Goal: Task Accomplishment & Management: Complete application form

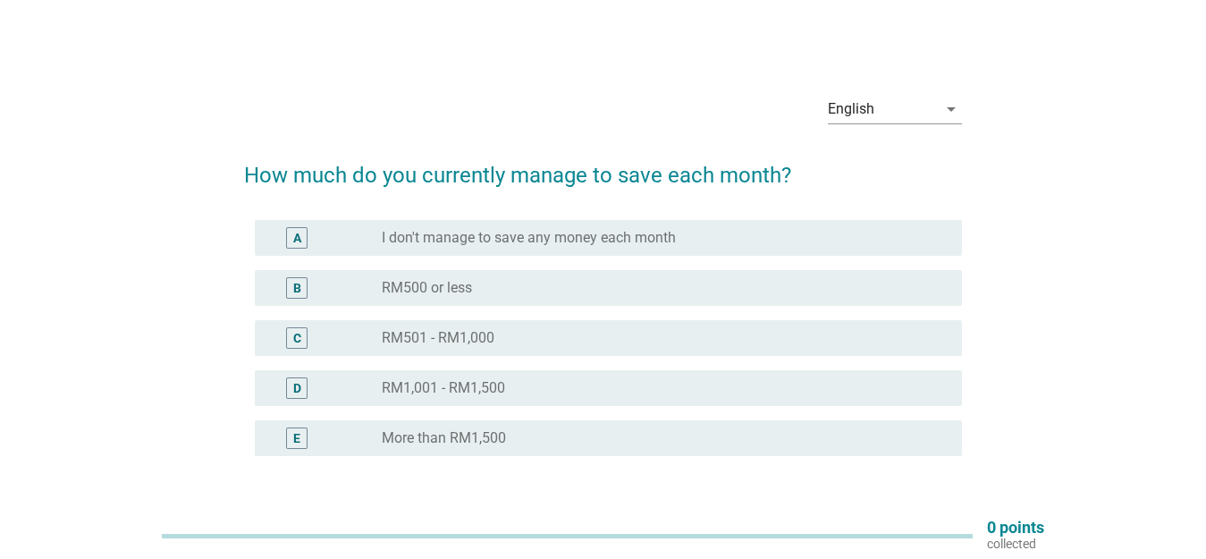
scroll to position [131, 0]
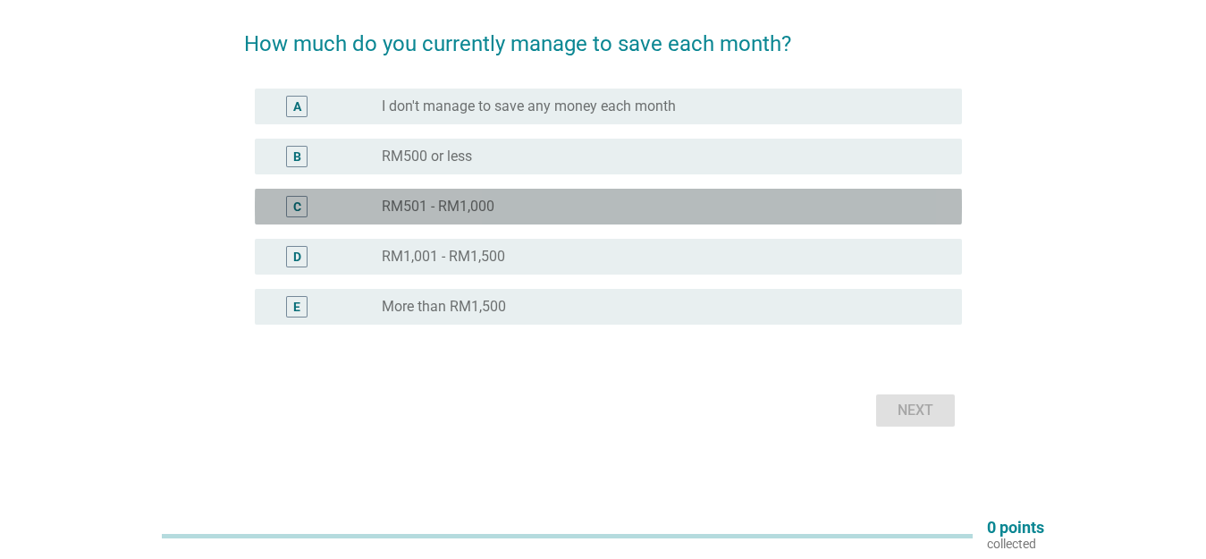
click at [512, 209] on div "radio_button_unchecked RM501 - RM1,000" at bounding box center [658, 207] width 552 height 18
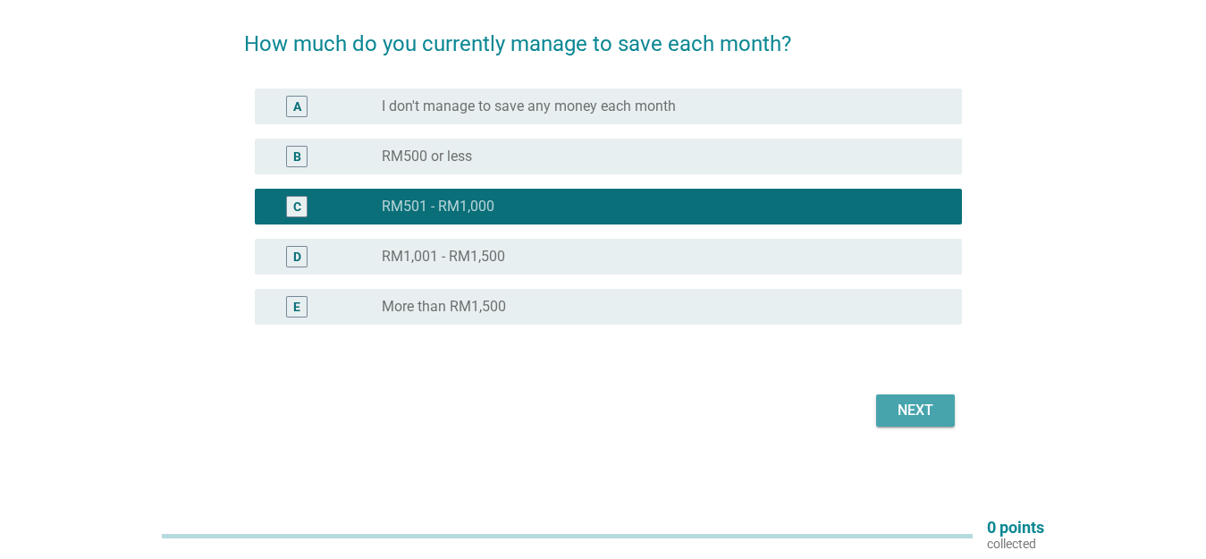
click at [907, 416] on div "Next" at bounding box center [916, 410] width 50 height 21
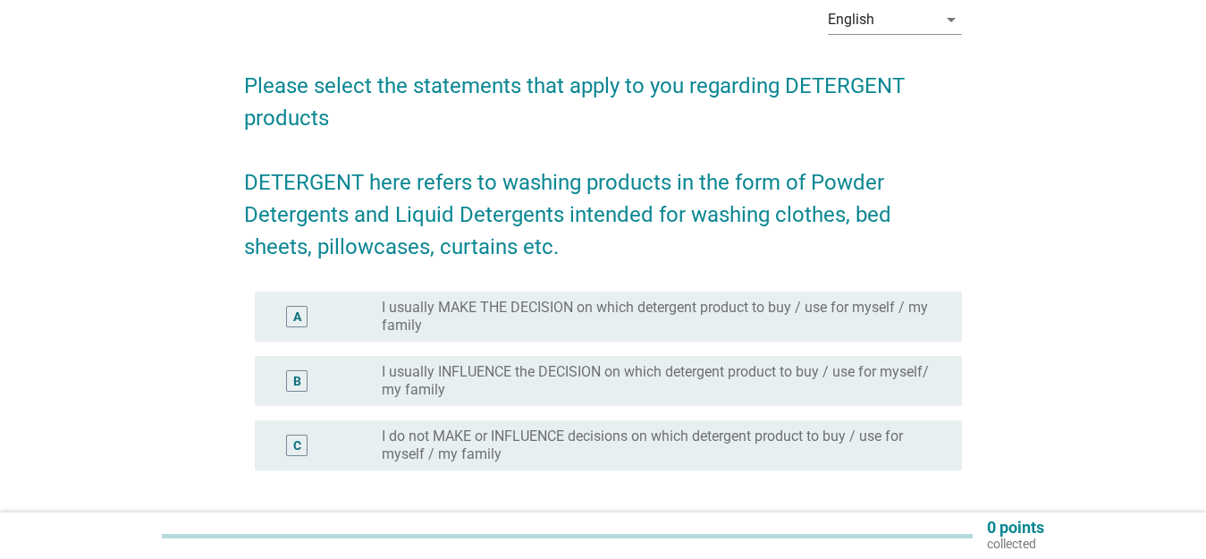
scroll to position [235, 0]
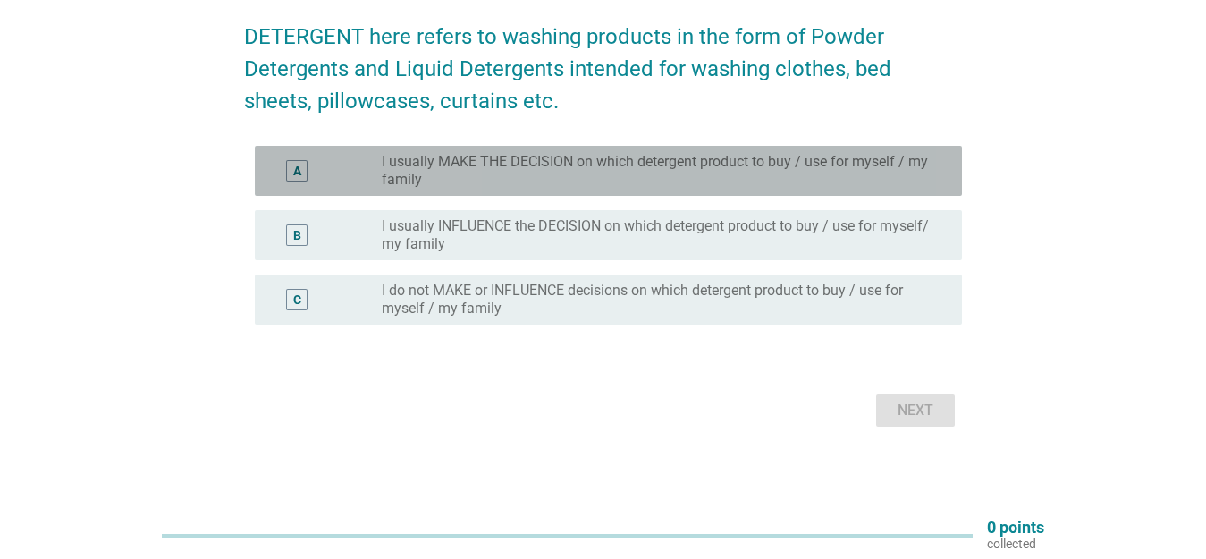
click at [548, 165] on label "I usually MAKE THE DECISION on which detergent product to buy / use for myself …" at bounding box center [658, 171] width 552 height 36
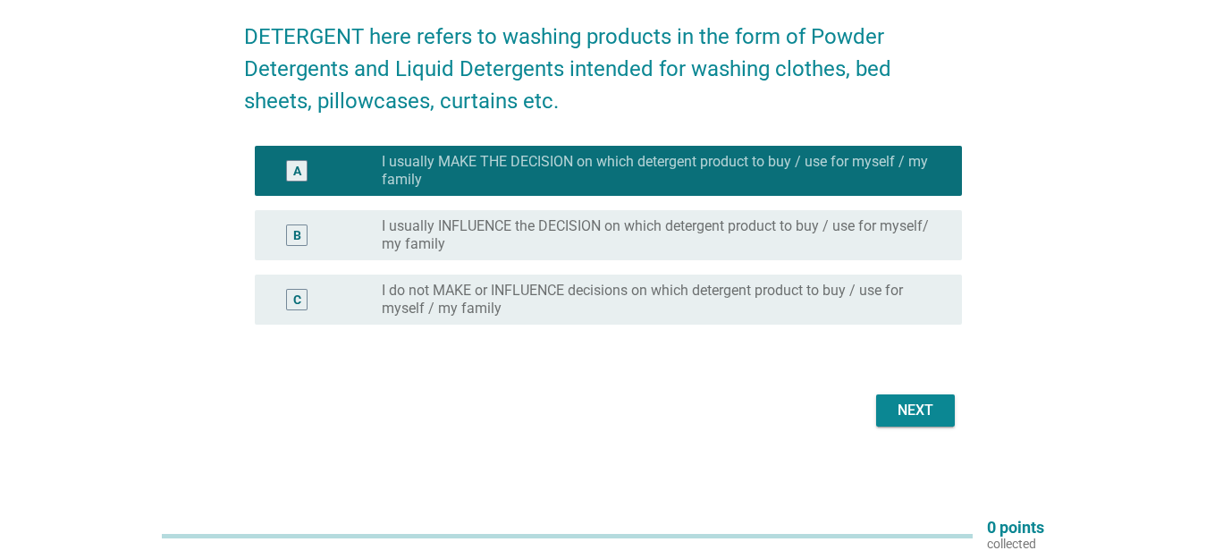
click at [912, 428] on div "Next" at bounding box center [603, 410] width 718 height 43
click at [901, 410] on div "Next" at bounding box center [916, 410] width 50 height 21
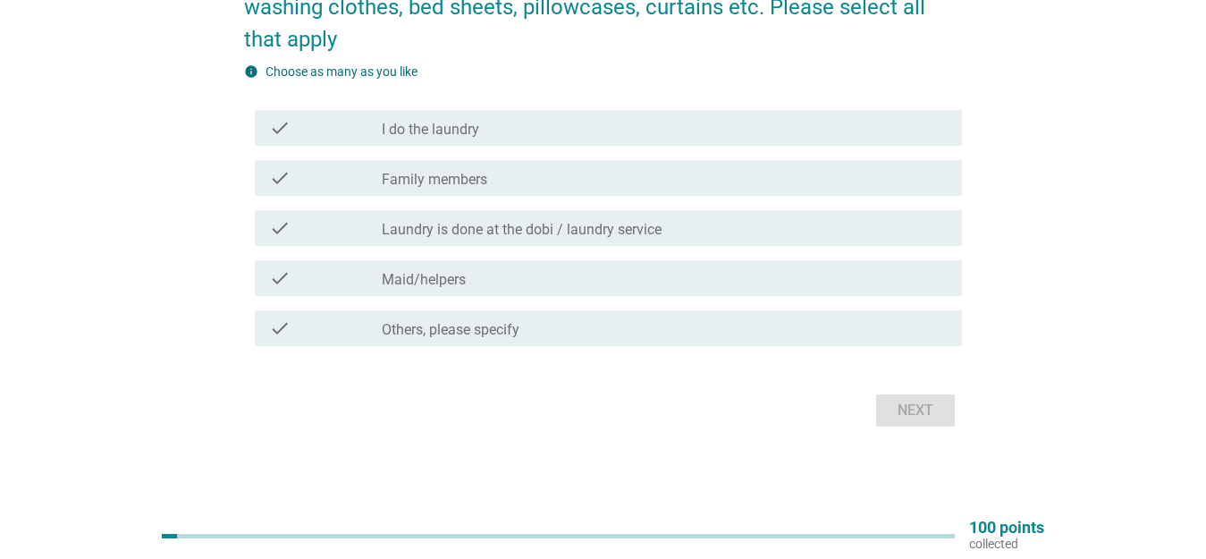
scroll to position [21, 0]
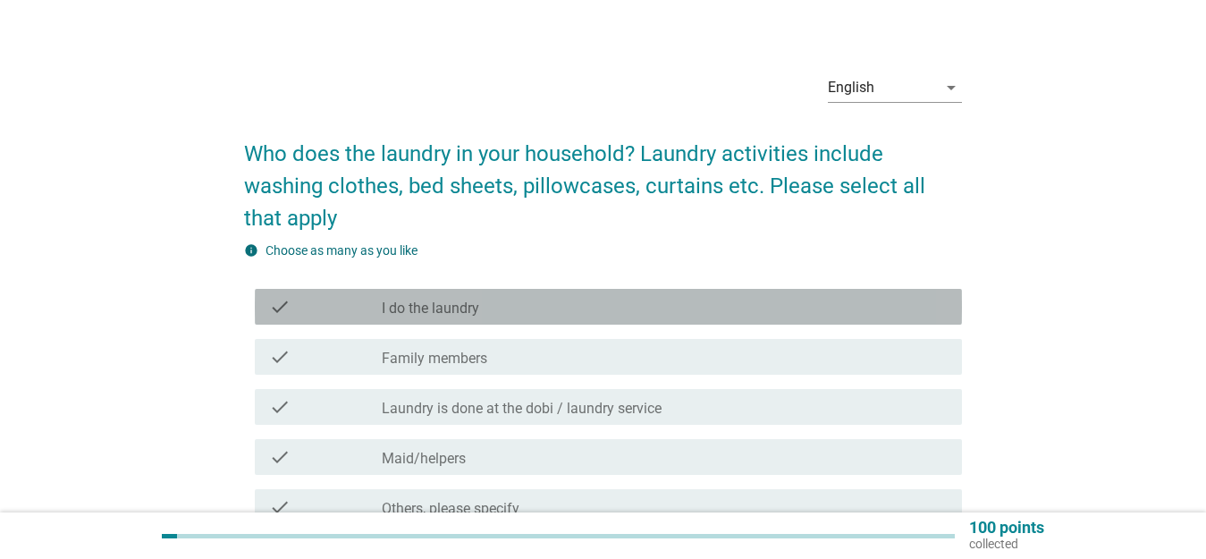
click at [608, 314] on div "check_box_outline_blank I do the laundry" at bounding box center [665, 306] width 566 height 21
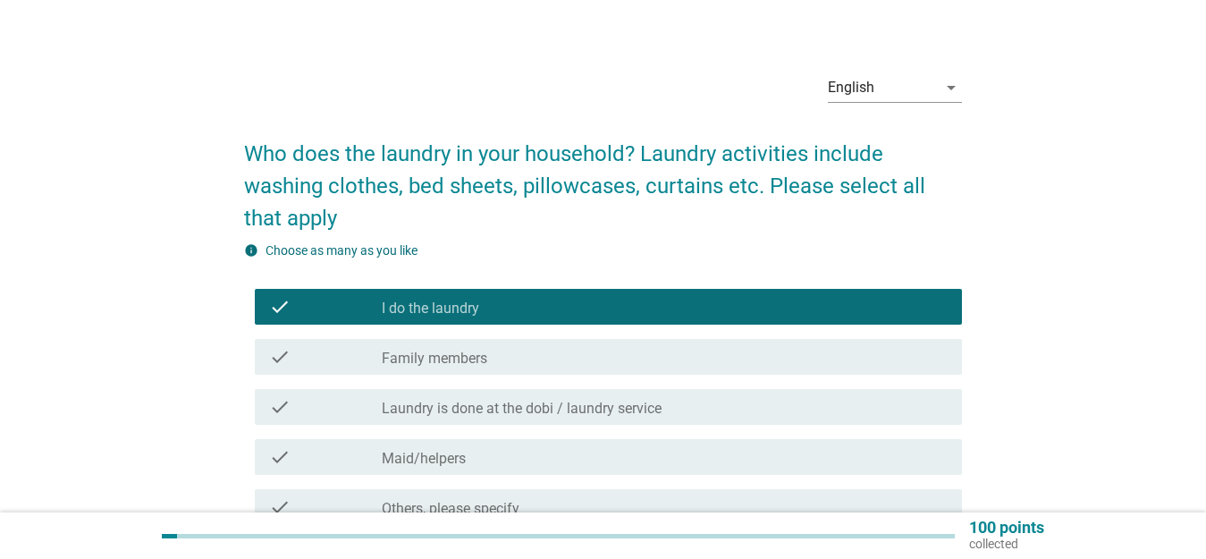
click at [599, 359] on div "check_box_outline_blank Family members" at bounding box center [665, 356] width 566 height 21
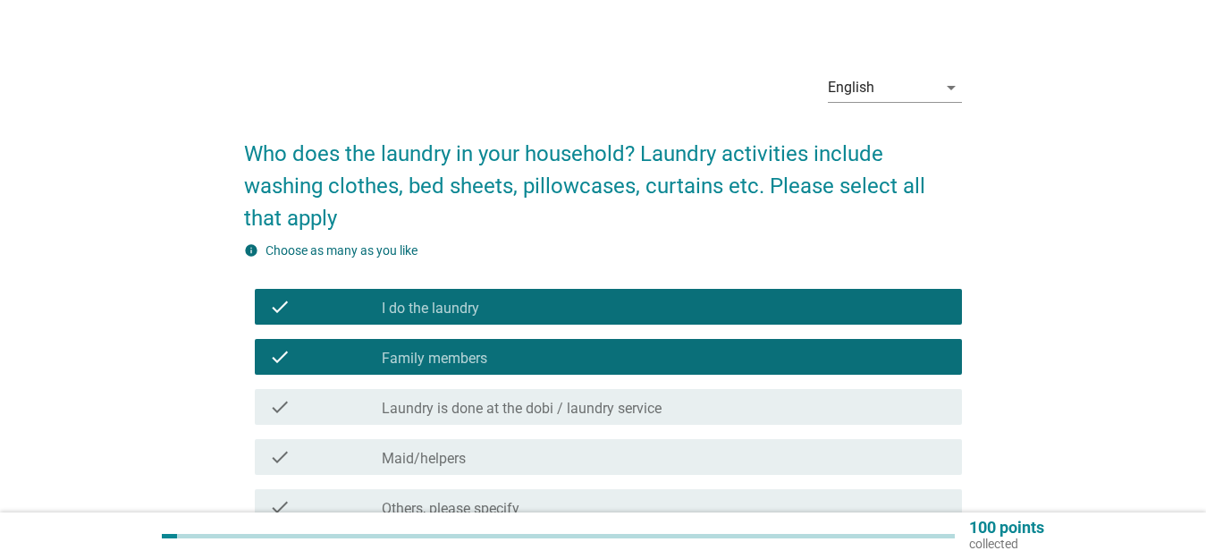
scroll to position [111, 0]
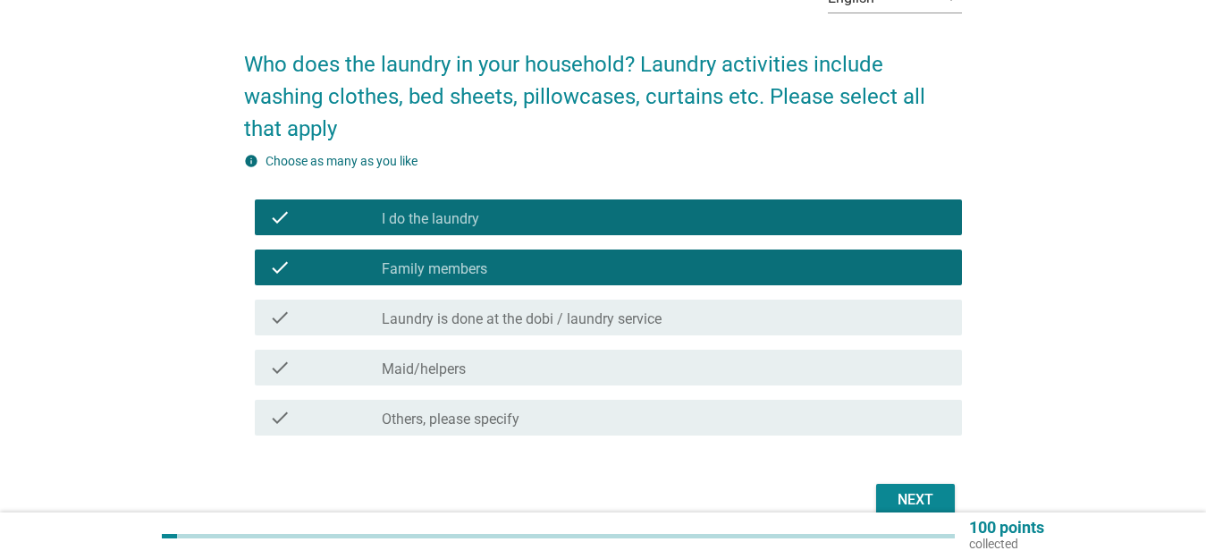
click at [925, 498] on div "Next" at bounding box center [916, 499] width 50 height 21
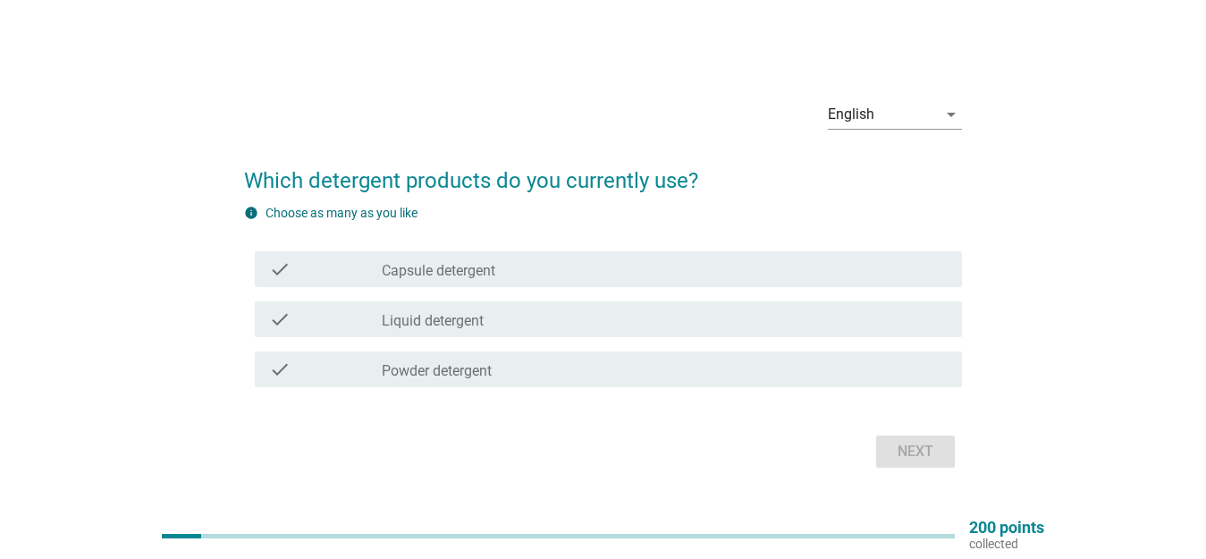
scroll to position [47, 0]
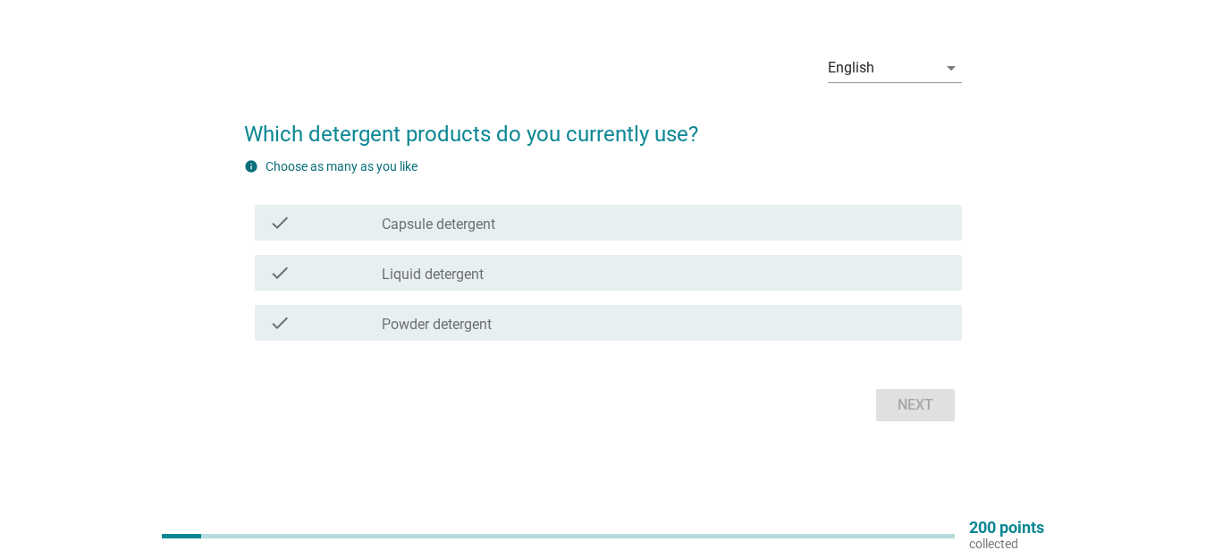
click at [471, 287] on div "check check_box_outline_blank Liquid detergent" at bounding box center [608, 273] width 707 height 36
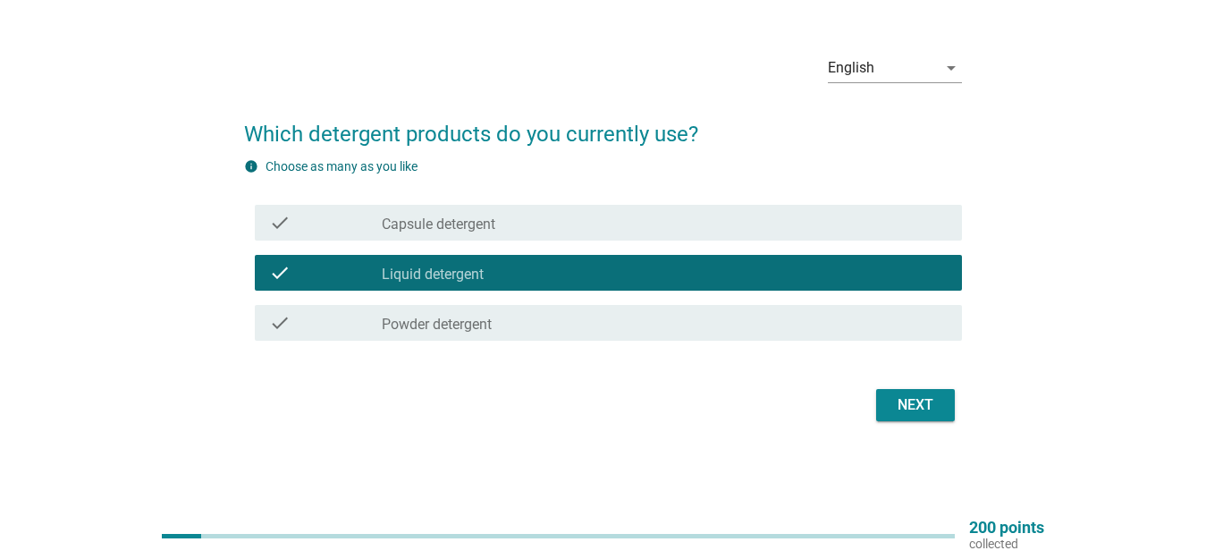
click at [906, 402] on div "Next" at bounding box center [916, 404] width 50 height 21
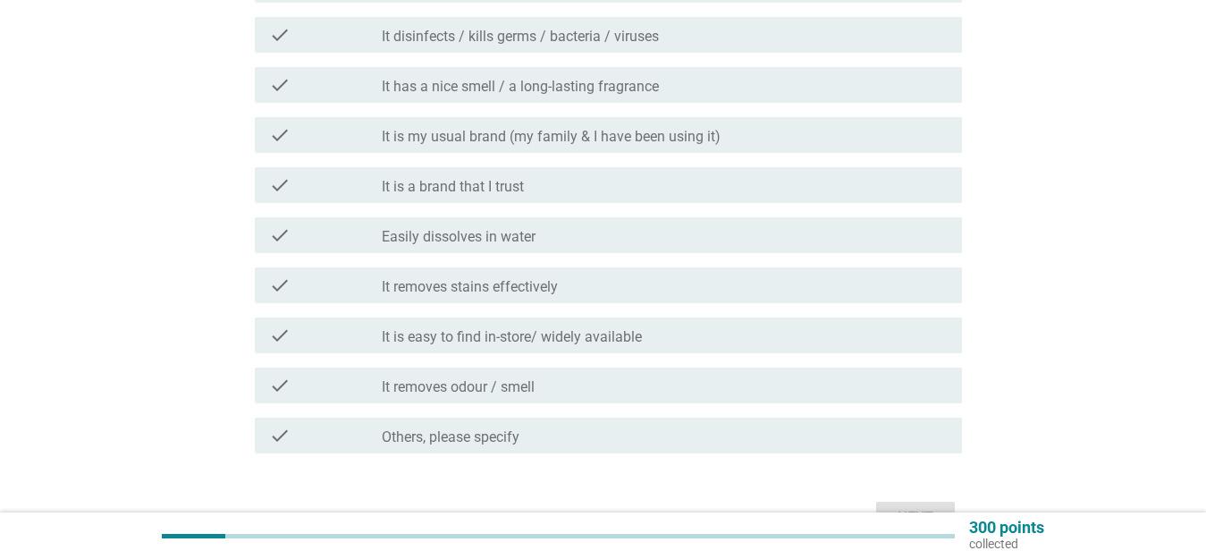
scroll to position [984, 0]
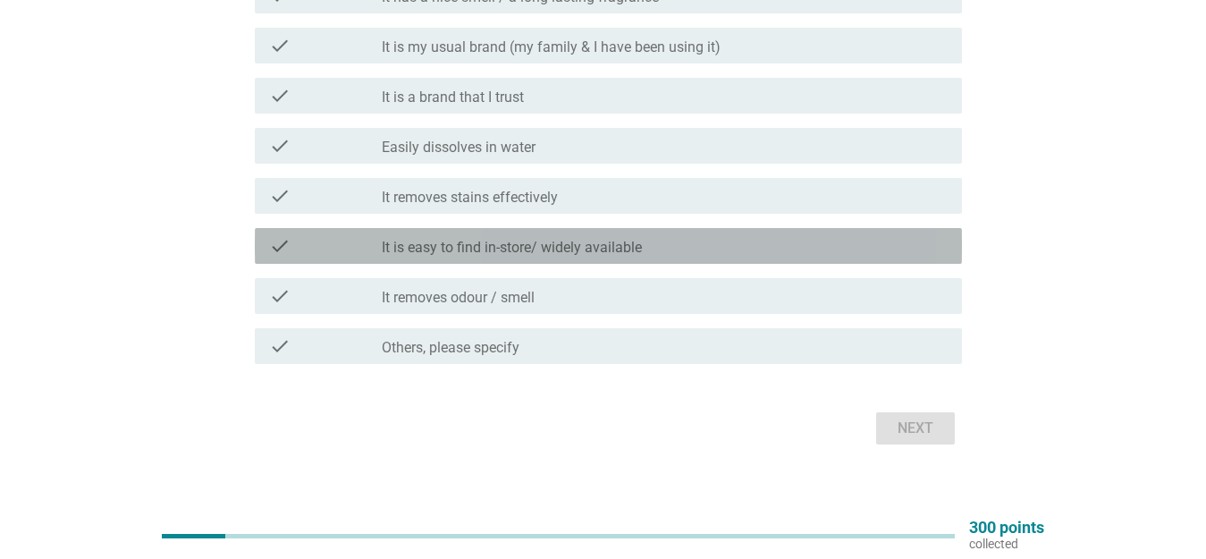
click at [676, 235] on div "check_box_outline_blank It is easy to find in-store/ widely available" at bounding box center [665, 245] width 566 height 21
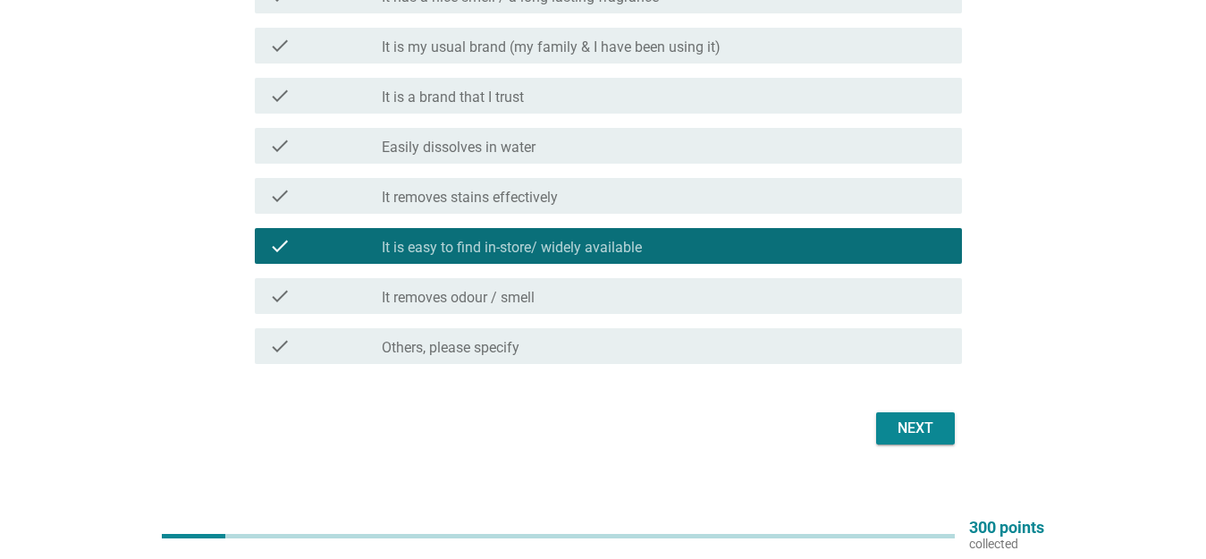
click at [596, 292] on div "check_box_outline_blank It removes odour / smell" at bounding box center [665, 295] width 566 height 21
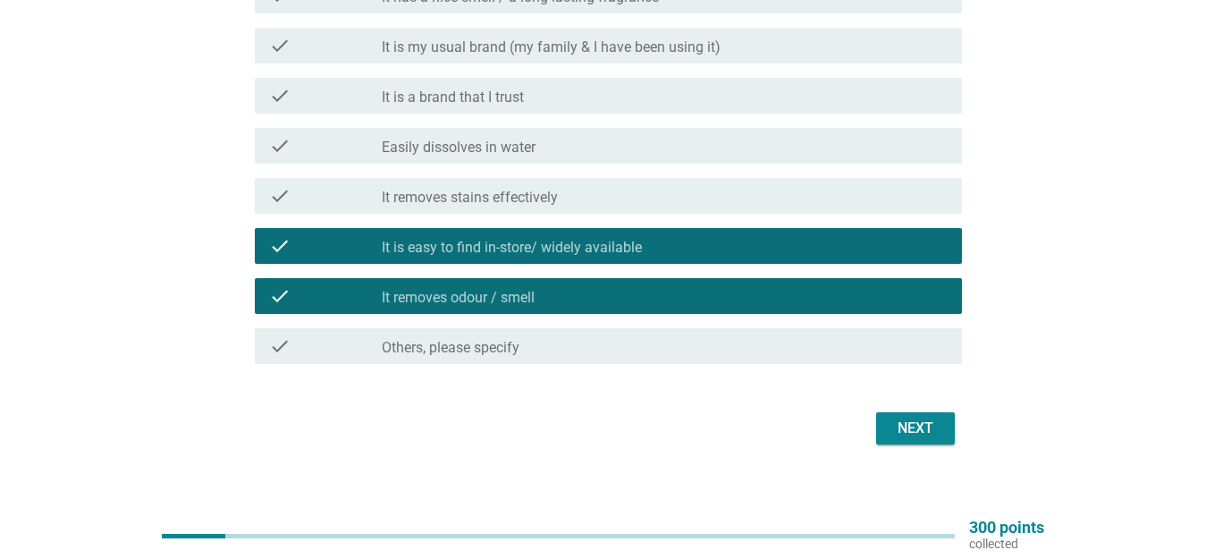
click at [941, 439] on button "Next" at bounding box center [915, 428] width 79 height 32
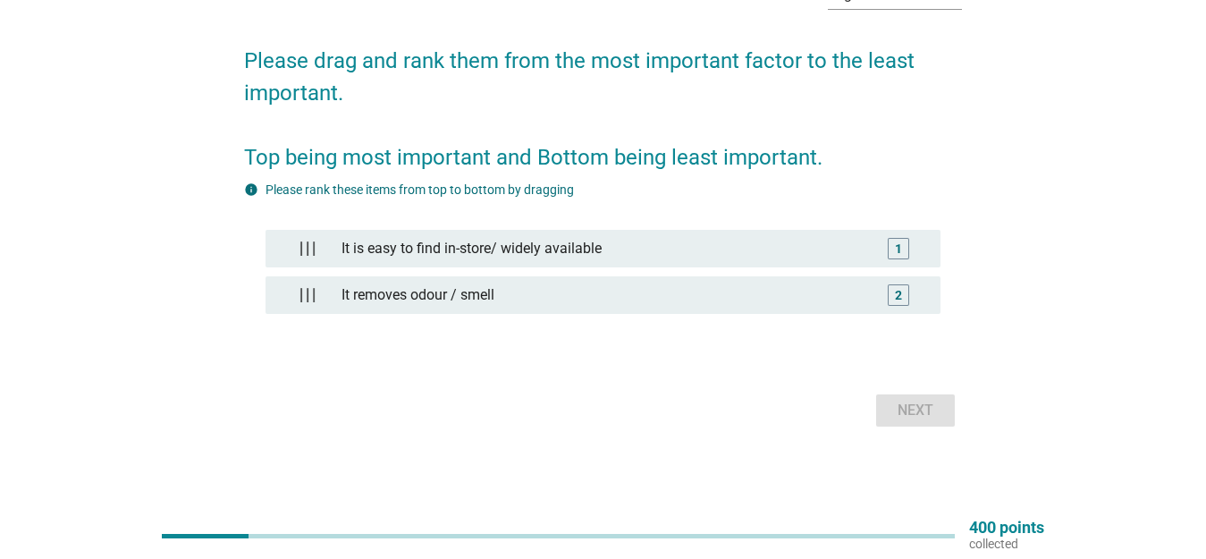
scroll to position [25, 0]
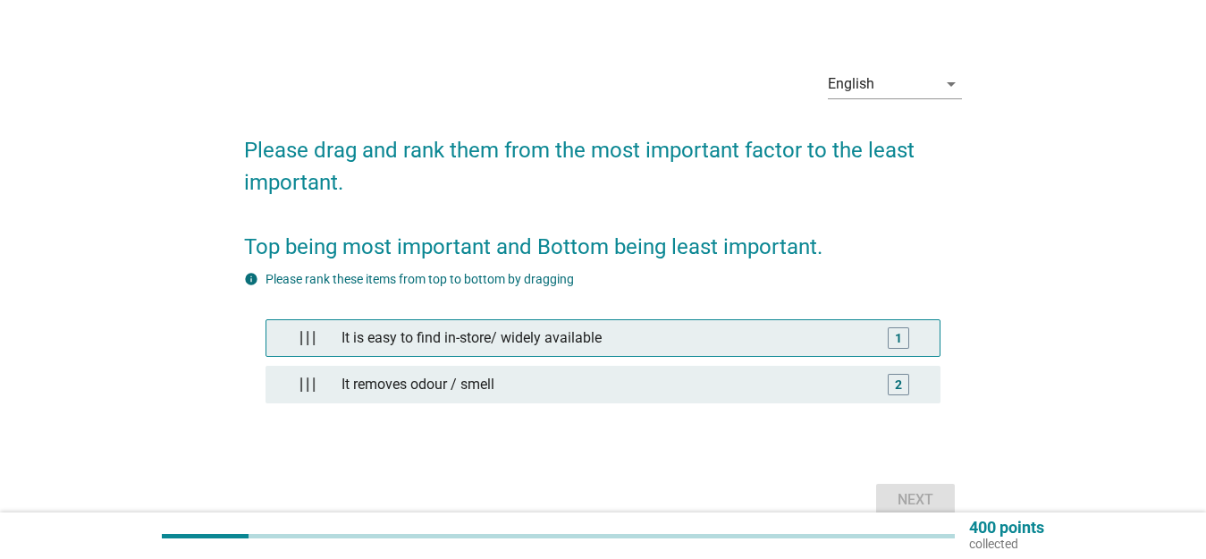
click at [689, 345] on div "It is easy to find in-store/ widely available" at bounding box center [602, 338] width 537 height 36
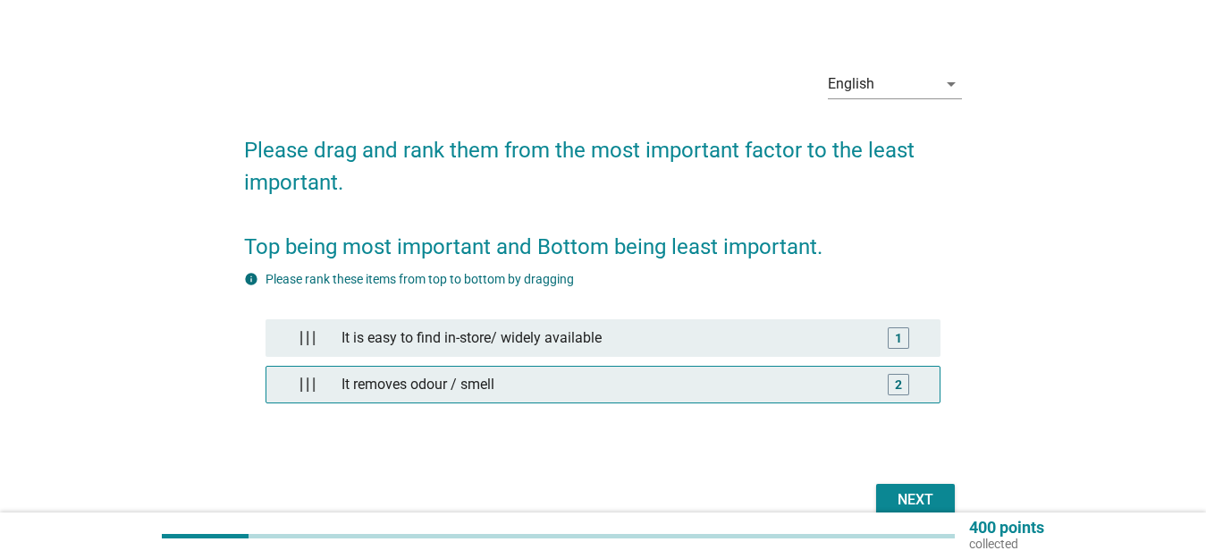
click at [732, 390] on div "It removes odour / smell" at bounding box center [602, 385] width 537 height 36
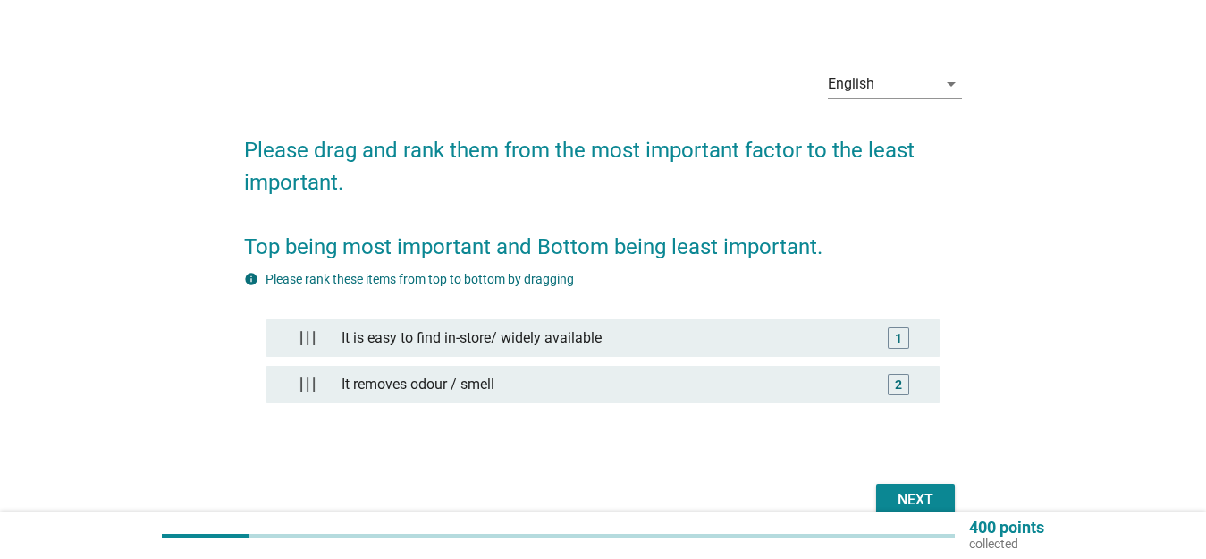
scroll to position [114, 0]
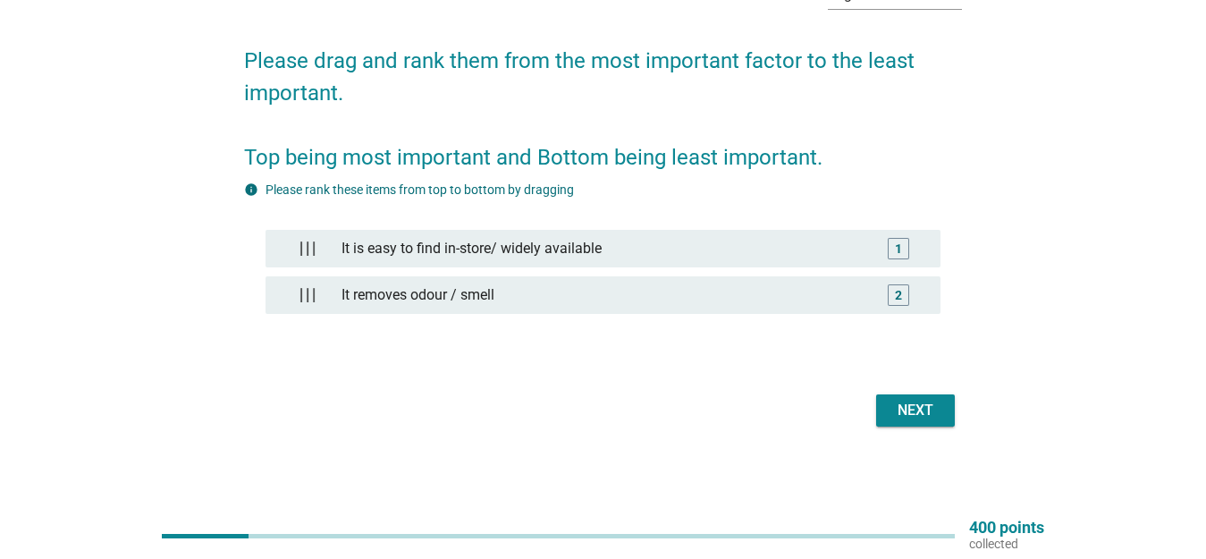
click at [911, 414] on div "Next" at bounding box center [916, 410] width 50 height 21
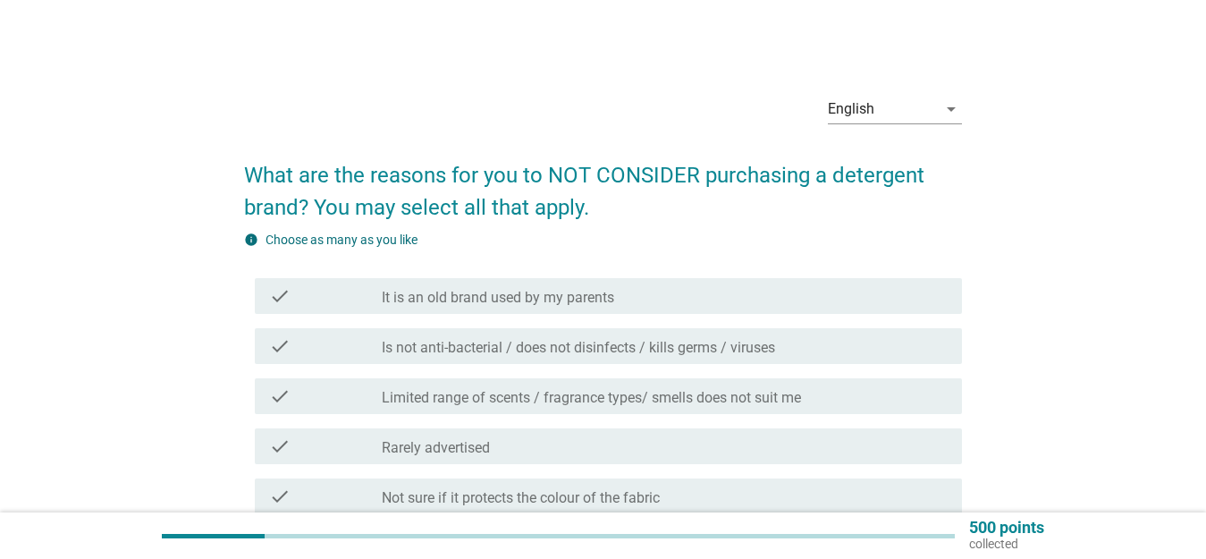
scroll to position [89, 0]
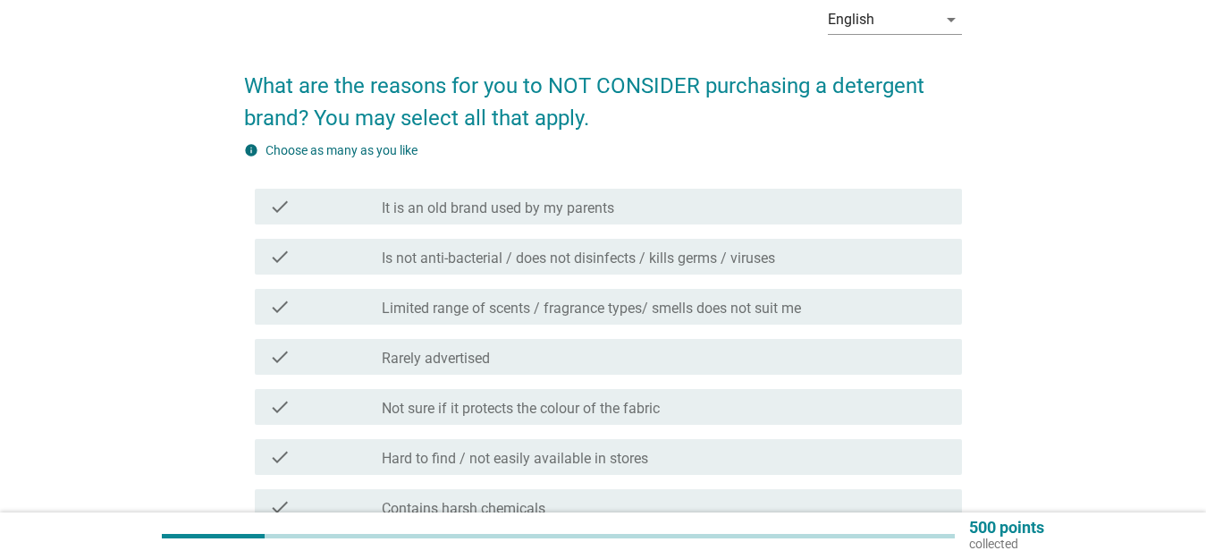
click at [687, 257] on label "Is not anti-bacterial / does not disinfects / kills germs / viruses" at bounding box center [578, 259] width 393 height 18
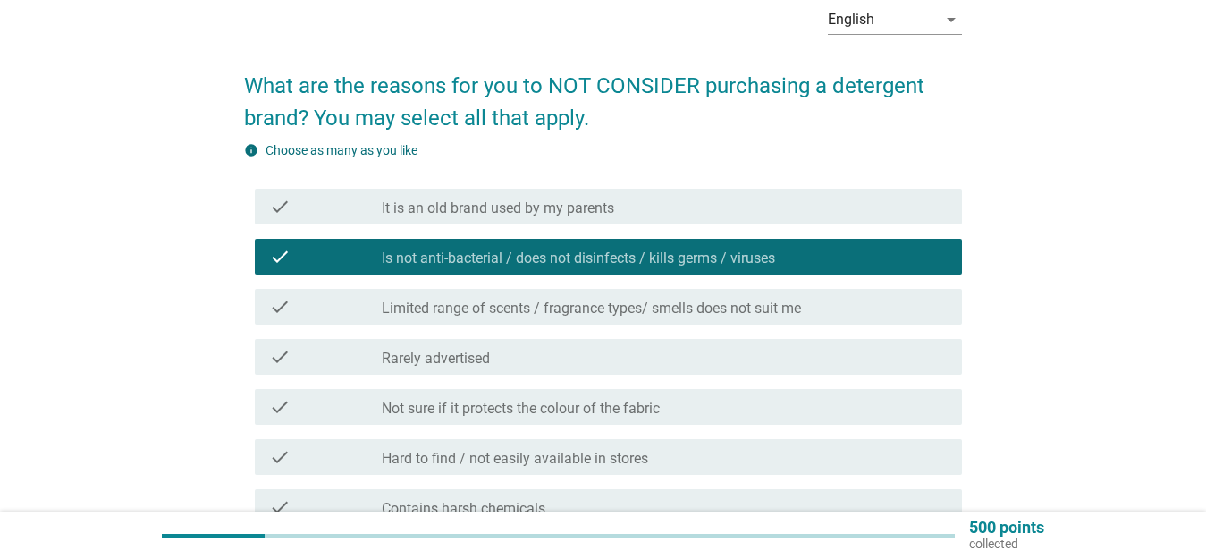
click at [625, 307] on label "Limited range of scents / fragrance types/ smells does not suit me" at bounding box center [591, 309] width 419 height 18
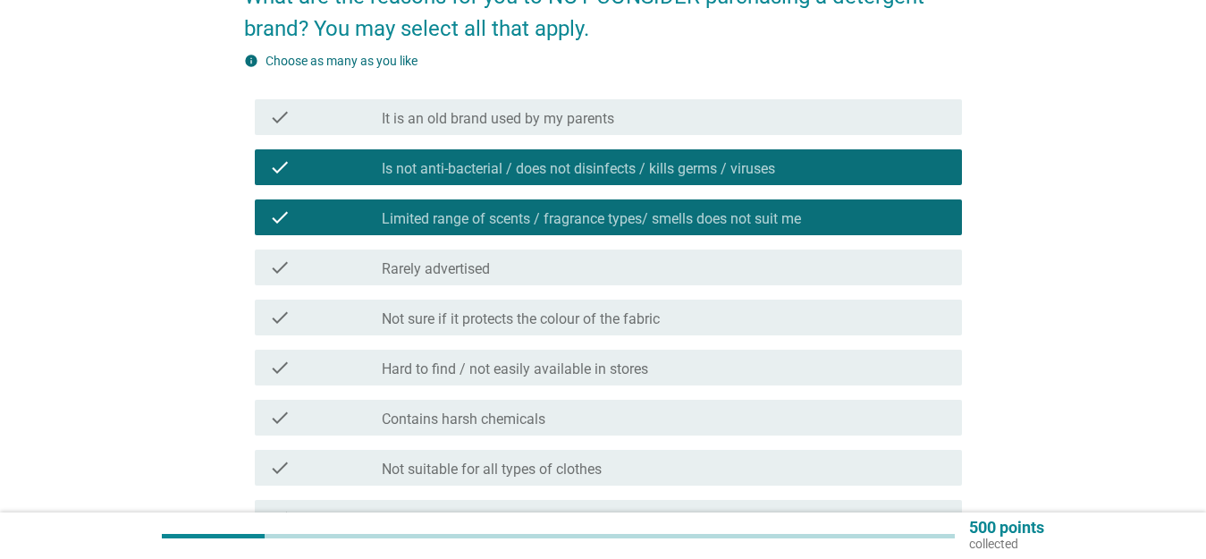
scroll to position [268, 0]
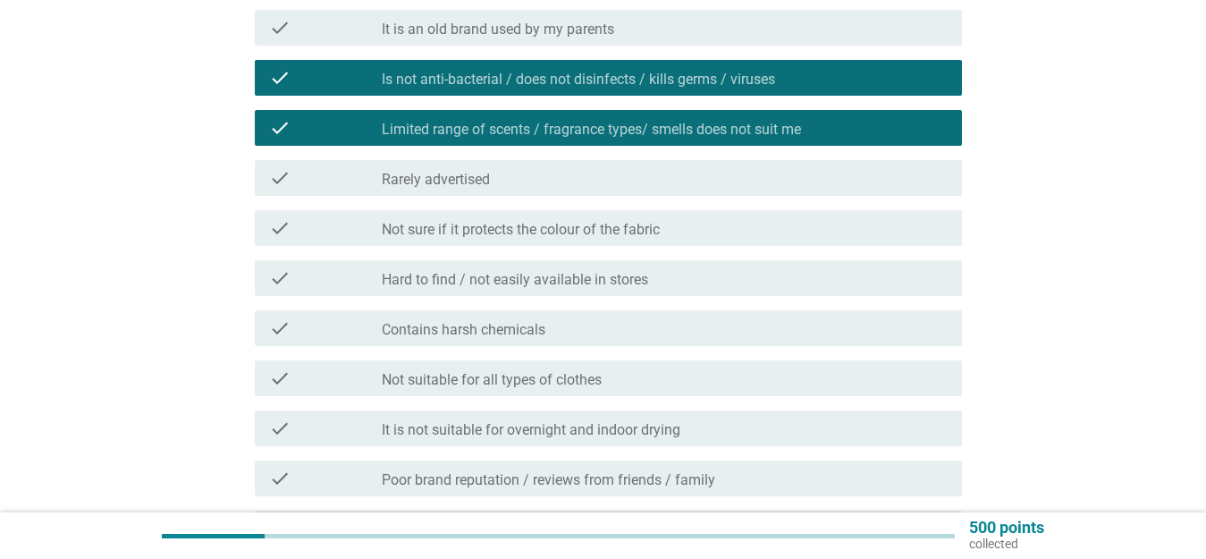
click at [644, 329] on div "check_box_outline_blank Contains harsh chemicals" at bounding box center [665, 327] width 566 height 21
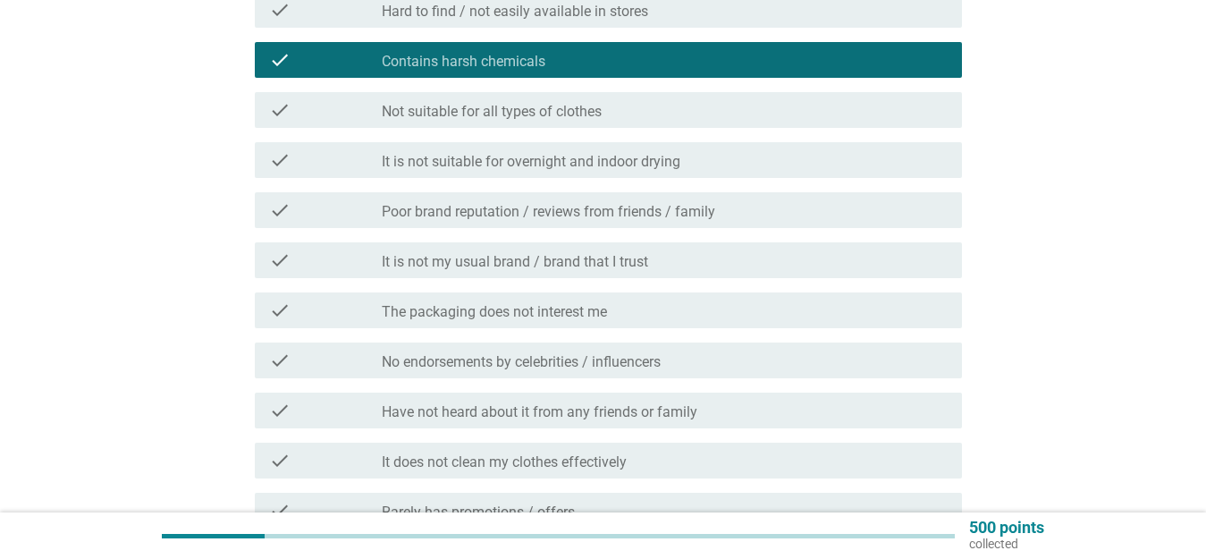
scroll to position [805, 0]
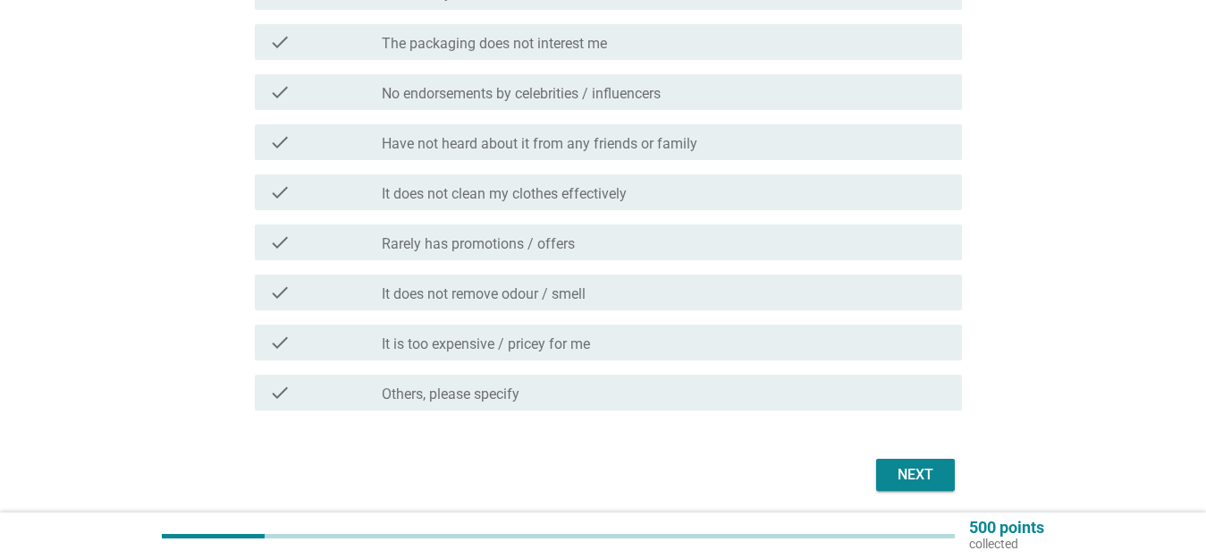
click at [588, 285] on div "check_box_outline_blank It does not remove odour / smell" at bounding box center [665, 292] width 566 height 21
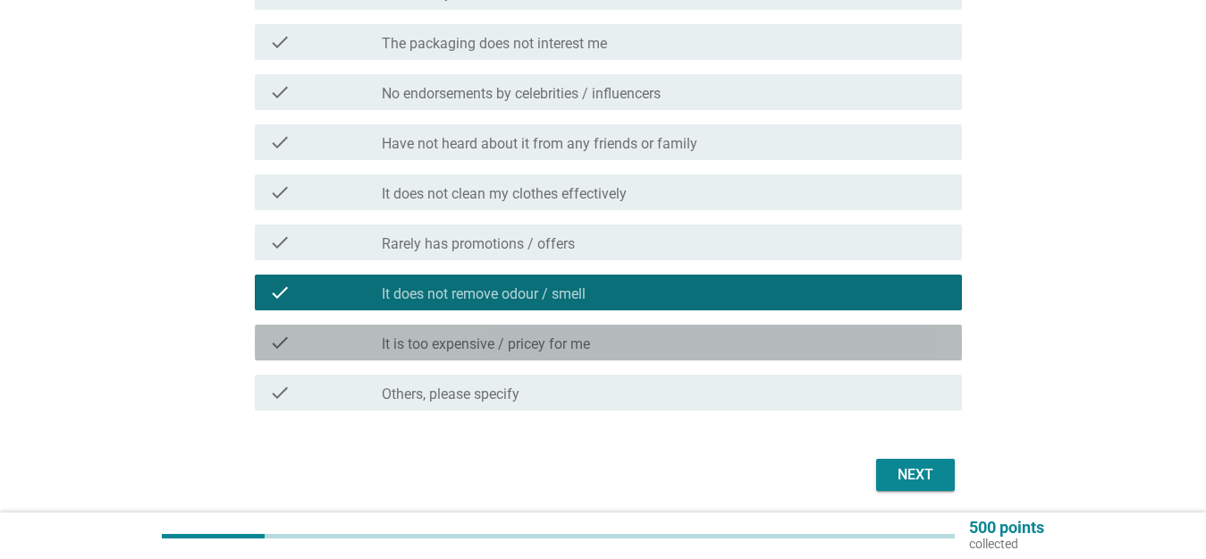
click at [603, 341] on div "check_box_outline_blank It is too expensive / pricey for me" at bounding box center [665, 342] width 566 height 21
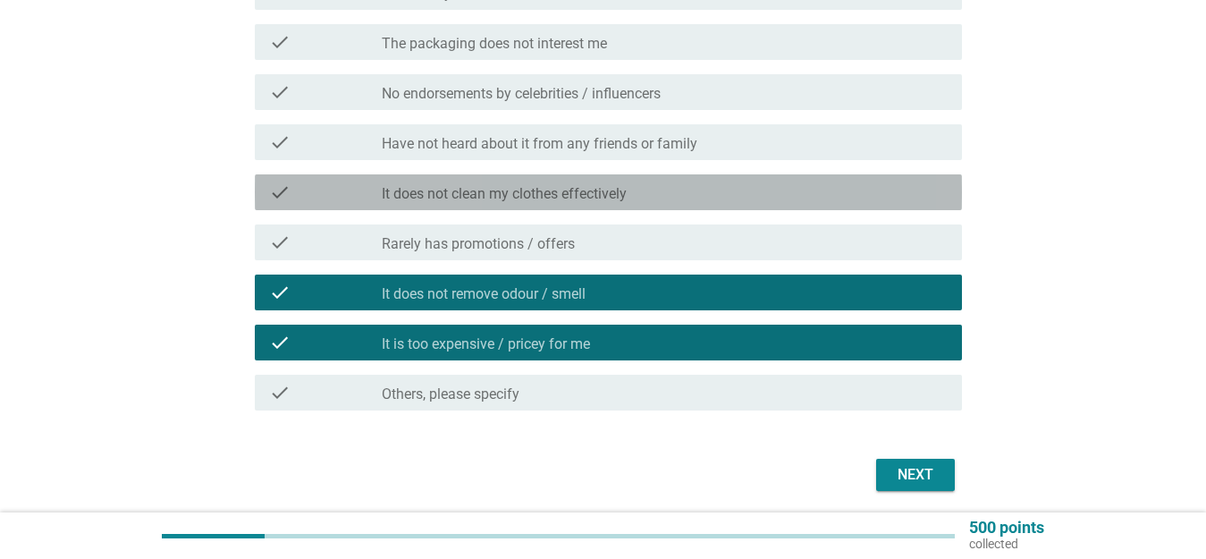
click at [559, 188] on label "It does not clean my clothes effectively" at bounding box center [504, 194] width 245 height 18
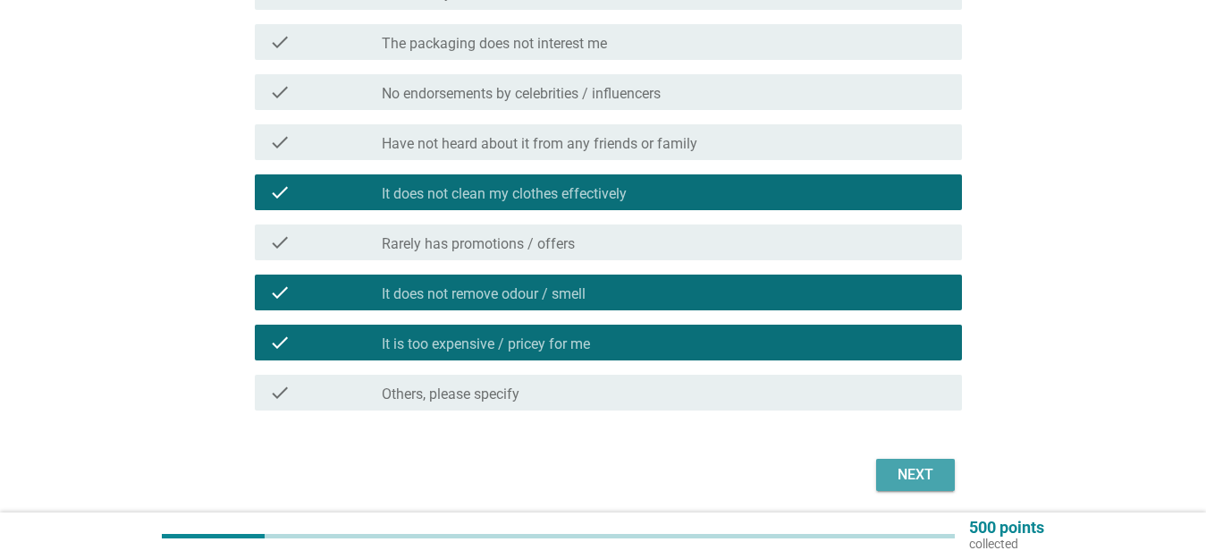
click at [910, 486] on button "Next" at bounding box center [915, 475] width 79 height 32
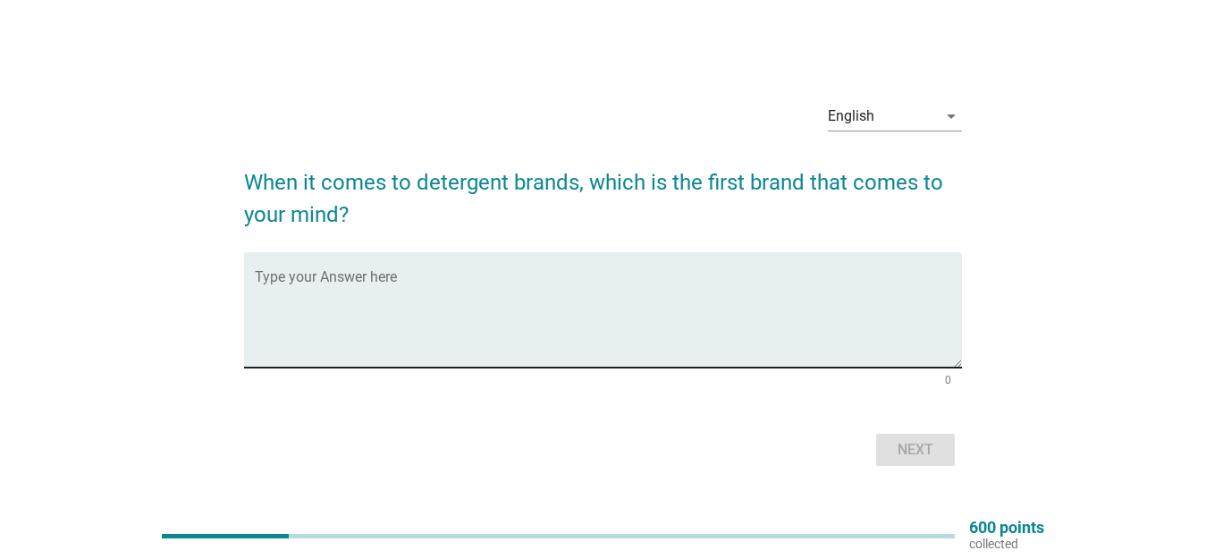
scroll to position [47, 0]
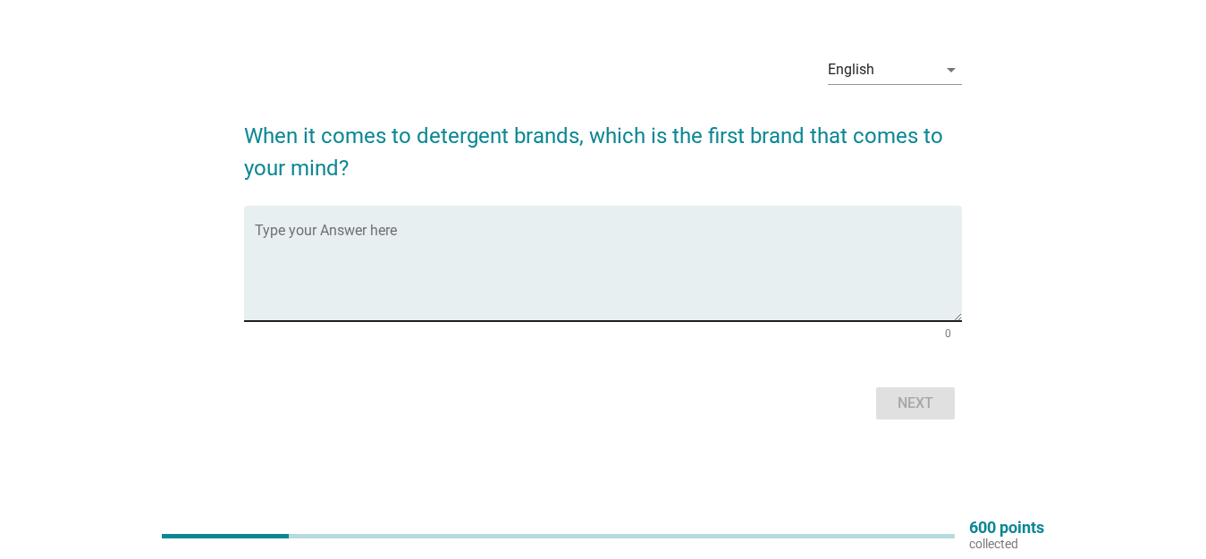
click at [571, 241] on textarea "Type your Answer here" at bounding box center [608, 274] width 707 height 94
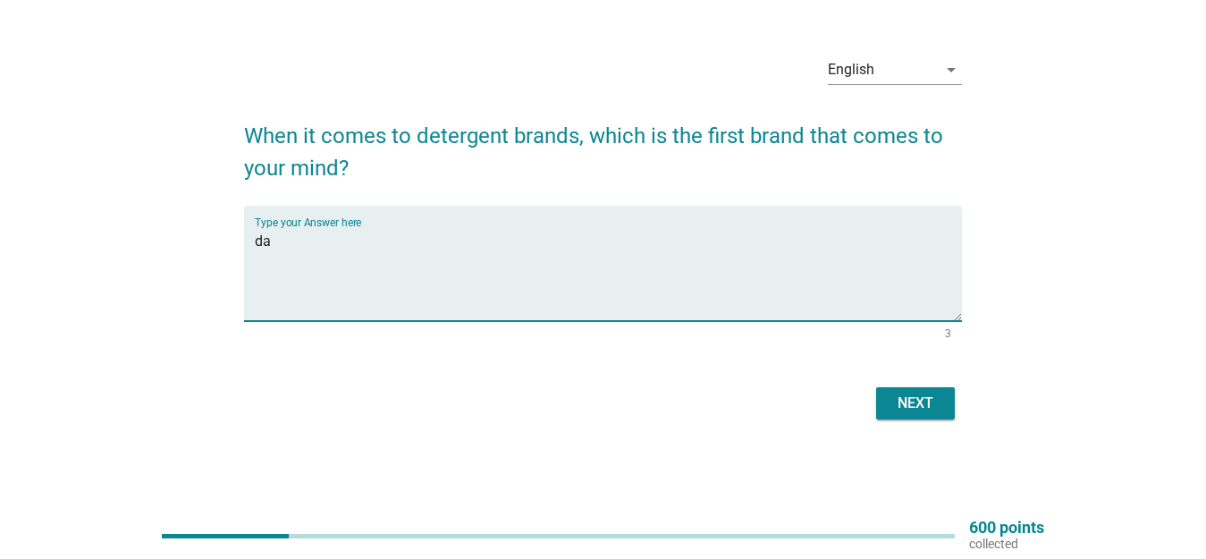
type textarea "d"
type textarea "top"
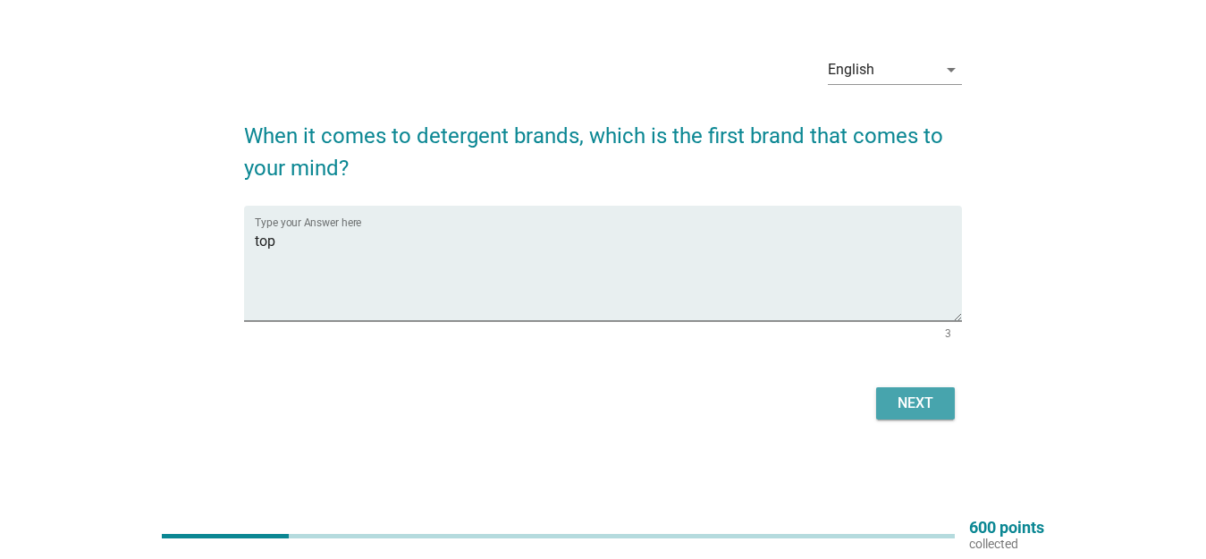
click at [919, 414] on button "Next" at bounding box center [915, 403] width 79 height 32
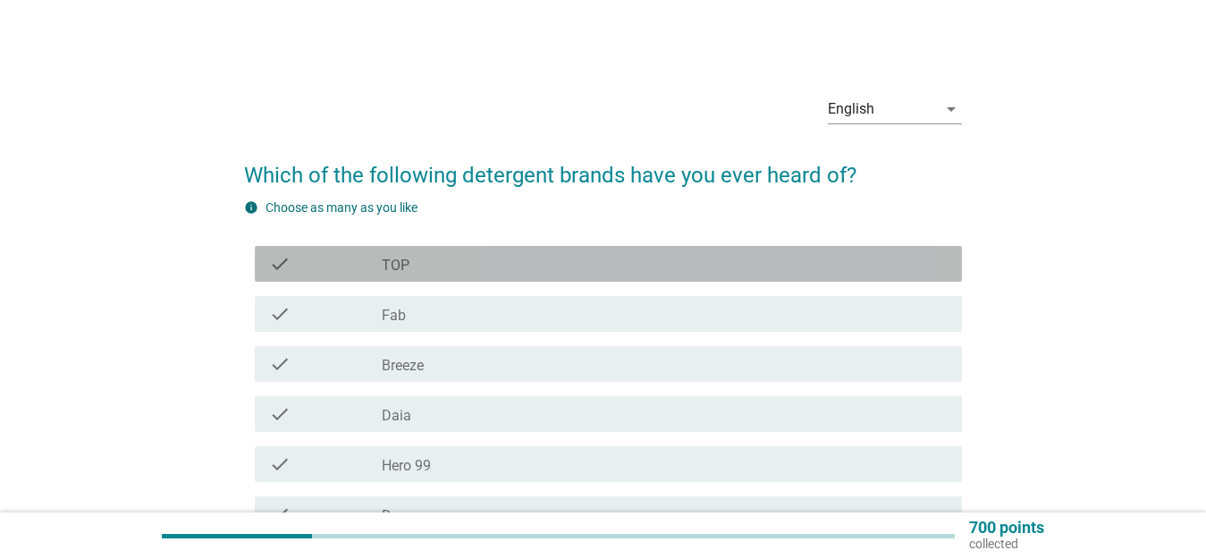
click at [669, 246] on div "check check_box_outline_blank TOP" at bounding box center [608, 264] width 707 height 36
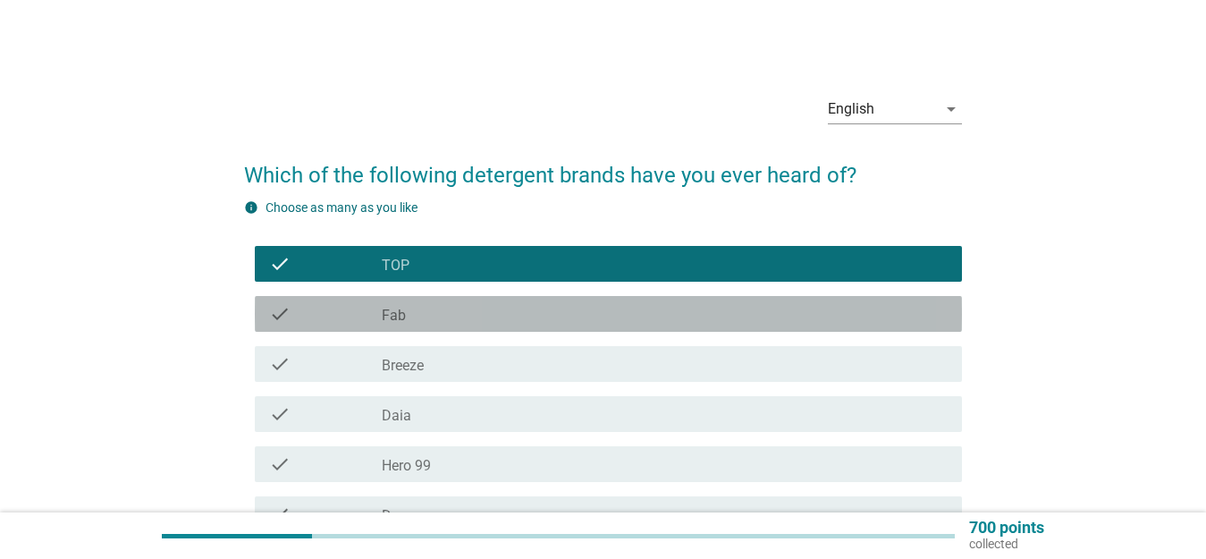
click at [622, 305] on div "check_box_outline_blank Fab" at bounding box center [665, 313] width 566 height 21
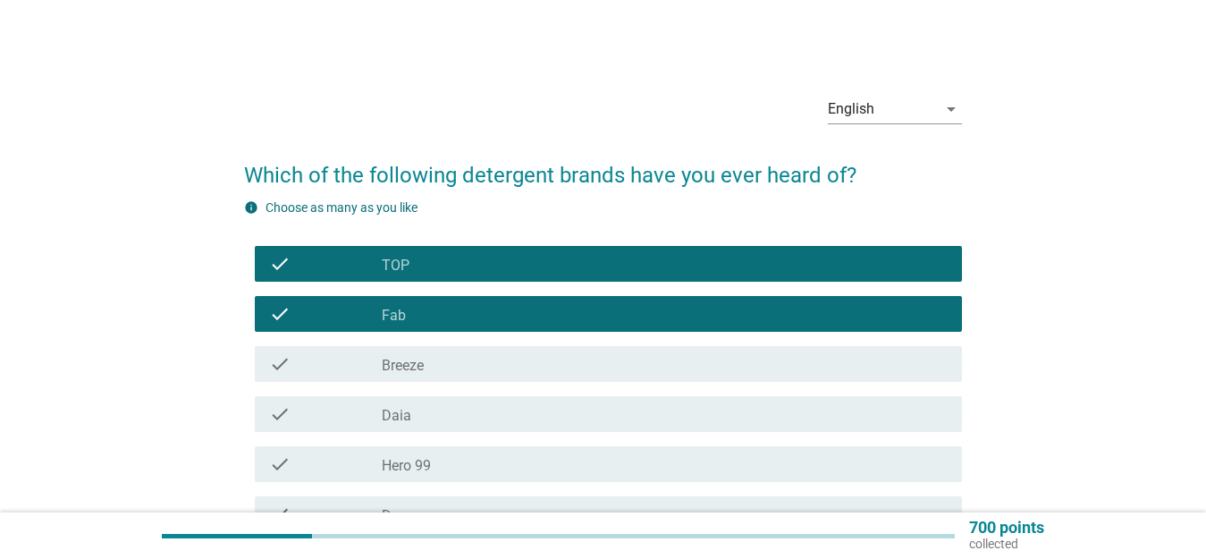
click at [584, 355] on div "check_box_outline_blank Breeze" at bounding box center [665, 363] width 566 height 21
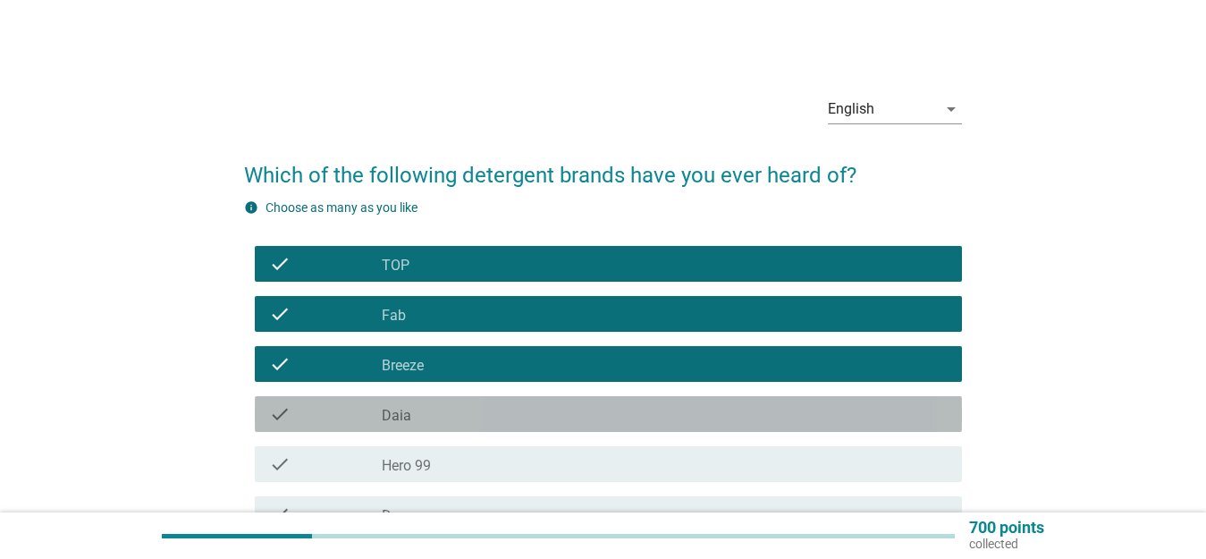
click at [556, 412] on div "check_box_outline_blank Daia" at bounding box center [665, 413] width 566 height 21
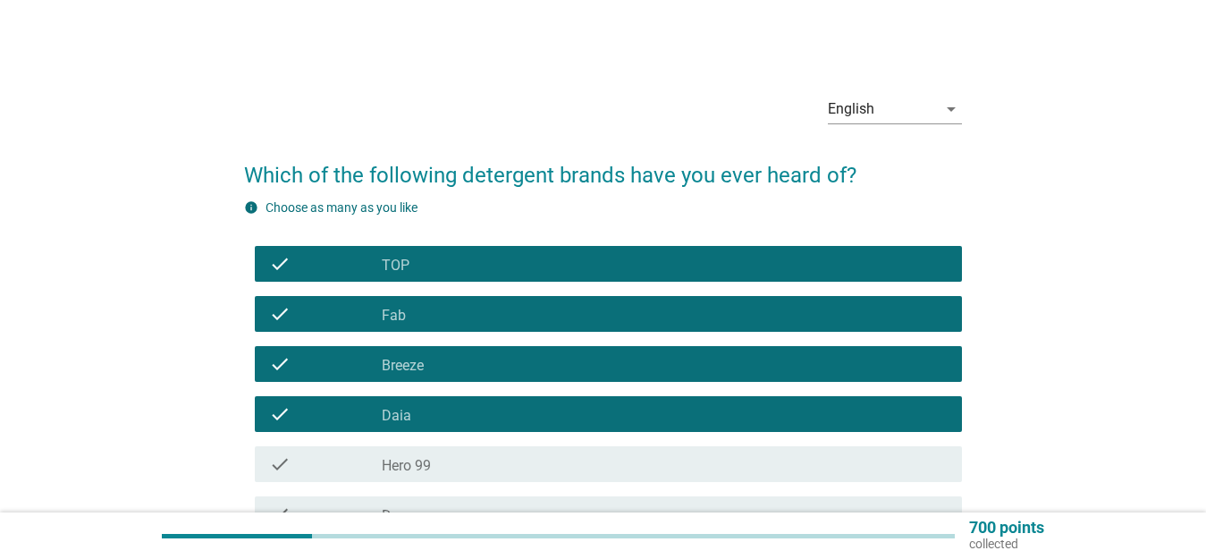
scroll to position [179, 0]
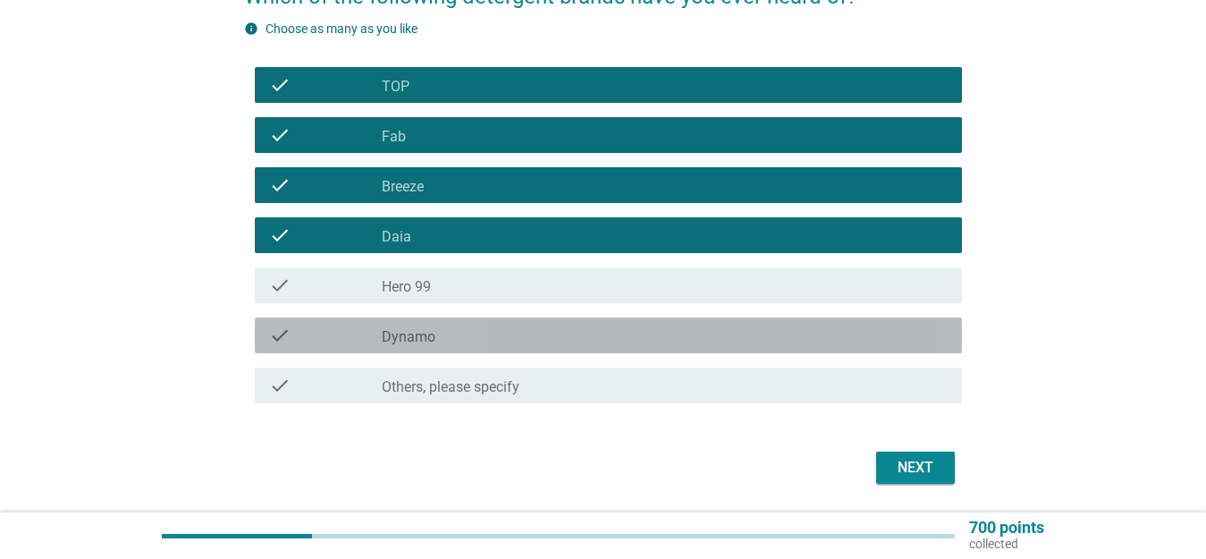
click at [553, 343] on div "check_box_outline_blank Dynamo" at bounding box center [665, 335] width 566 height 21
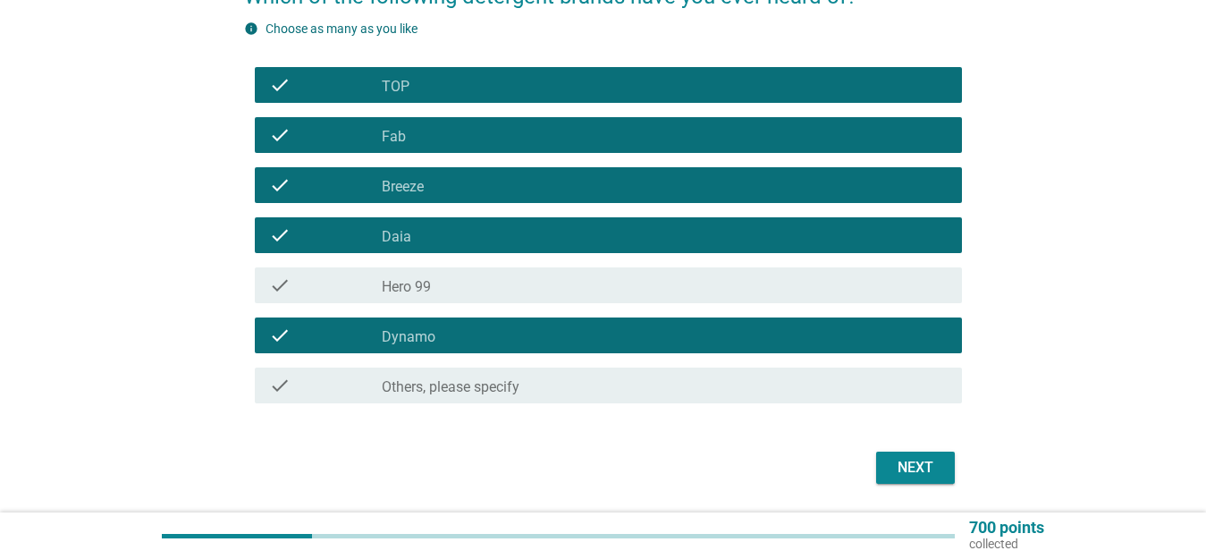
click at [924, 470] on div "Next" at bounding box center [916, 467] width 50 height 21
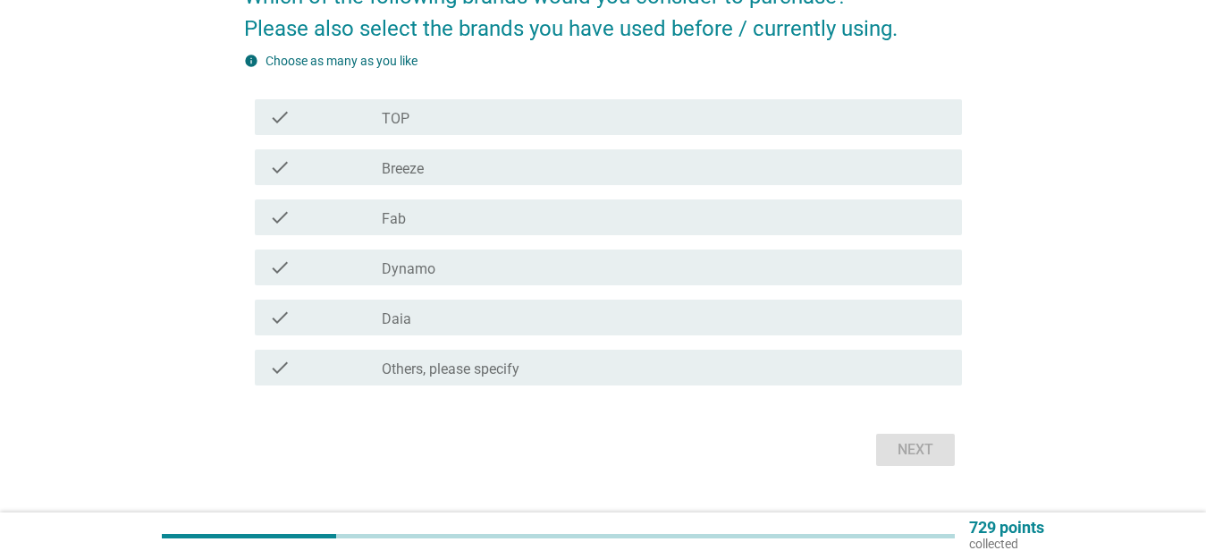
scroll to position [0, 0]
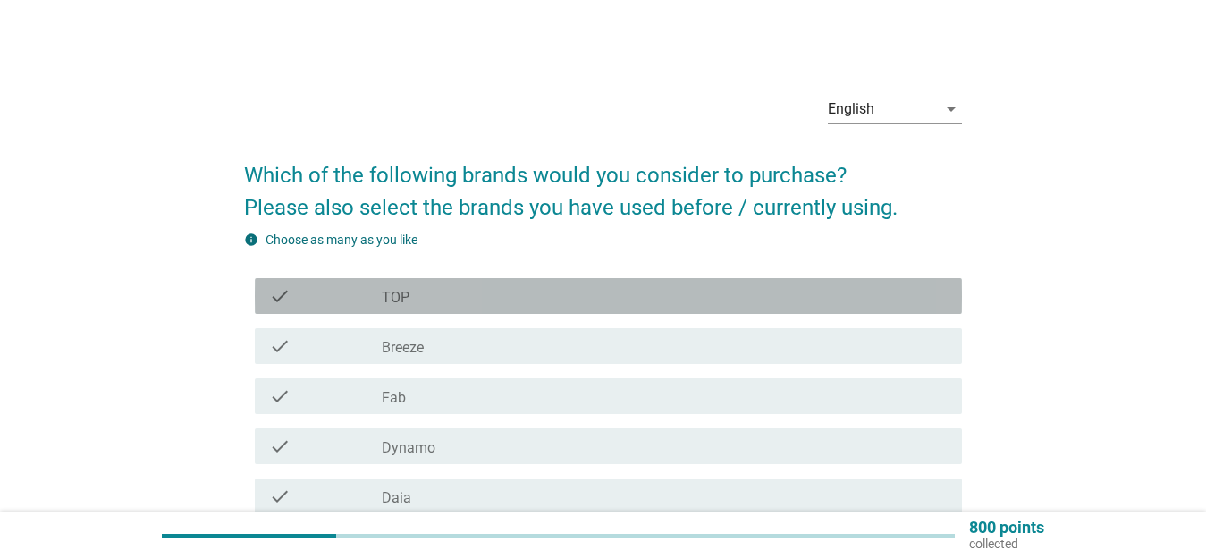
click at [562, 294] on div "check_box_outline_blank TOP" at bounding box center [665, 295] width 566 height 21
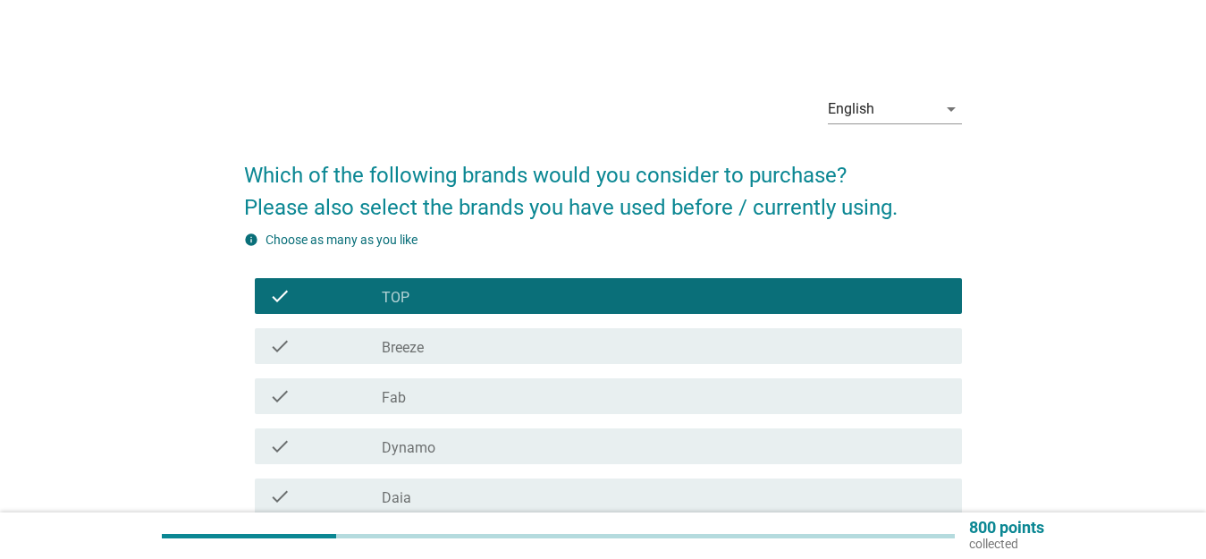
click at [563, 339] on div "check_box_outline_blank Breeze" at bounding box center [665, 345] width 566 height 21
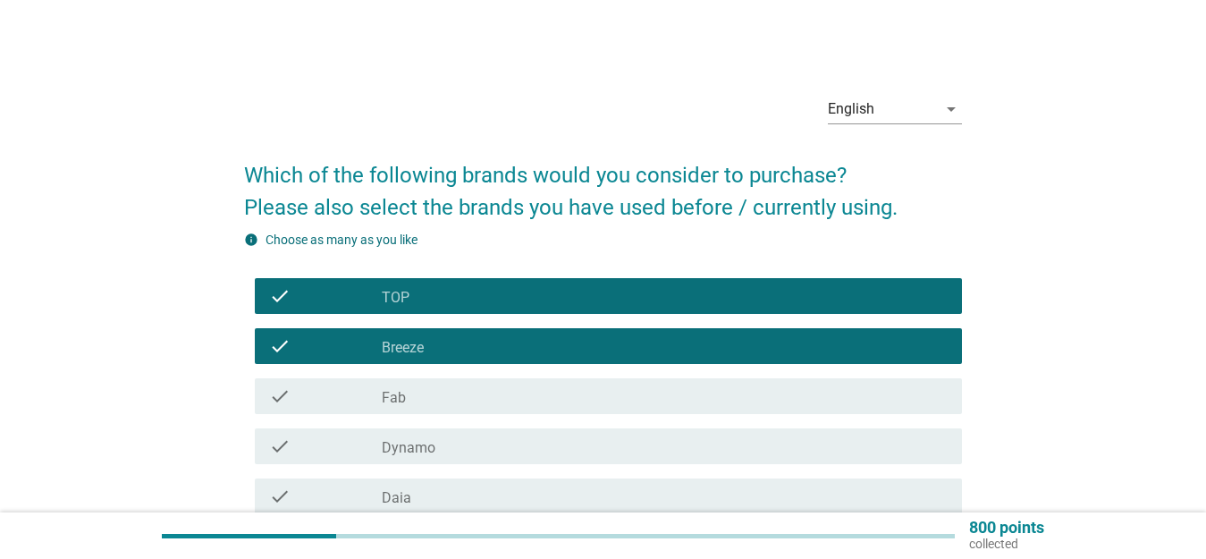
scroll to position [89, 0]
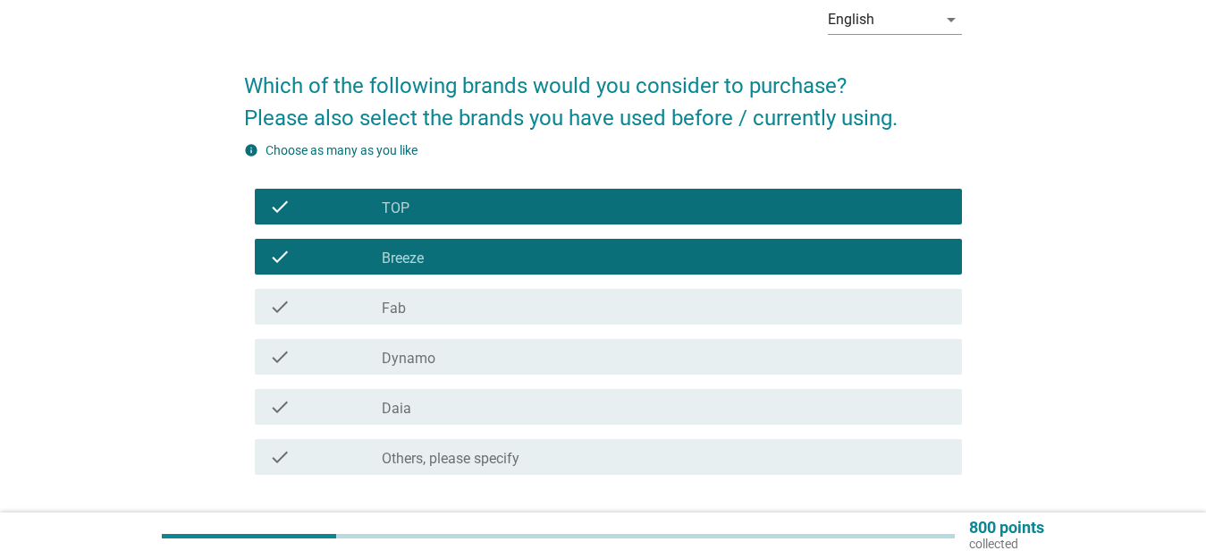
click at [512, 406] on div "check_box_outline_blank Daia" at bounding box center [665, 406] width 566 height 21
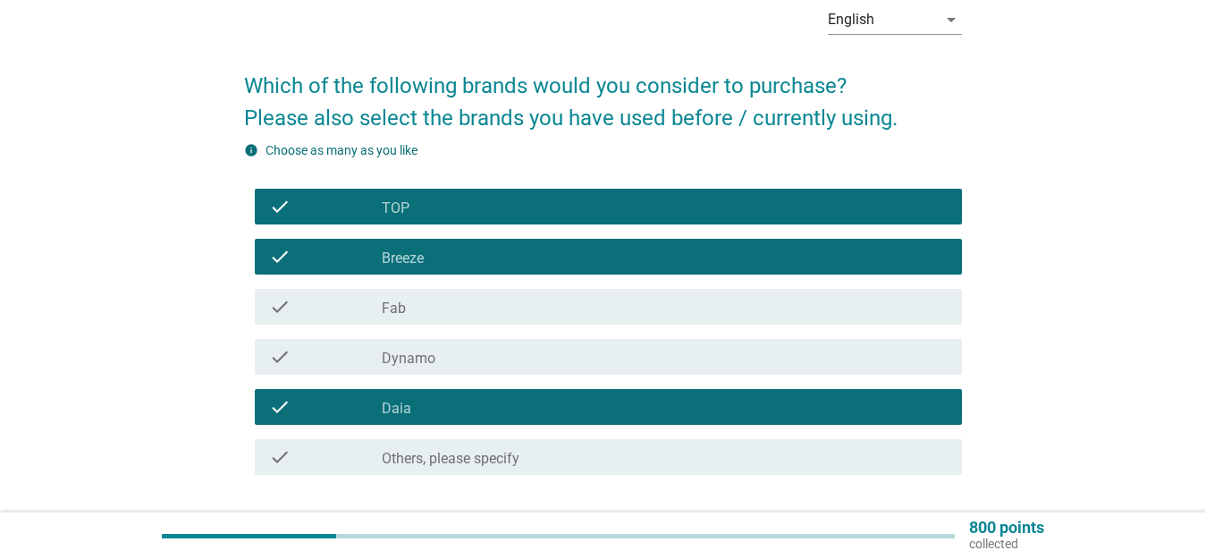
scroll to position [218, 0]
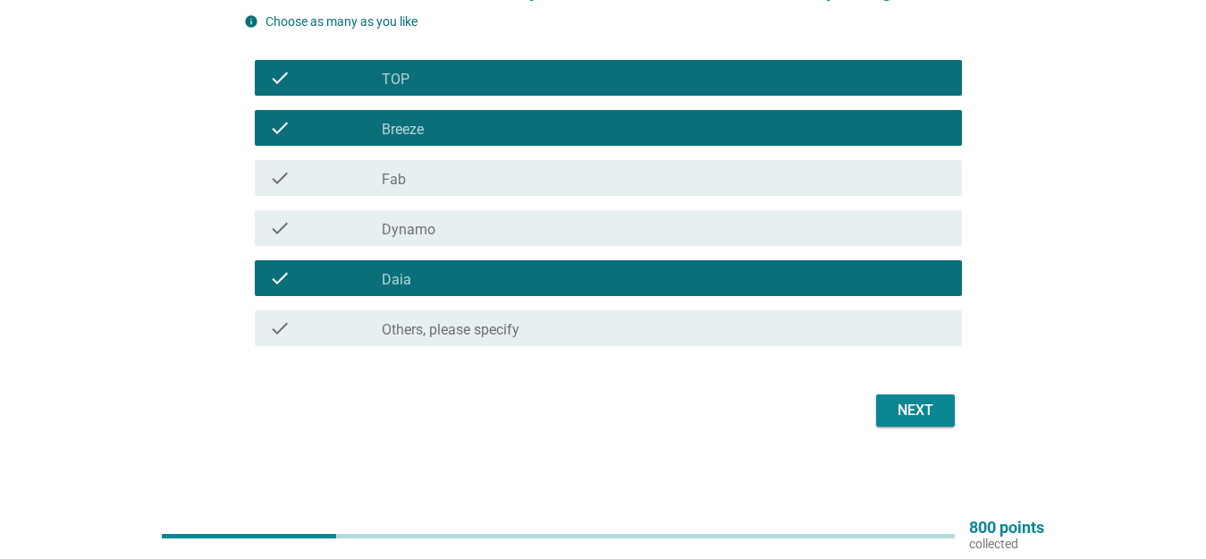
click at [596, 232] on div "check_box_outline_blank Dynamo" at bounding box center [665, 227] width 566 height 21
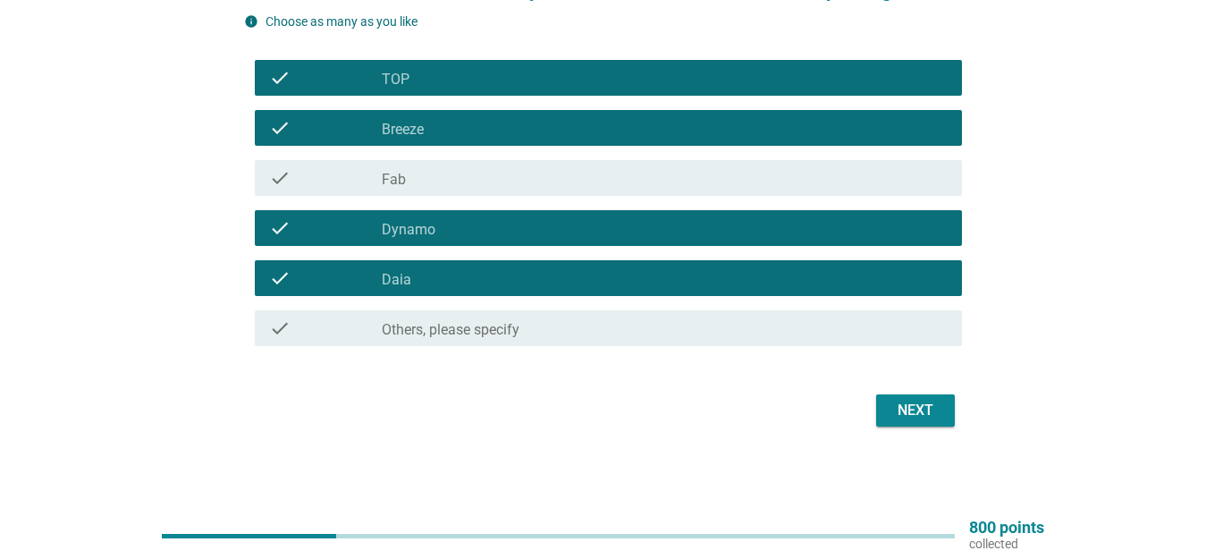
click at [935, 414] on div "Next" at bounding box center [916, 410] width 50 height 21
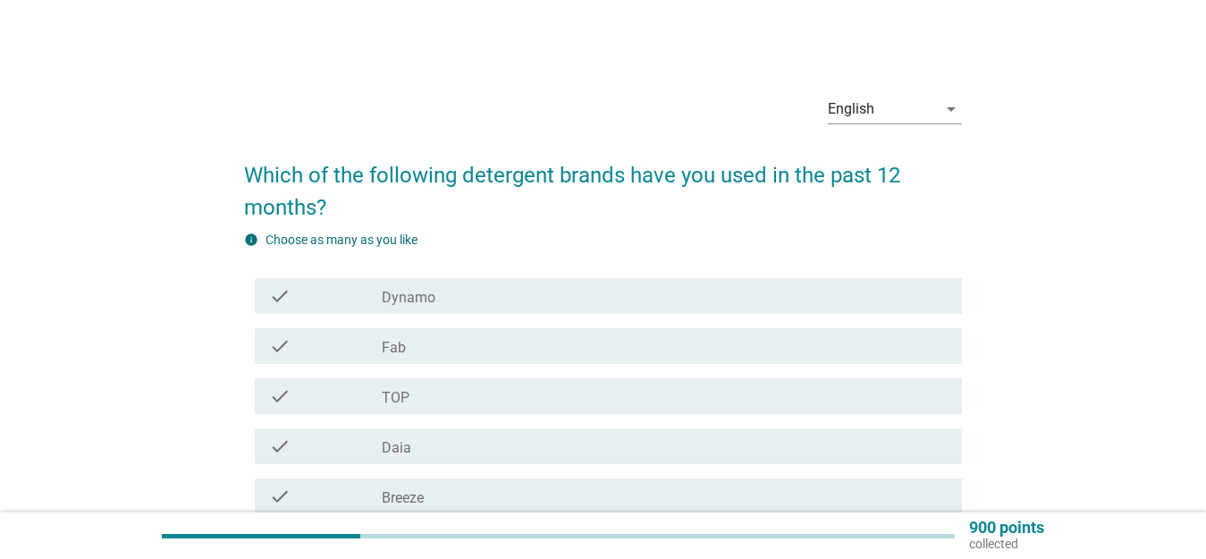
scroll to position [89, 0]
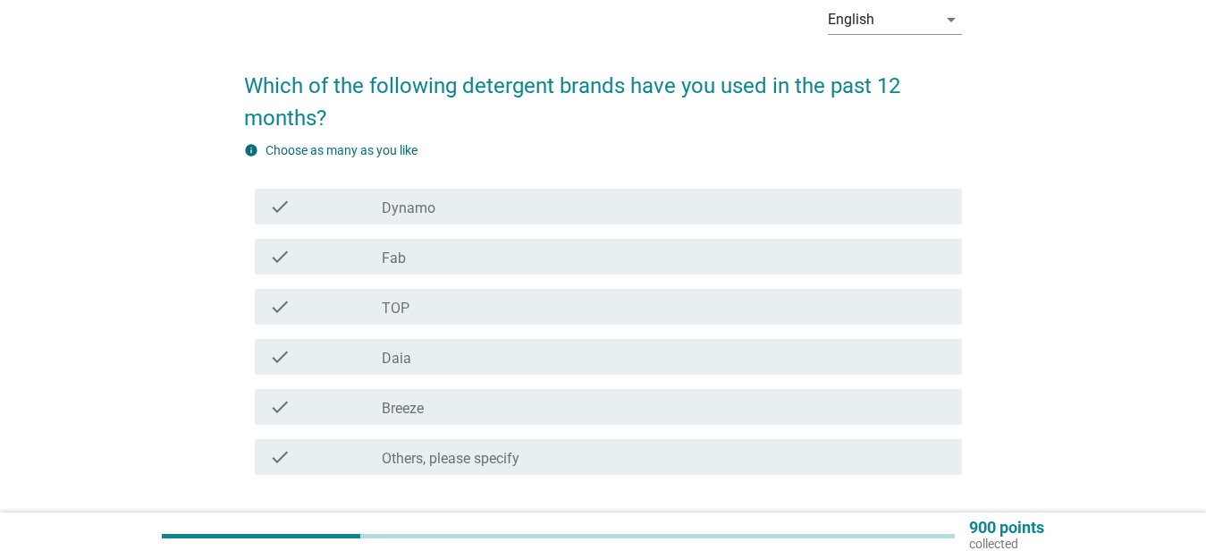
click at [427, 355] on div "check_box Daia" at bounding box center [665, 356] width 566 height 21
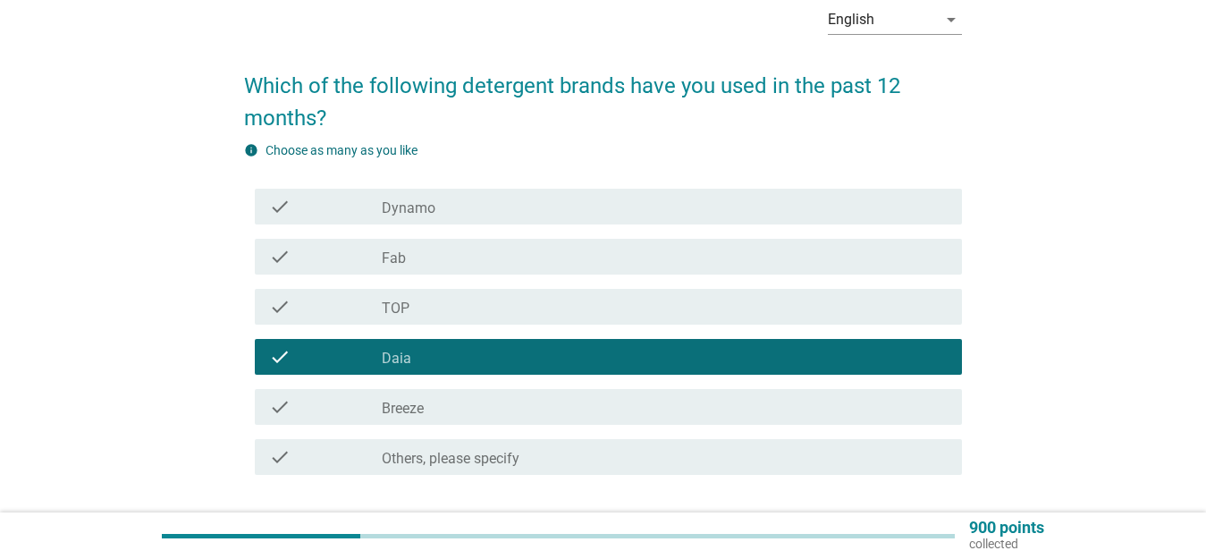
click at [431, 305] on div "check_box TOP" at bounding box center [665, 306] width 566 height 21
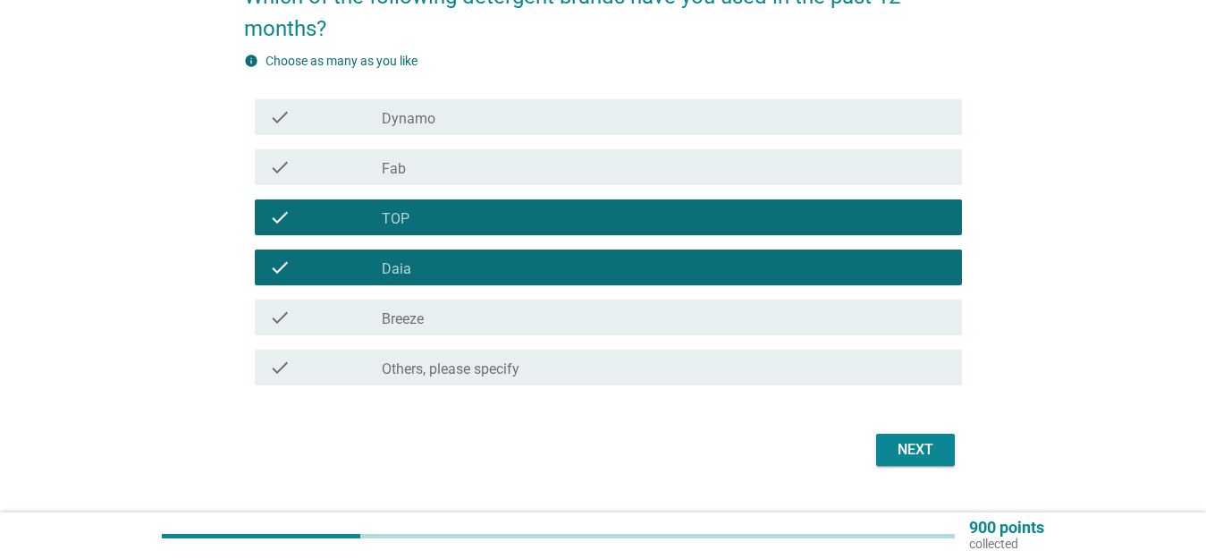
scroll to position [218, 0]
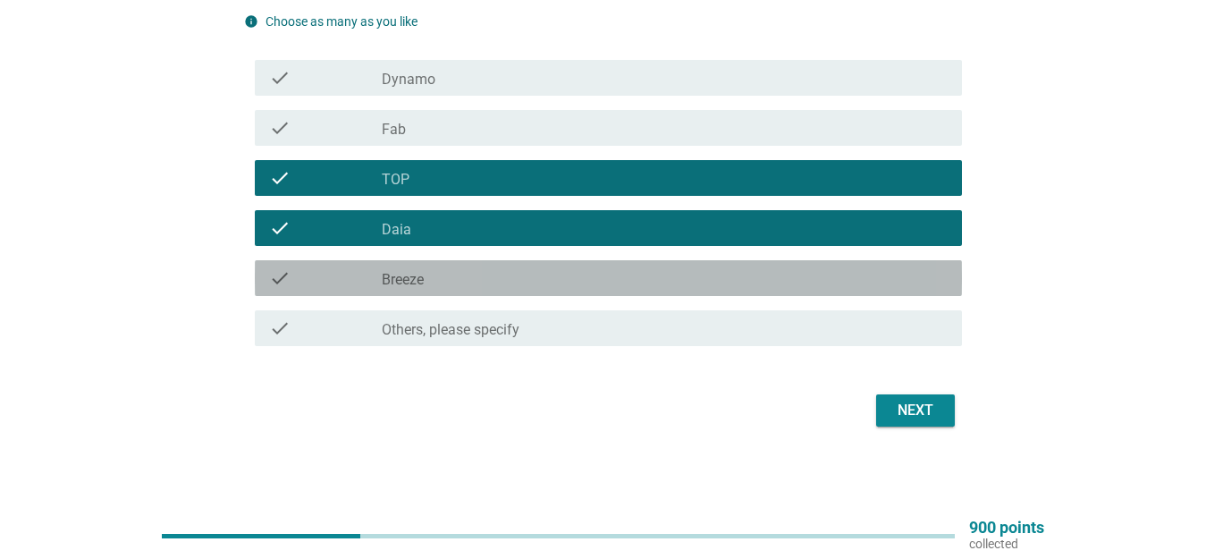
click at [714, 278] on div "check_box Breeze" at bounding box center [665, 277] width 566 height 21
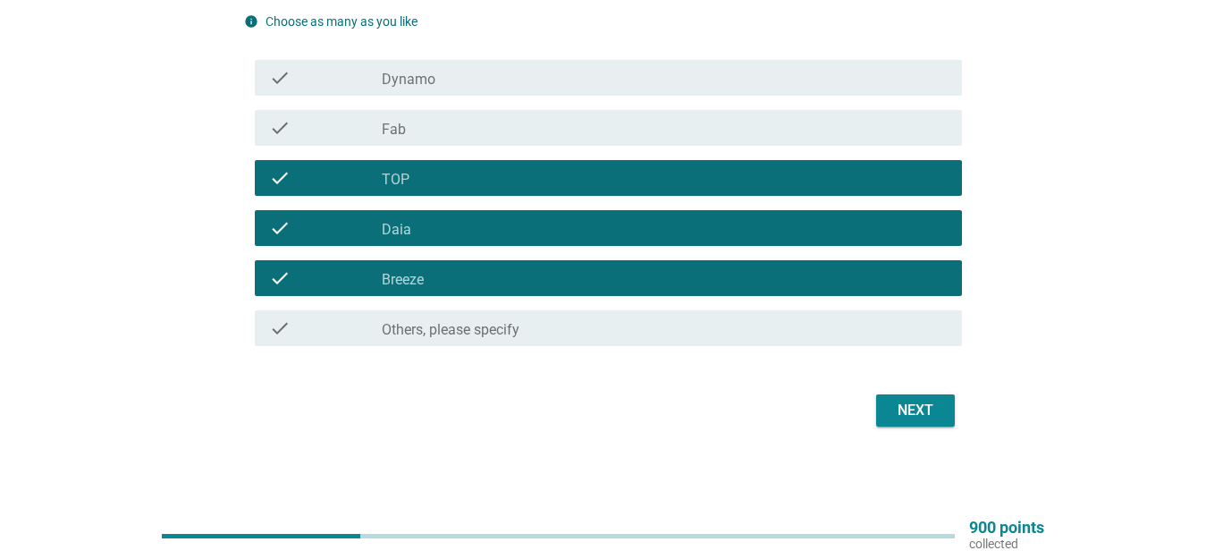
click at [908, 415] on div "Next" at bounding box center [916, 410] width 50 height 21
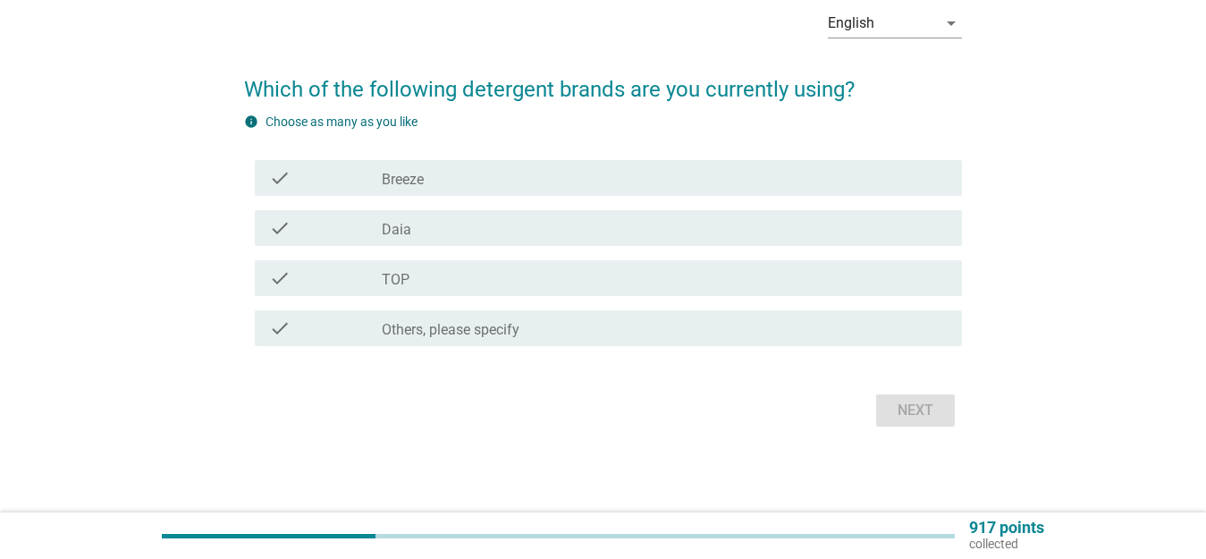
scroll to position [0, 0]
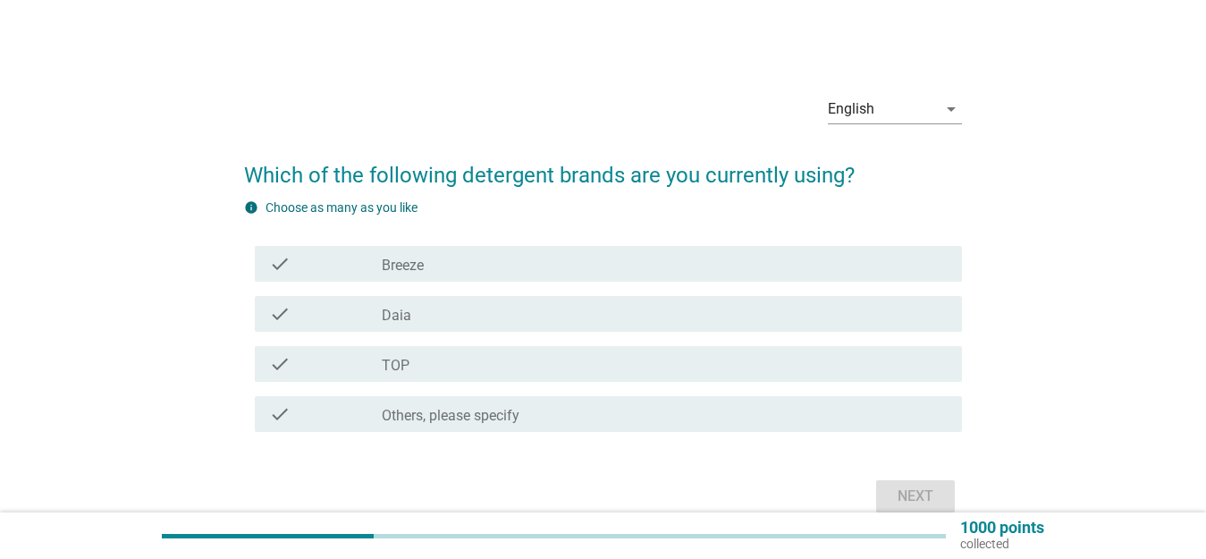
click at [503, 315] on div "check_box Daia" at bounding box center [665, 313] width 566 height 21
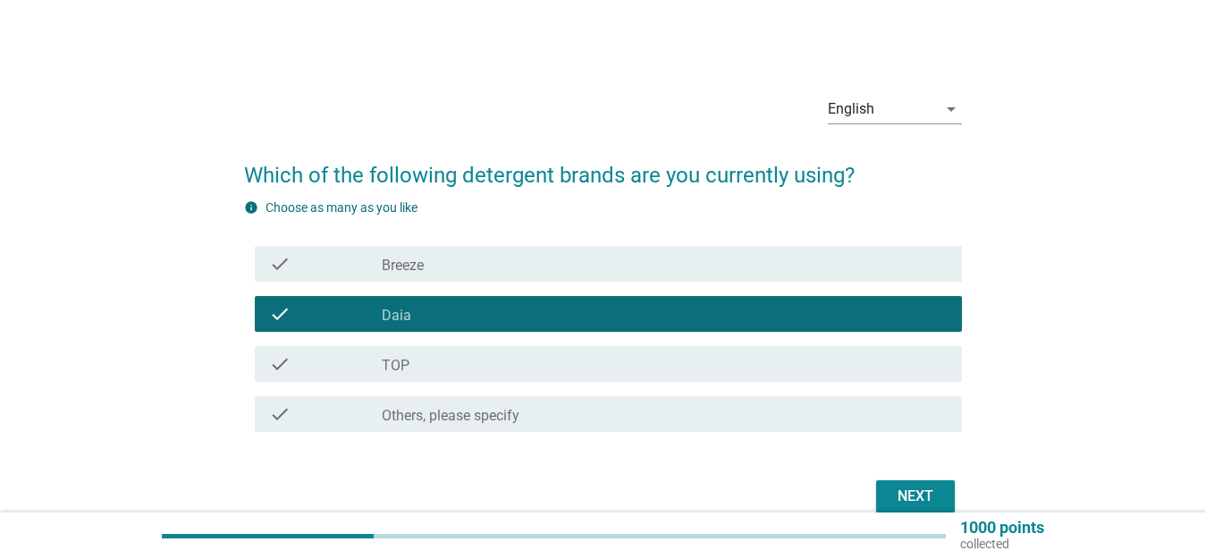
click at [523, 360] on div "check_box TOP" at bounding box center [665, 363] width 566 height 21
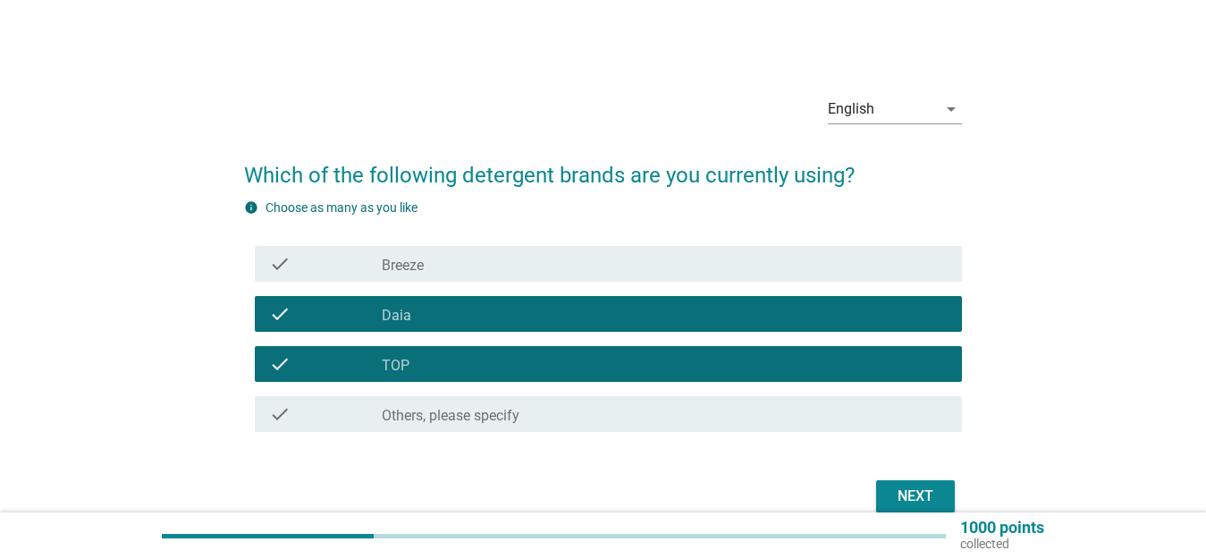
click at [890, 503] on button "Next" at bounding box center [915, 496] width 79 height 32
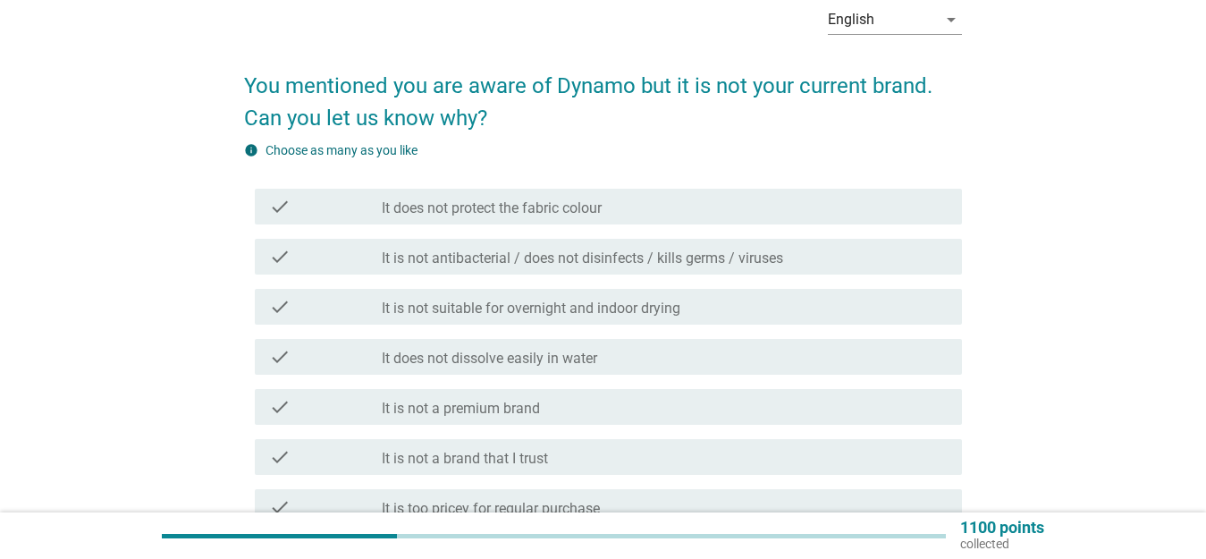
scroll to position [179, 0]
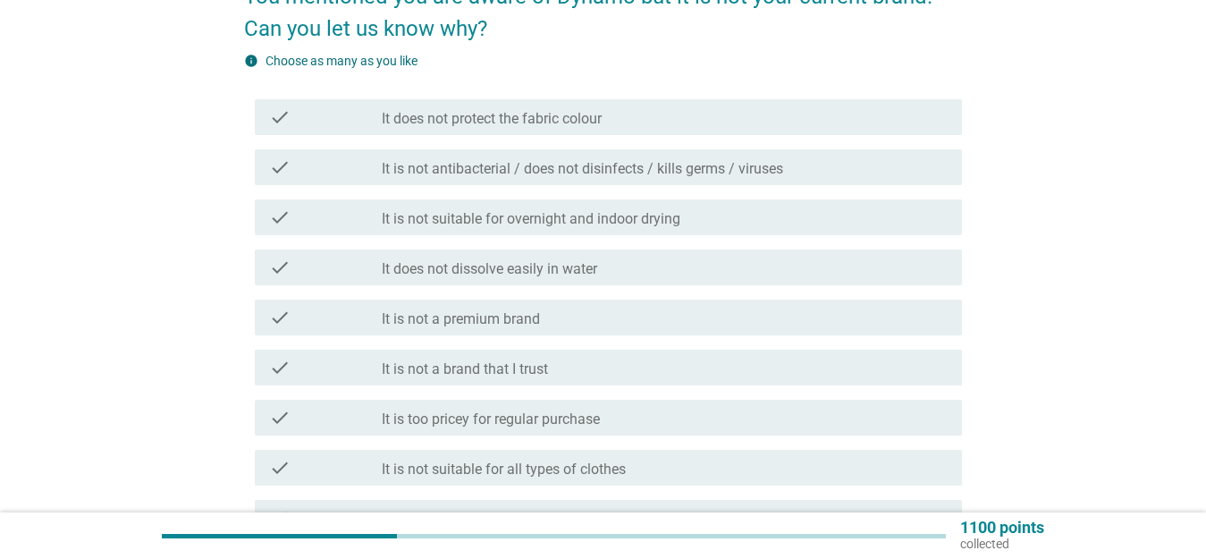
click at [602, 414] on div "check_box_outline_blank It is too pricey for regular purchase" at bounding box center [665, 417] width 566 height 21
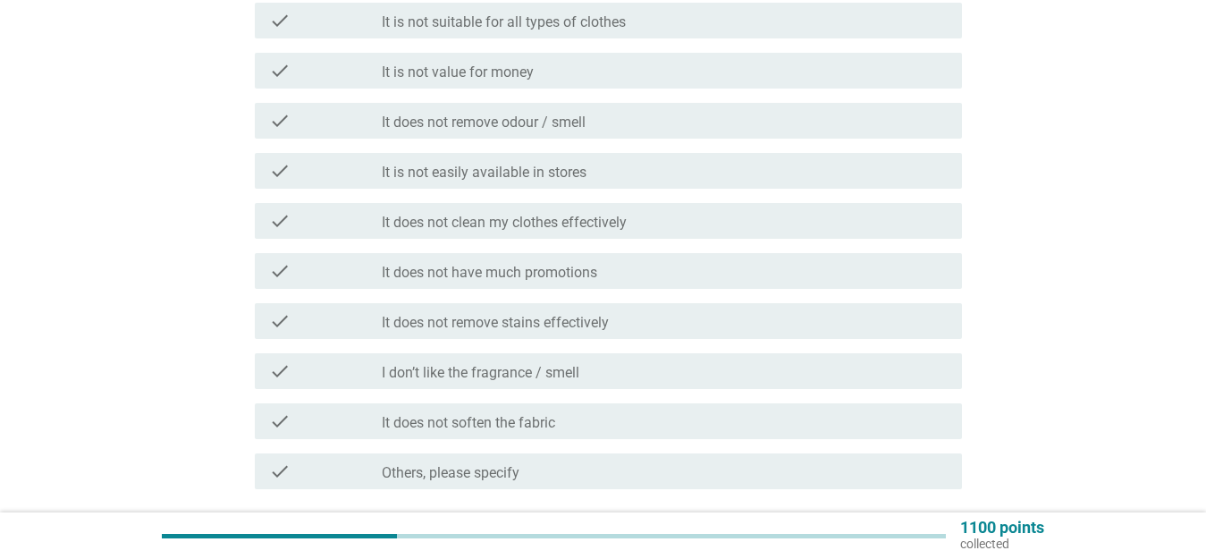
scroll to position [715, 0]
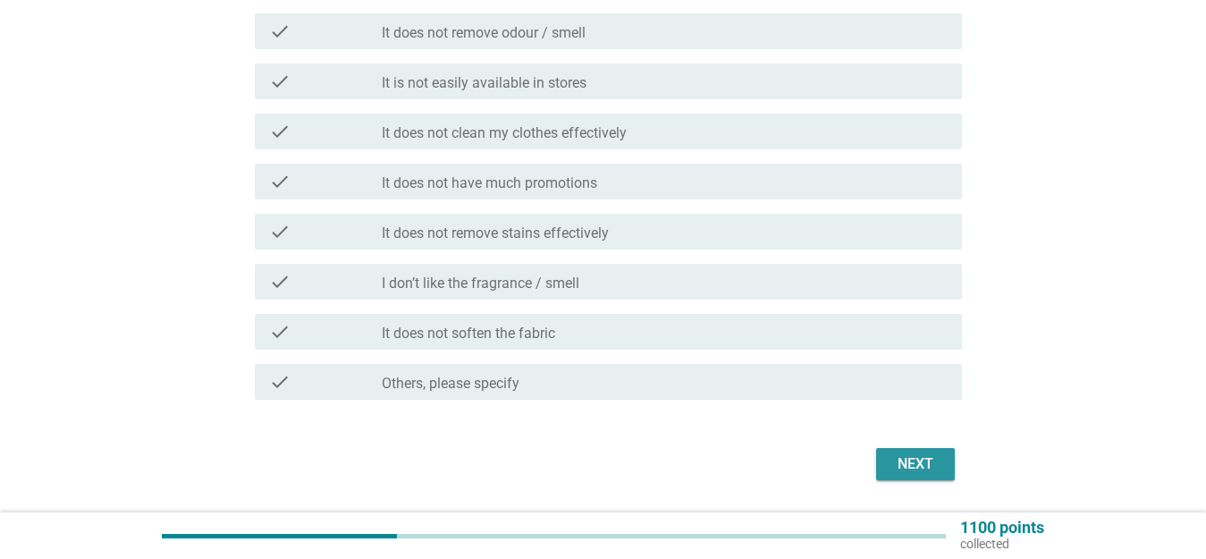
click at [917, 461] on div "Next" at bounding box center [916, 463] width 50 height 21
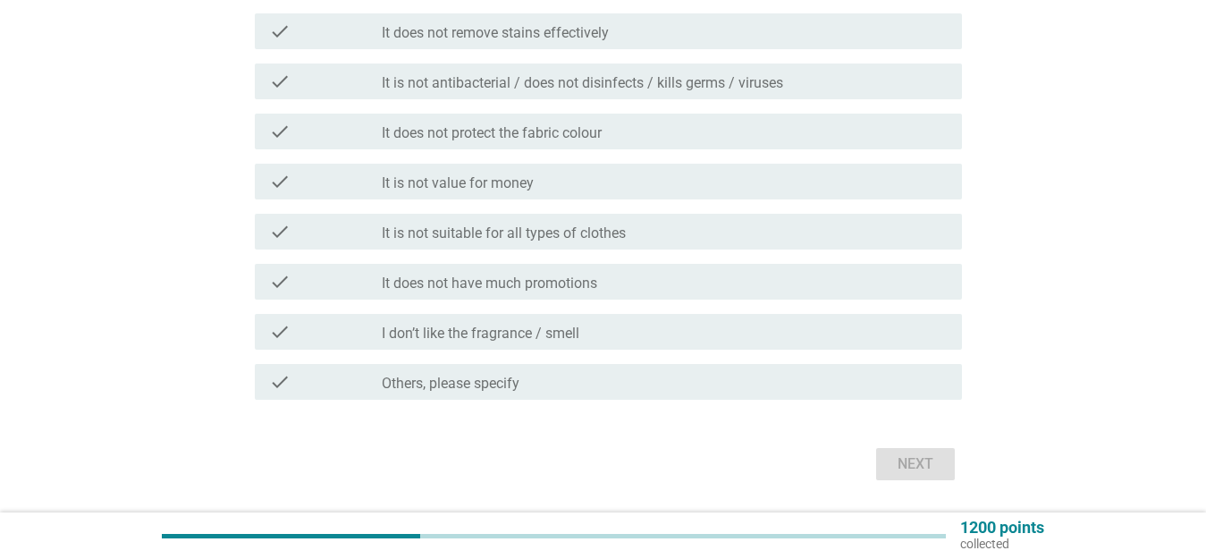
click at [672, 342] on div "check_box_outline_blank I don’t like the fragrance / smell" at bounding box center [665, 331] width 566 height 21
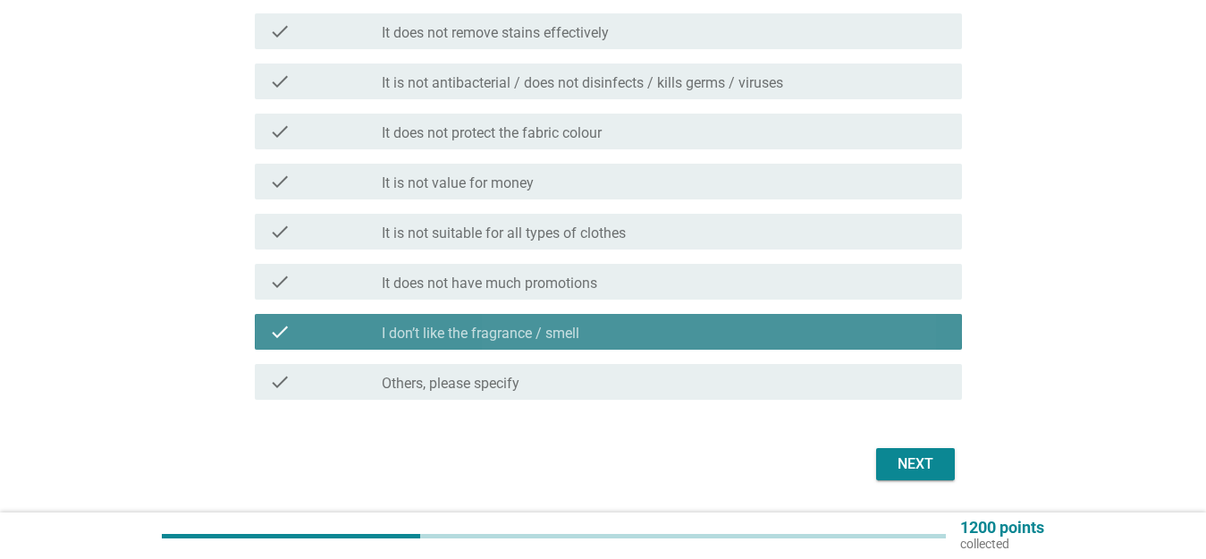
click at [671, 338] on div "check_box_outline_blank I don’t like the fragrance / smell" at bounding box center [665, 331] width 566 height 21
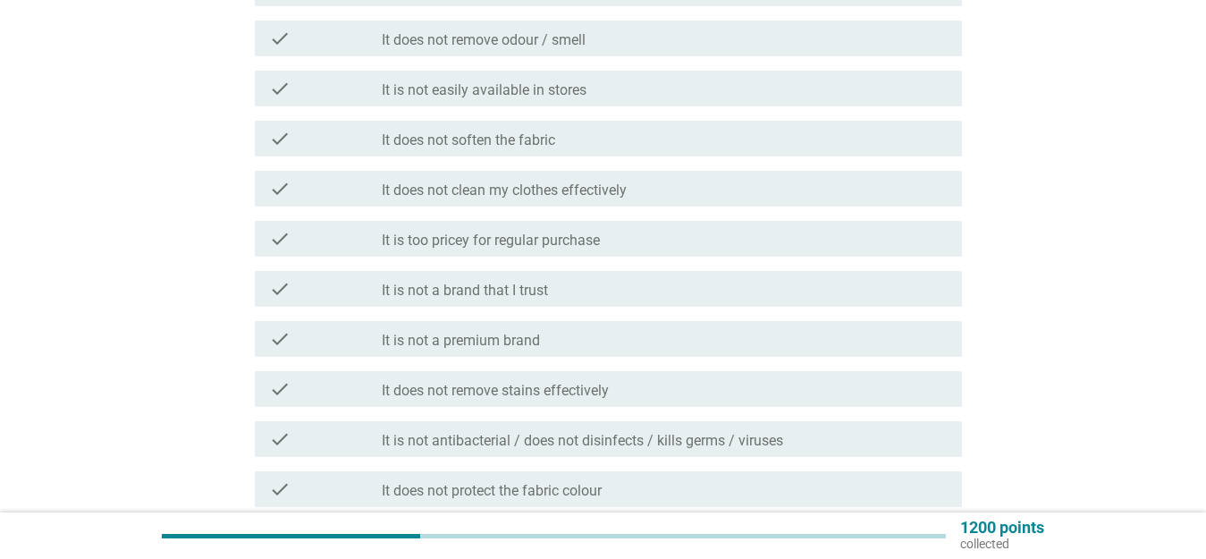
scroll to position [268, 0]
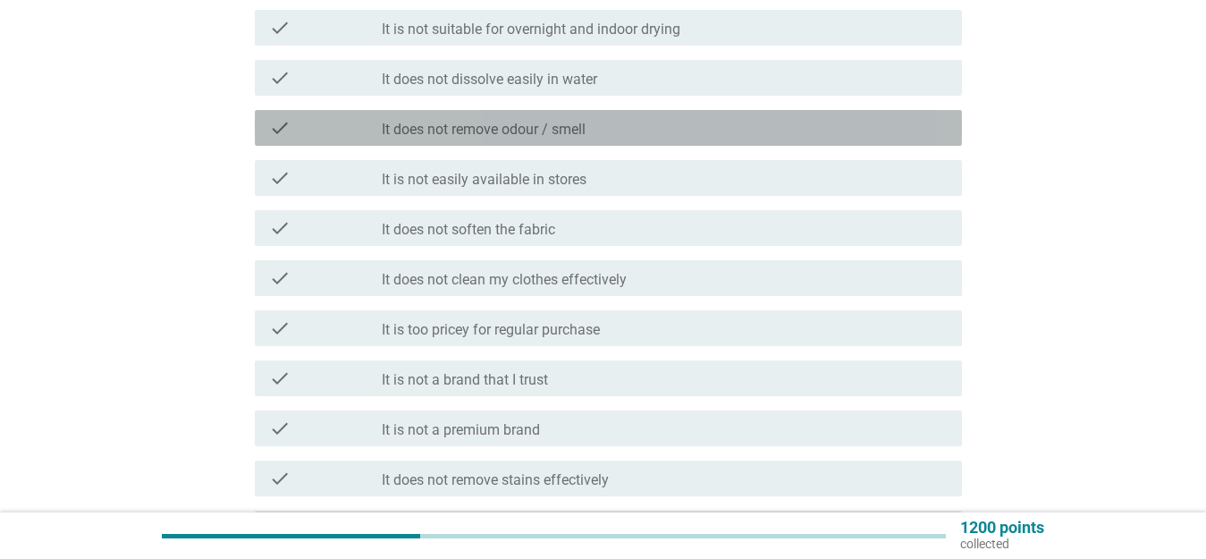
click at [608, 122] on div "check_box_outline_blank It does not remove odour / smell" at bounding box center [665, 127] width 566 height 21
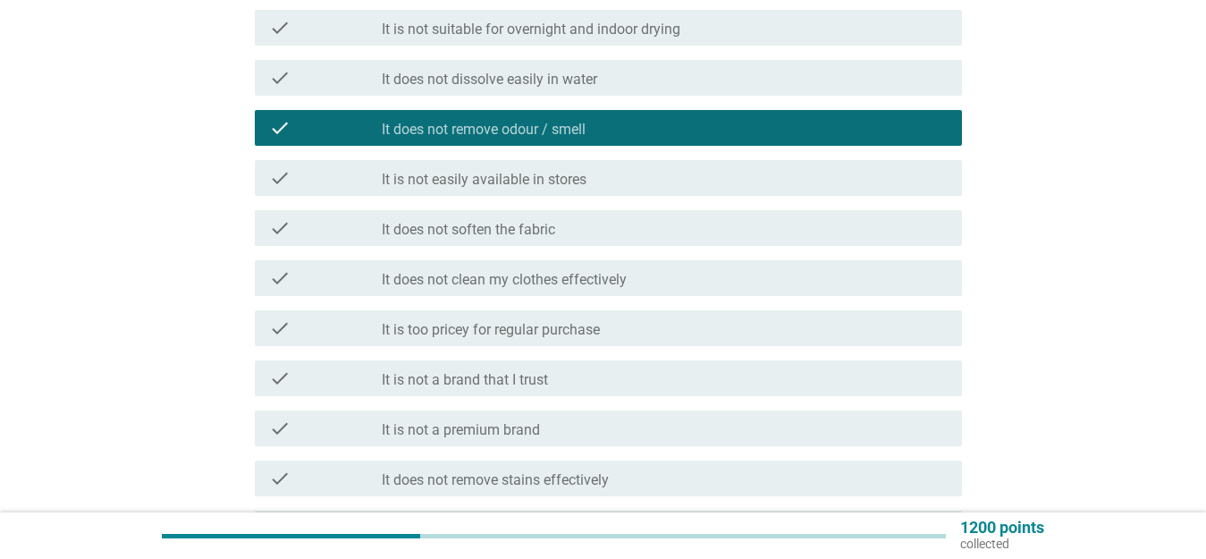
scroll to position [769, 0]
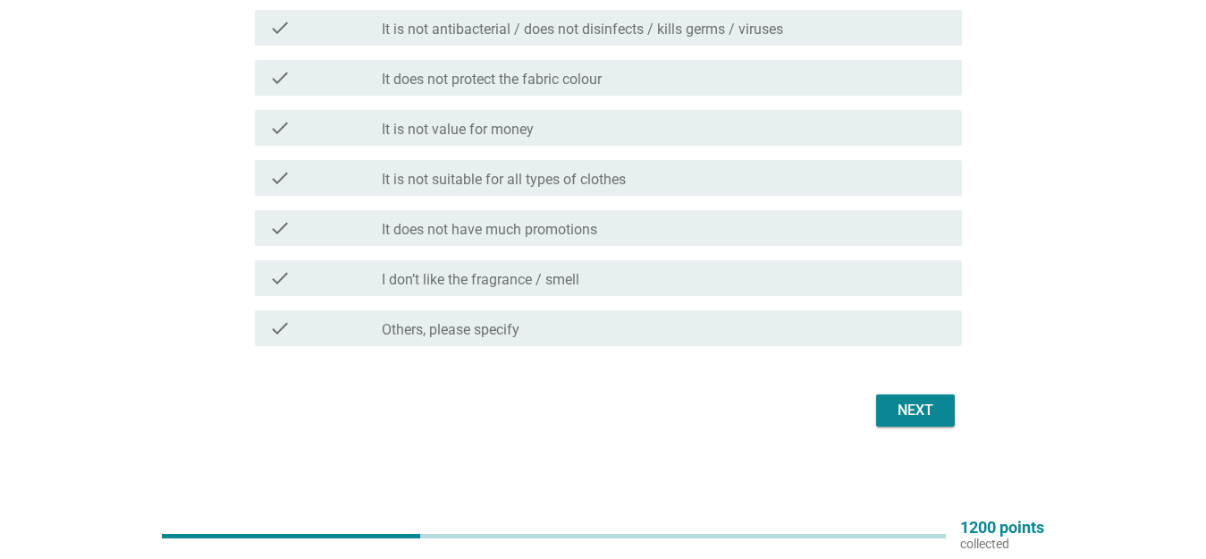
click at [924, 430] on div "Next" at bounding box center [603, 410] width 718 height 43
click at [920, 422] on button "Next" at bounding box center [915, 410] width 79 height 32
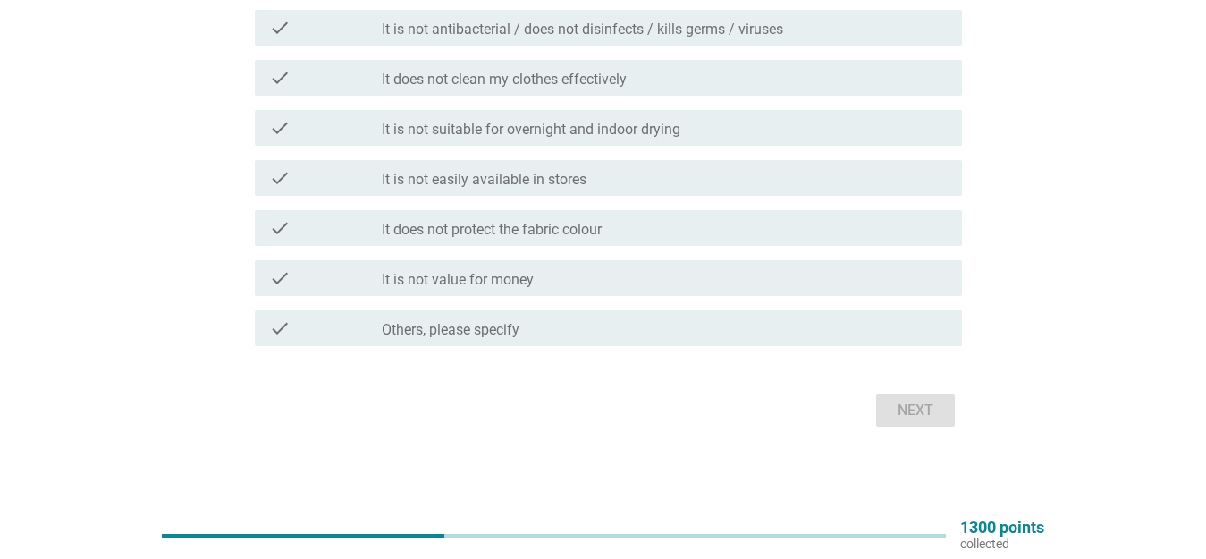
click at [641, 326] on div "check_box Others, please specify" at bounding box center [665, 327] width 566 height 21
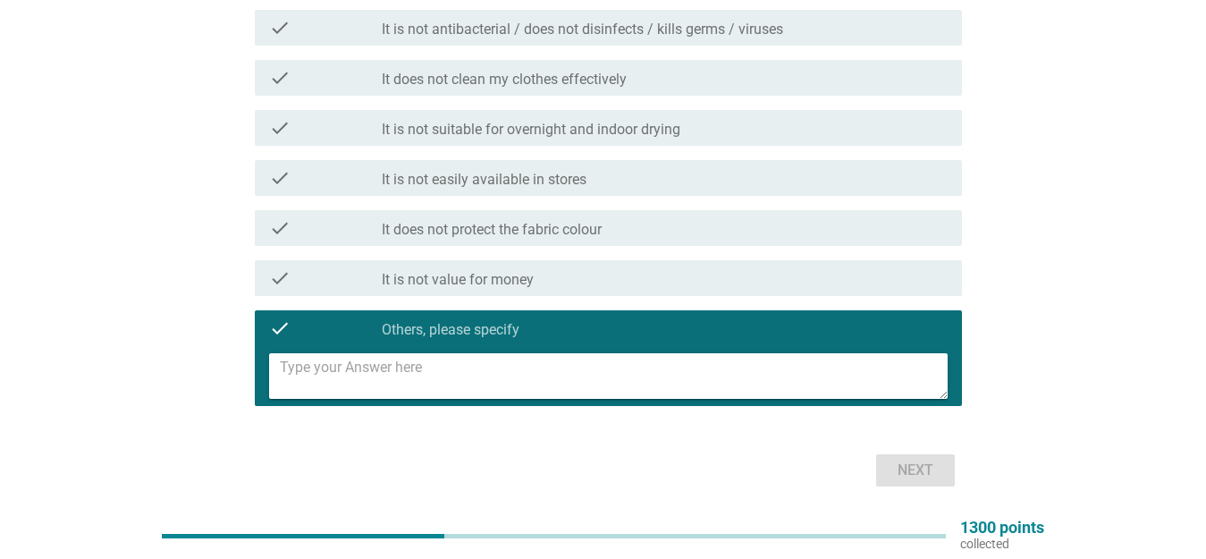
click at [646, 286] on div "check_box_outline_blank It is not value for money" at bounding box center [665, 277] width 566 height 21
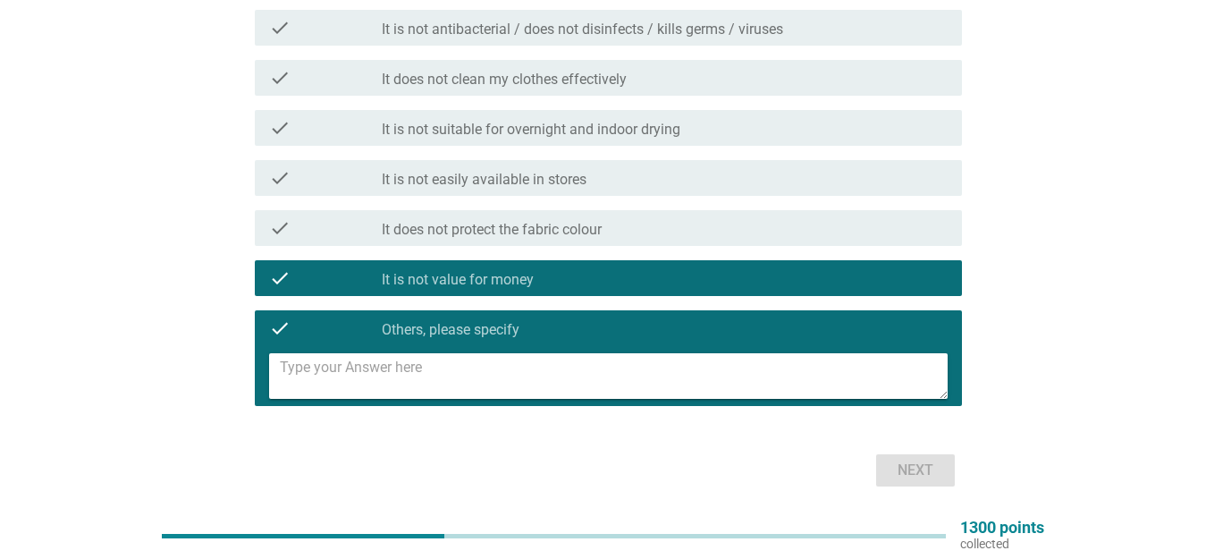
click at [654, 235] on div "check_box_outline_blank It does not protect the fabric colour" at bounding box center [665, 227] width 566 height 21
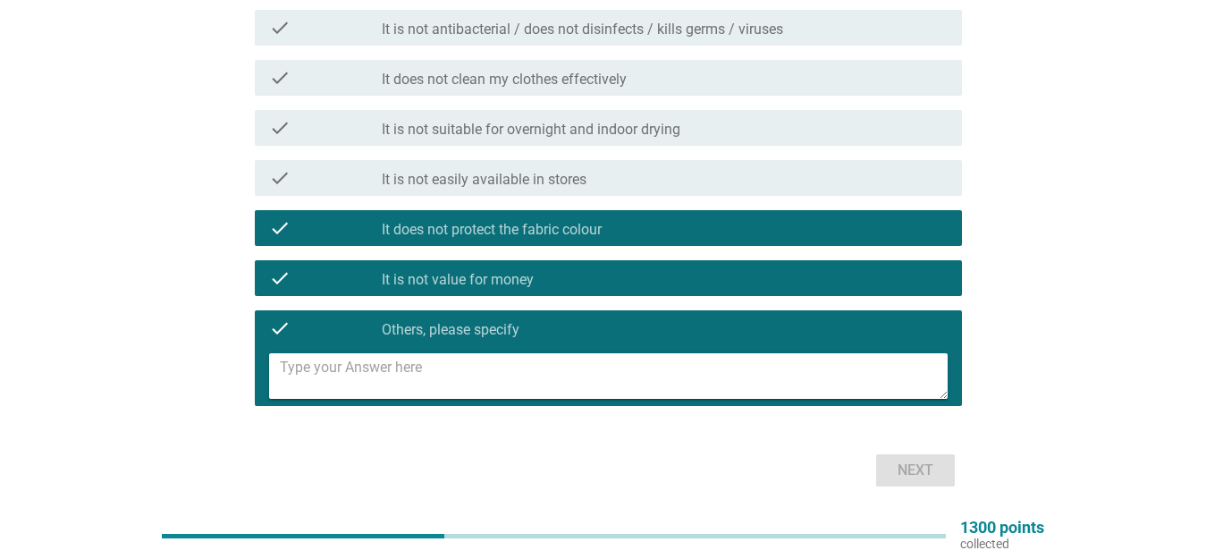
click at [640, 306] on div "check check_box Others, please specify" at bounding box center [603, 358] width 718 height 110
click at [634, 292] on div "check check_box_outline_blank It is not value for money" at bounding box center [608, 278] width 707 height 36
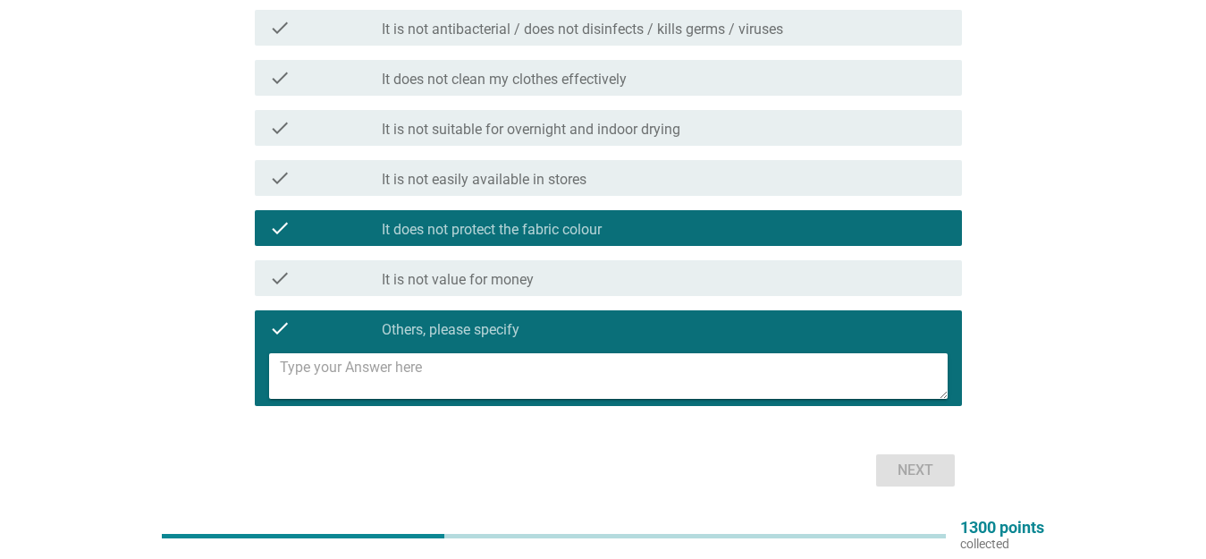
click at [600, 342] on div "check check_box Others, please specify" at bounding box center [608, 328] width 707 height 36
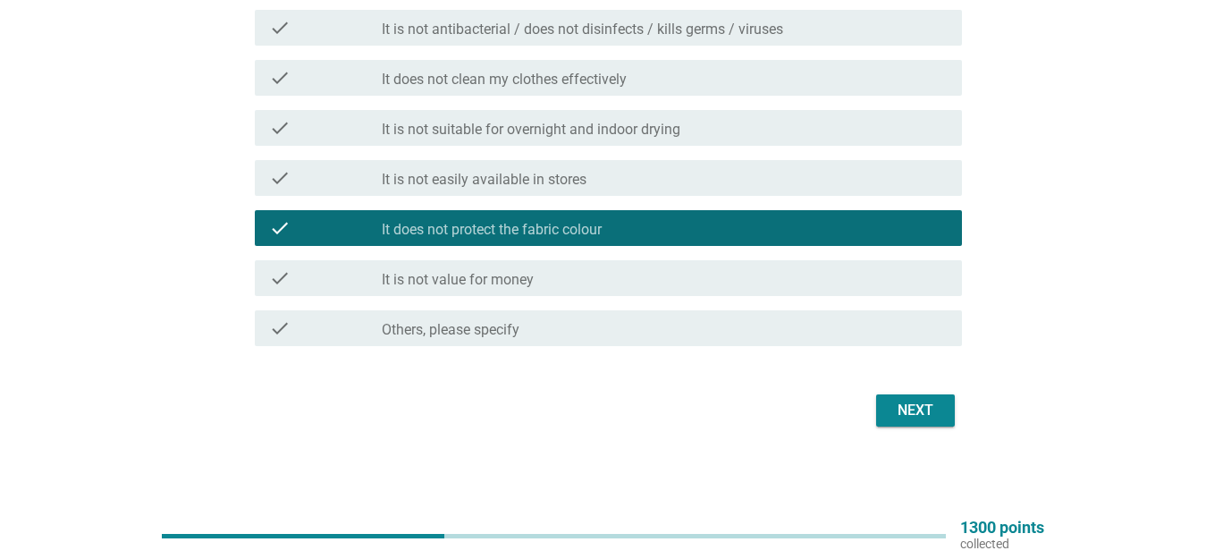
click at [609, 224] on div "check_box_outline_blank It does not protect the fabric colour" at bounding box center [665, 227] width 566 height 21
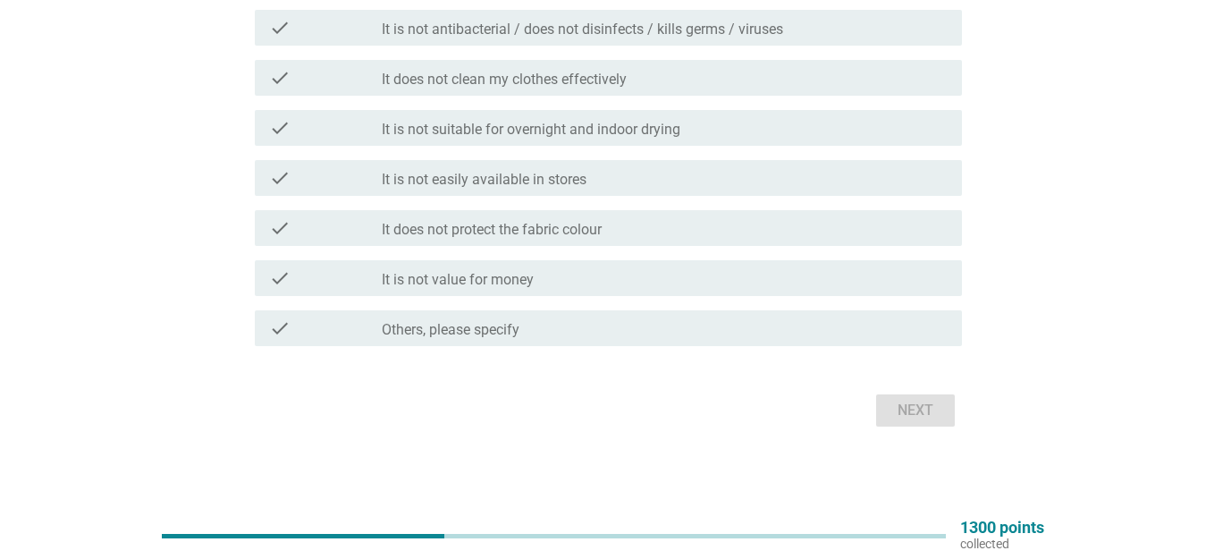
click at [624, 169] on div "check_box_outline_blank It is not easily available in stores" at bounding box center [665, 177] width 566 height 21
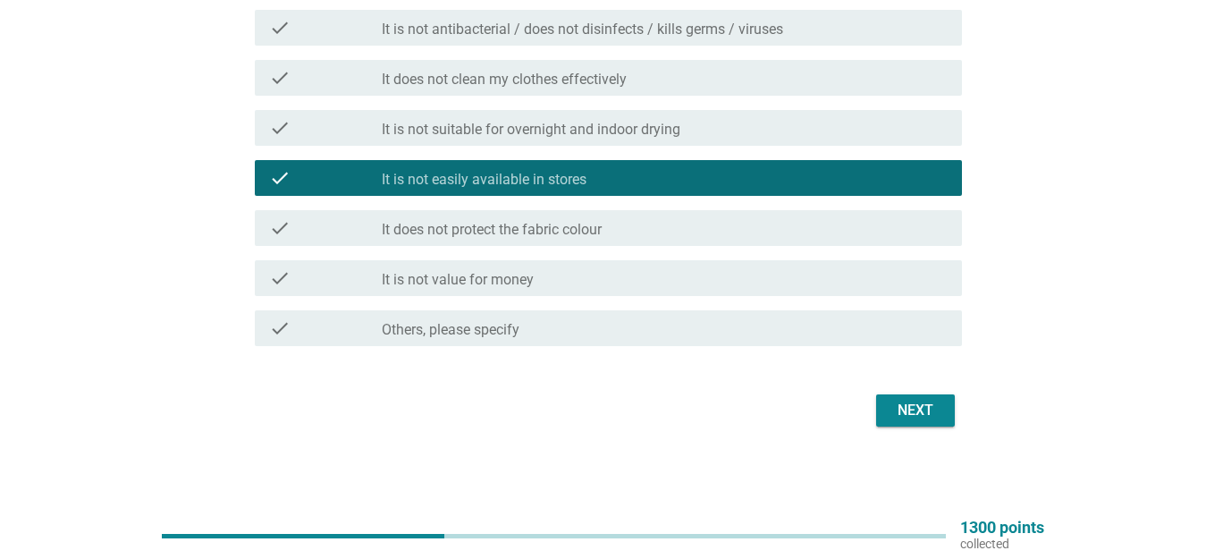
click at [905, 427] on div "Next" at bounding box center [603, 410] width 718 height 43
click at [932, 418] on div "Next" at bounding box center [916, 410] width 50 height 21
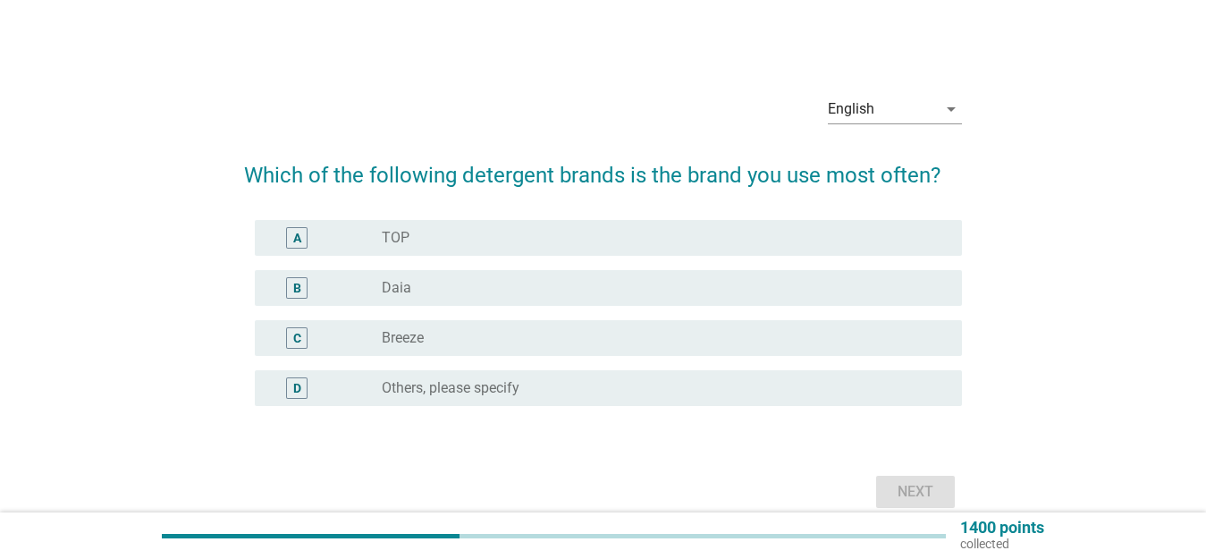
click at [435, 283] on div "radio_button_unchecked Daia" at bounding box center [658, 288] width 552 height 18
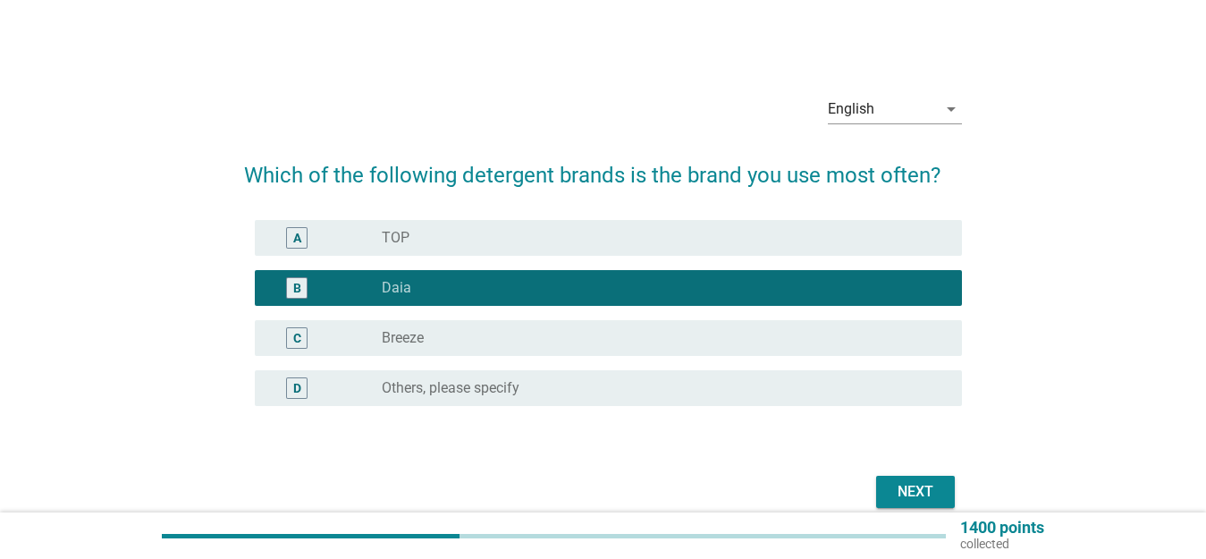
click at [913, 491] on div "Next" at bounding box center [916, 491] width 50 height 21
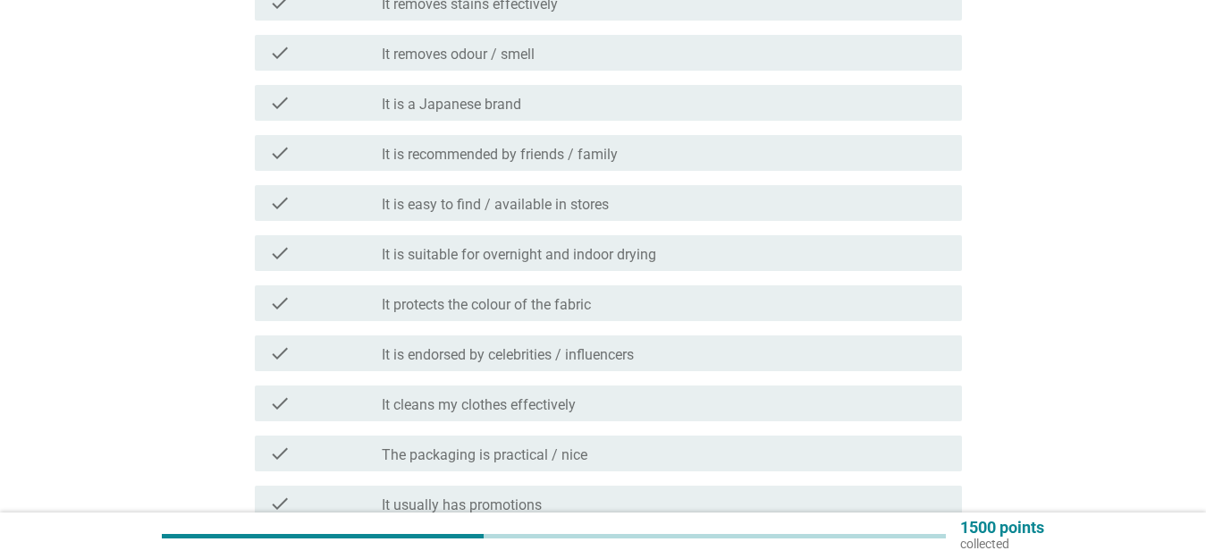
scroll to position [254, 0]
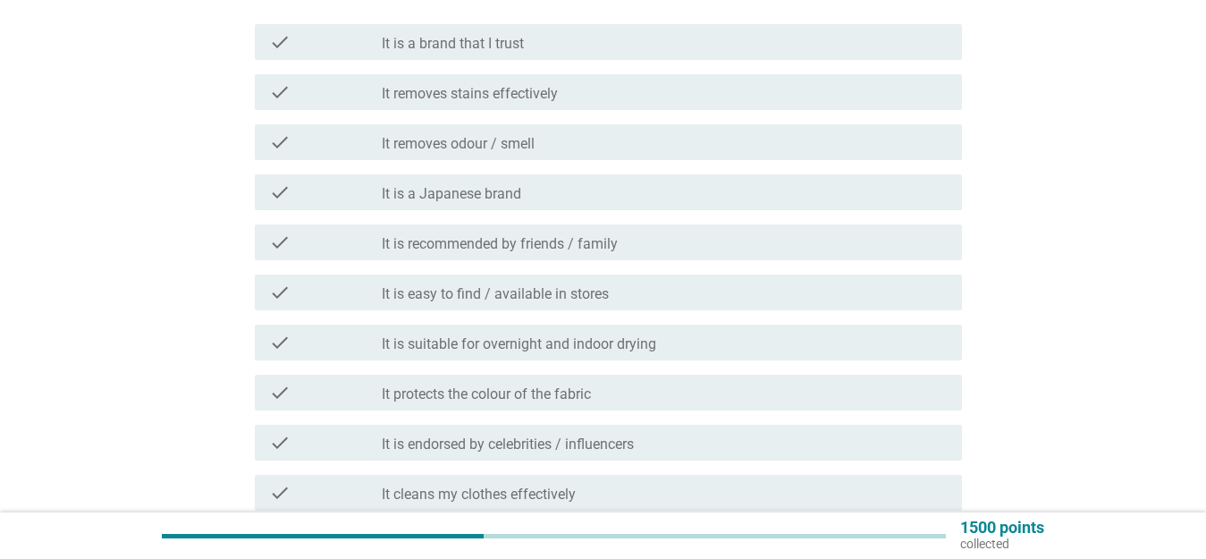
click at [546, 148] on div "check_box_outline_blank It removes odour / smell" at bounding box center [665, 141] width 566 height 21
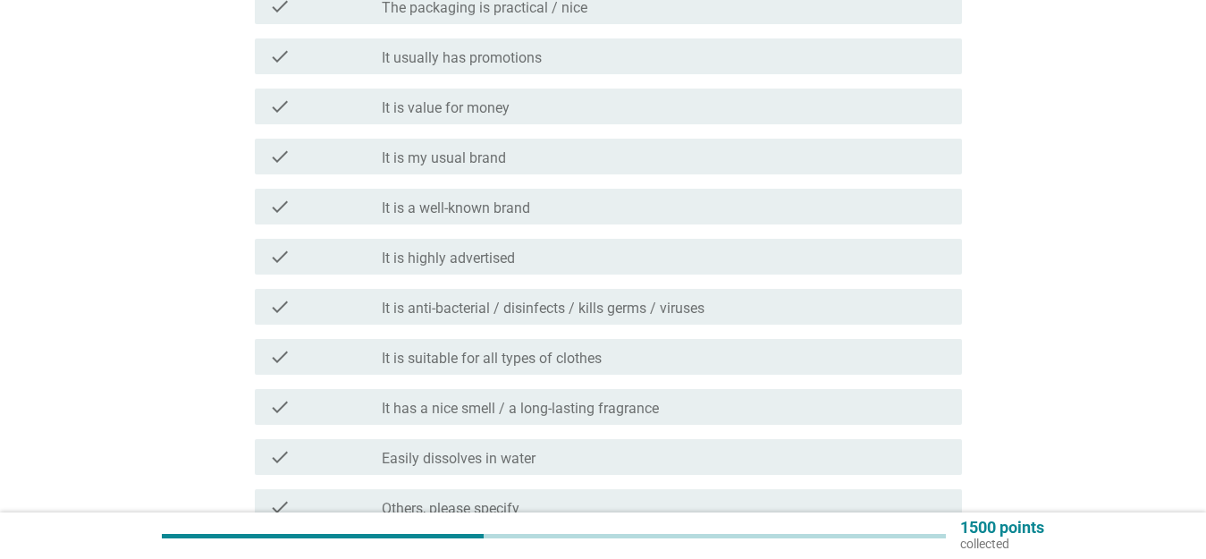
scroll to position [969, 0]
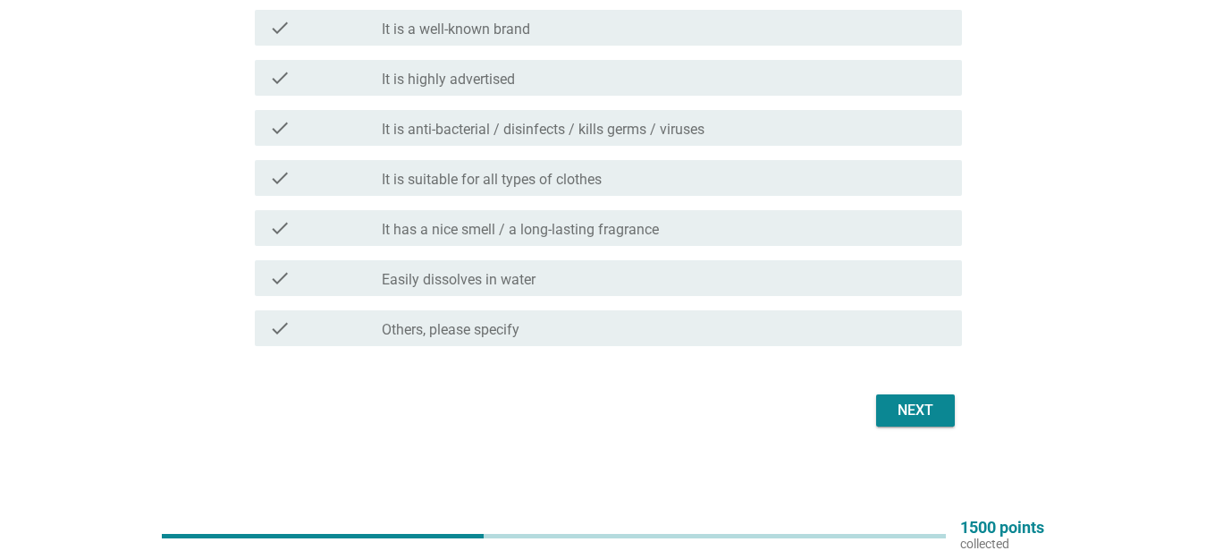
click at [930, 421] on button "Next" at bounding box center [915, 410] width 79 height 32
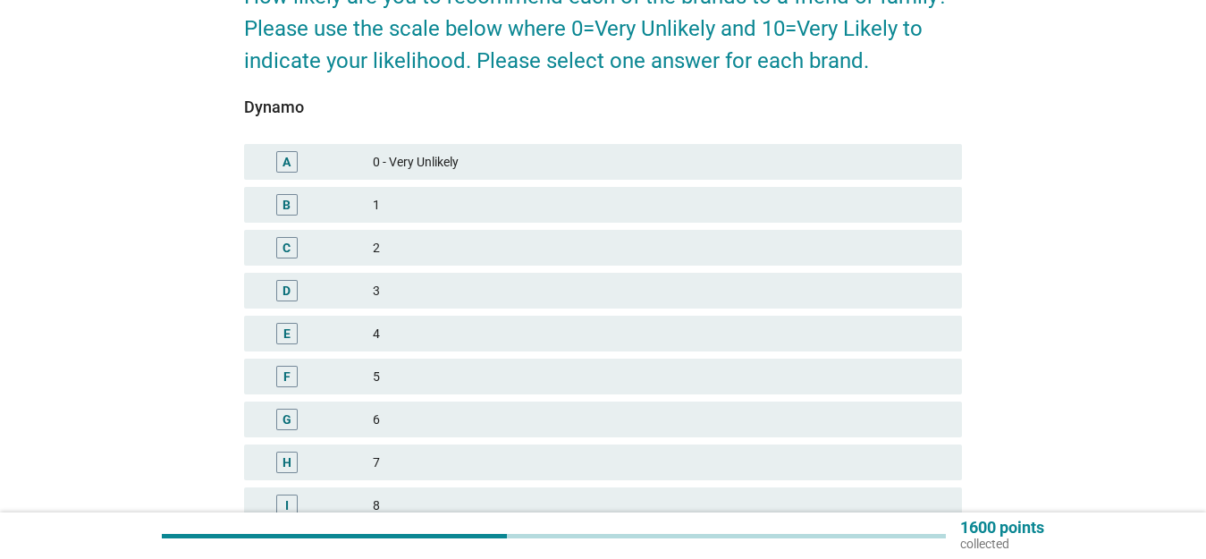
scroll to position [427, 0]
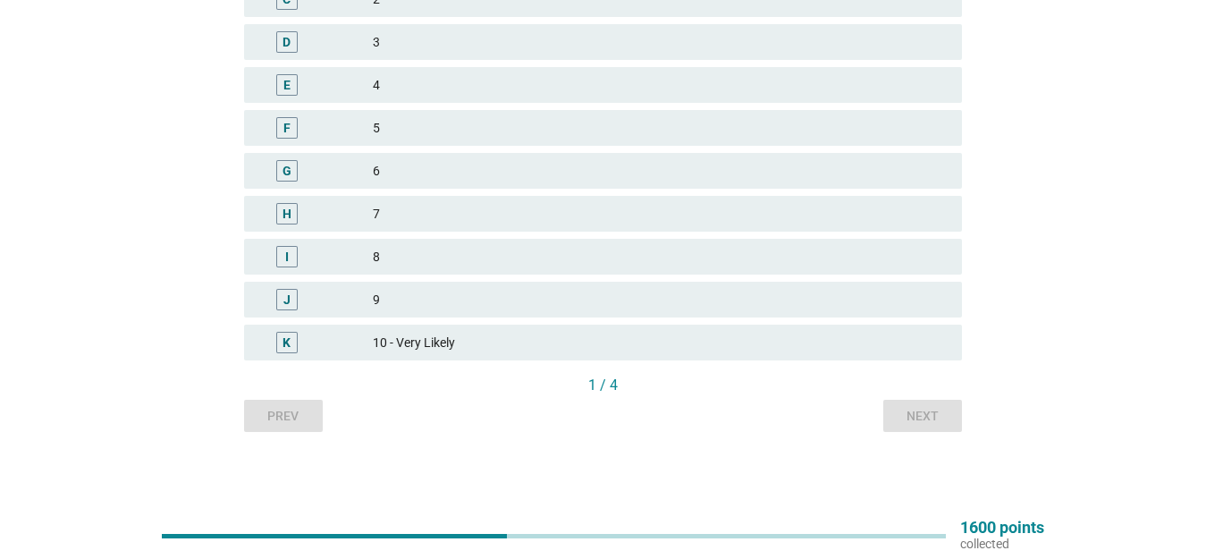
drag, startPoint x: 570, startPoint y: 350, endPoint x: 585, endPoint y: 350, distance: 15.2
click at [570, 350] on div "10 - Very Likely" at bounding box center [660, 342] width 575 height 21
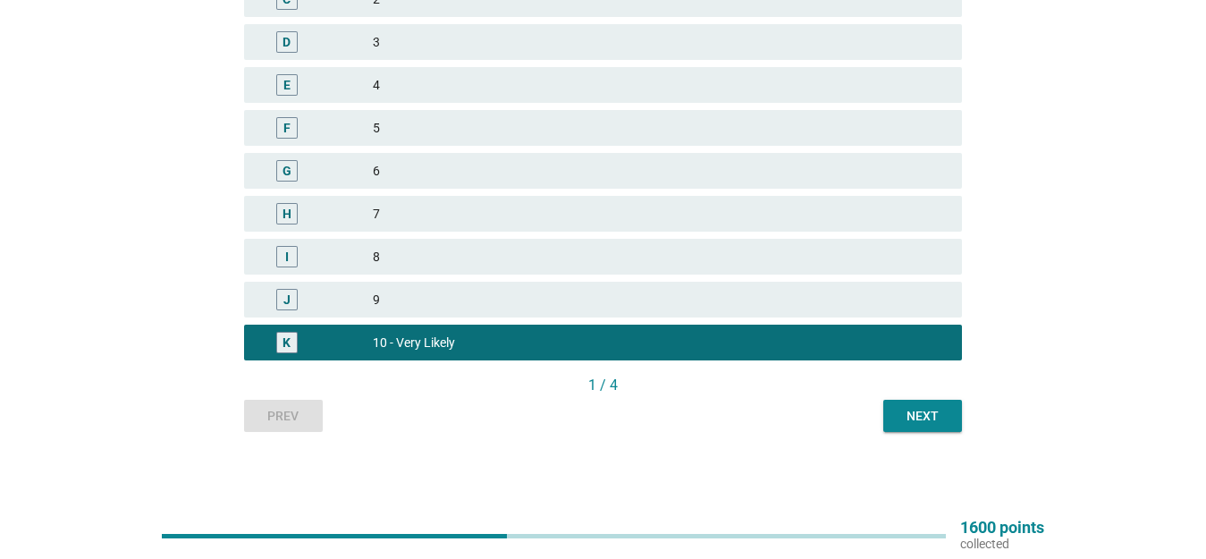
drag, startPoint x: 934, startPoint y: 399, endPoint x: 934, endPoint y: 410, distance: 11.6
click at [935, 401] on div "Dynamo A 0 - Very Unlikely B 1 C 2 D 3 E 4 F 5 G 6 H 7 I 8 J 9 K 10 - Very Like…" at bounding box center [603, 130] width 718 height 604
click at [934, 410] on div "Next" at bounding box center [923, 416] width 50 height 19
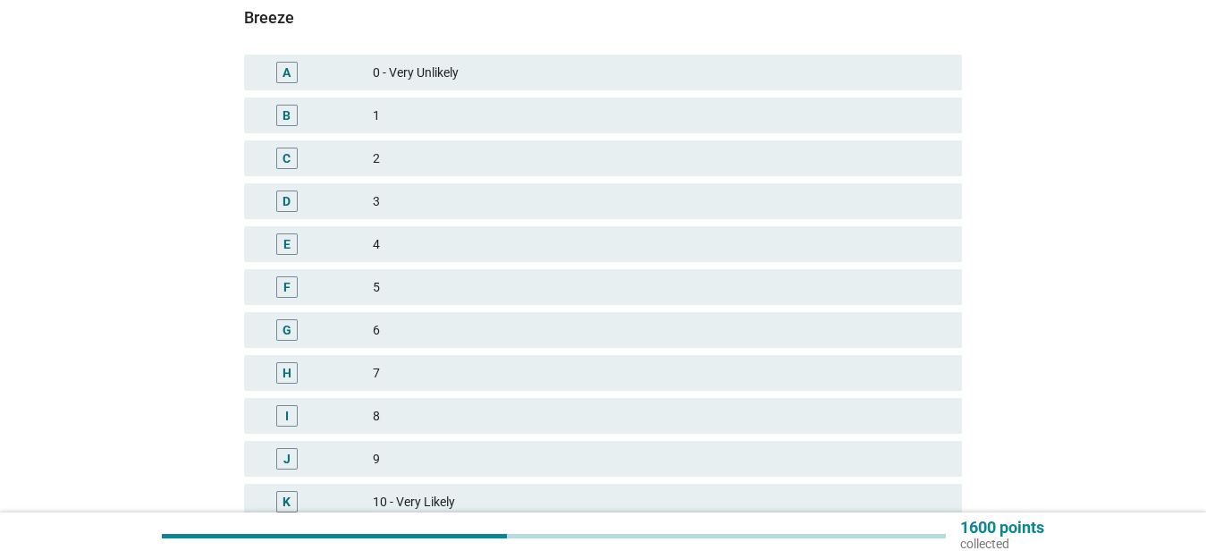
scroll to position [358, 0]
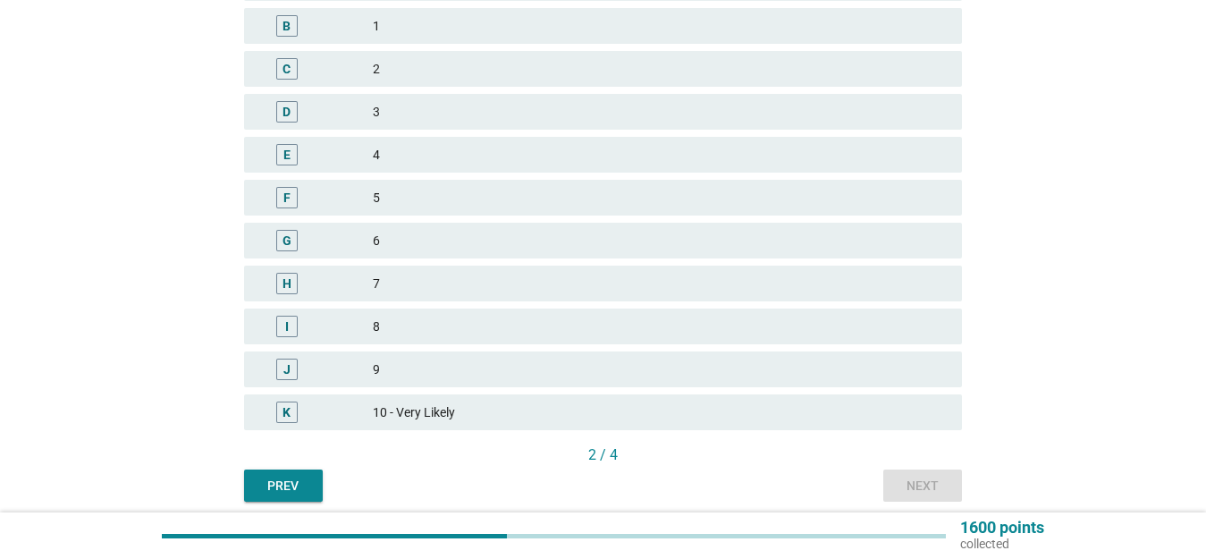
click at [697, 297] on div "H 7" at bounding box center [603, 284] width 718 height 36
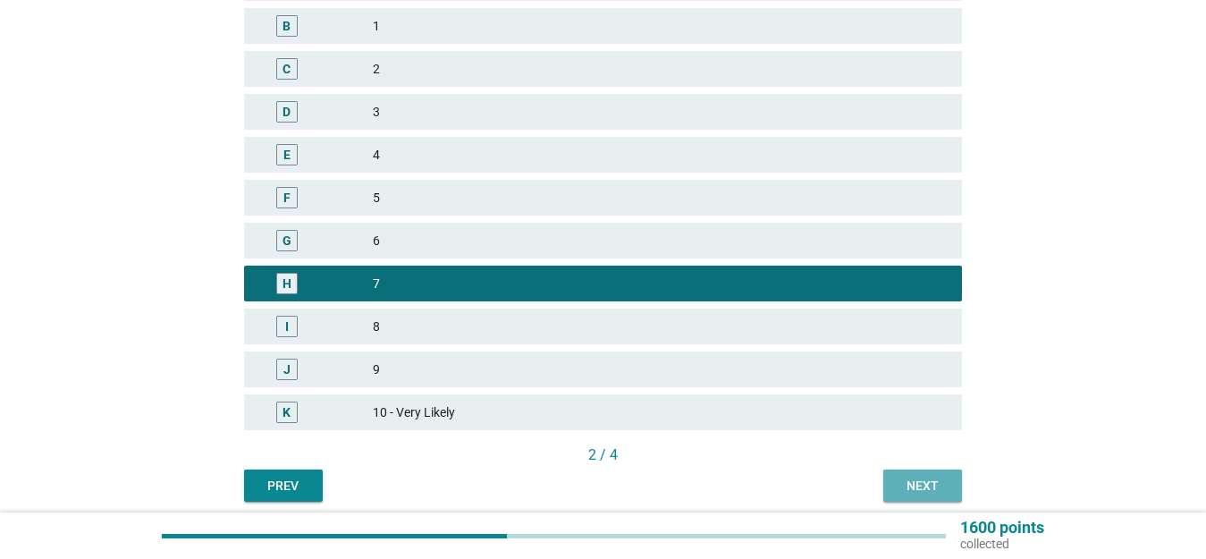
click at [943, 488] on div "Next" at bounding box center [923, 486] width 50 height 19
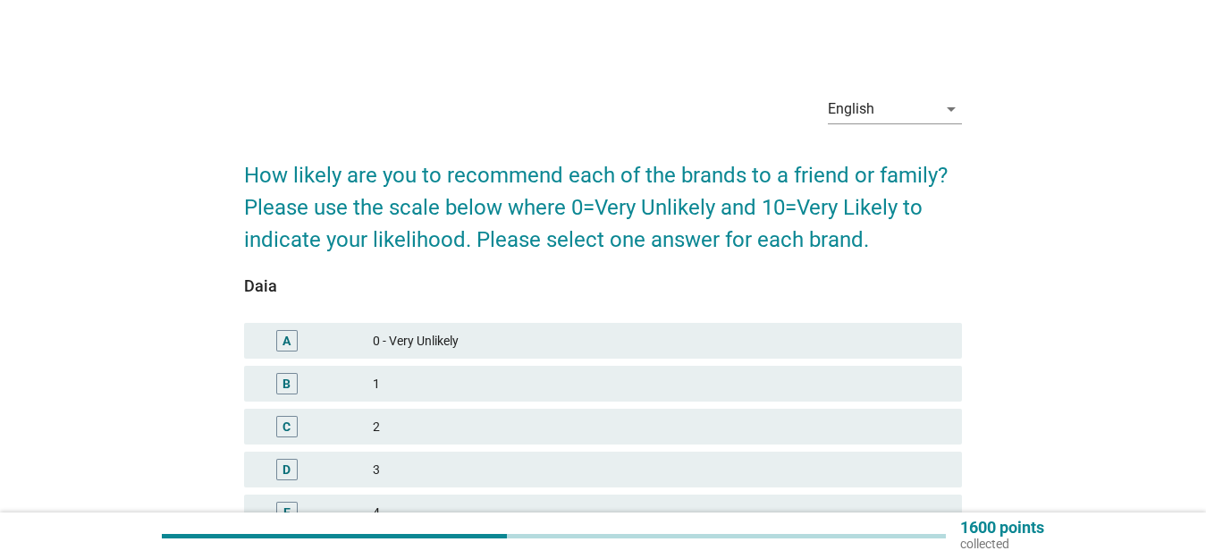
scroll to position [427, 0]
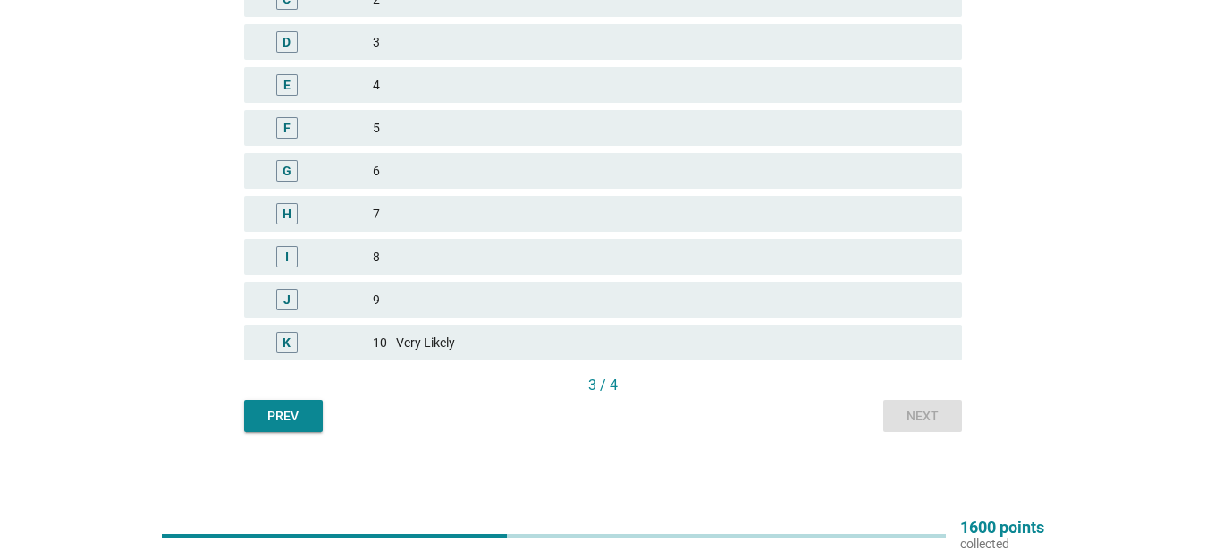
click at [694, 339] on div "10 - Very Likely" at bounding box center [660, 342] width 575 height 21
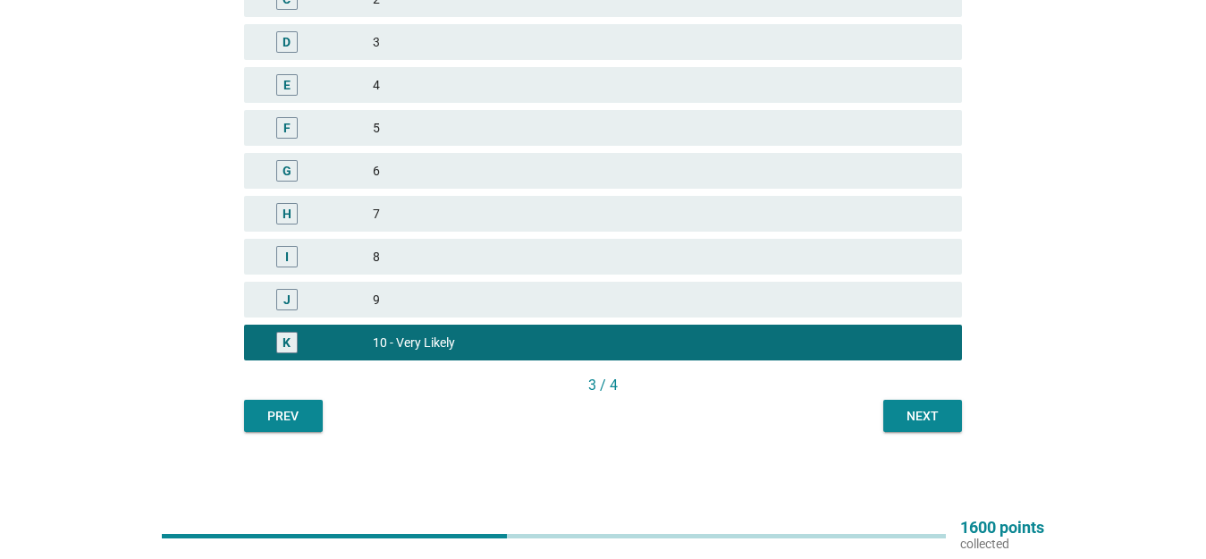
click at [944, 425] on div "Next" at bounding box center [923, 416] width 50 height 19
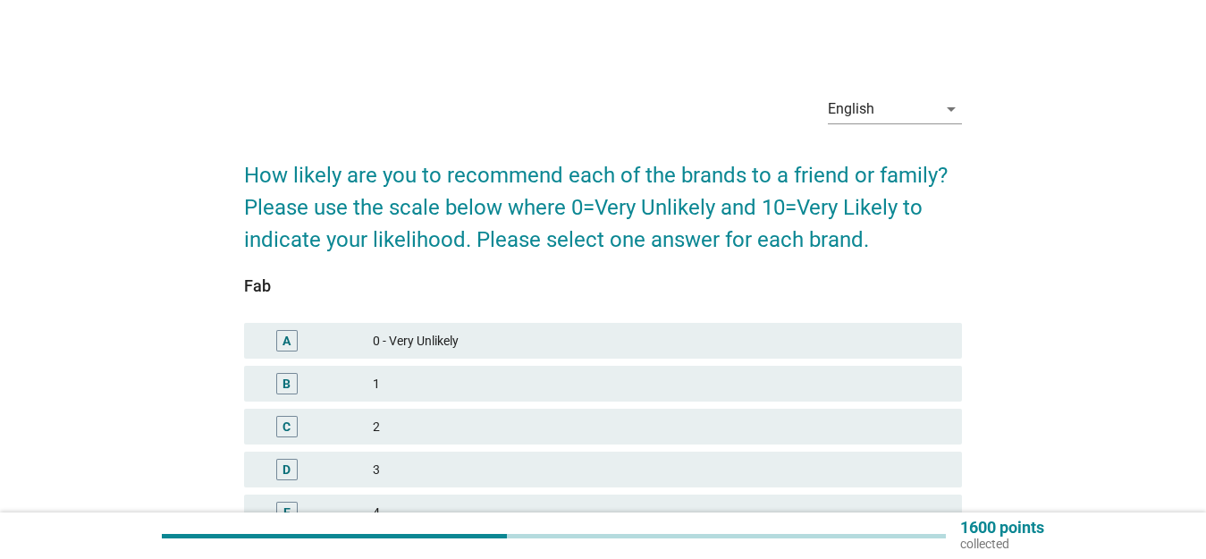
scroll to position [358, 0]
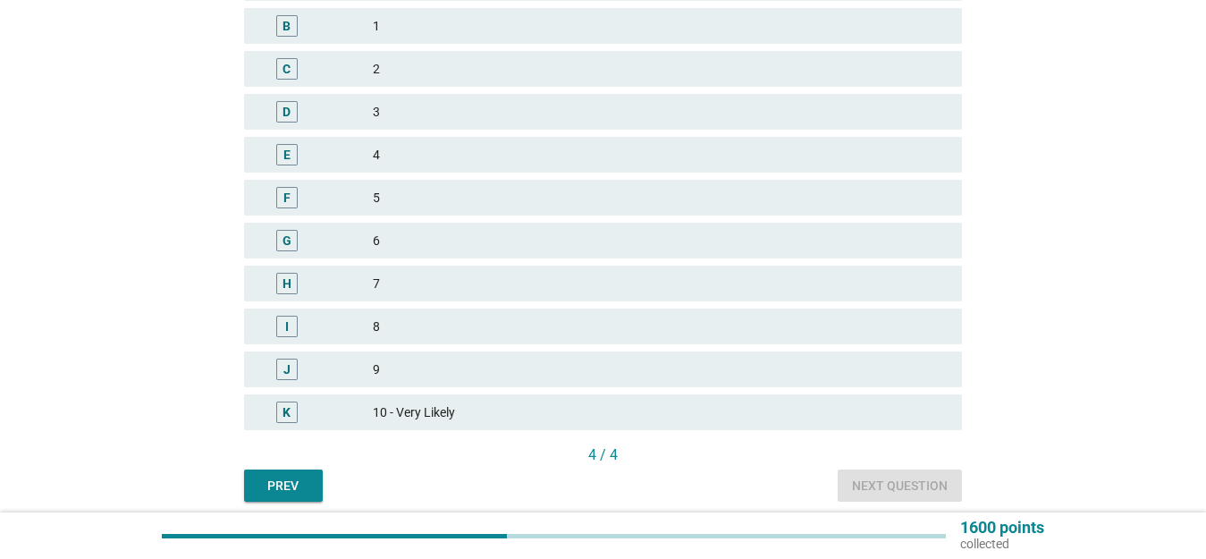
click at [486, 206] on div "5" at bounding box center [660, 197] width 575 height 21
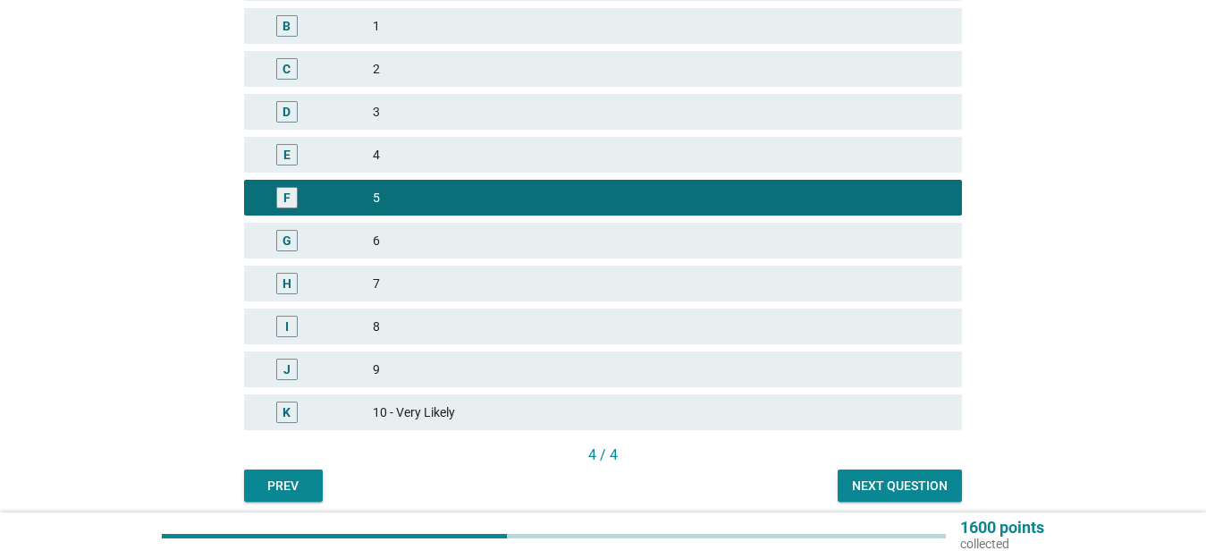
scroll to position [427, 0]
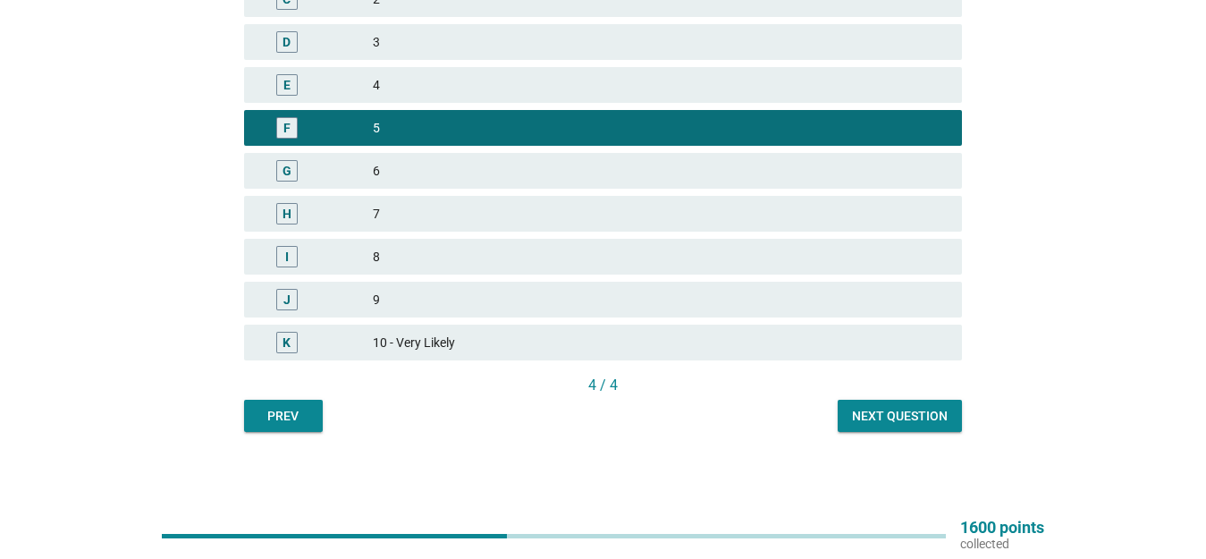
click at [928, 436] on div "English arrow_drop_down How likely are you to recommend each of the brands to a…" at bounding box center [603, 43] width 747 height 808
click at [922, 423] on div "Next question" at bounding box center [900, 416] width 96 height 19
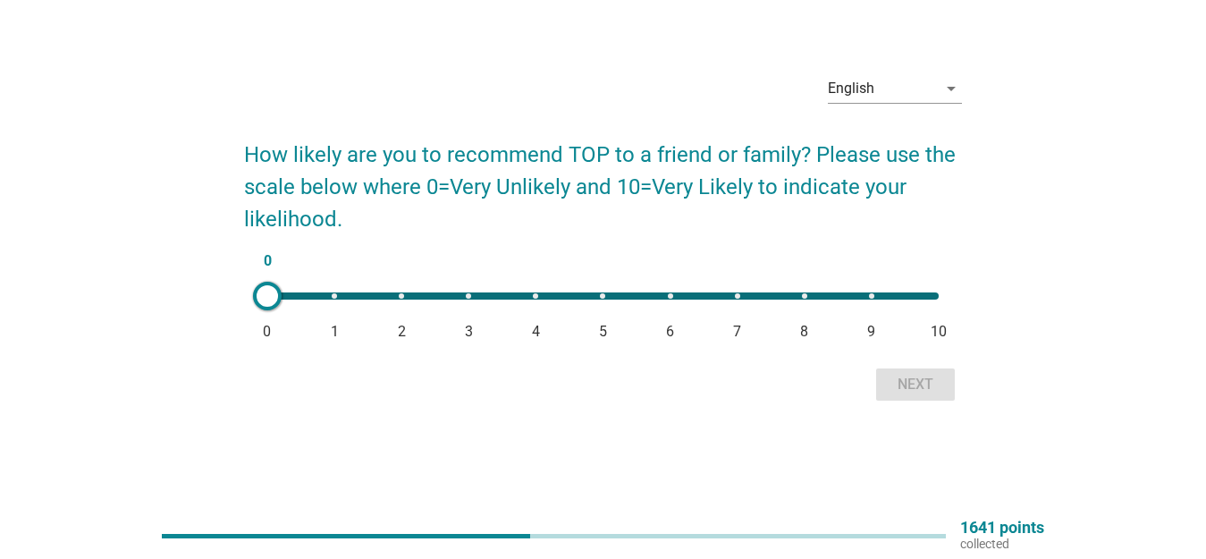
scroll to position [0, 0]
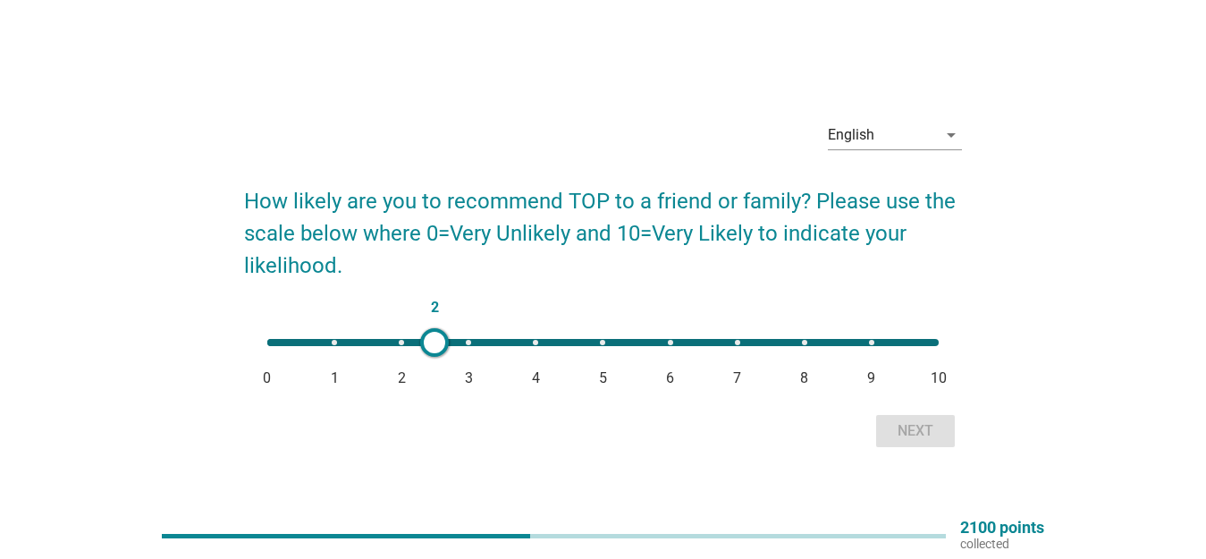
type input "8"
drag, startPoint x: 265, startPoint y: 342, endPoint x: 813, endPoint y: 396, distance: 550.9
click at [813, 396] on form "How likely are you to recommend TOP to a friend or family? Please use the scale…" at bounding box center [603, 309] width 718 height 285
click at [915, 430] on div "Next" at bounding box center [916, 430] width 50 height 21
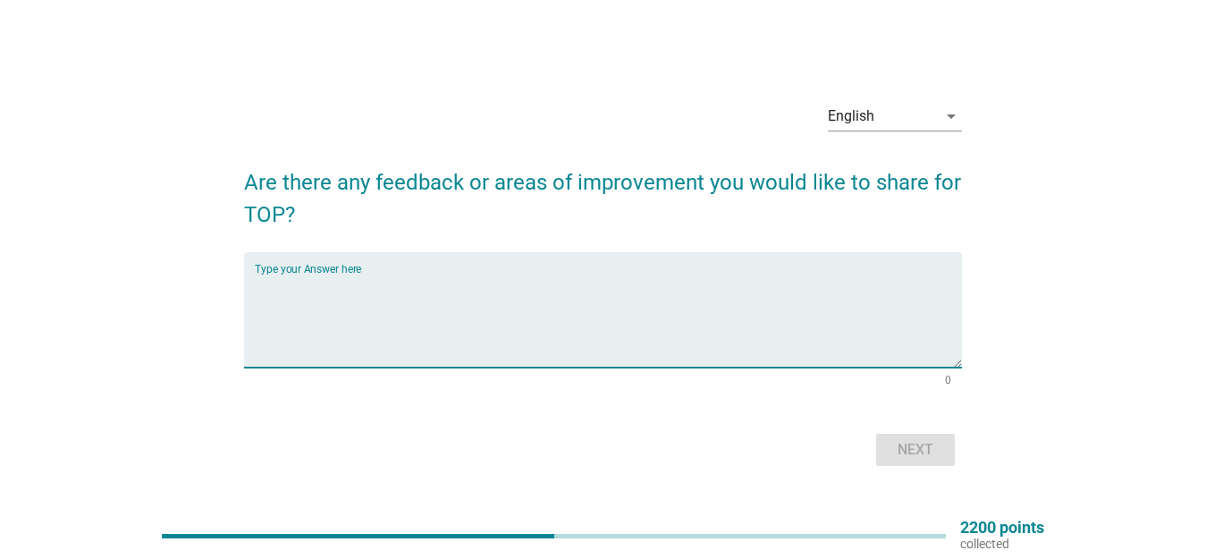
click at [437, 283] on textarea "Type your Answer here" at bounding box center [608, 321] width 707 height 94
type textarea "i"
type textarea "include stronger fragrance"
click at [906, 453] on div "Next" at bounding box center [916, 449] width 50 height 21
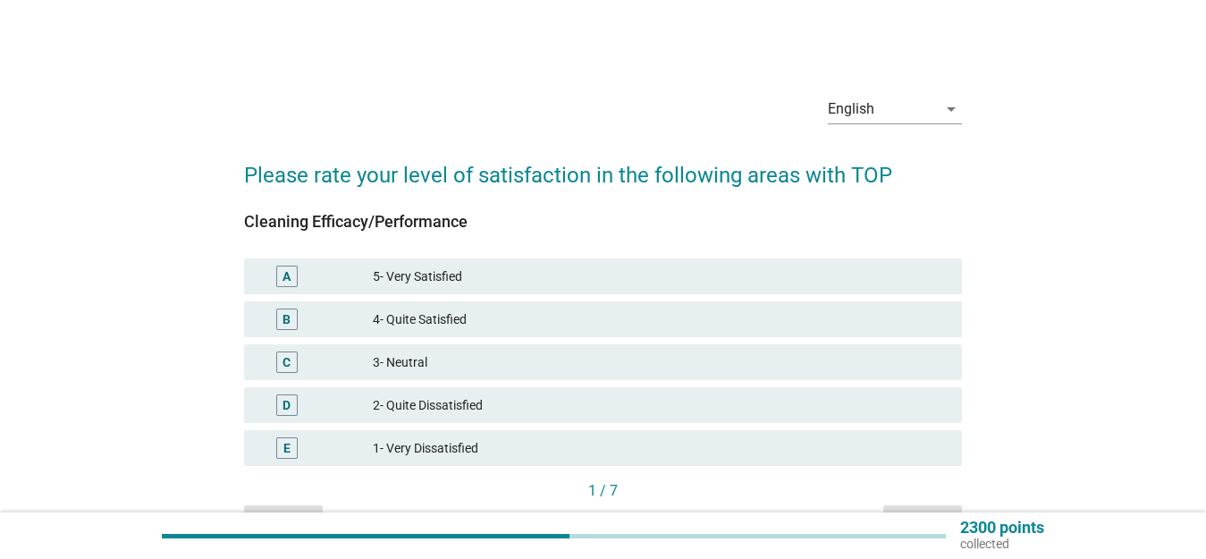
click at [482, 321] on div "4- Quite Satisfied" at bounding box center [660, 319] width 575 height 21
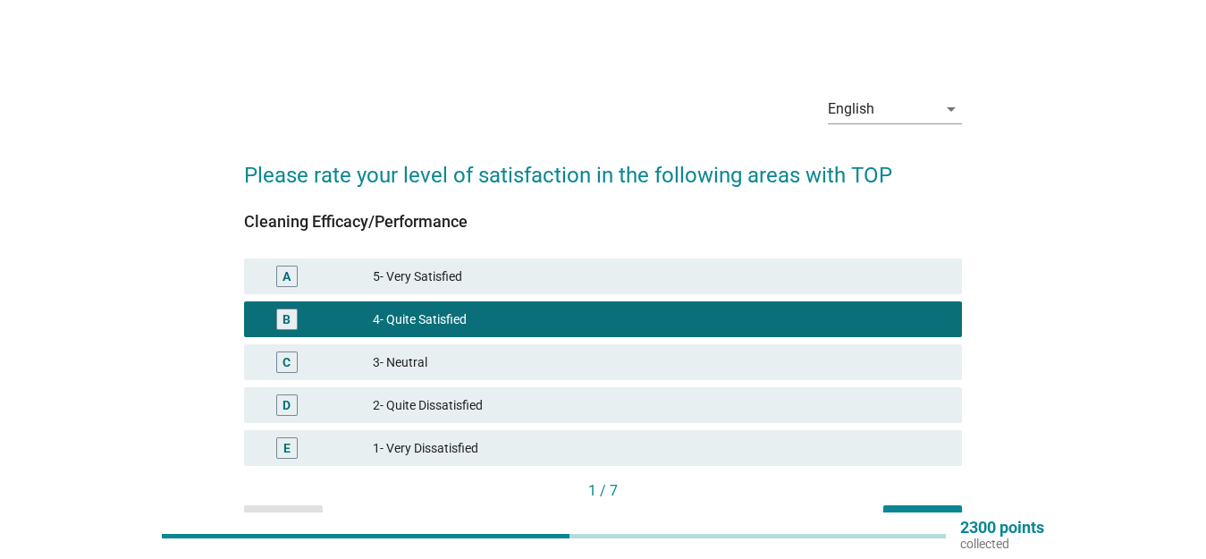
scroll to position [89, 0]
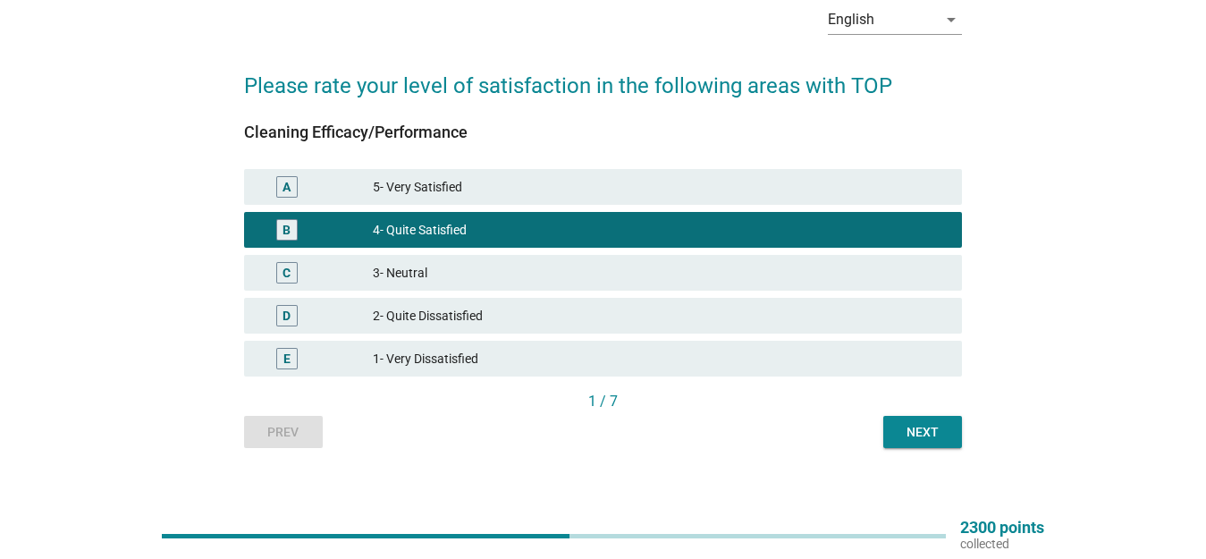
click at [942, 440] on div "Next" at bounding box center [923, 432] width 50 height 19
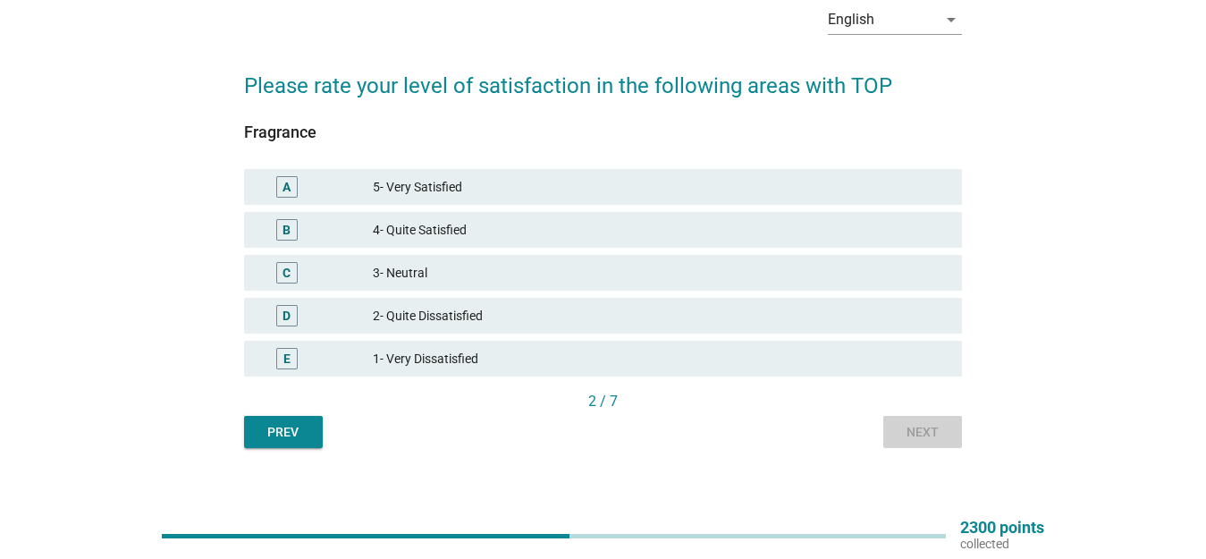
scroll to position [0, 0]
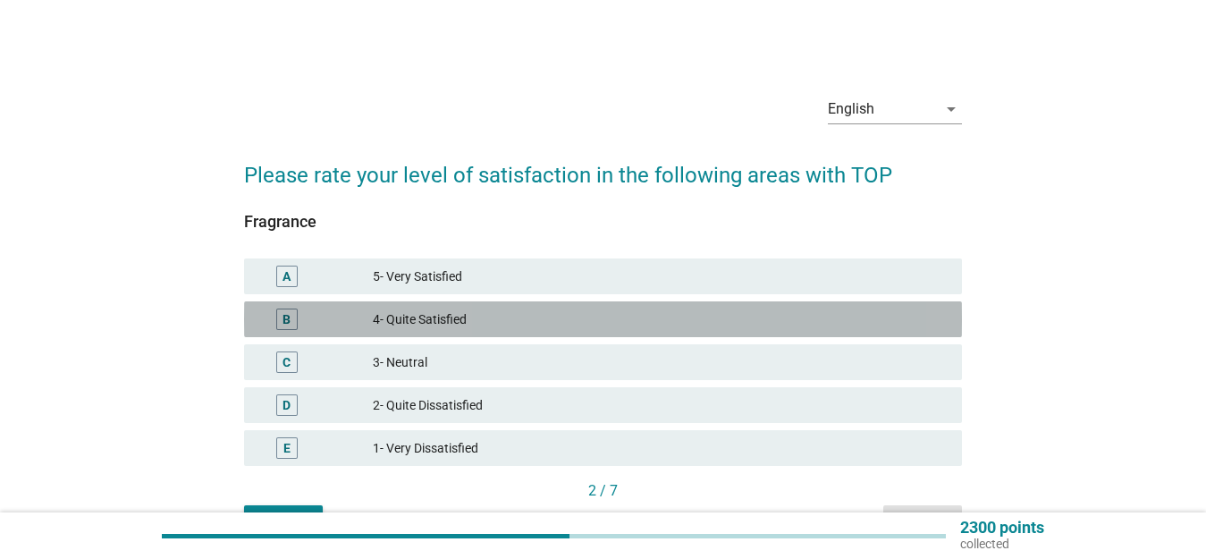
click at [504, 317] on div "4- Quite Satisfied" at bounding box center [660, 319] width 575 height 21
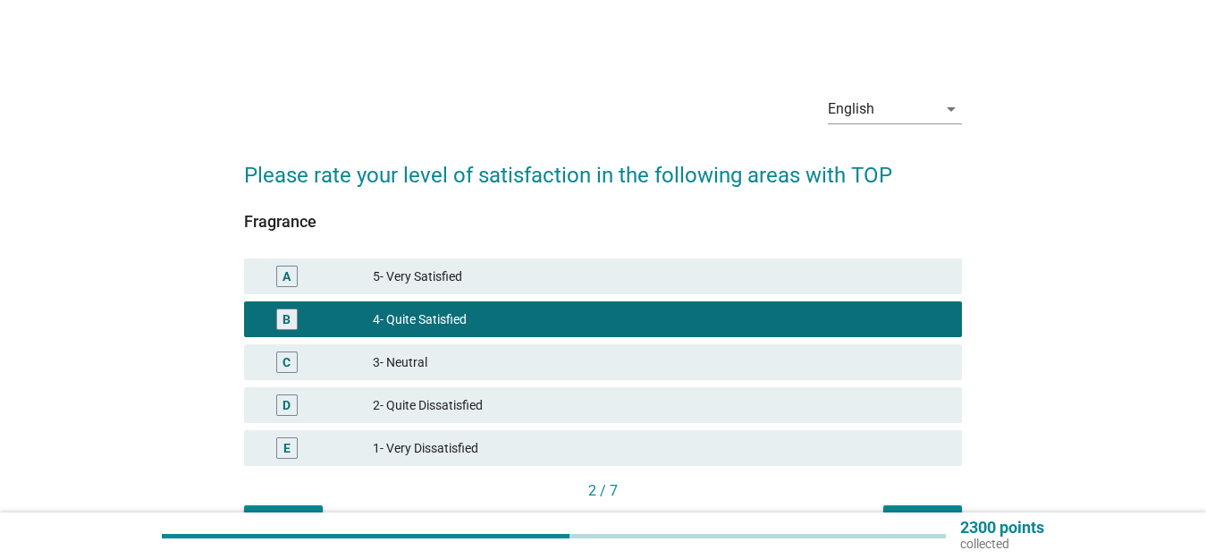
scroll to position [89, 0]
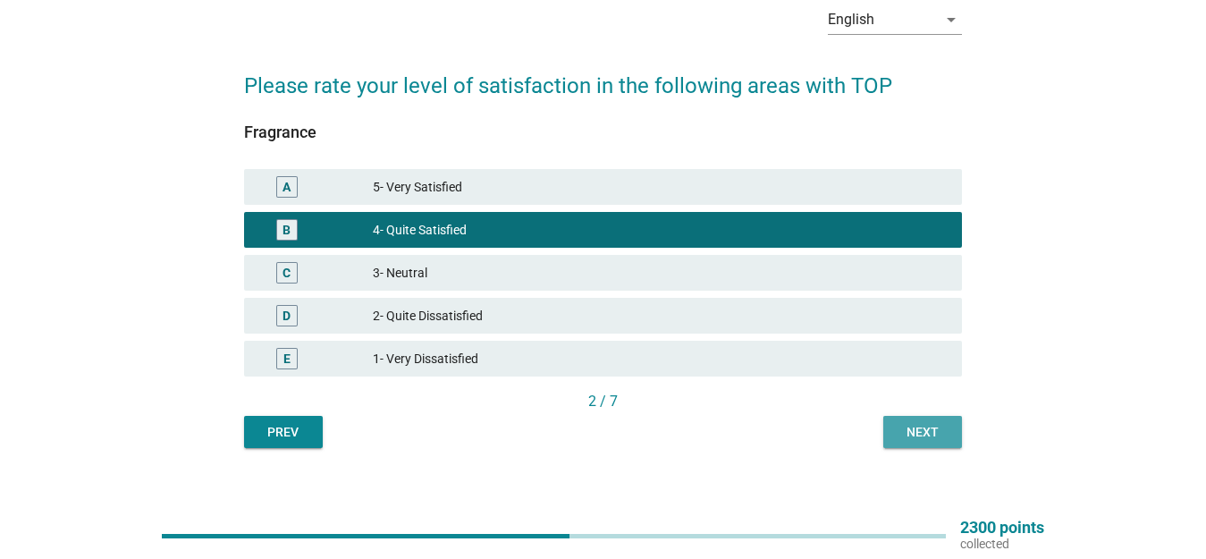
click at [933, 434] on div "Next" at bounding box center [923, 432] width 50 height 19
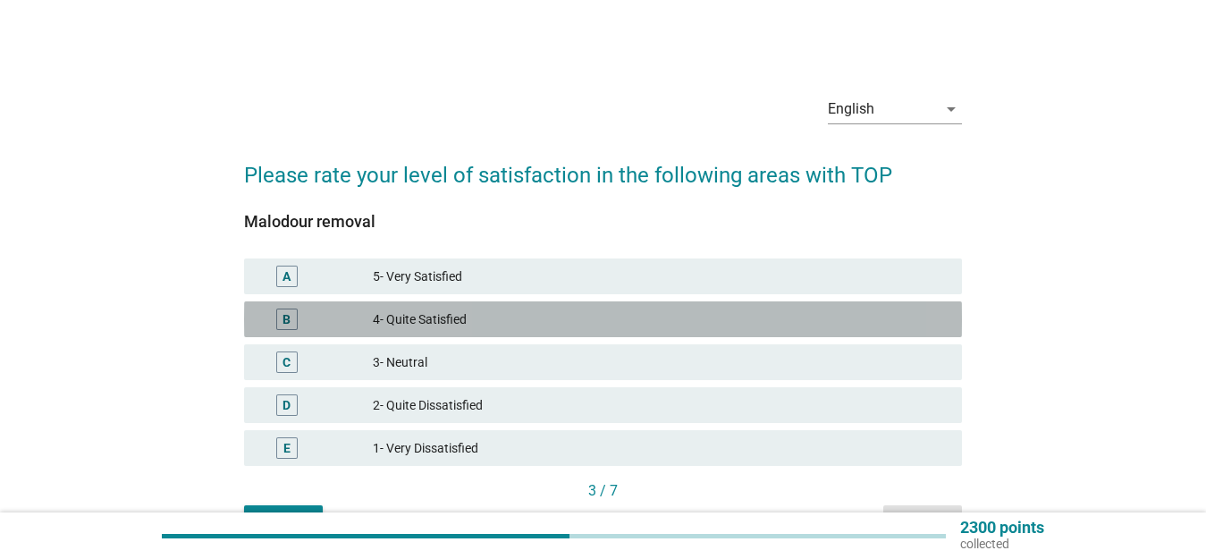
click at [434, 331] on div "B 4- Quite Satisfied" at bounding box center [603, 319] width 718 height 36
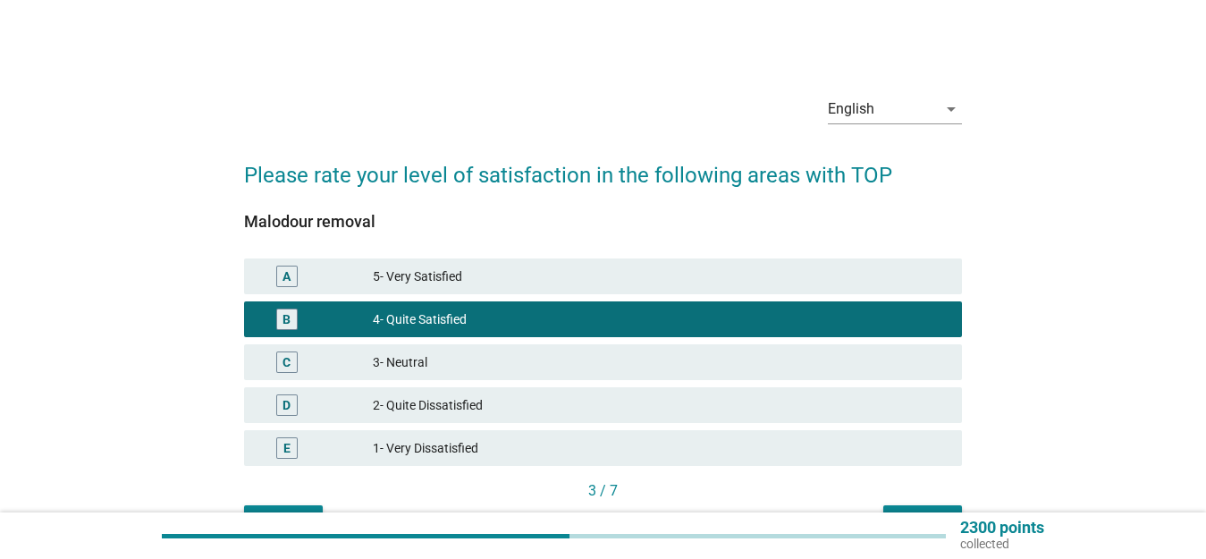
scroll to position [106, 0]
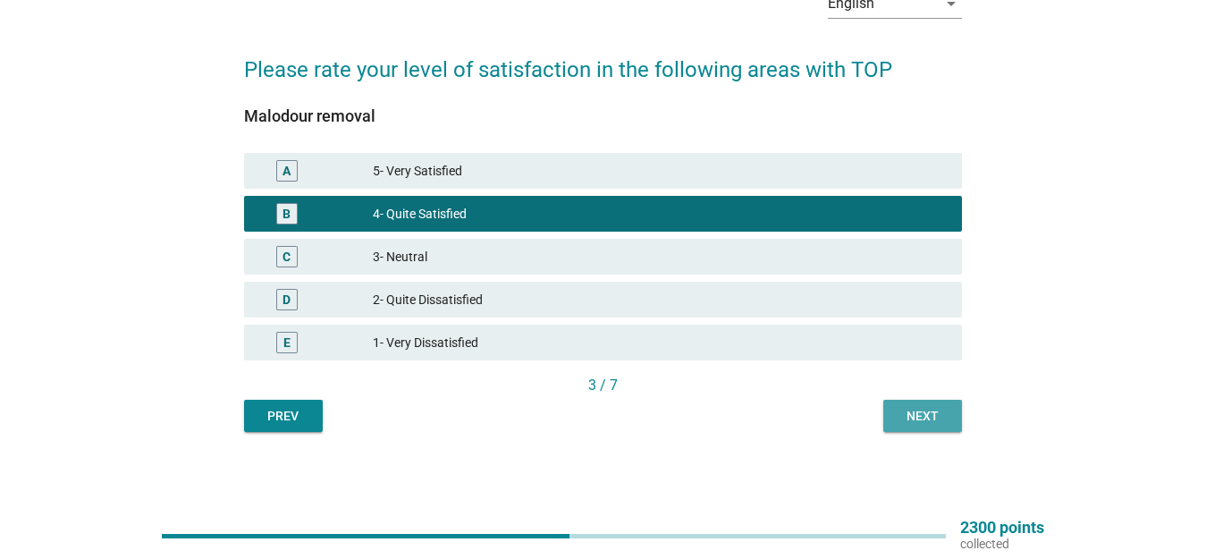
click at [931, 417] on div "Next" at bounding box center [923, 416] width 50 height 19
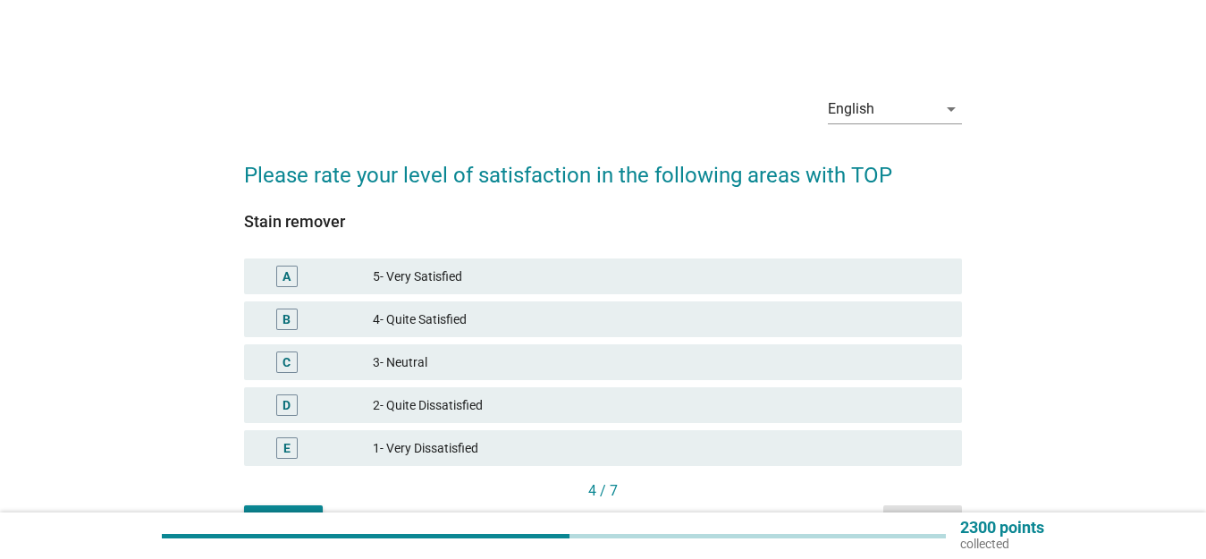
drag, startPoint x: 396, startPoint y: 321, endPoint x: 429, endPoint y: 336, distance: 36.4
click at [396, 321] on div "4- Quite Satisfied" at bounding box center [660, 319] width 575 height 21
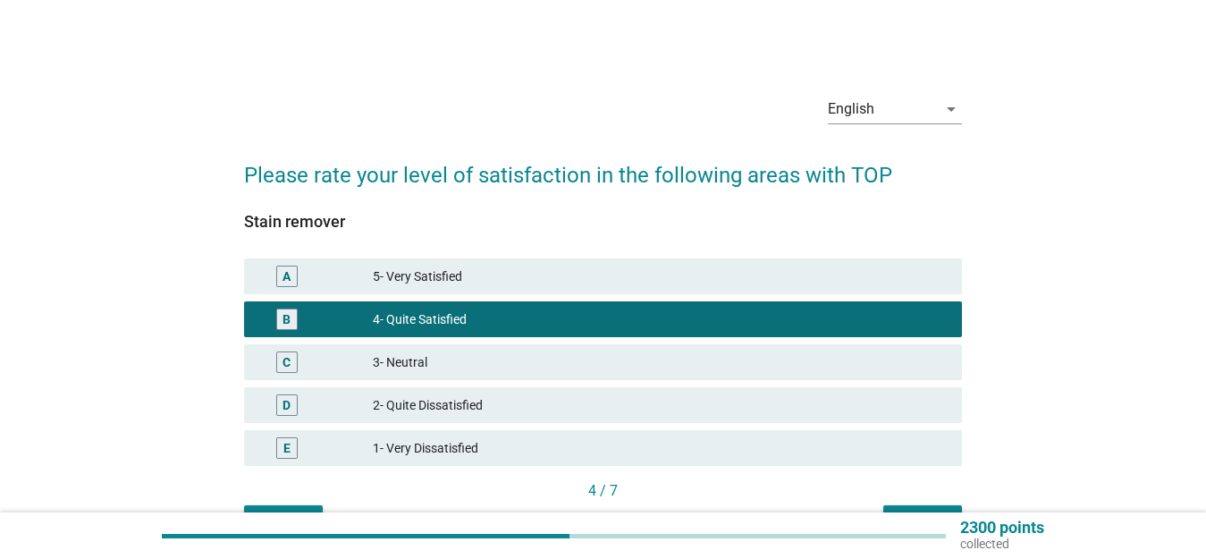
scroll to position [106, 0]
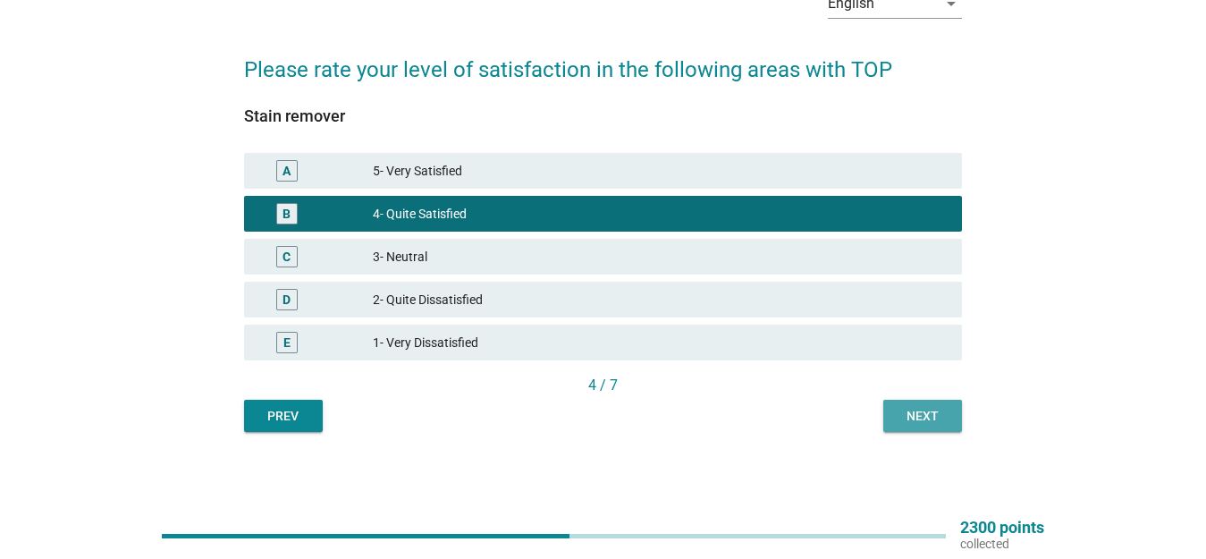
click at [909, 426] on button "Next" at bounding box center [923, 416] width 79 height 32
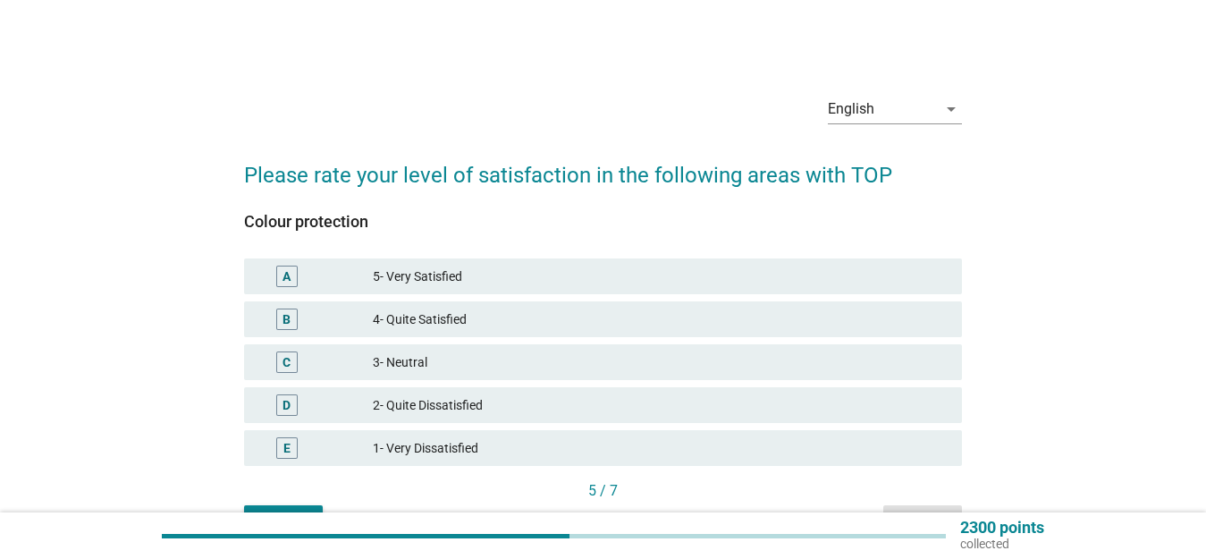
click at [488, 321] on div "4- Quite Satisfied" at bounding box center [660, 319] width 575 height 21
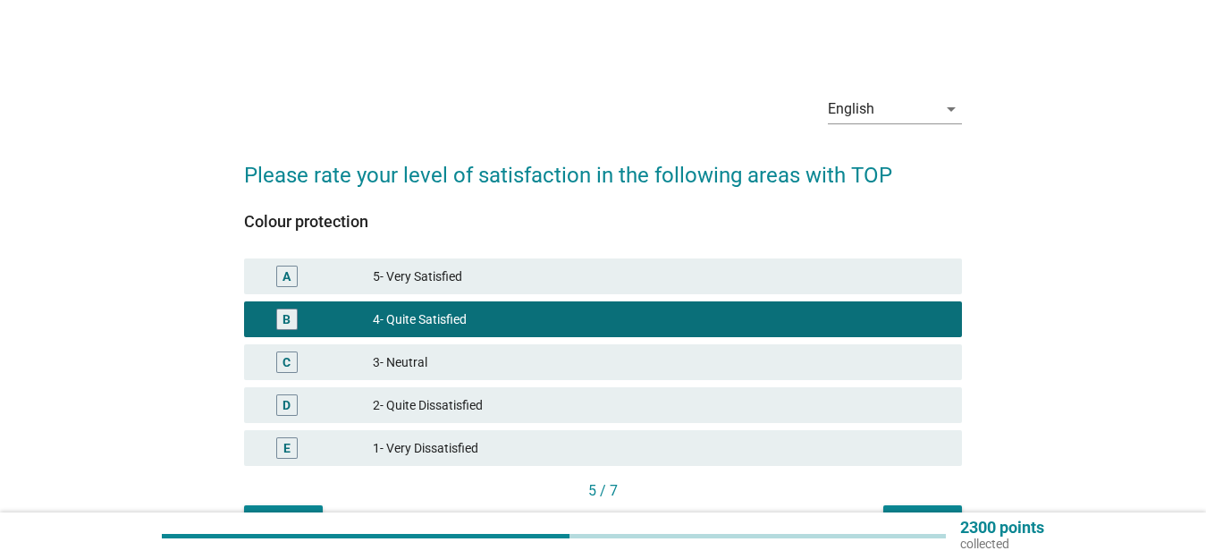
scroll to position [106, 0]
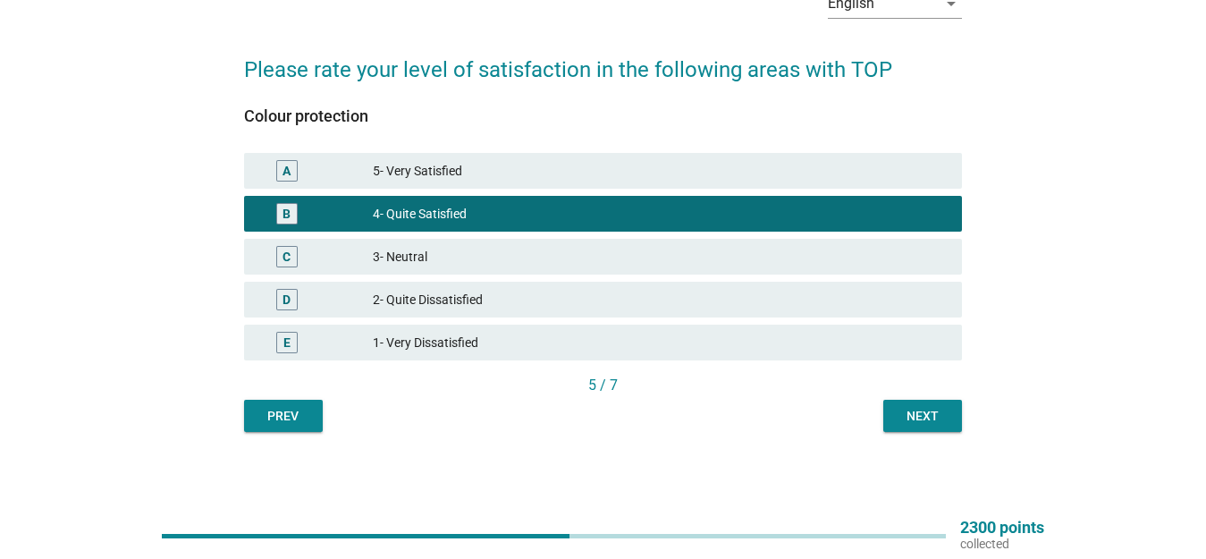
click at [924, 417] on div "Next" at bounding box center [923, 416] width 50 height 19
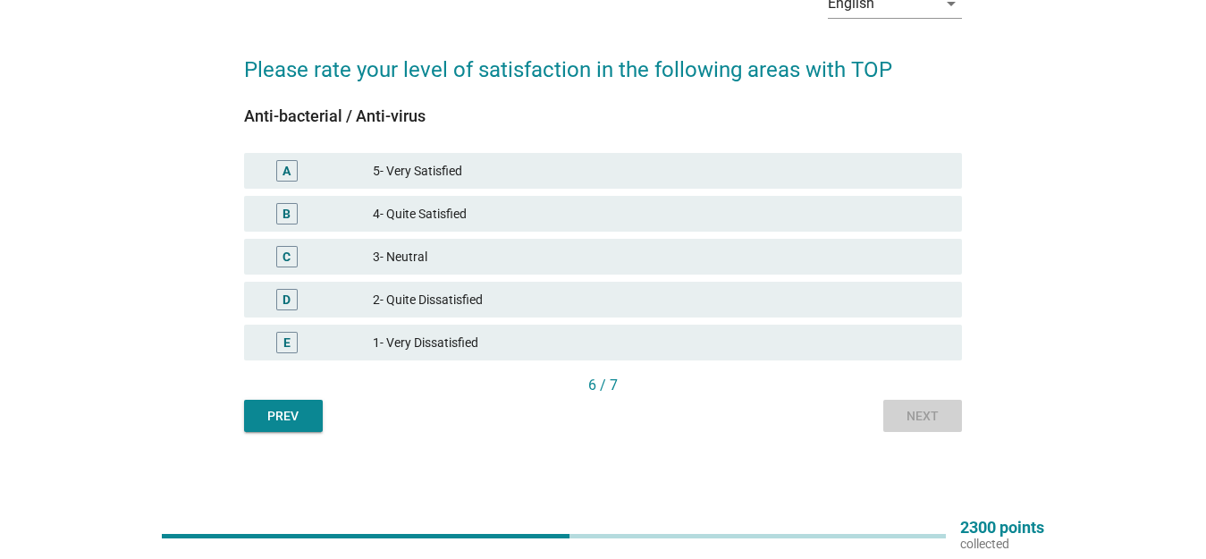
scroll to position [0, 0]
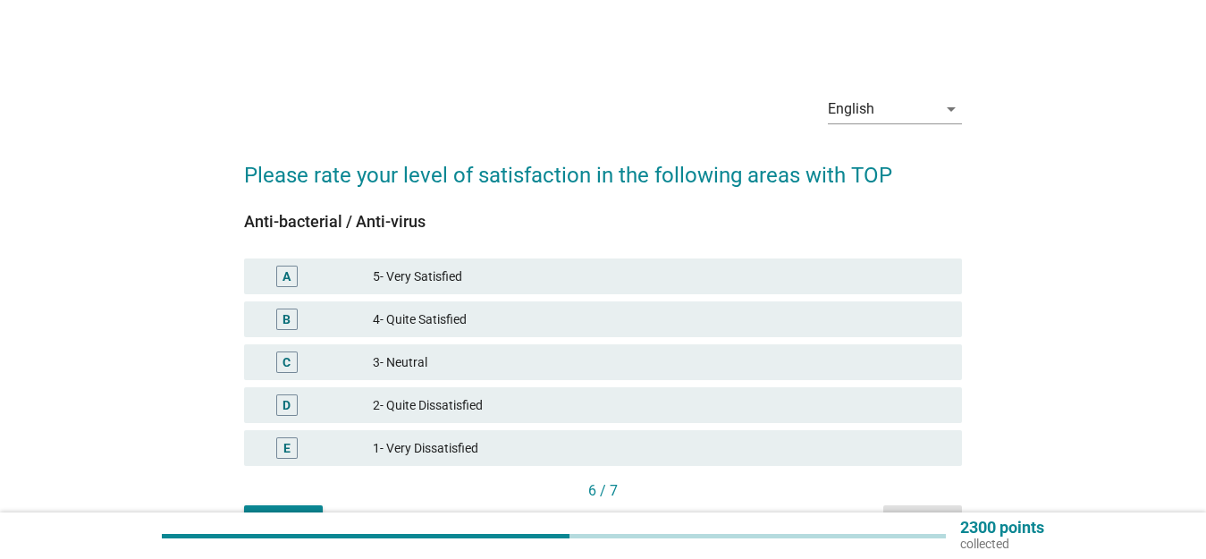
click at [379, 317] on div "4- Quite Satisfied" at bounding box center [660, 319] width 575 height 21
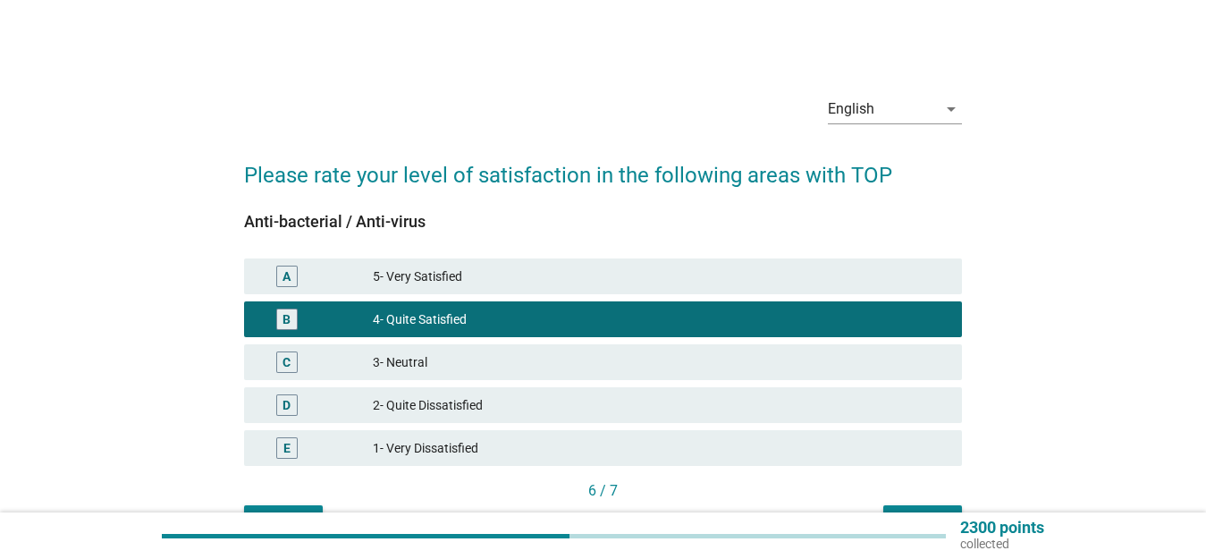
scroll to position [106, 0]
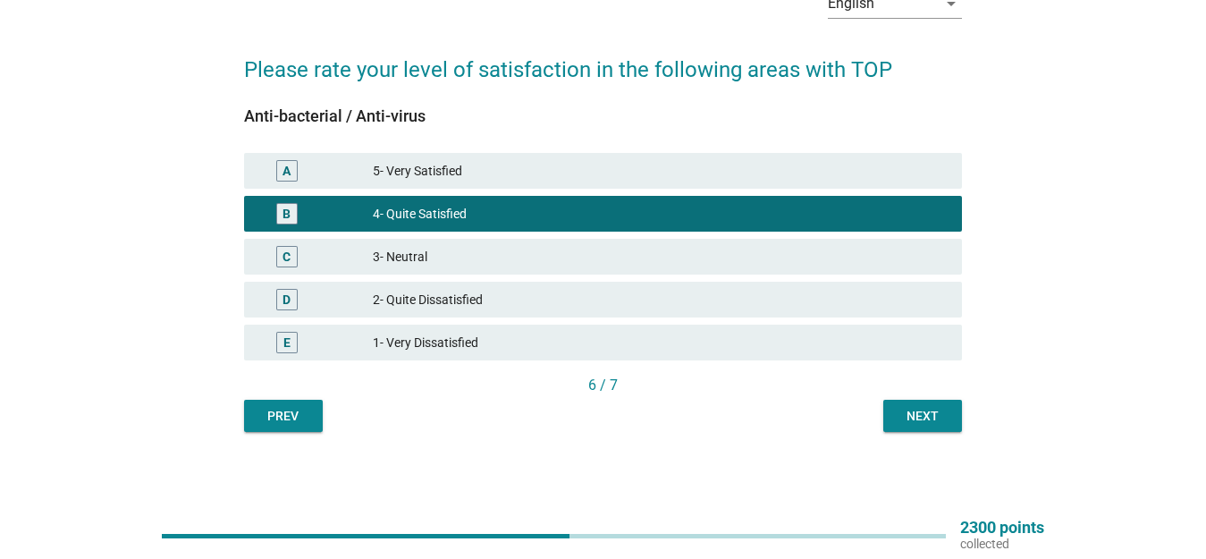
click at [906, 412] on div "Next" at bounding box center [923, 416] width 50 height 19
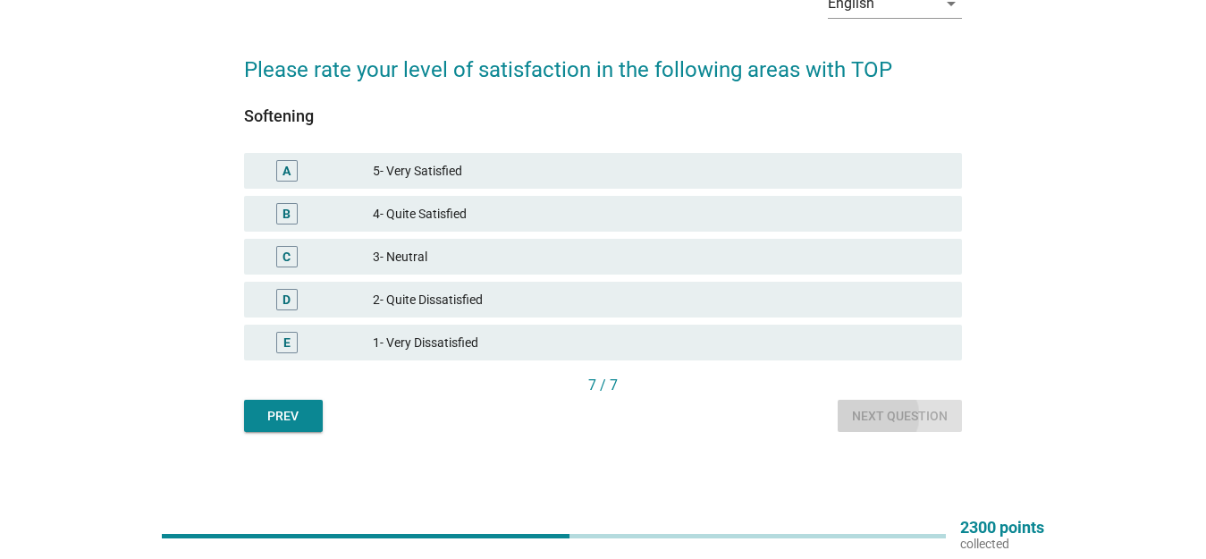
scroll to position [0, 0]
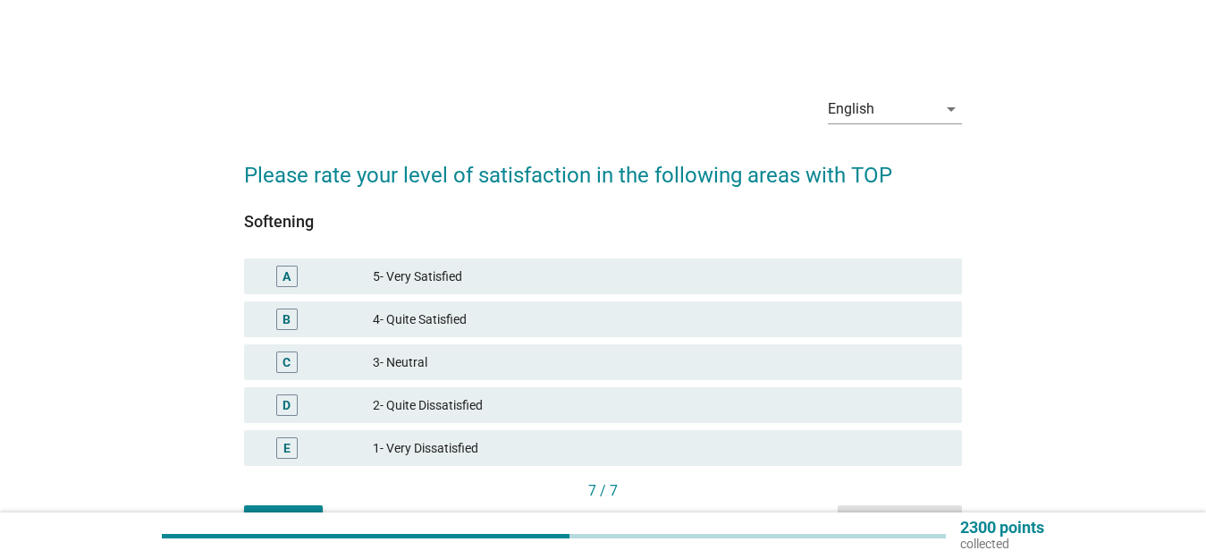
click at [561, 308] on div "B 4- Quite Satisfied" at bounding box center [603, 319] width 718 height 36
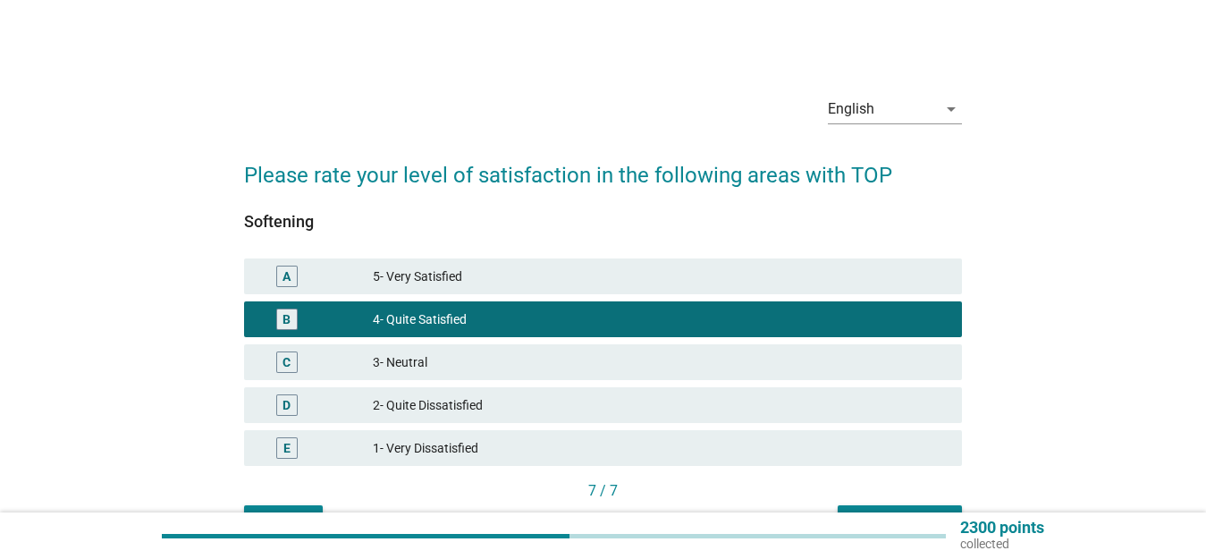
scroll to position [106, 0]
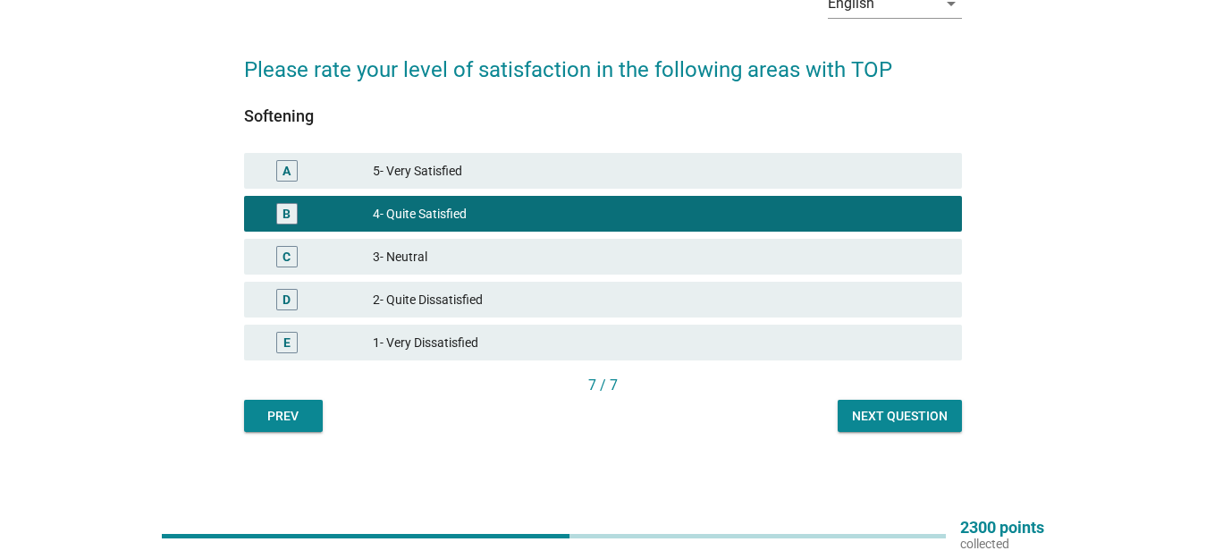
click at [908, 412] on div "Next question" at bounding box center [900, 416] width 96 height 19
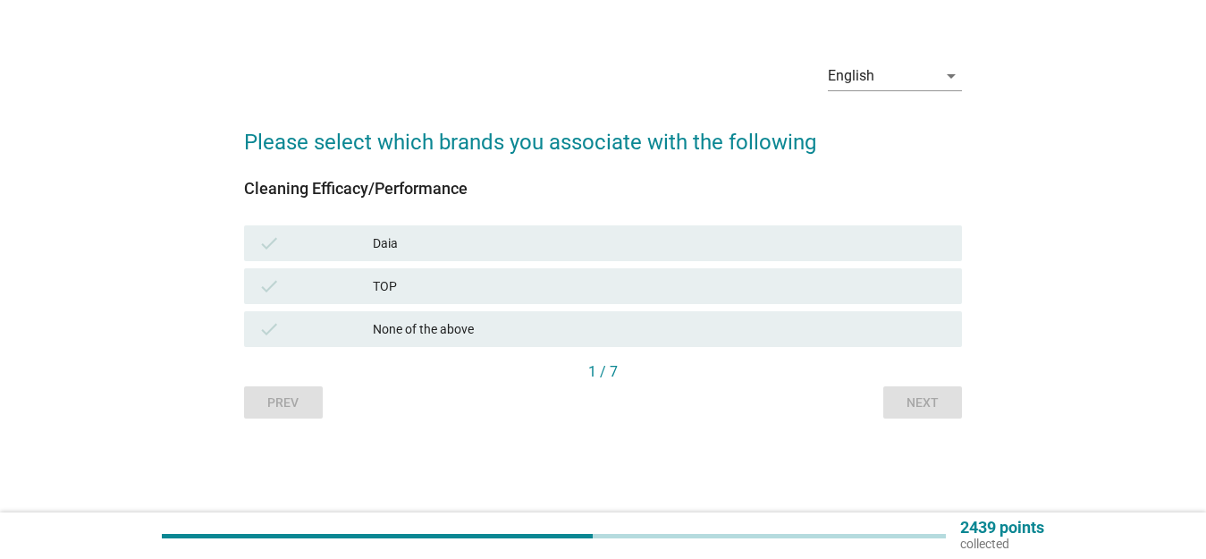
scroll to position [0, 0]
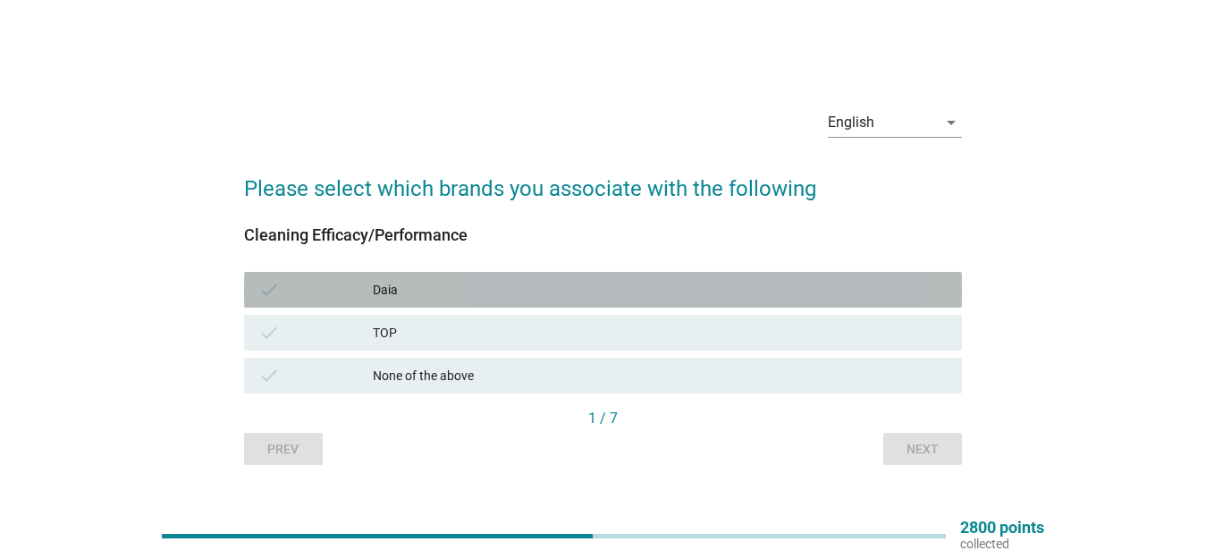
click at [439, 290] on div "Daia" at bounding box center [660, 289] width 575 height 21
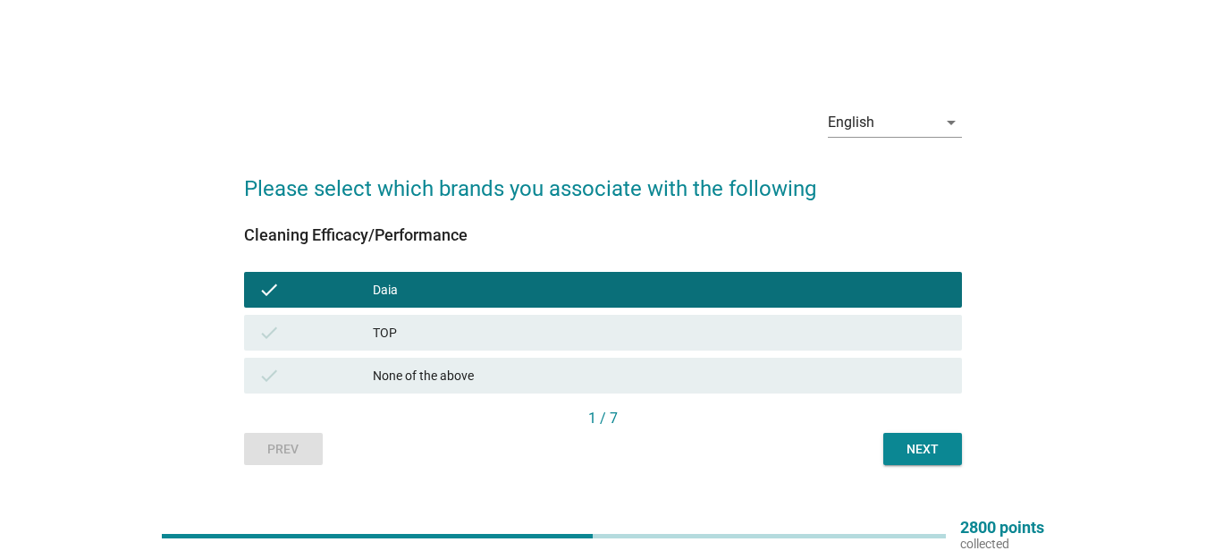
click at [954, 454] on button "Next" at bounding box center [923, 449] width 79 height 32
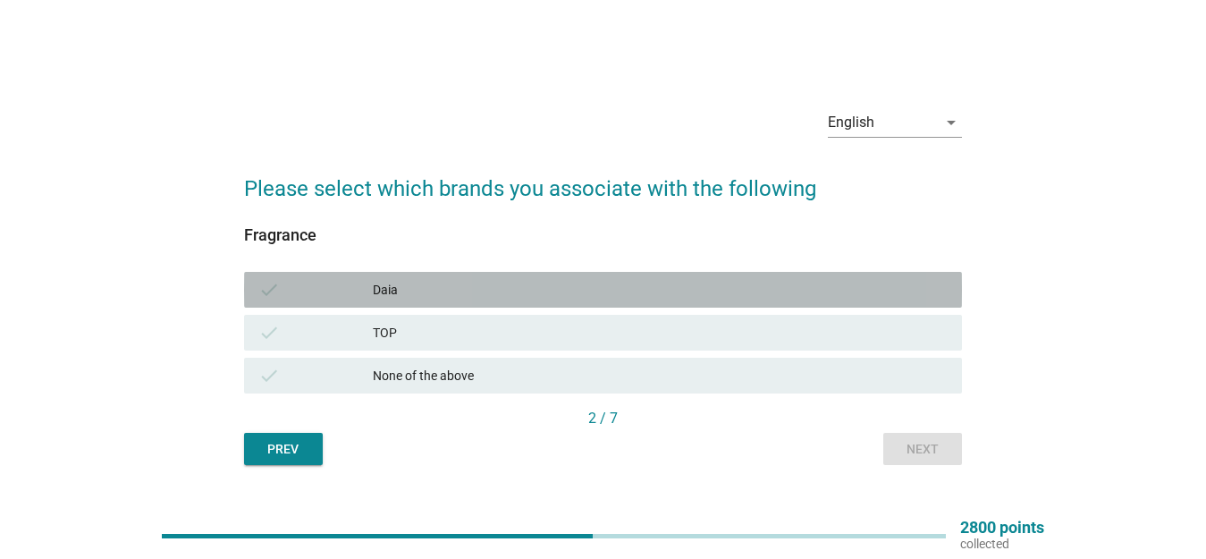
click at [459, 288] on div "Daia" at bounding box center [660, 289] width 575 height 21
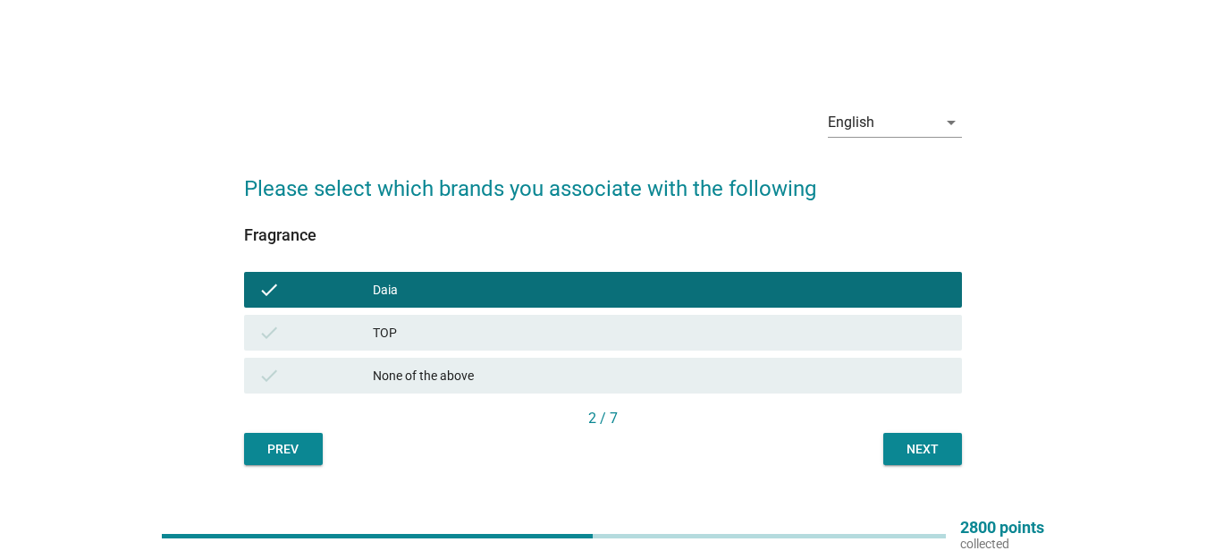
click at [945, 459] on button "Next" at bounding box center [923, 449] width 79 height 32
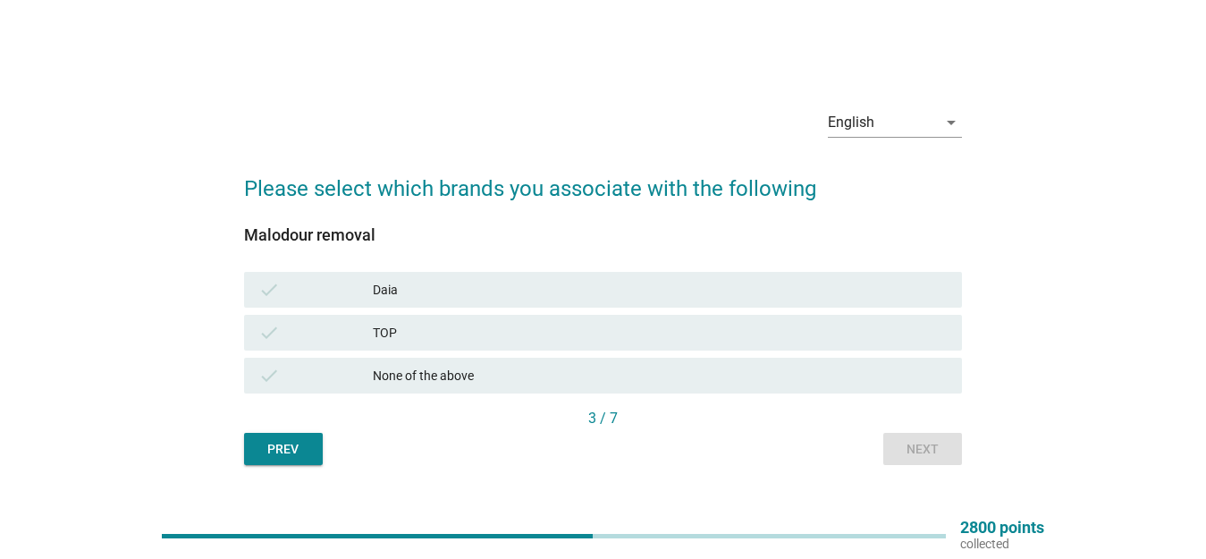
click at [514, 283] on div "Daia" at bounding box center [660, 289] width 575 height 21
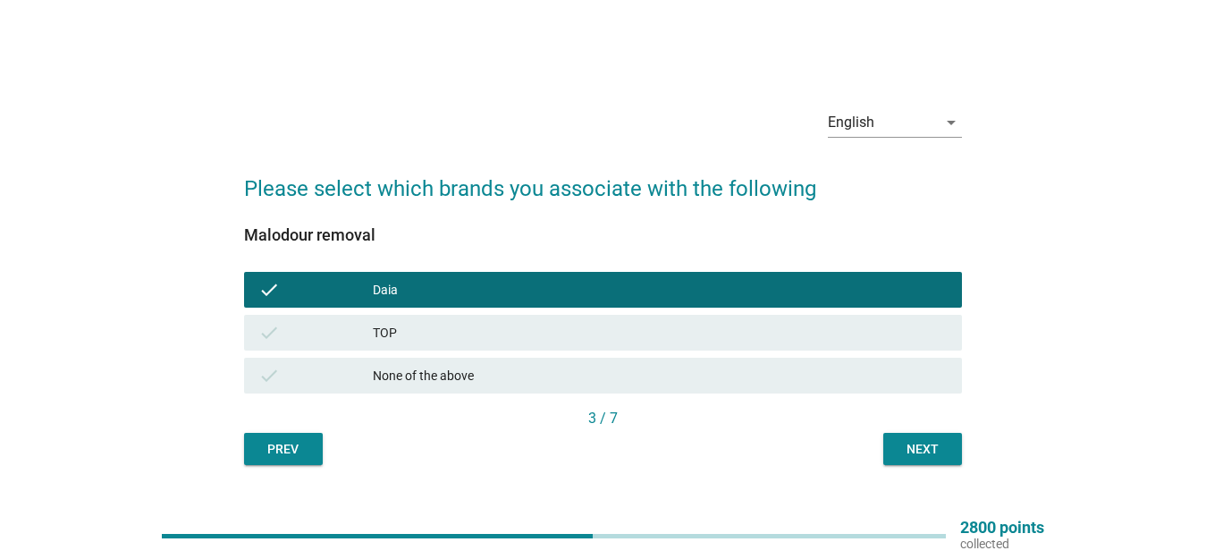
click at [904, 443] on div "Next" at bounding box center [923, 449] width 50 height 19
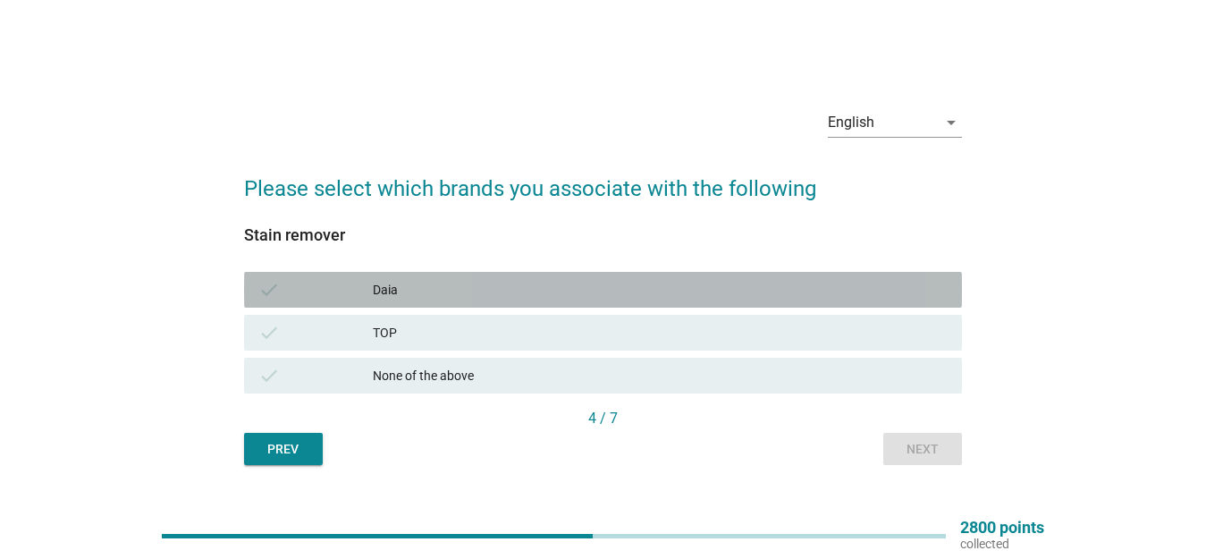
click at [471, 284] on div "Daia" at bounding box center [660, 289] width 575 height 21
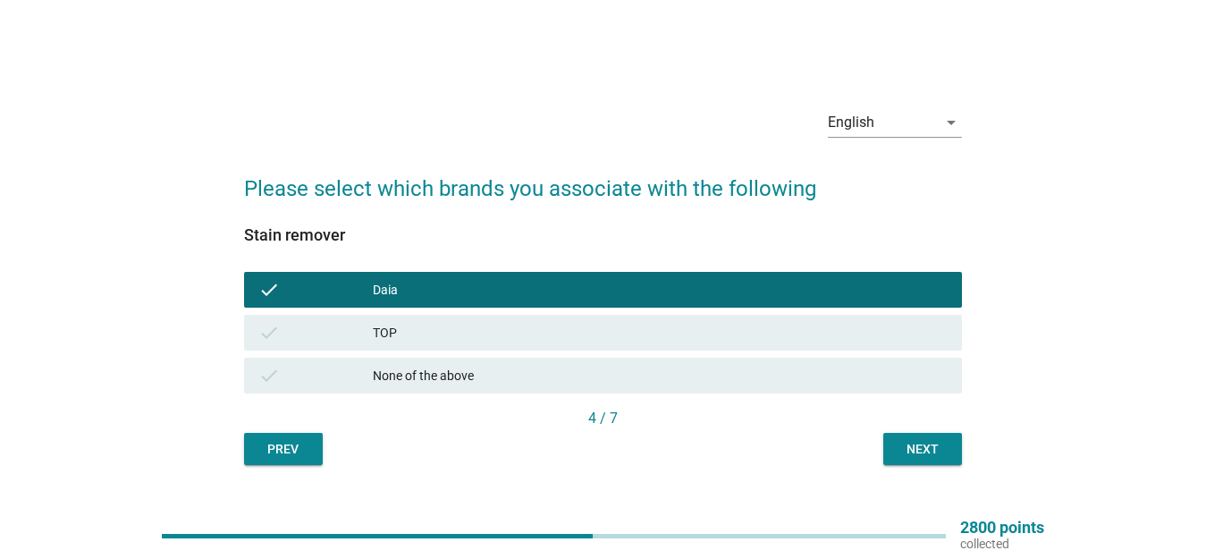
click at [933, 449] on div "Next" at bounding box center [923, 449] width 50 height 19
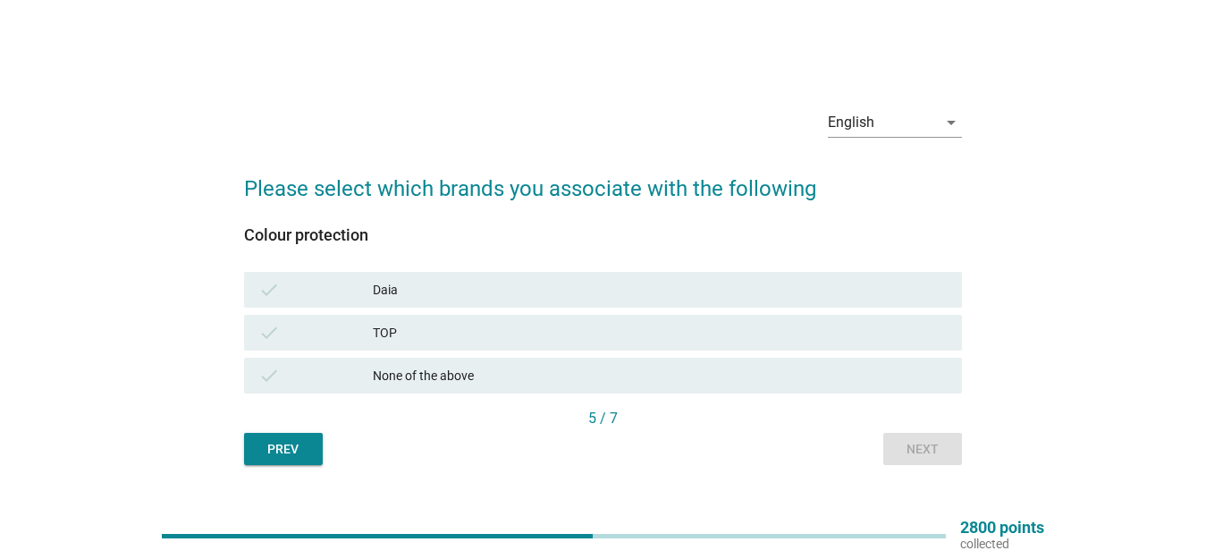
click at [480, 285] on div "Daia" at bounding box center [660, 289] width 575 height 21
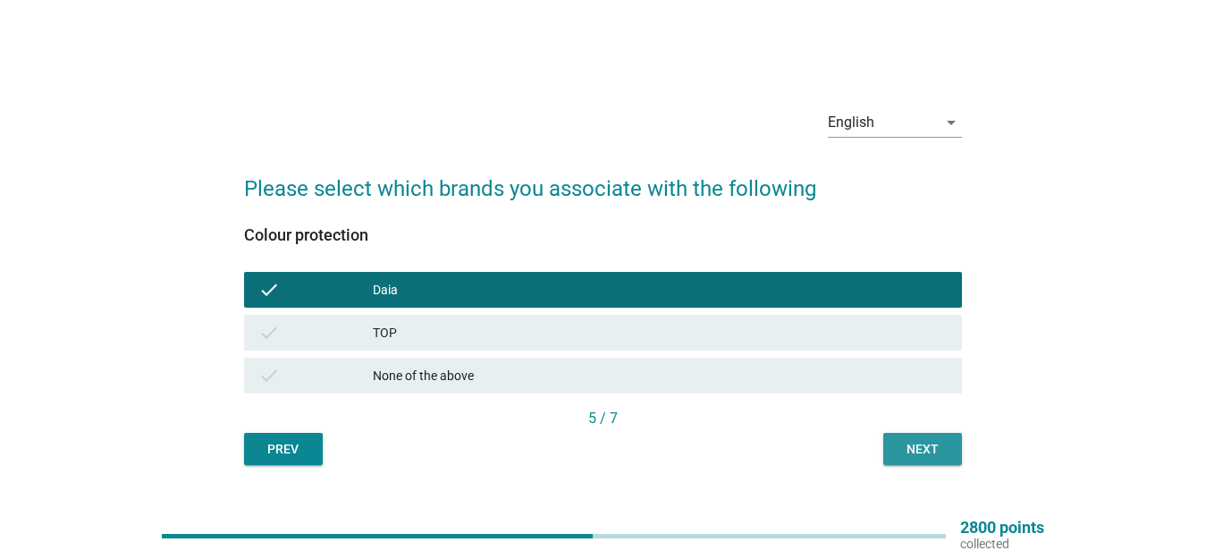
click at [916, 441] on div "Next" at bounding box center [923, 449] width 50 height 19
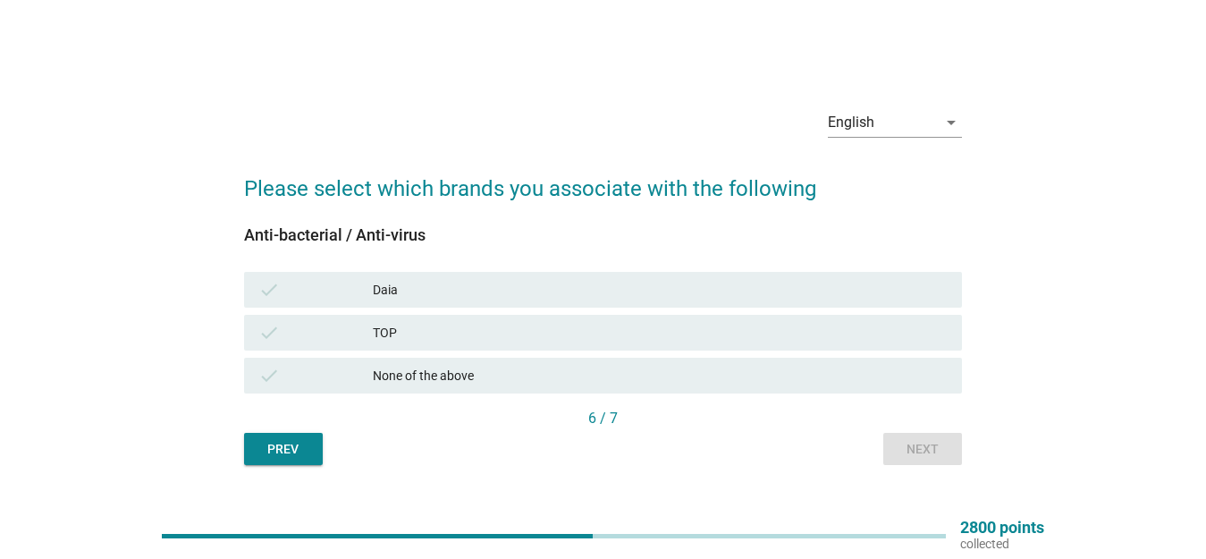
click at [424, 286] on div "Daia" at bounding box center [660, 289] width 575 height 21
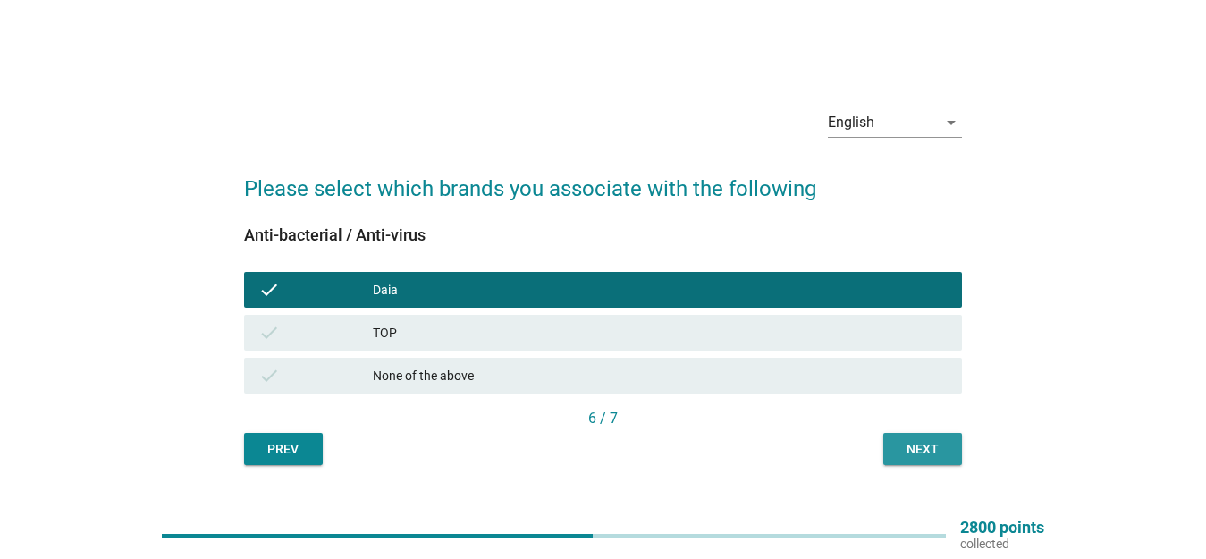
drag, startPoint x: 946, startPoint y: 458, endPoint x: 934, endPoint y: 458, distance: 12.5
click at [943, 458] on div "Next" at bounding box center [923, 449] width 50 height 19
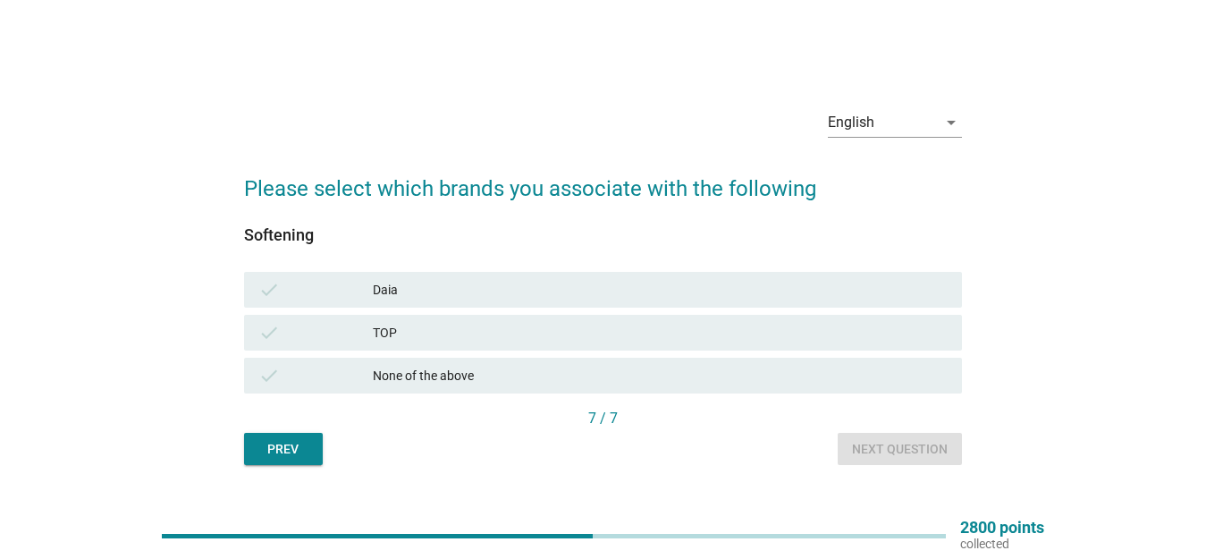
click at [478, 290] on div "Daia" at bounding box center [660, 289] width 575 height 21
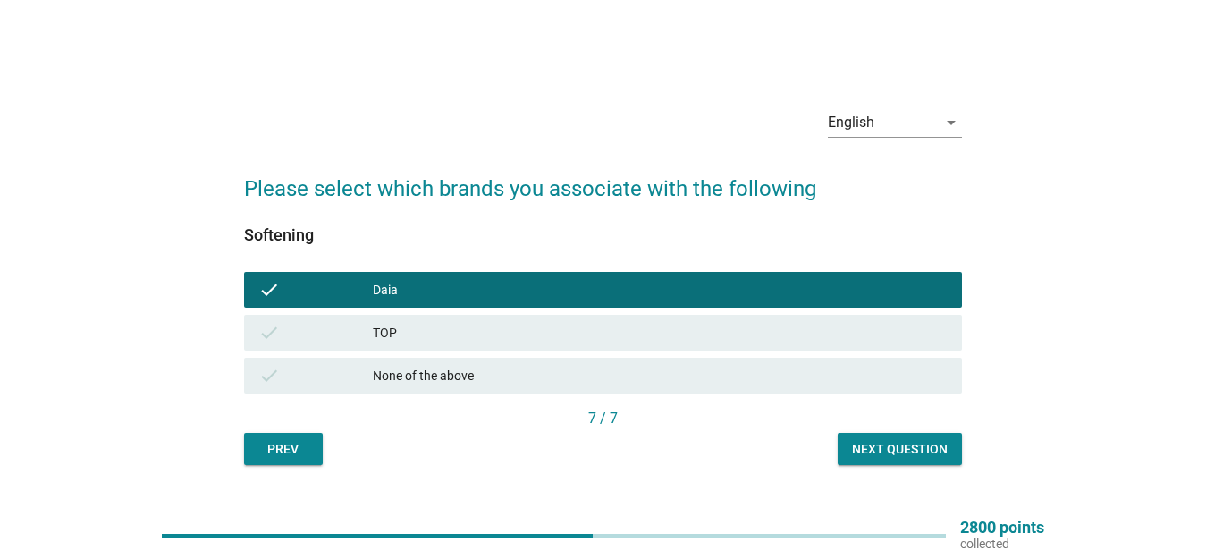
click at [897, 457] on div "Next question" at bounding box center [900, 449] width 96 height 19
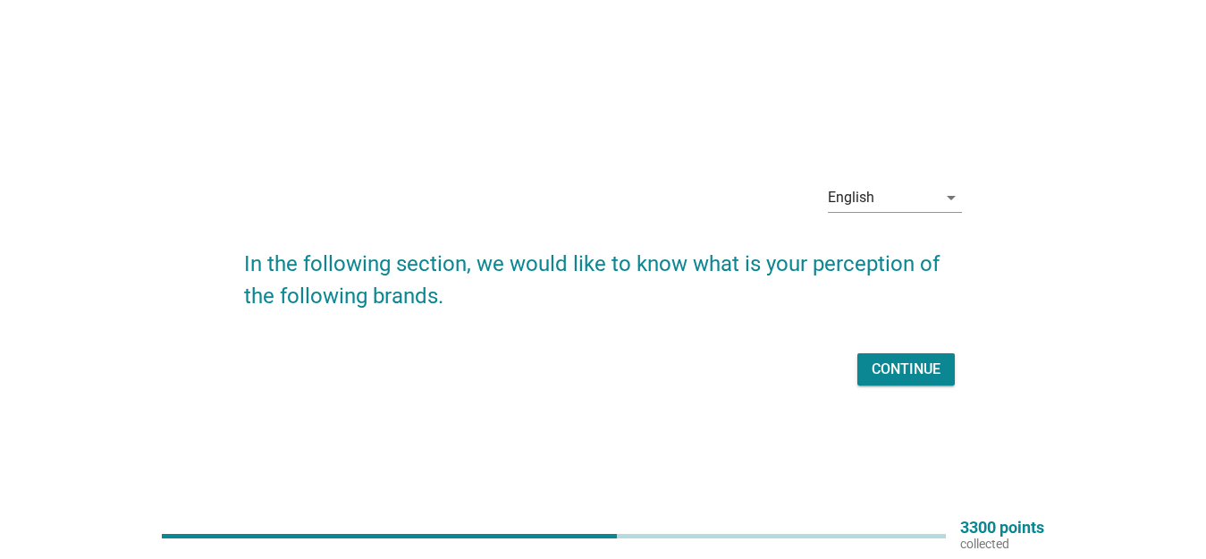
click at [892, 366] on div "Continue" at bounding box center [906, 369] width 69 height 21
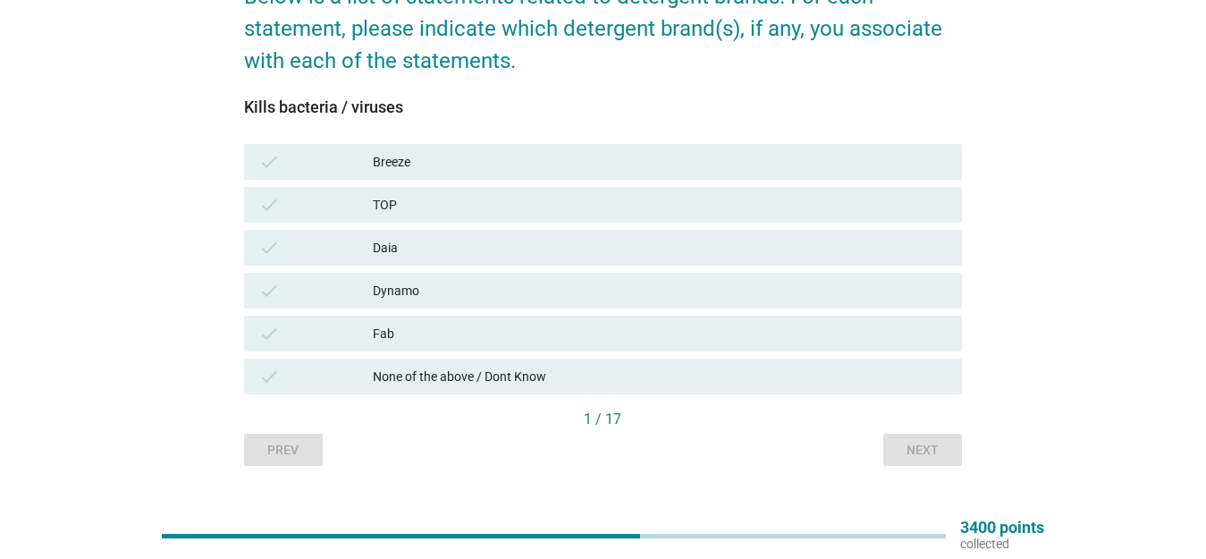
scroll to position [213, 0]
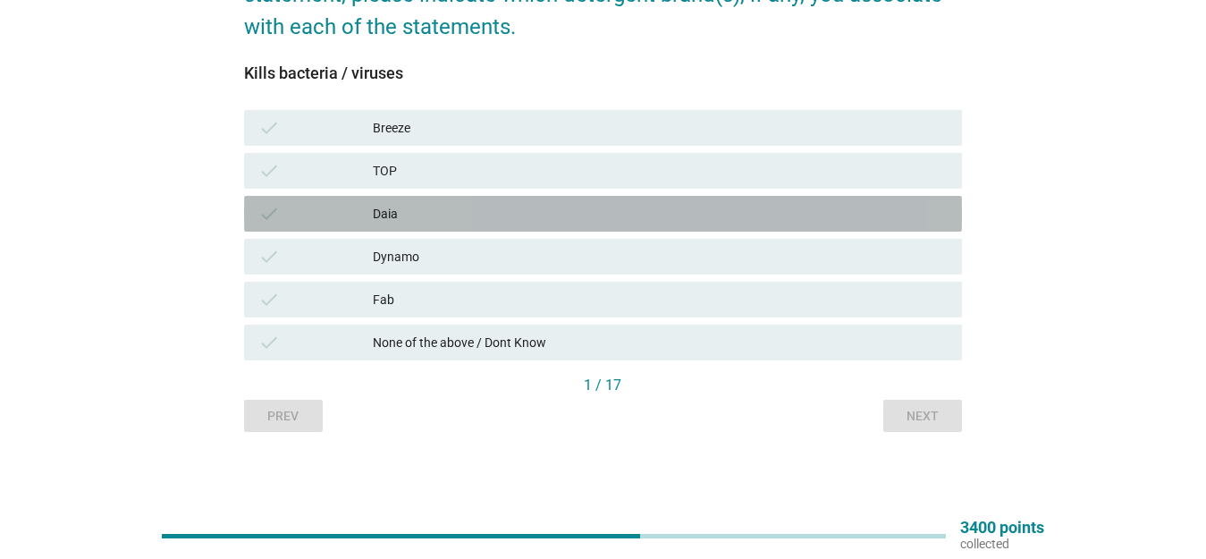
click at [453, 209] on div "Daia" at bounding box center [660, 213] width 575 height 21
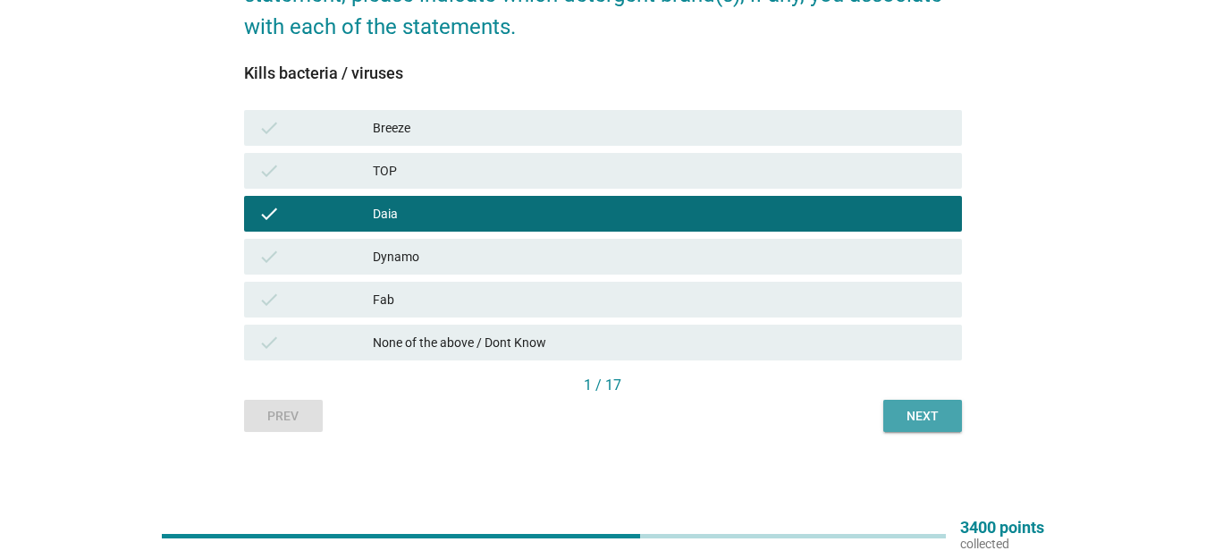
click at [953, 415] on button "Next" at bounding box center [923, 416] width 79 height 32
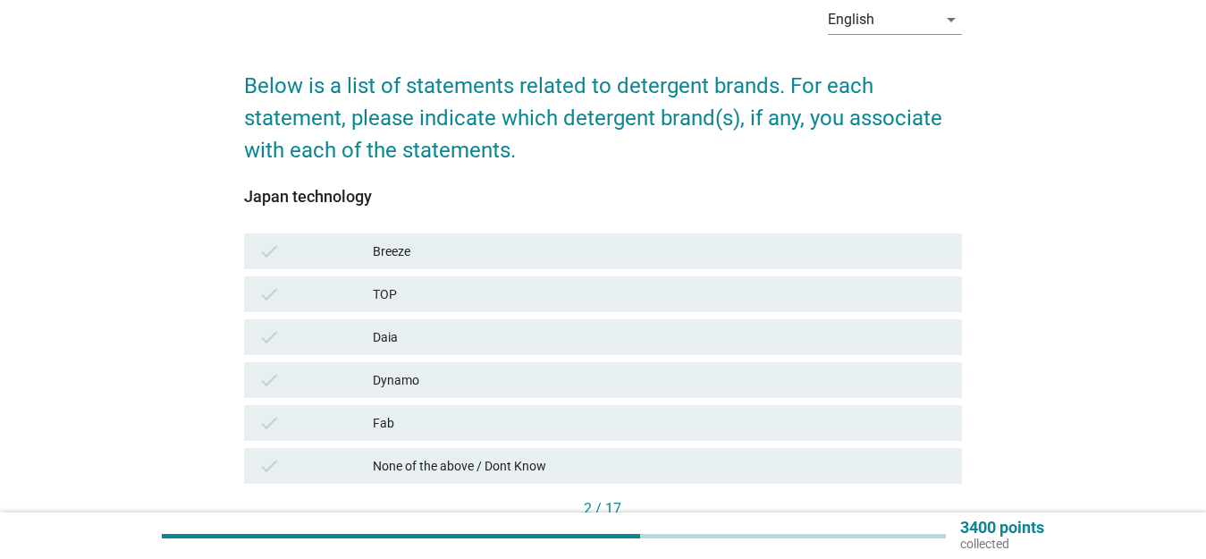
scroll to position [179, 0]
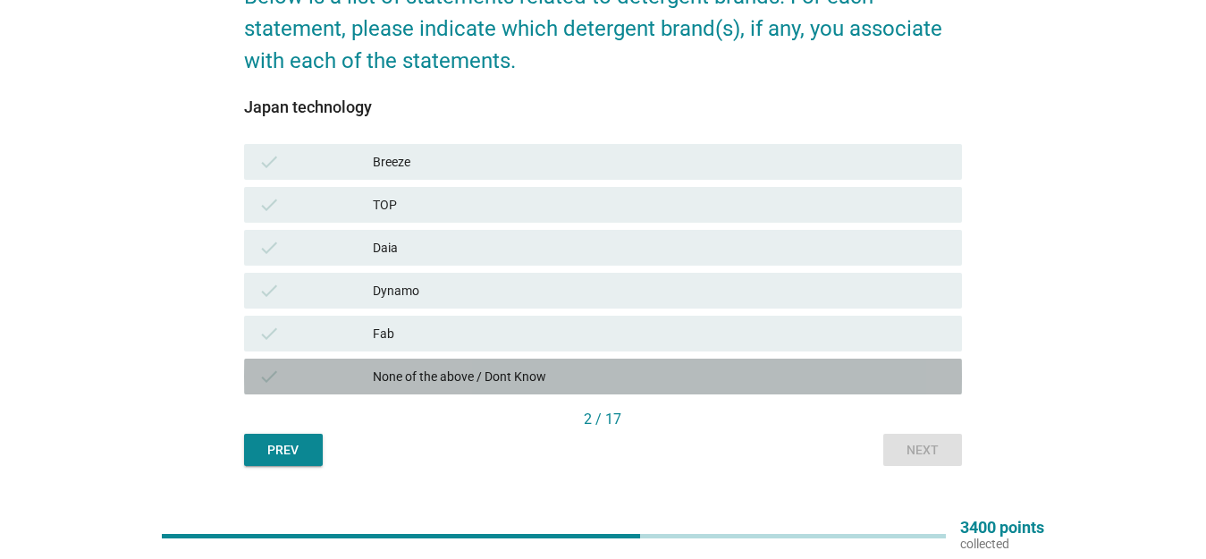
click at [664, 373] on div "None of the above / Dont Know" at bounding box center [660, 376] width 575 height 21
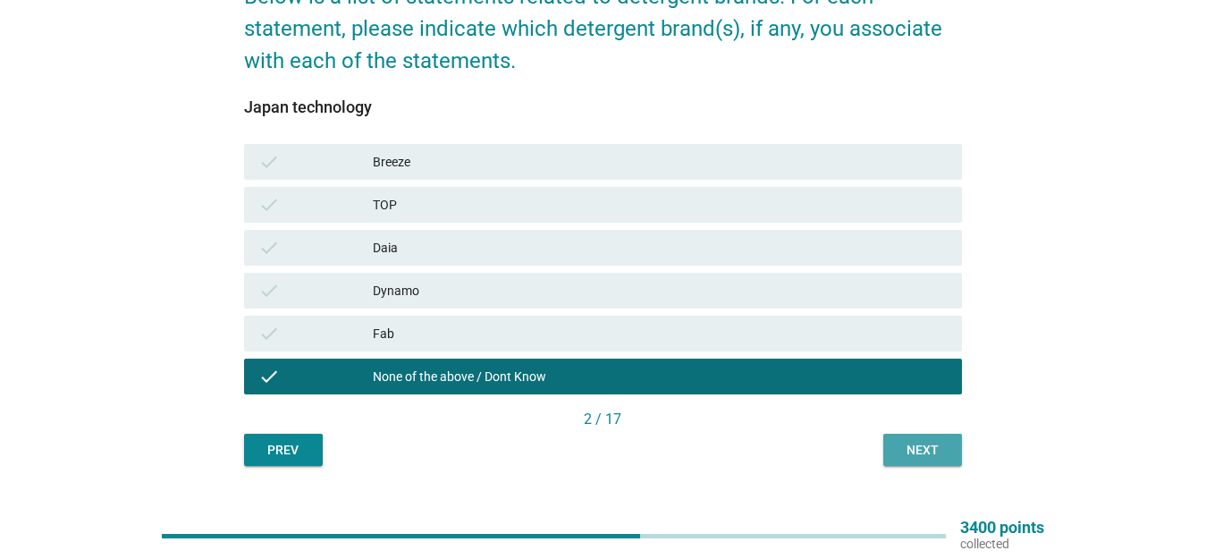
click at [916, 452] on div "Next" at bounding box center [923, 450] width 50 height 19
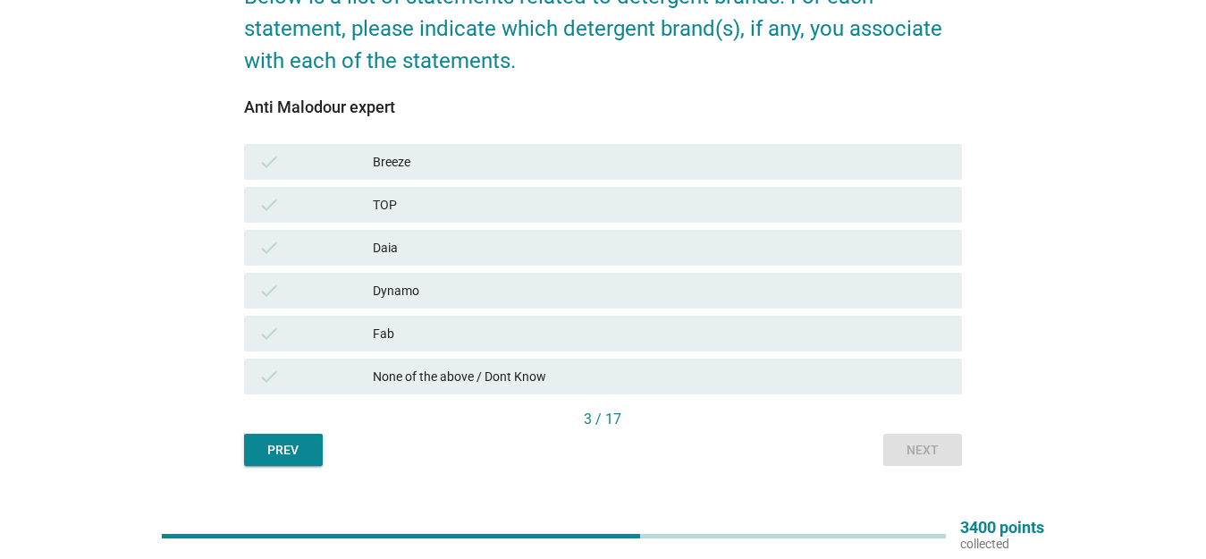
click at [494, 237] on div "Daia" at bounding box center [660, 247] width 575 height 21
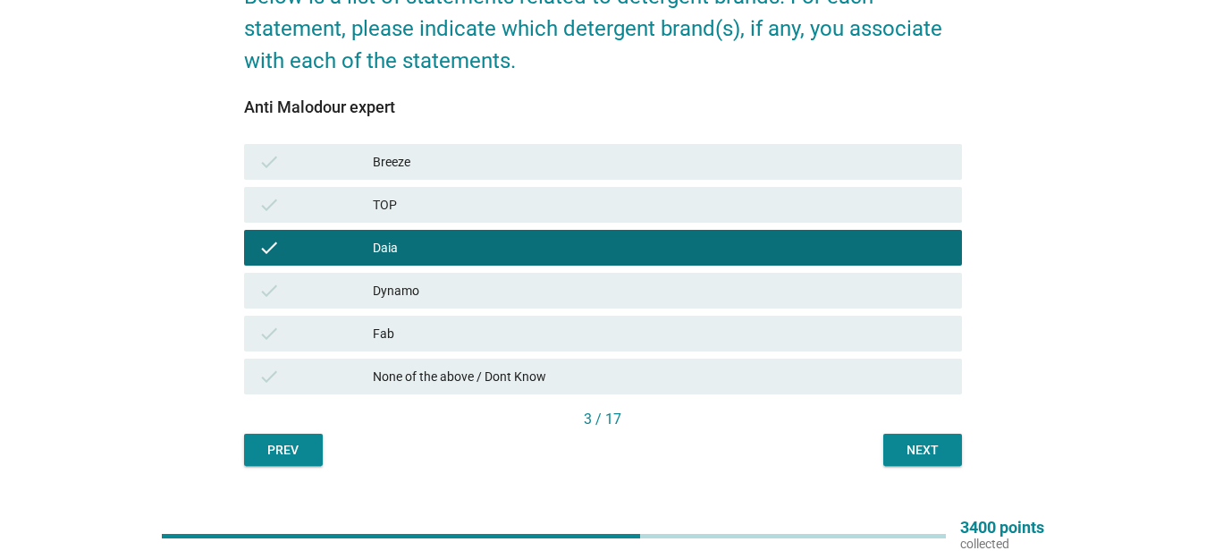
click at [719, 287] on div "Dynamo" at bounding box center [660, 290] width 575 height 21
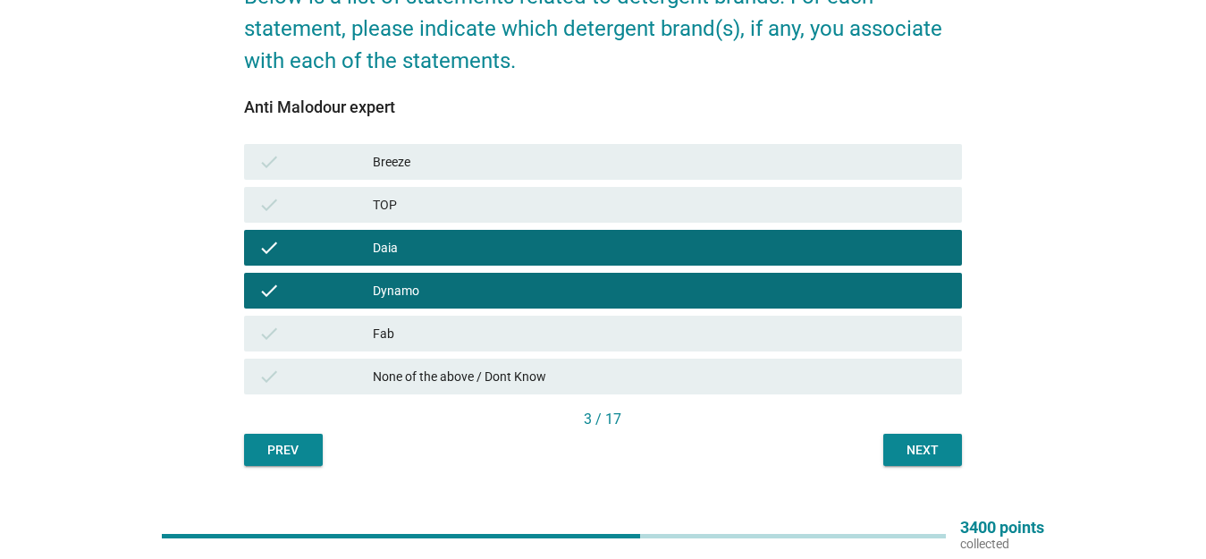
click at [928, 457] on div "Next" at bounding box center [923, 450] width 50 height 19
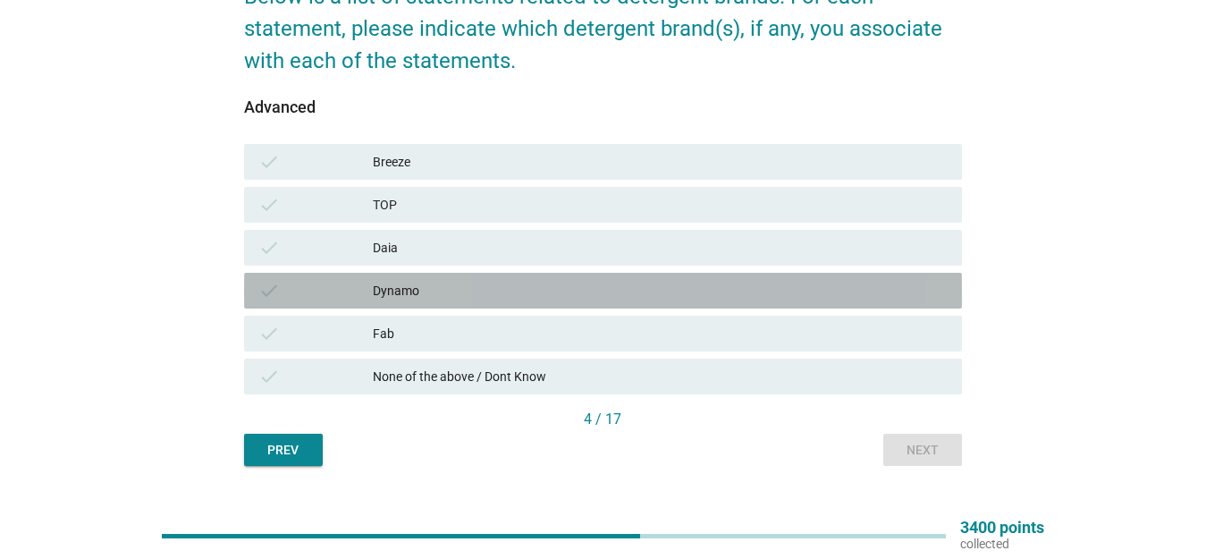
click at [532, 286] on div "Dynamo" at bounding box center [660, 290] width 575 height 21
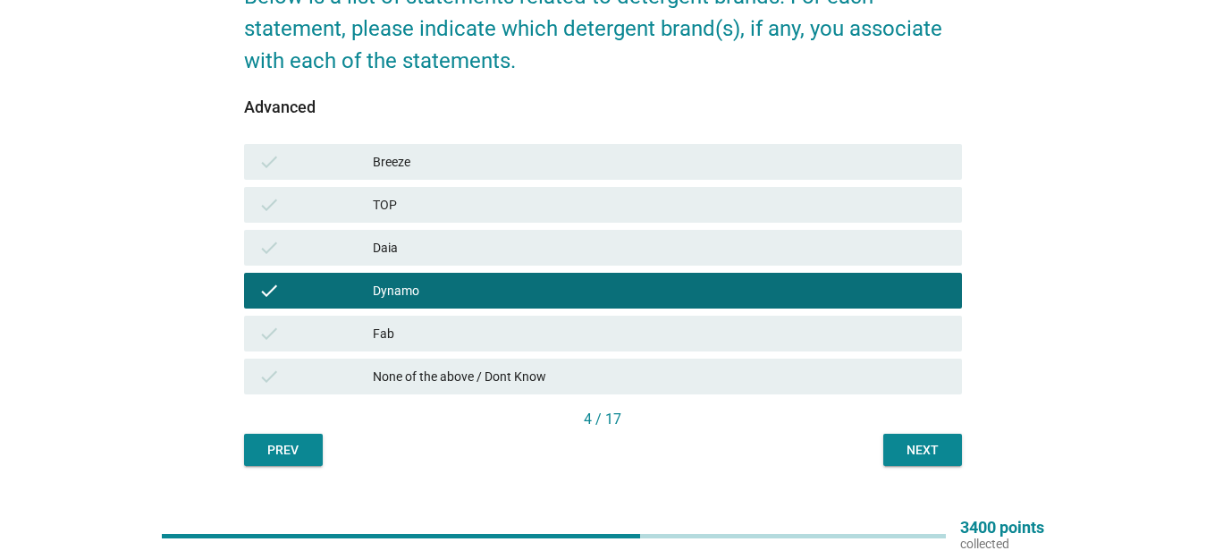
click at [931, 452] on div "Next" at bounding box center [923, 450] width 50 height 19
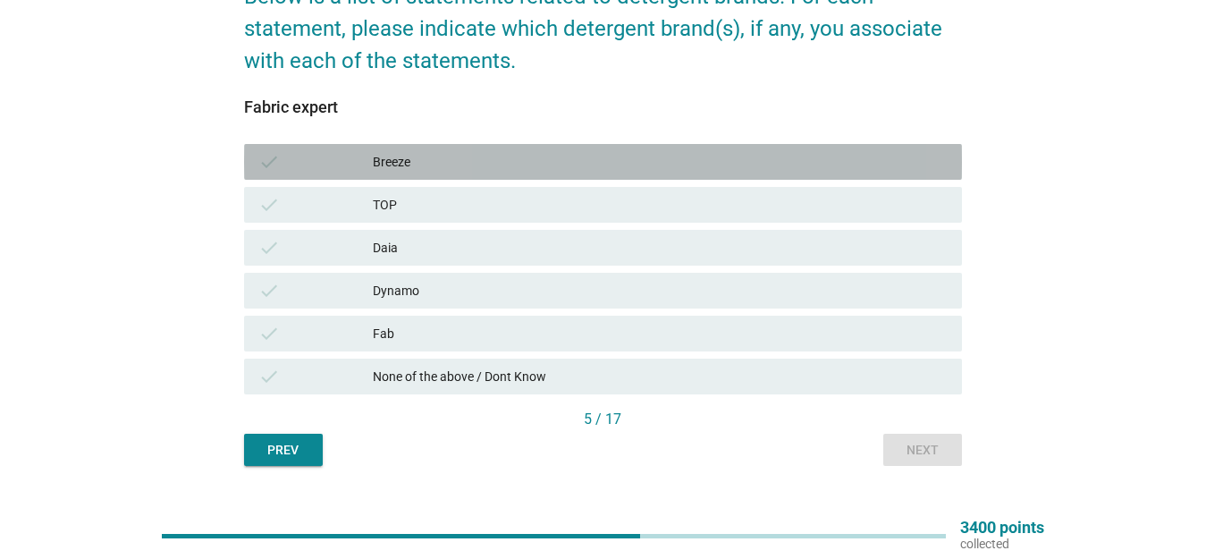
click at [535, 162] on div "Breeze" at bounding box center [660, 161] width 575 height 21
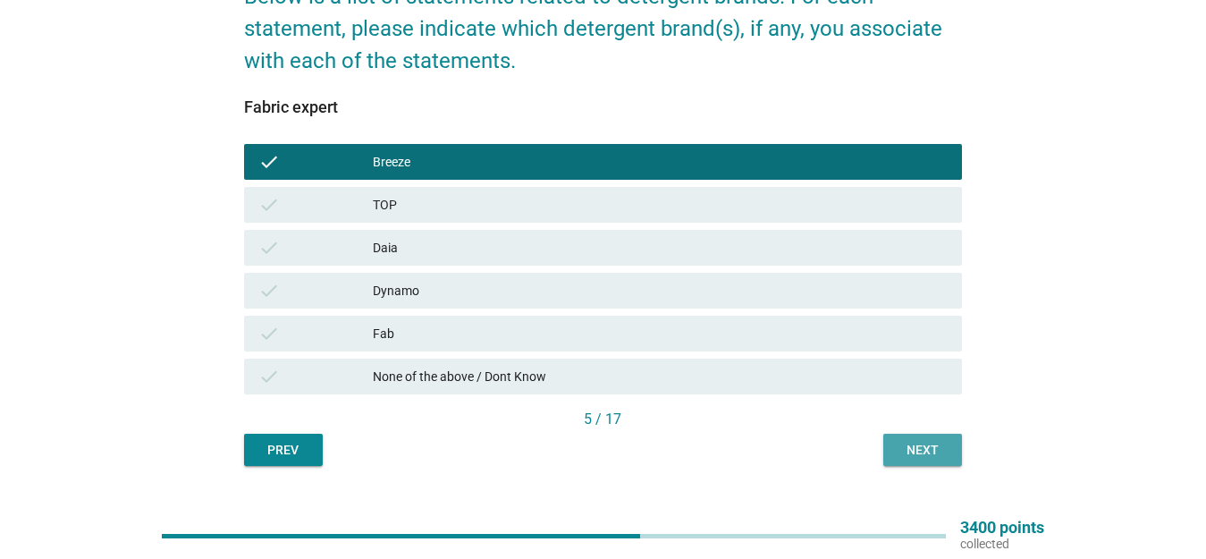
click at [906, 444] on div "Next" at bounding box center [923, 450] width 50 height 19
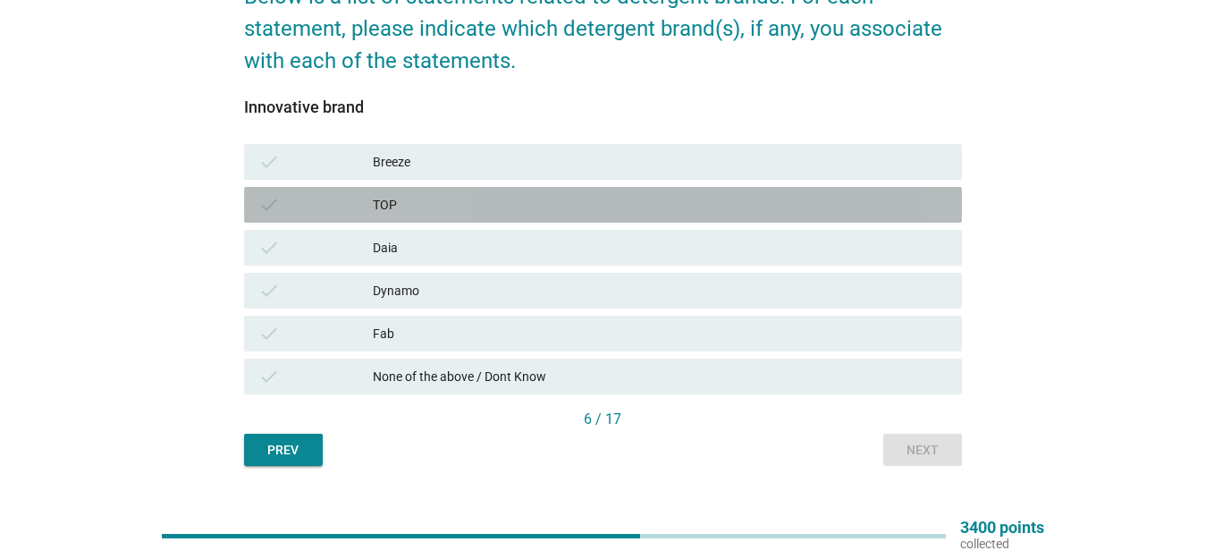
click at [424, 206] on div "TOP" at bounding box center [660, 204] width 575 height 21
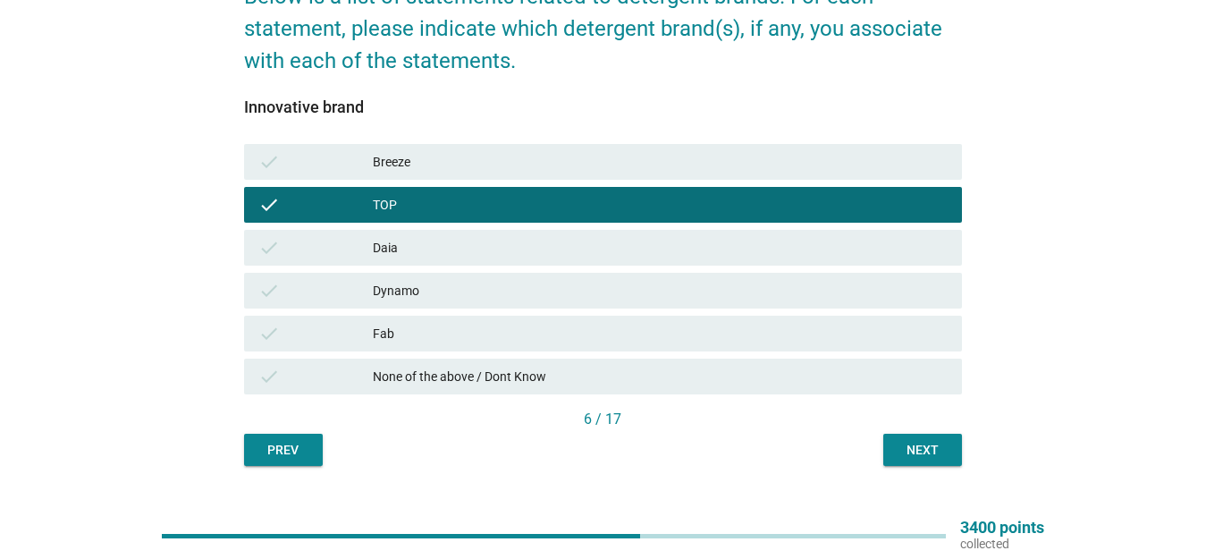
click at [910, 451] on div "Next" at bounding box center [923, 450] width 50 height 19
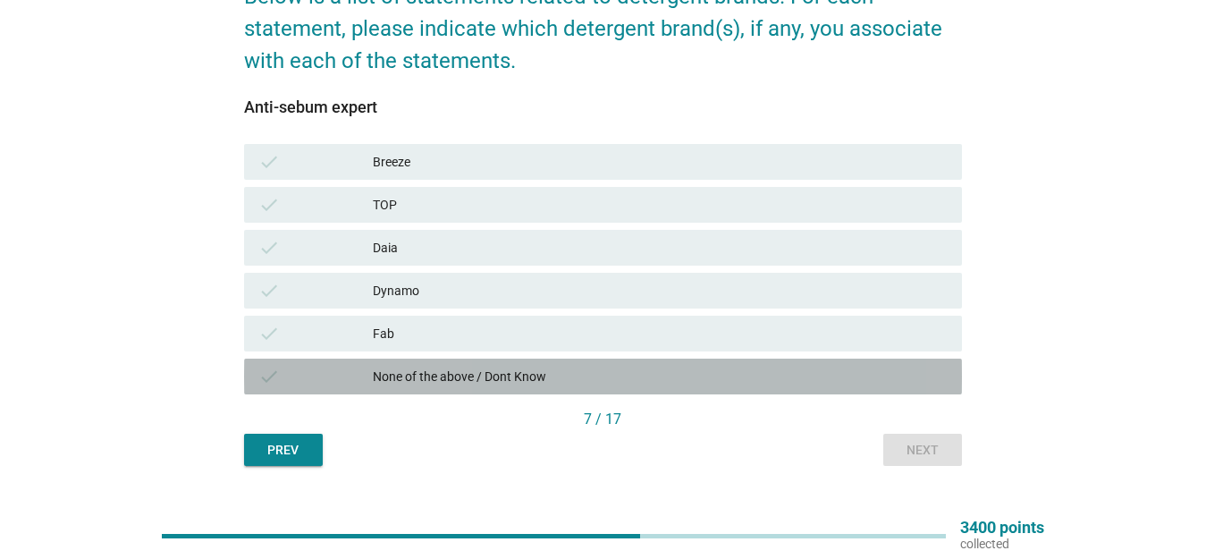
click at [536, 380] on div "None of the above / Dont Know" at bounding box center [660, 376] width 575 height 21
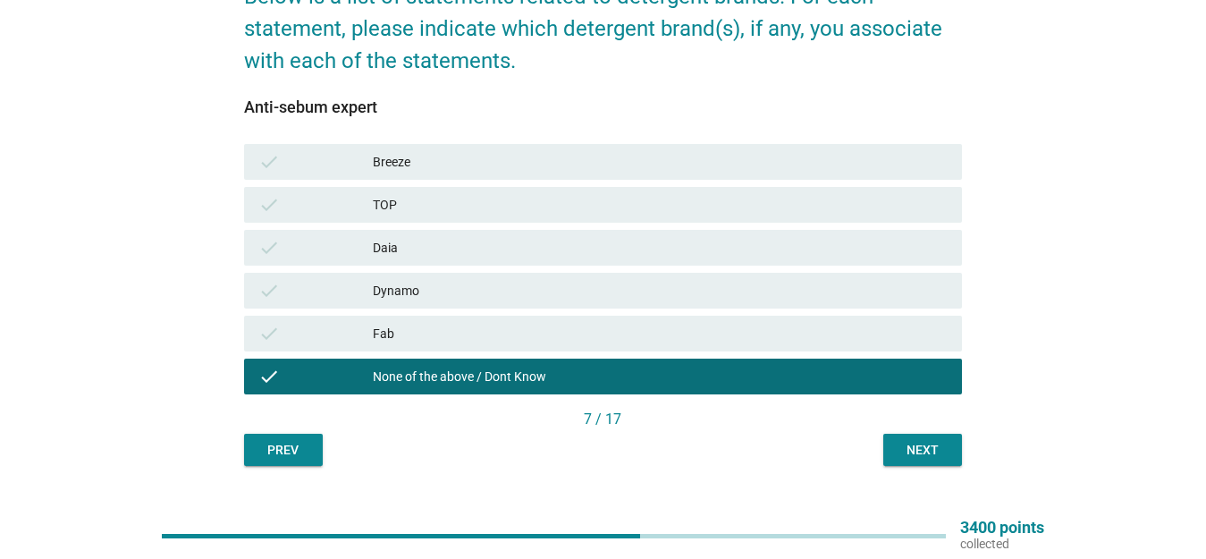
click at [898, 461] on button "Next" at bounding box center [923, 450] width 79 height 32
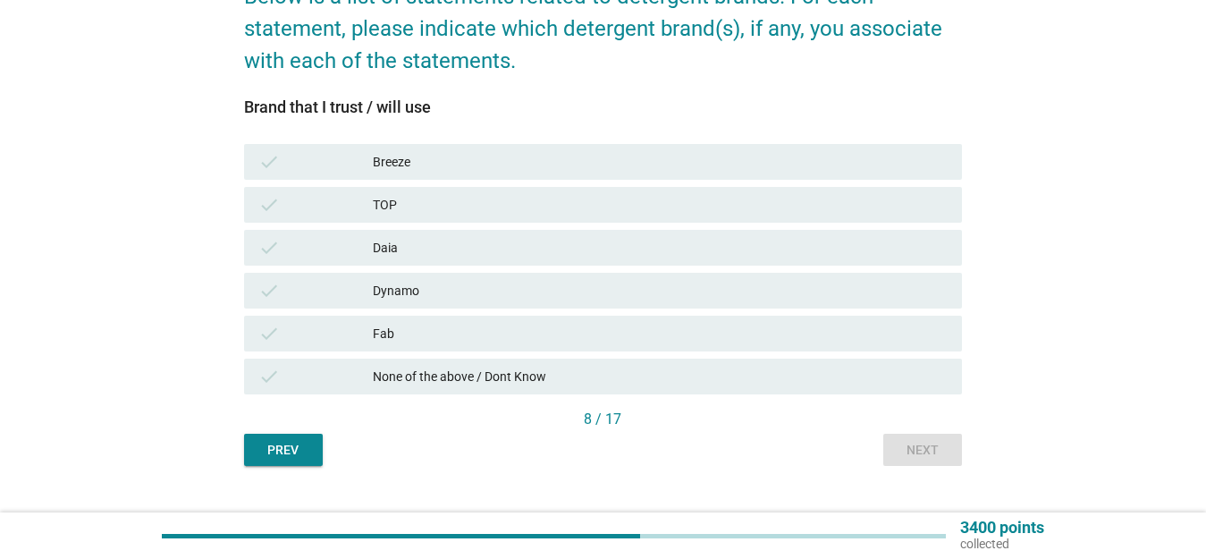
scroll to position [213, 0]
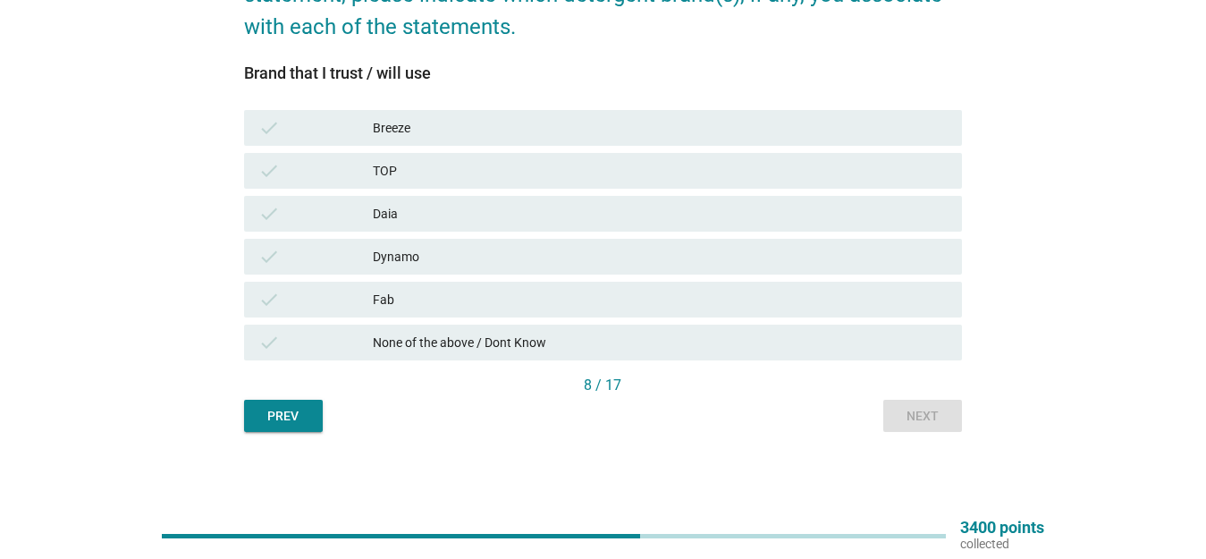
click at [423, 208] on div "Daia" at bounding box center [660, 213] width 575 height 21
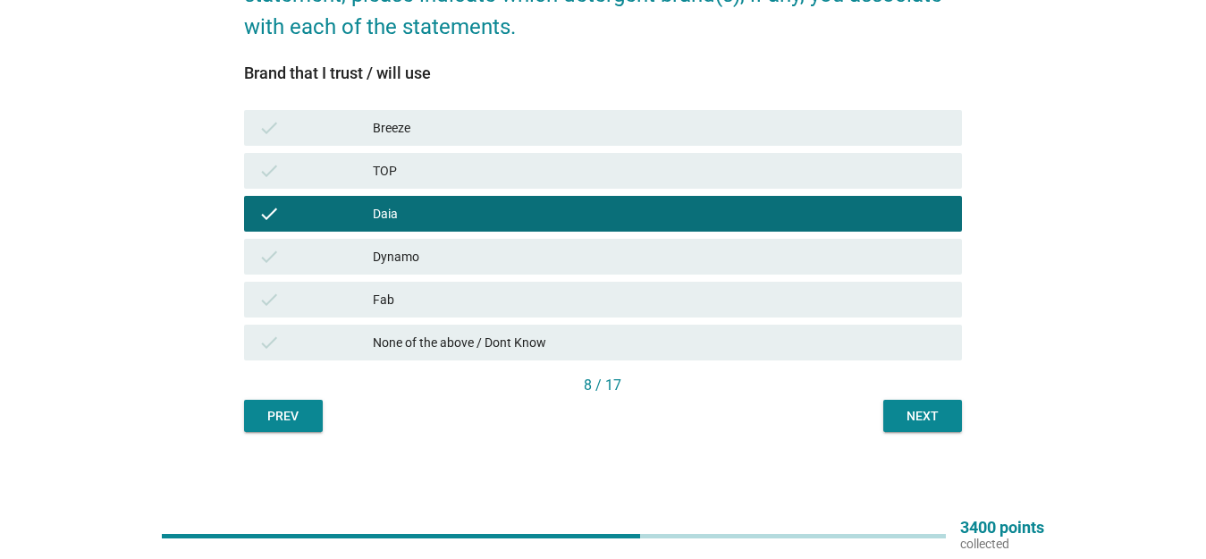
click at [921, 425] on div "Next" at bounding box center [923, 416] width 50 height 19
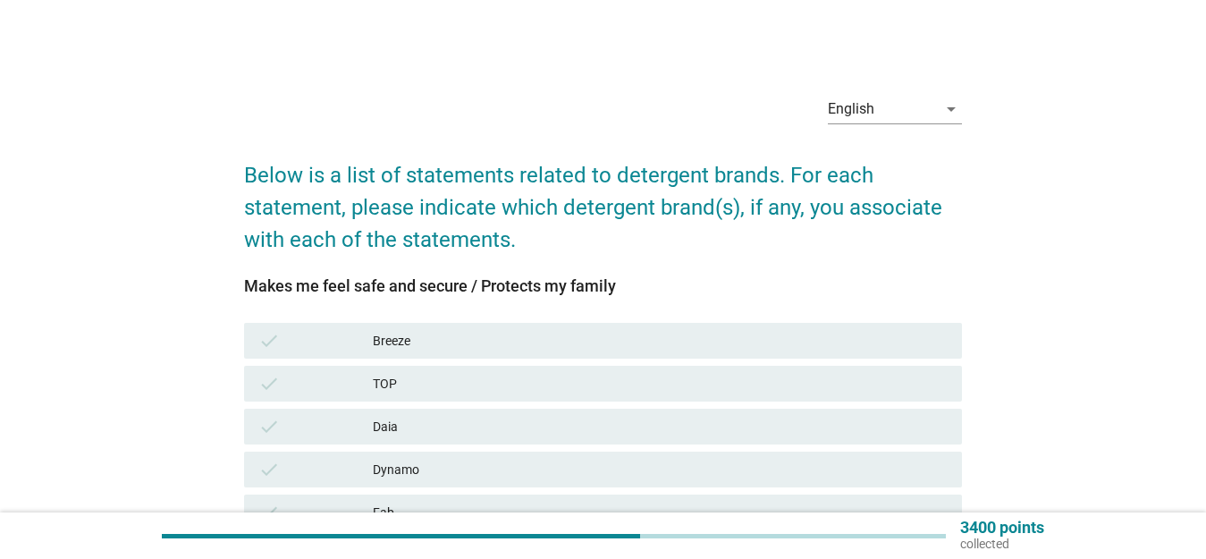
scroll to position [89, 0]
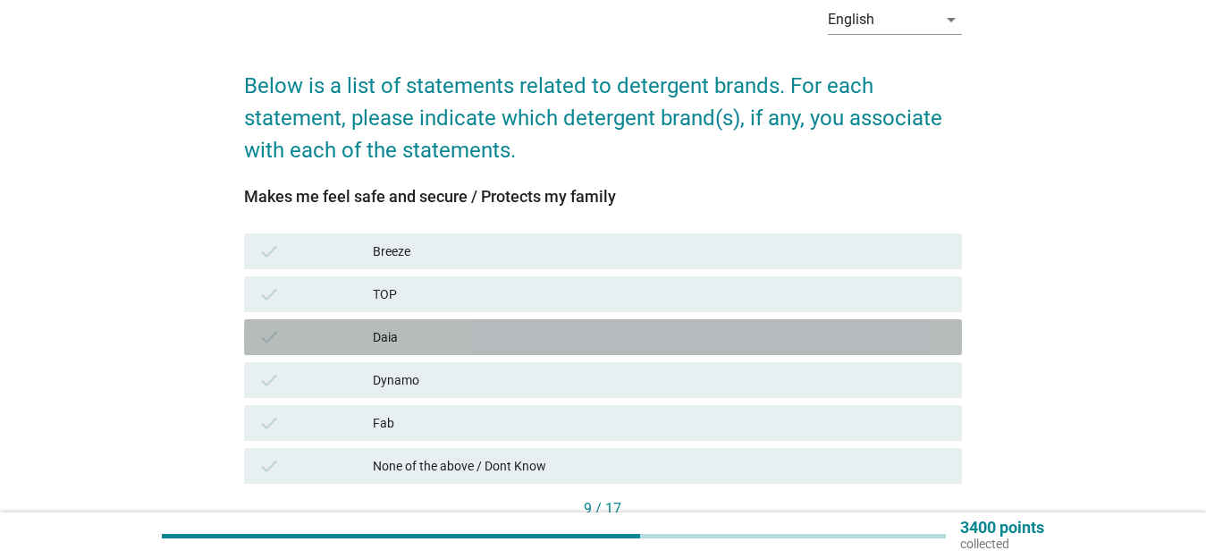
click at [484, 337] on div "Daia" at bounding box center [660, 336] width 575 height 21
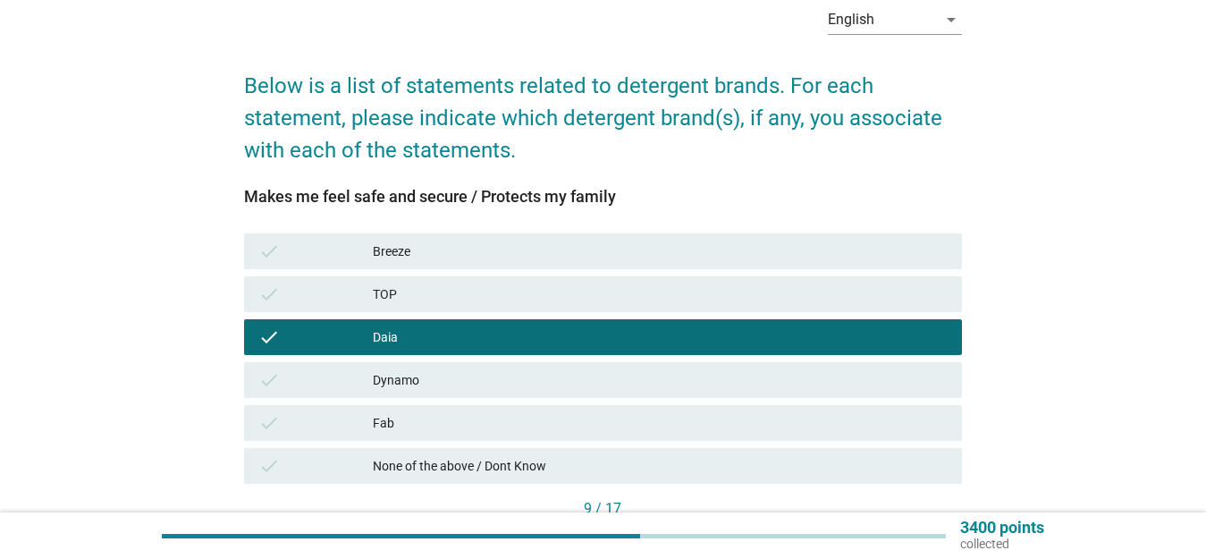
click at [479, 371] on div "Dynamo" at bounding box center [660, 379] width 575 height 21
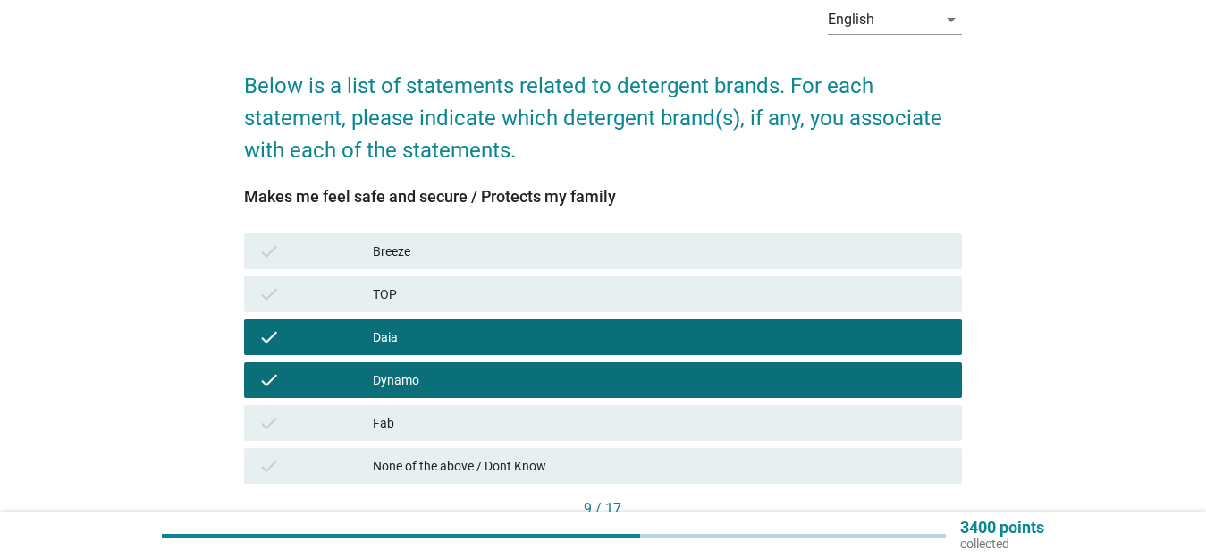
scroll to position [179, 0]
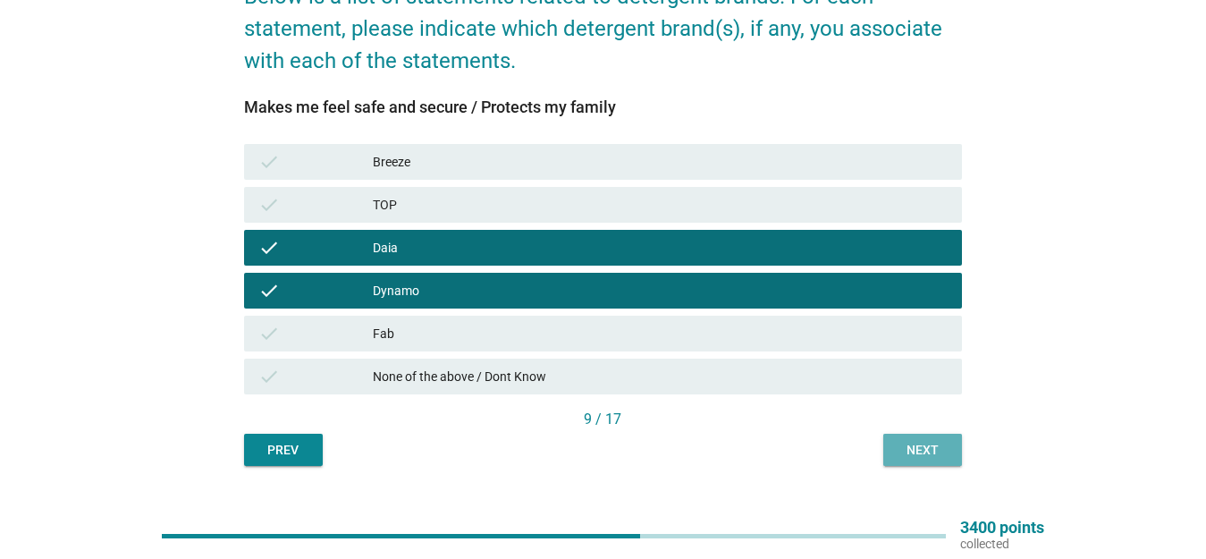
click at [944, 447] on div "Next" at bounding box center [923, 450] width 50 height 19
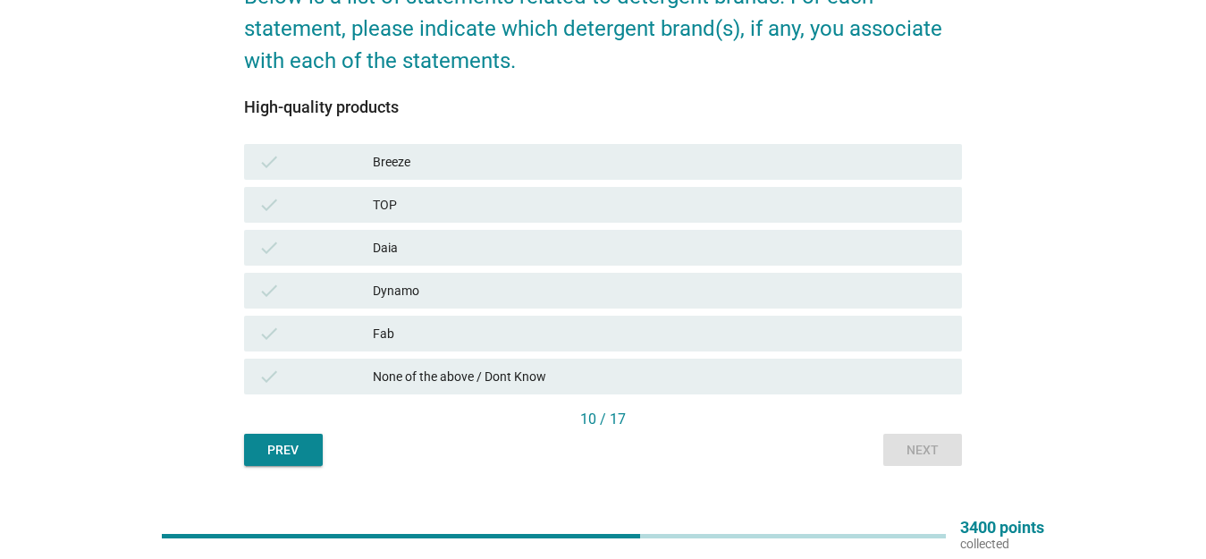
click at [501, 296] on div "Dynamo" at bounding box center [660, 290] width 575 height 21
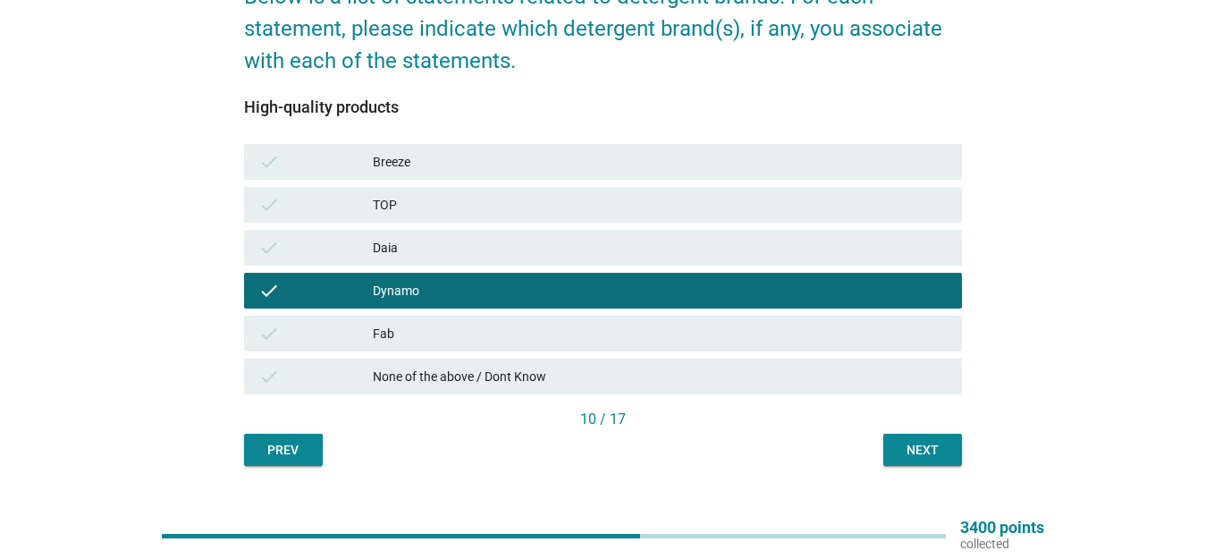
click at [915, 449] on div "Next" at bounding box center [923, 450] width 50 height 19
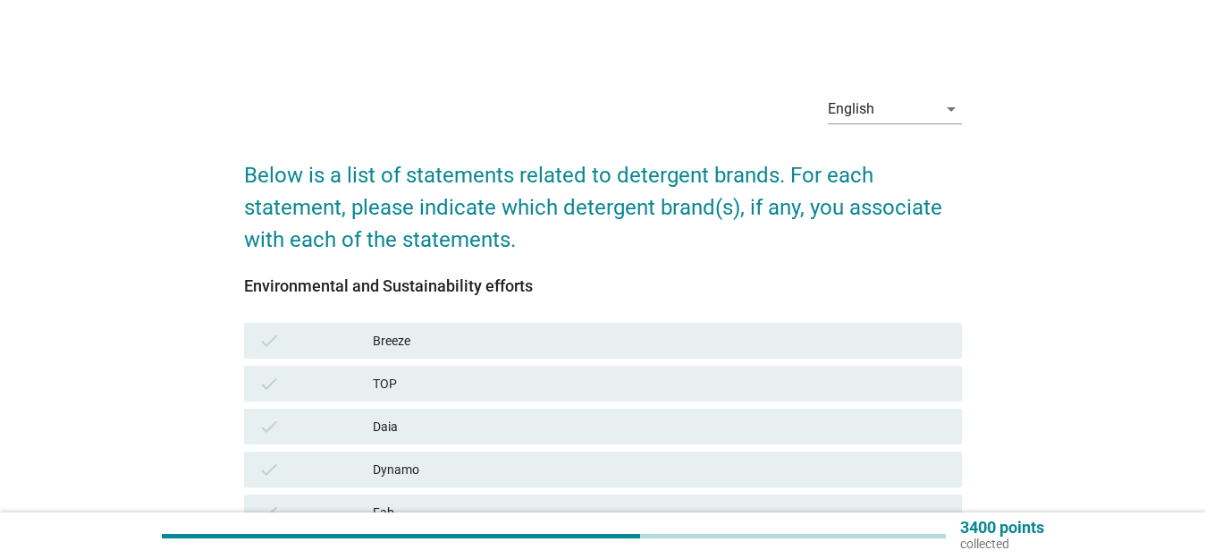
scroll to position [89, 0]
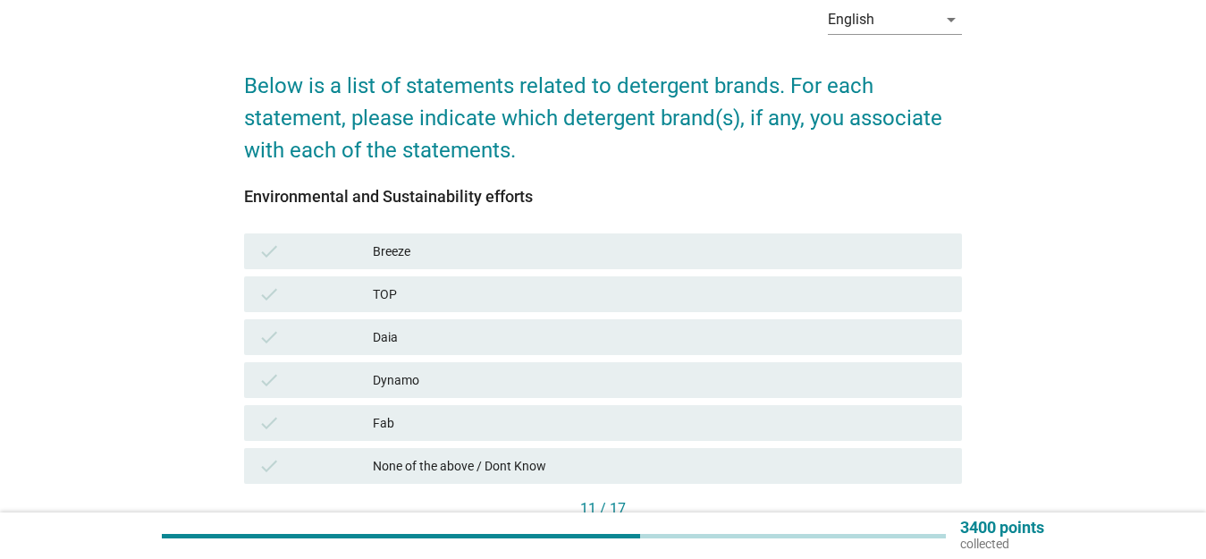
drag, startPoint x: 514, startPoint y: 460, endPoint x: 563, endPoint y: 452, distance: 49.8
click at [514, 460] on div "None of the above / Dont Know" at bounding box center [660, 465] width 575 height 21
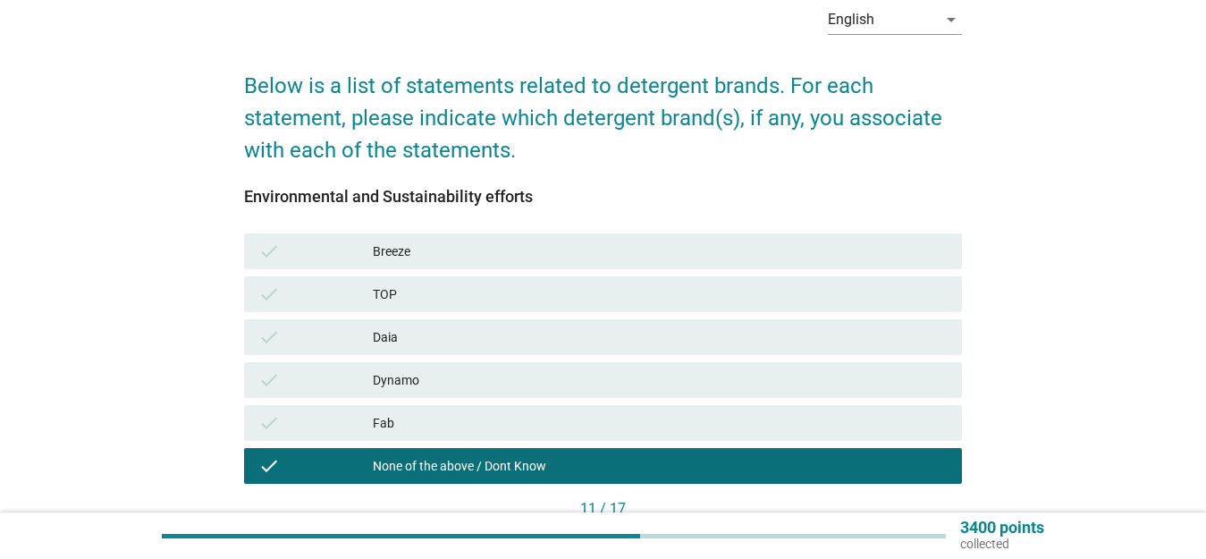
scroll to position [213, 0]
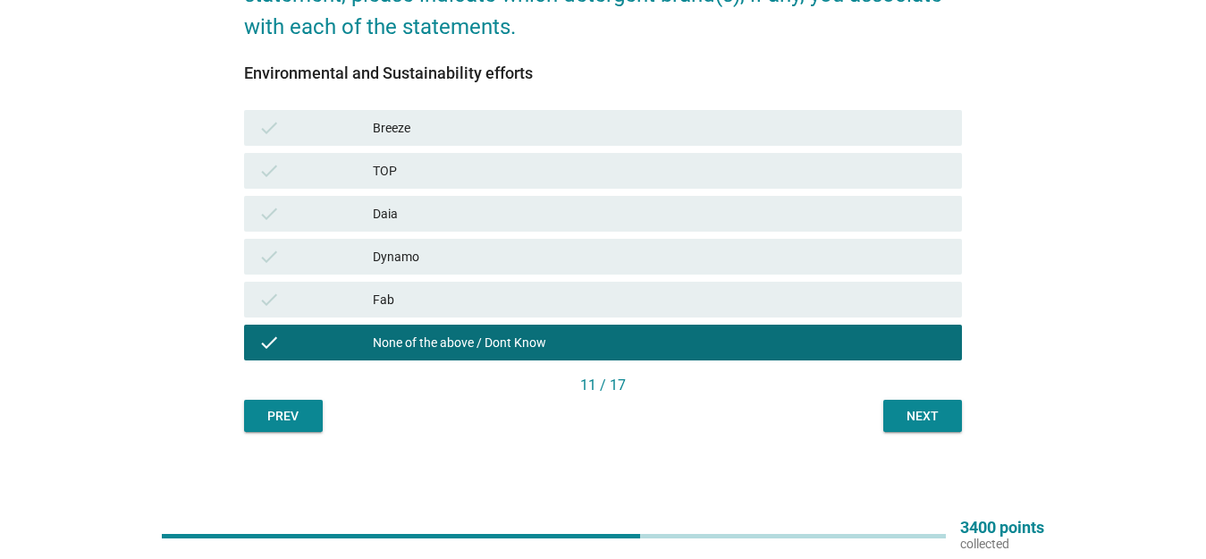
click at [892, 425] on button "Next" at bounding box center [923, 416] width 79 height 32
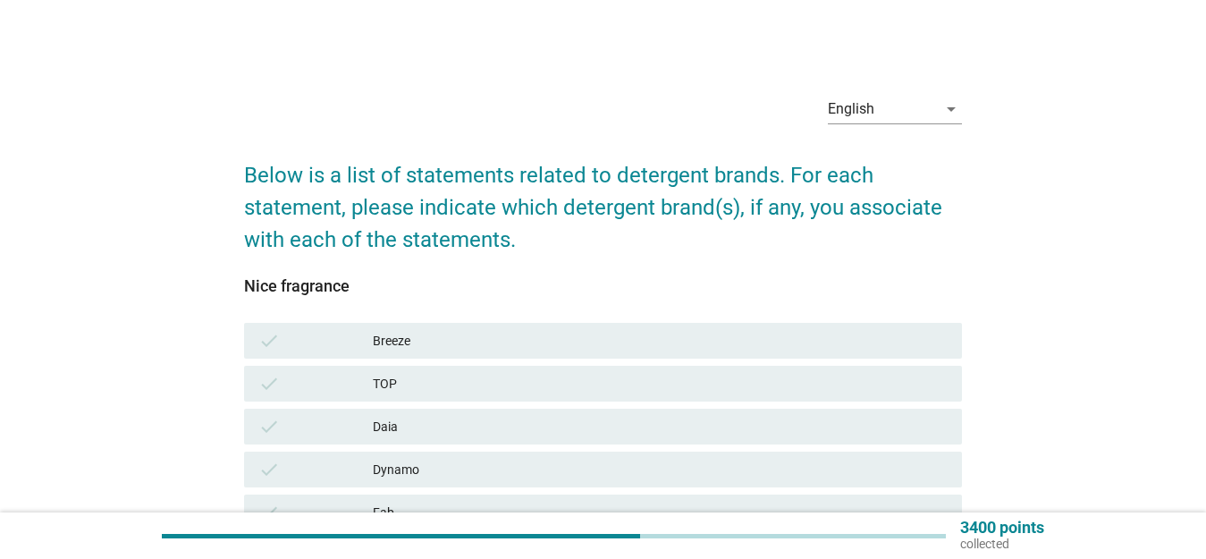
scroll to position [89, 0]
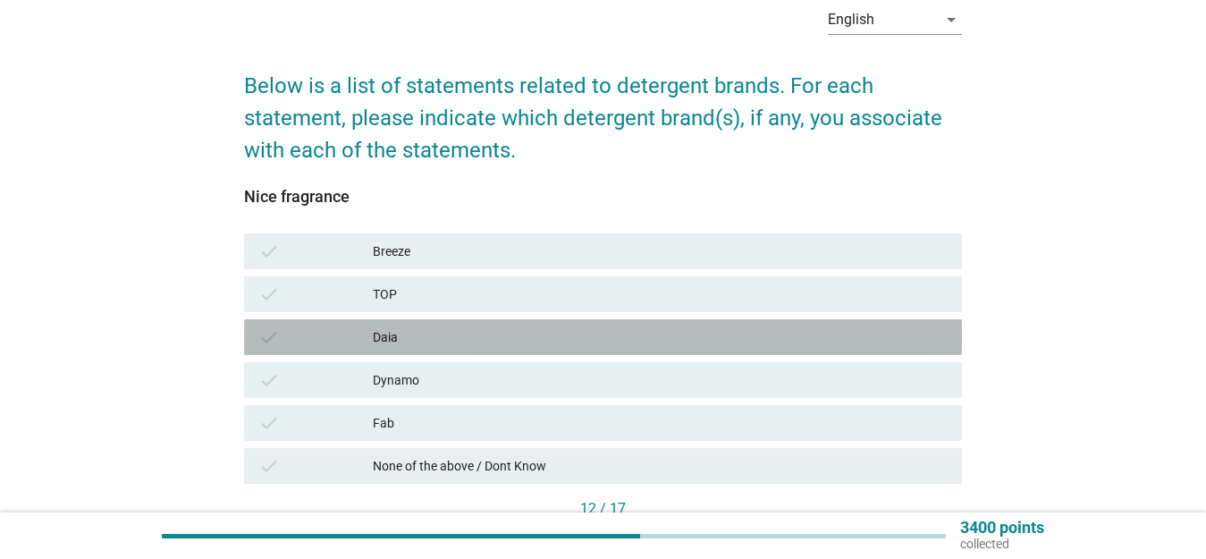
click at [443, 330] on div "Daia" at bounding box center [660, 336] width 575 height 21
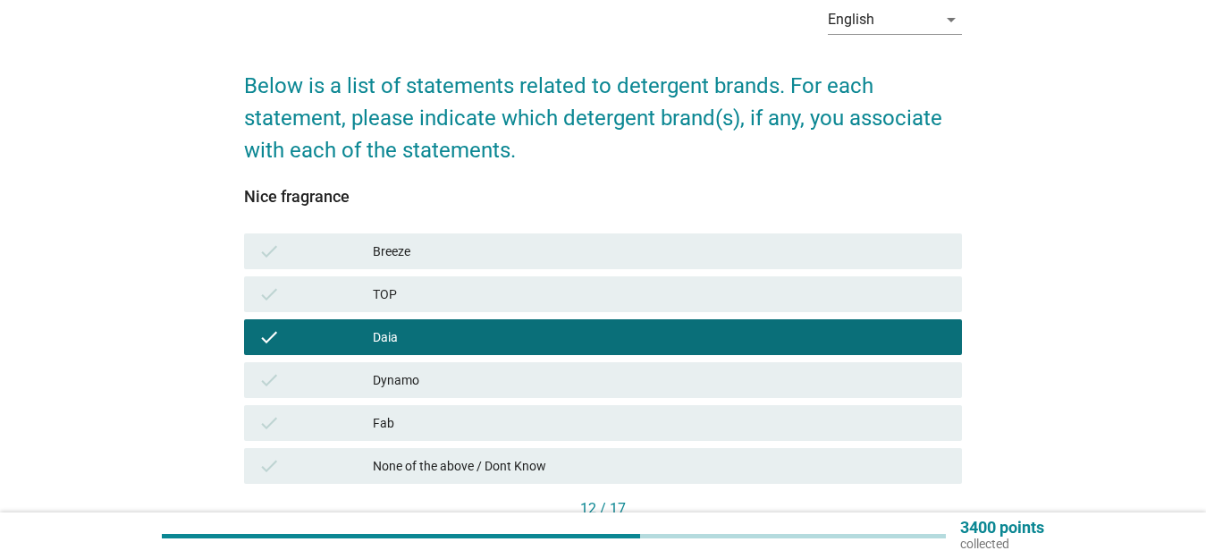
scroll to position [213, 0]
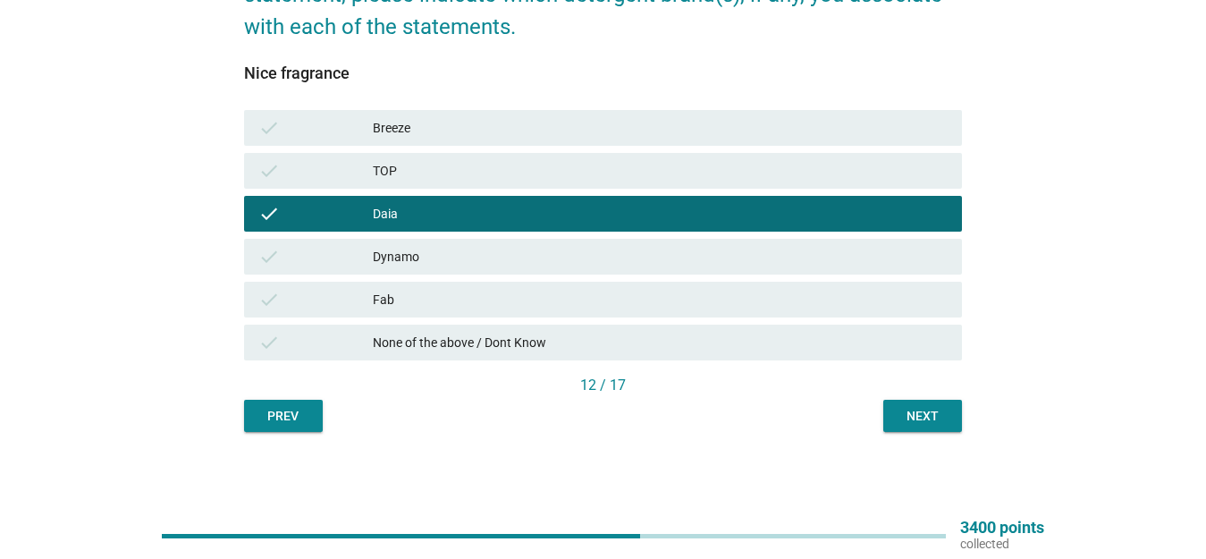
click at [930, 415] on div "Next" at bounding box center [923, 416] width 50 height 19
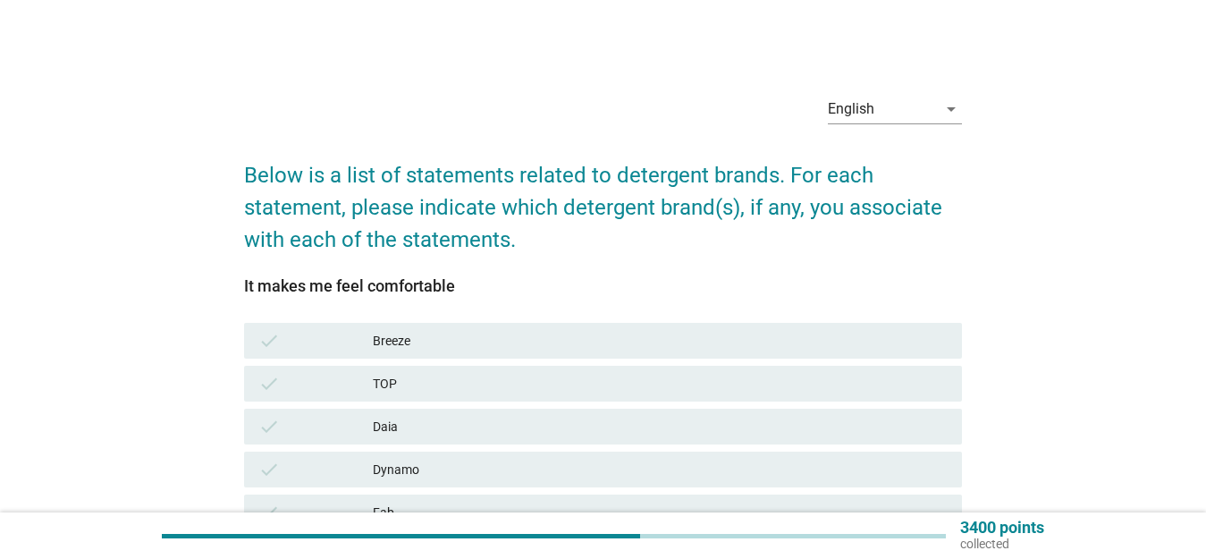
scroll to position [179, 0]
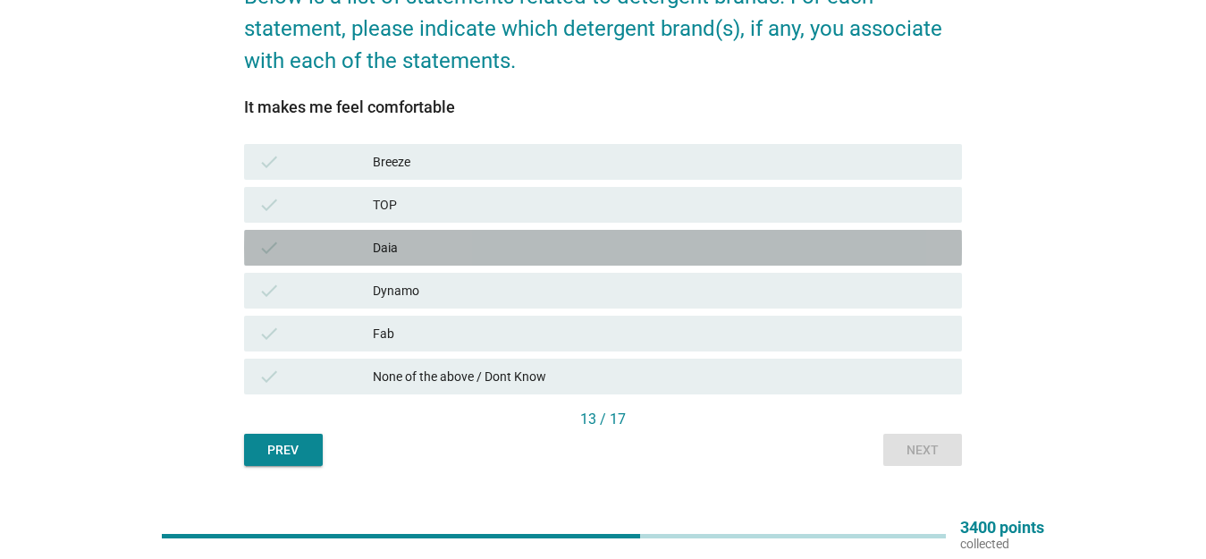
click at [487, 252] on div "Daia" at bounding box center [660, 247] width 575 height 21
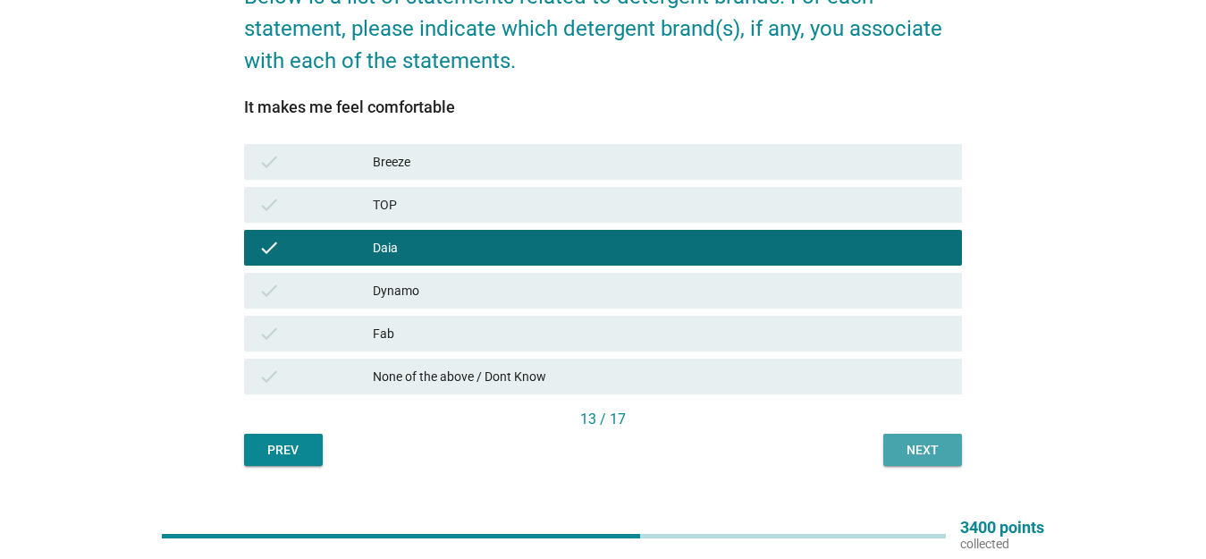
drag, startPoint x: 944, startPoint y: 457, endPoint x: 935, endPoint y: 455, distance: 10.0
click at [943, 457] on div "Next" at bounding box center [923, 450] width 50 height 19
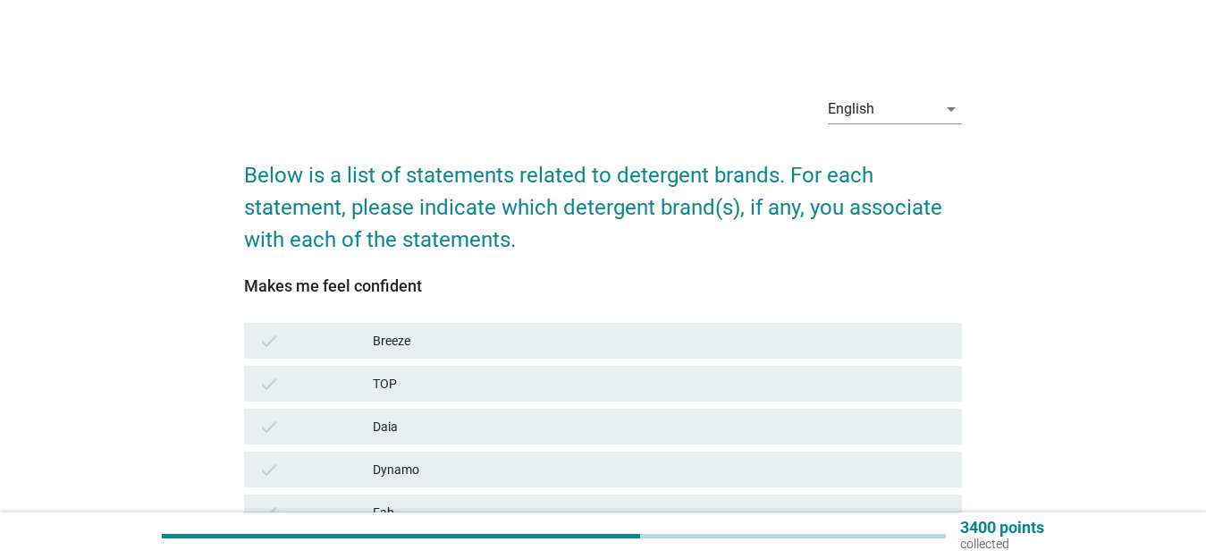
click at [570, 371] on div "check TOP" at bounding box center [603, 384] width 718 height 36
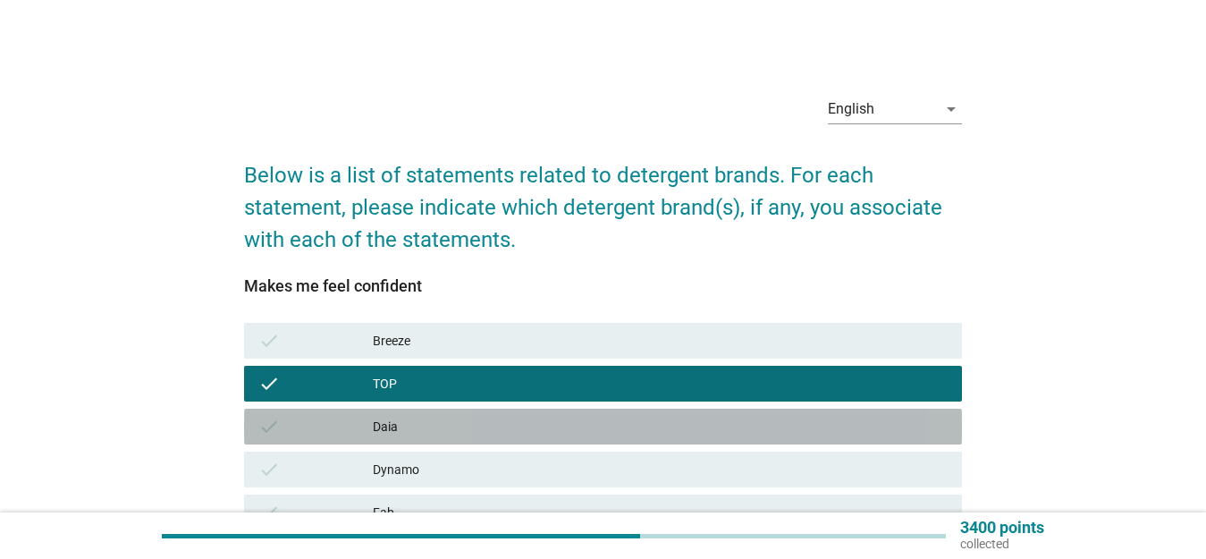
click at [570, 420] on div "Daia" at bounding box center [660, 426] width 575 height 21
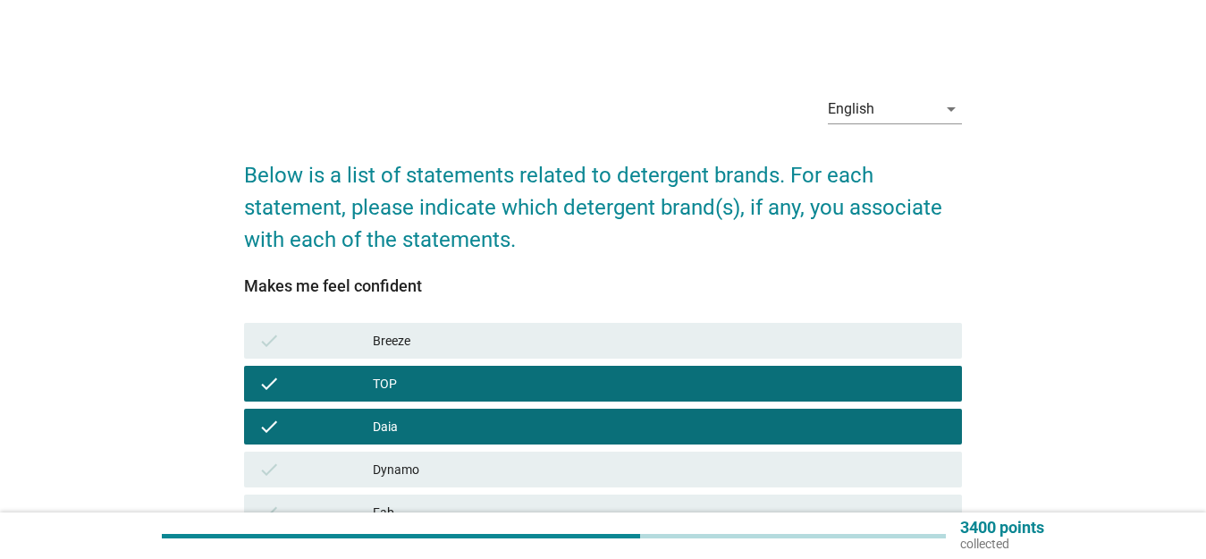
scroll to position [179, 0]
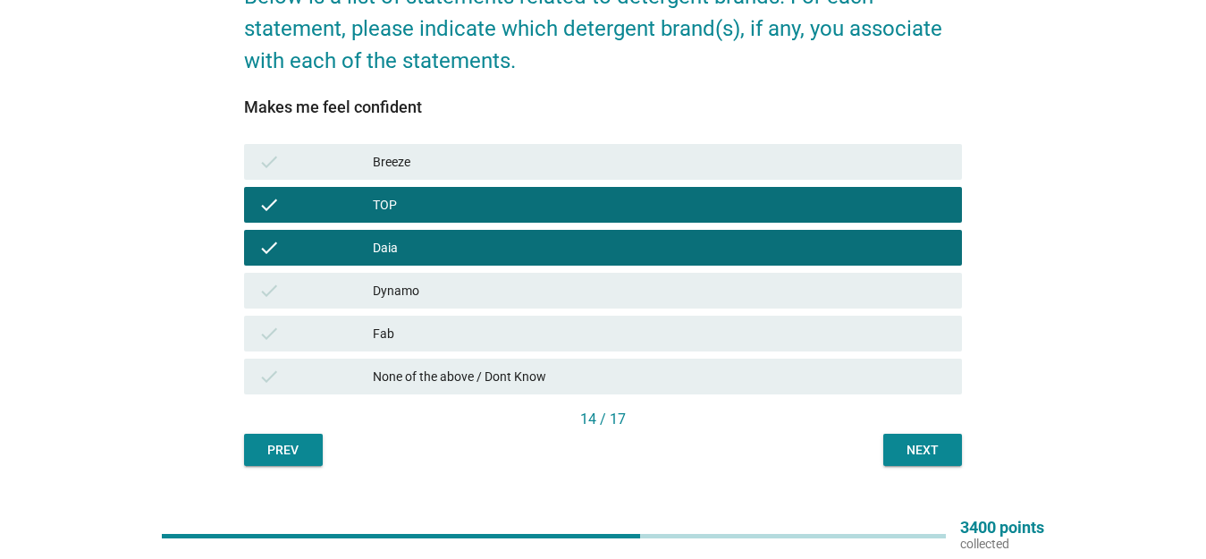
click at [699, 189] on div "check TOP" at bounding box center [603, 205] width 718 height 36
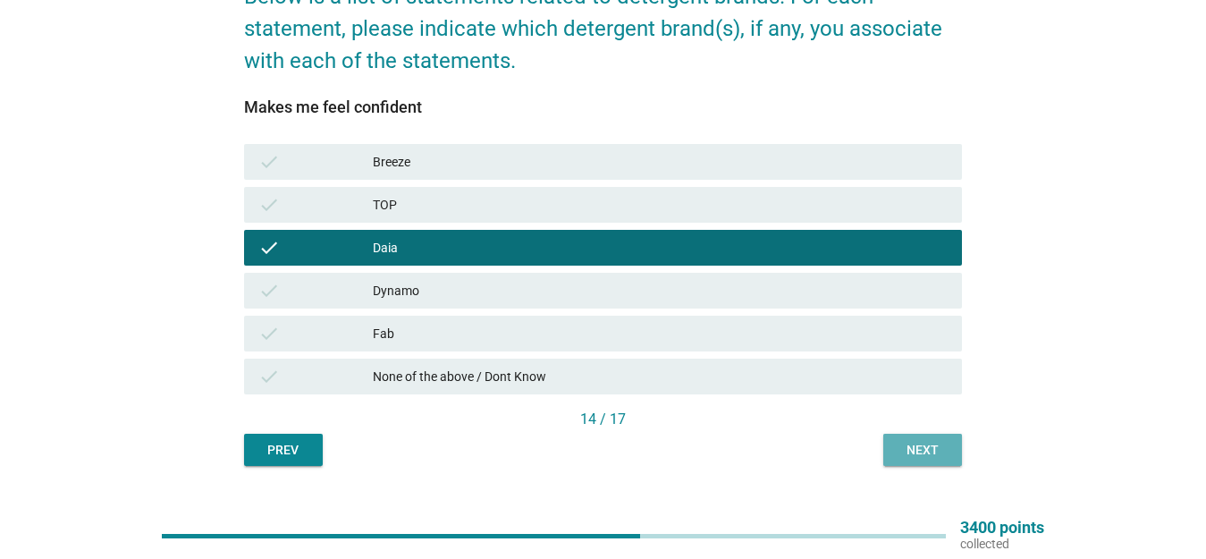
drag, startPoint x: 935, startPoint y: 447, endPoint x: 828, endPoint y: 431, distance: 107.6
click at [931, 447] on div "Next" at bounding box center [923, 450] width 50 height 19
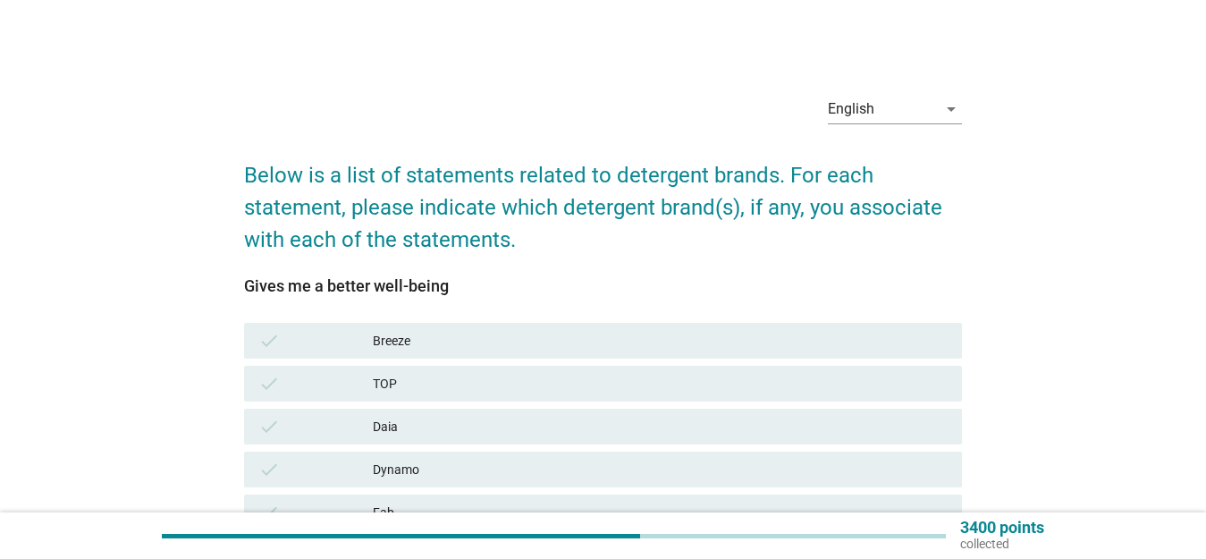
scroll to position [89, 0]
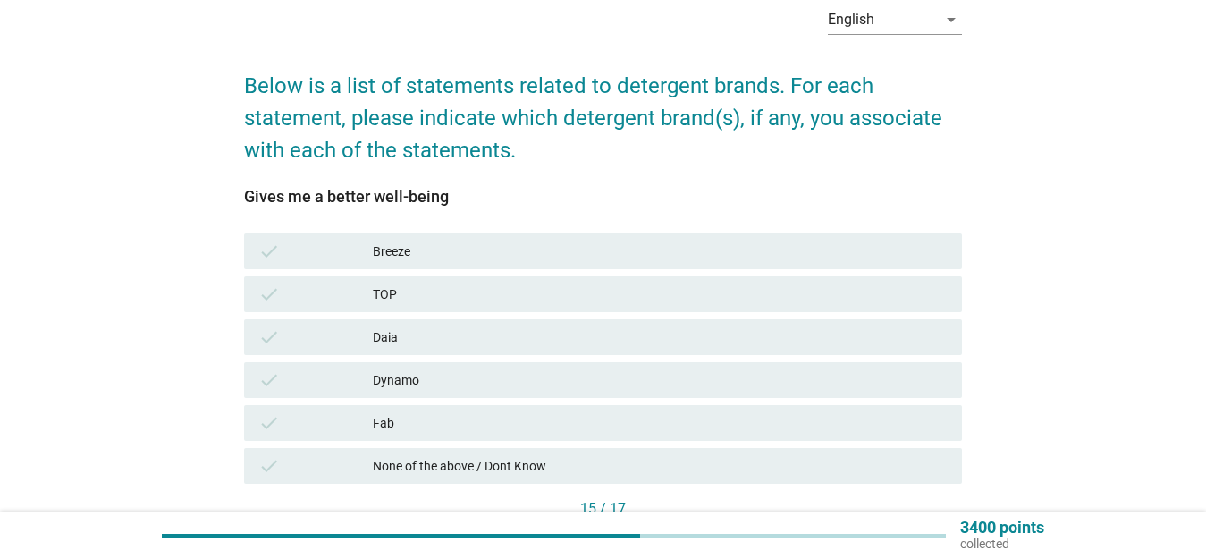
click at [456, 347] on div "Daia" at bounding box center [660, 336] width 575 height 21
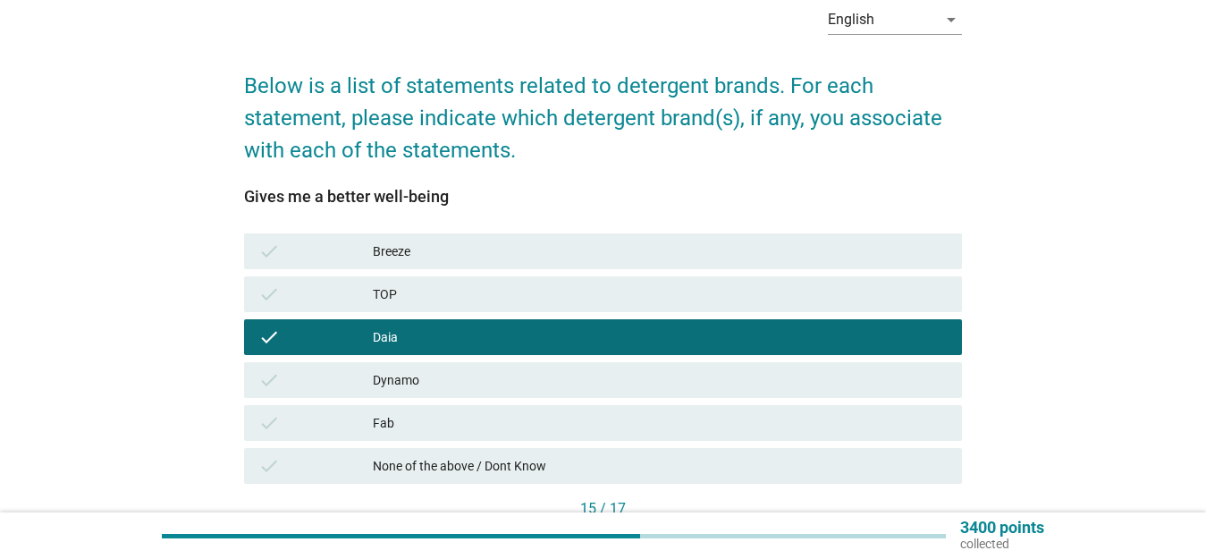
scroll to position [213, 0]
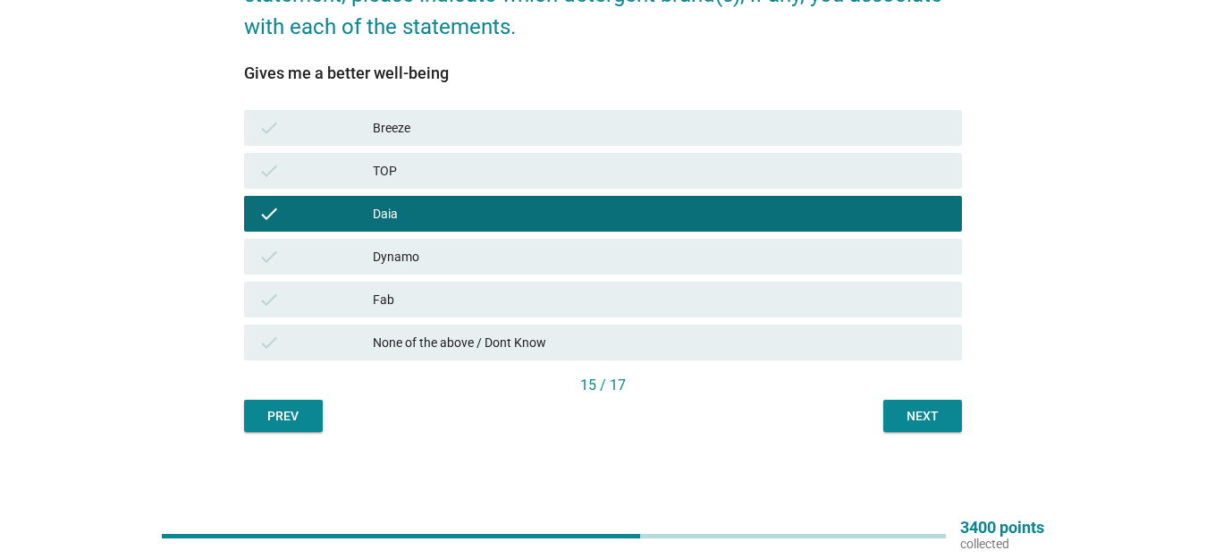
click at [929, 423] on div "Next" at bounding box center [923, 416] width 50 height 19
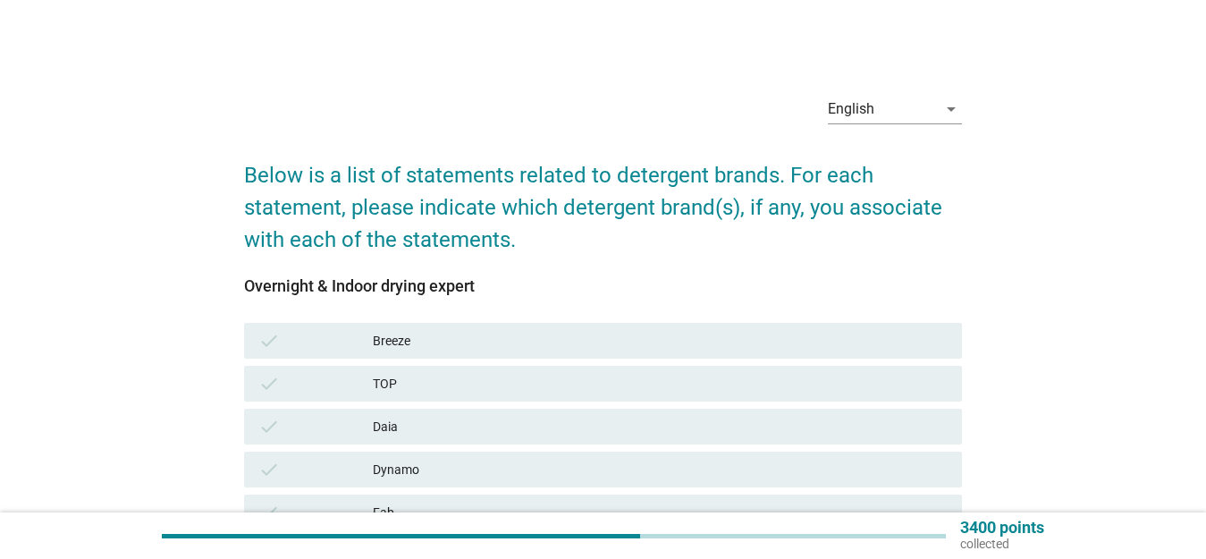
scroll to position [89, 0]
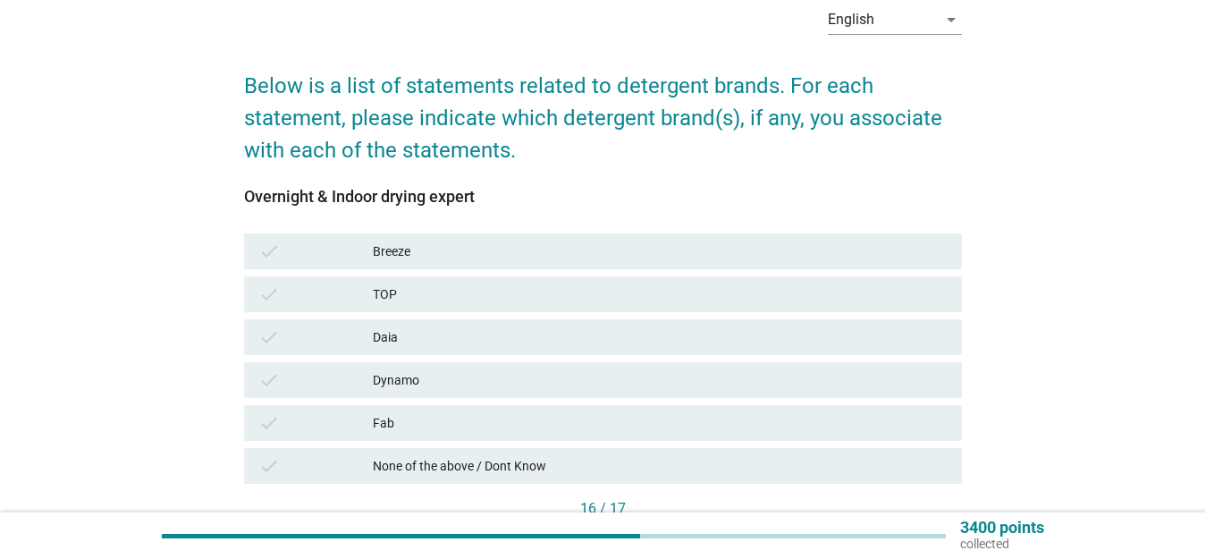
click at [558, 342] on div "Daia" at bounding box center [660, 336] width 575 height 21
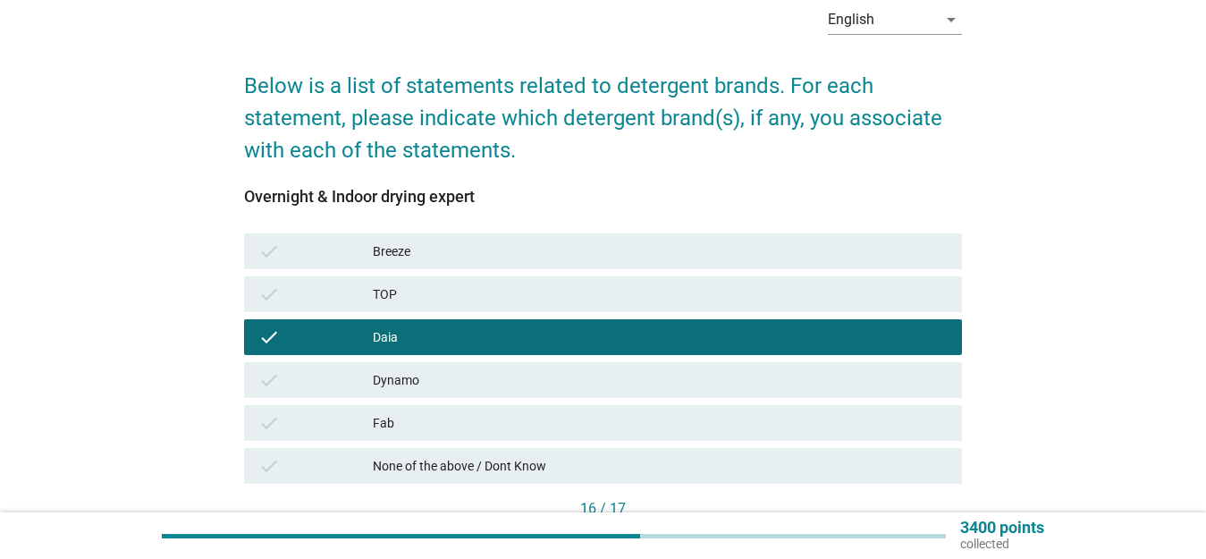
scroll to position [213, 0]
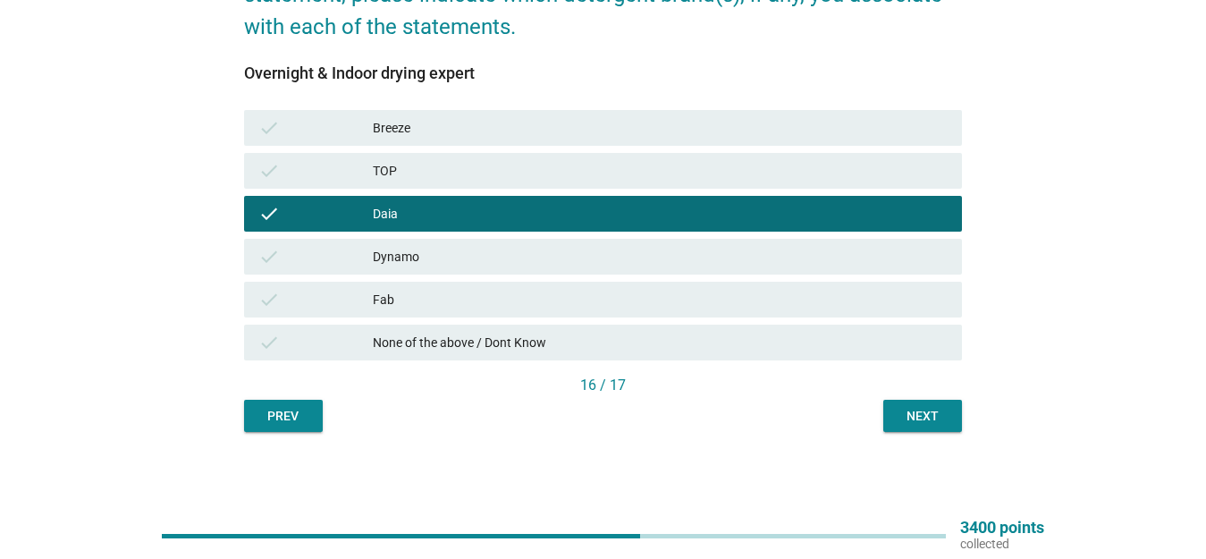
click at [895, 413] on button "Next" at bounding box center [923, 416] width 79 height 32
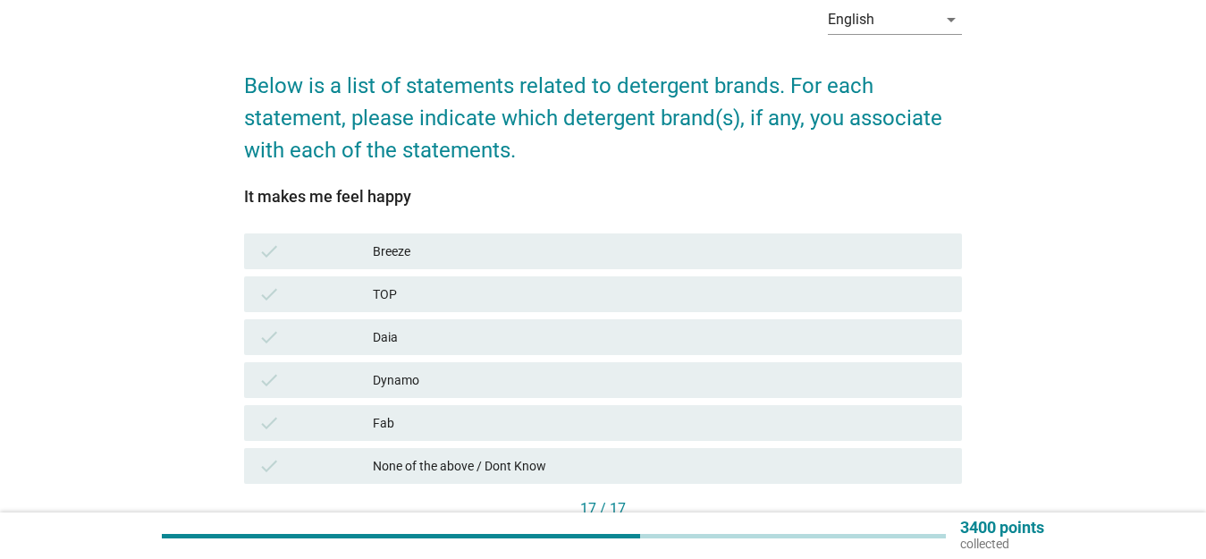
drag, startPoint x: 537, startPoint y: 327, endPoint x: 555, endPoint y: 326, distance: 18.0
click at [537, 327] on div "Daia" at bounding box center [660, 336] width 575 height 21
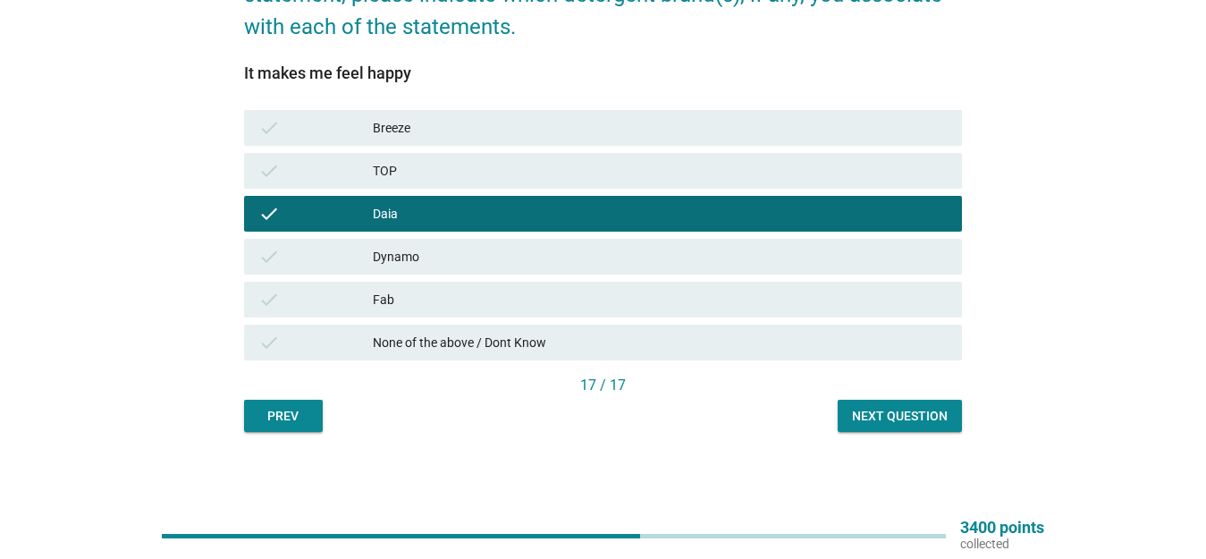
click at [893, 412] on div "Next question" at bounding box center [900, 416] width 96 height 19
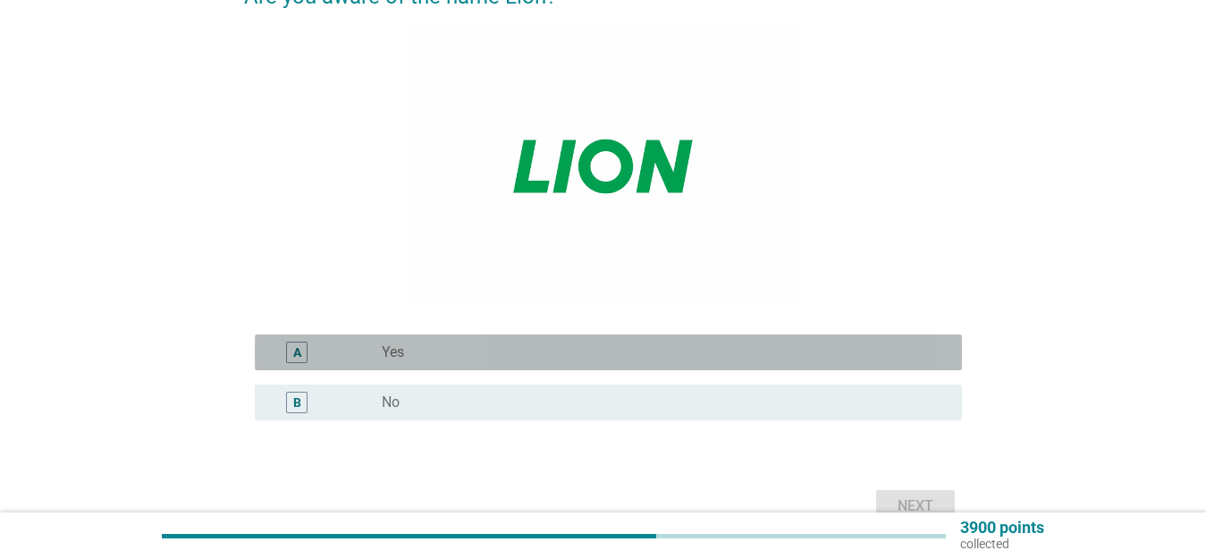
click at [589, 349] on div "radio_button_unchecked Yes" at bounding box center [658, 352] width 552 height 18
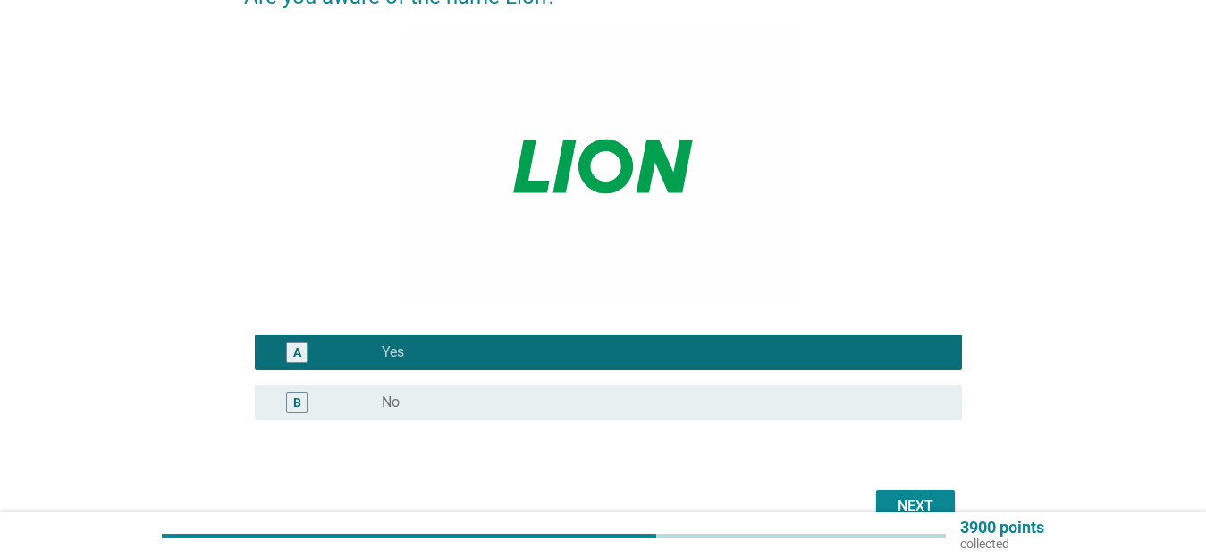
click at [917, 510] on div "Next" at bounding box center [916, 505] width 50 height 21
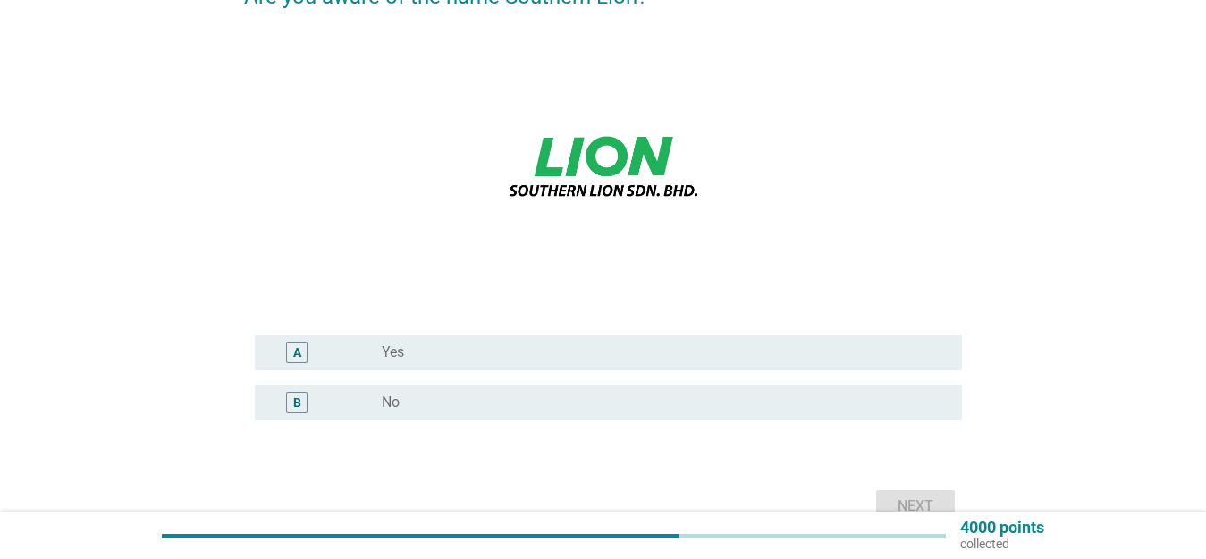
click at [622, 406] on div "radio_button_unchecked No" at bounding box center [658, 402] width 552 height 18
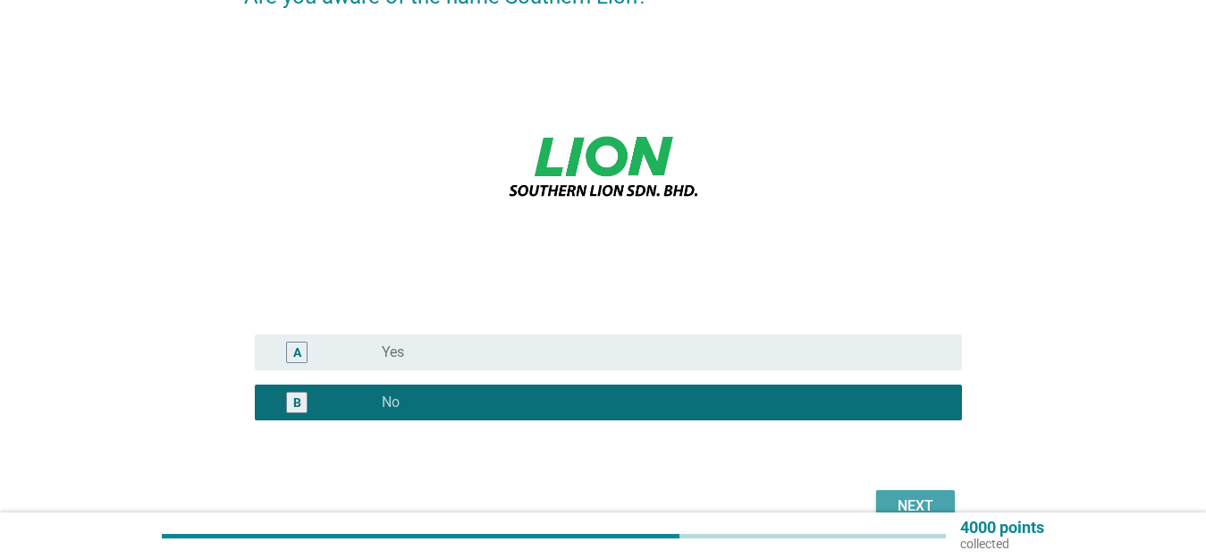
click at [926, 511] on div "Next" at bounding box center [916, 505] width 50 height 21
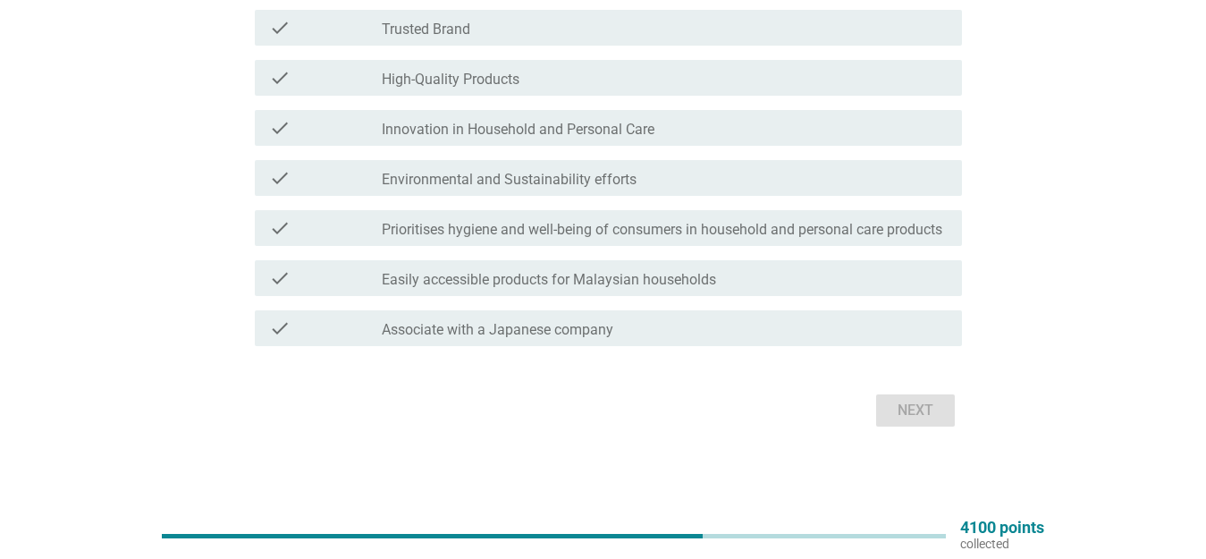
click at [596, 353] on form "Which of the following attributes do you associate with Lion/Southern Lion? inf…" at bounding box center [603, 152] width 718 height 559
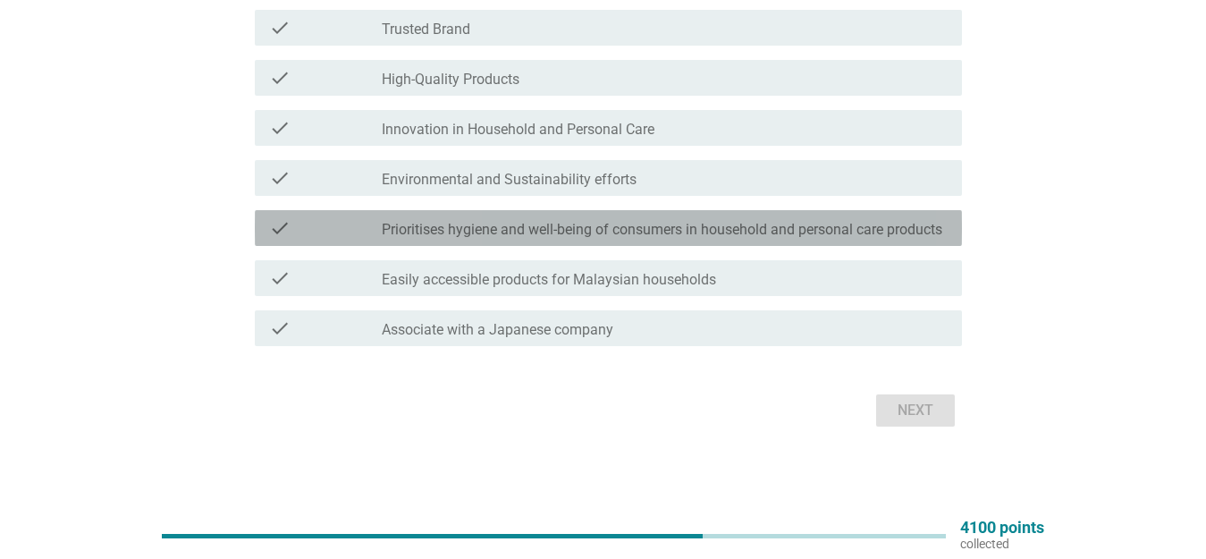
click at [710, 227] on label "Prioritises hygiene and well-being of consumers in household and personal care …" at bounding box center [662, 230] width 561 height 18
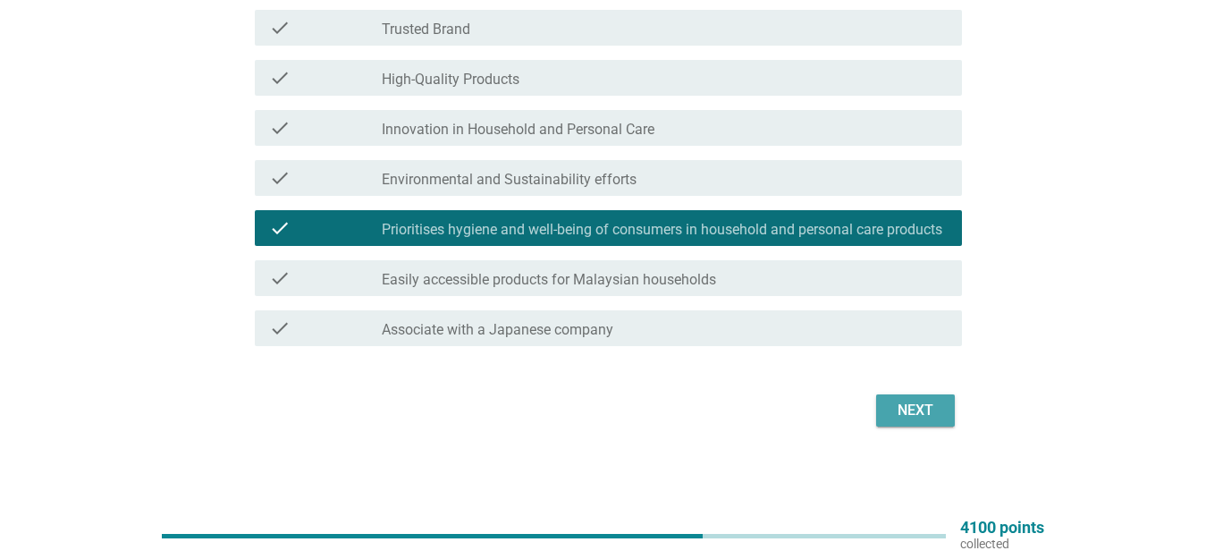
click at [935, 407] on div "Next" at bounding box center [916, 410] width 50 height 21
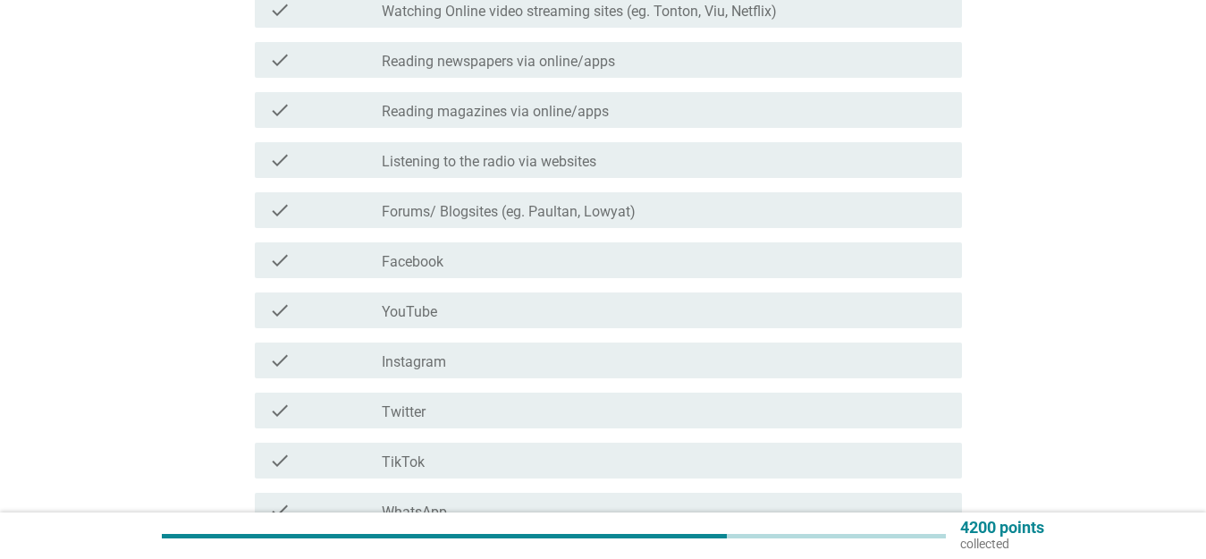
scroll to position [626, 0]
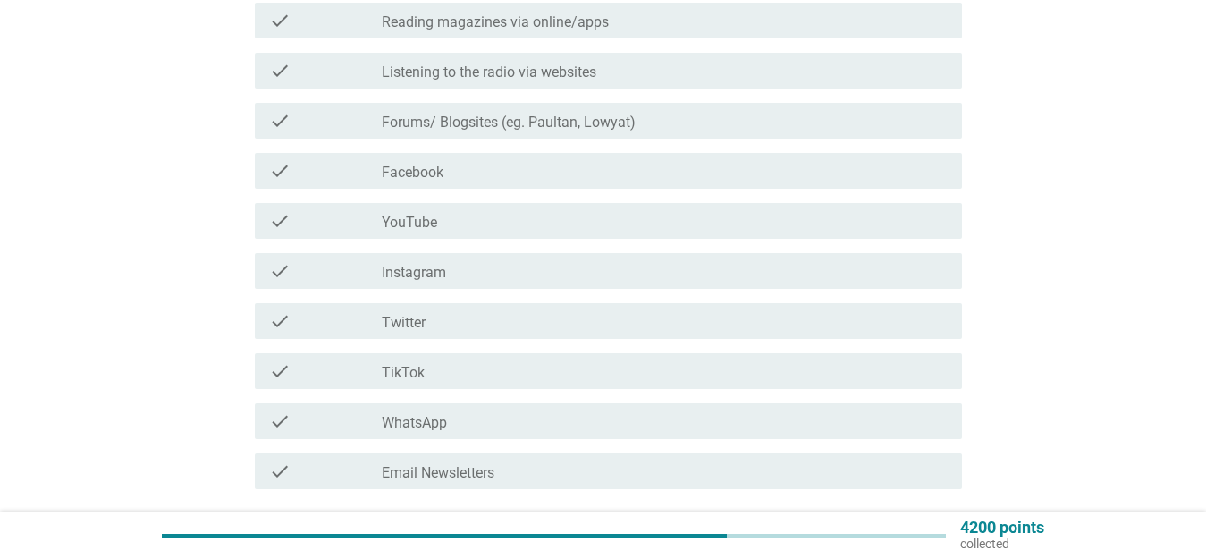
click at [420, 172] on label "Facebook" at bounding box center [413, 173] width 62 height 18
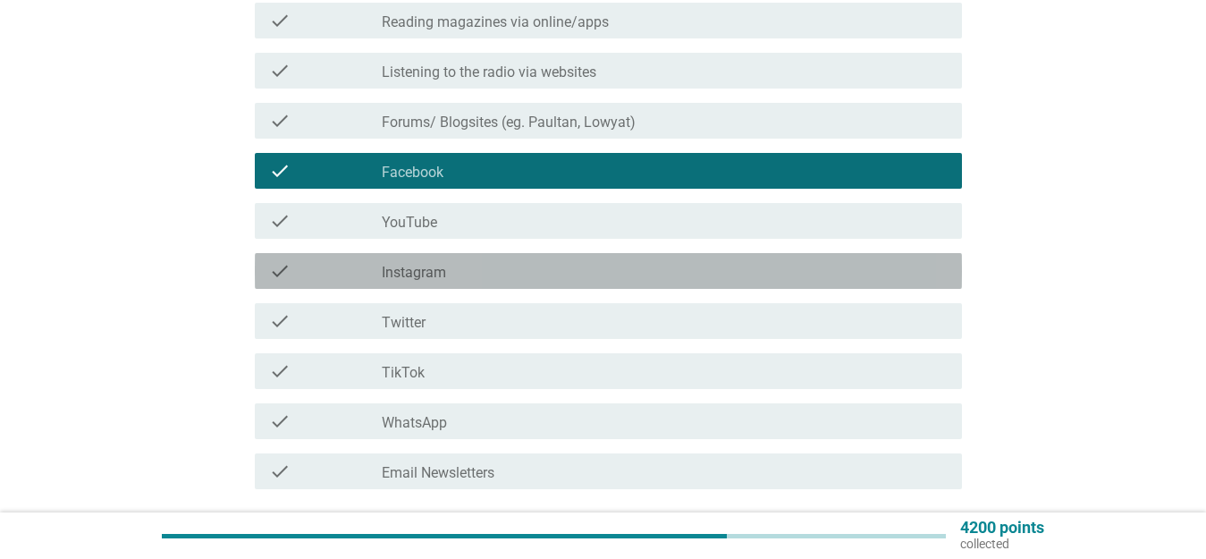
click at [461, 273] on div "check_box_outline_blank Instagram" at bounding box center [665, 270] width 566 height 21
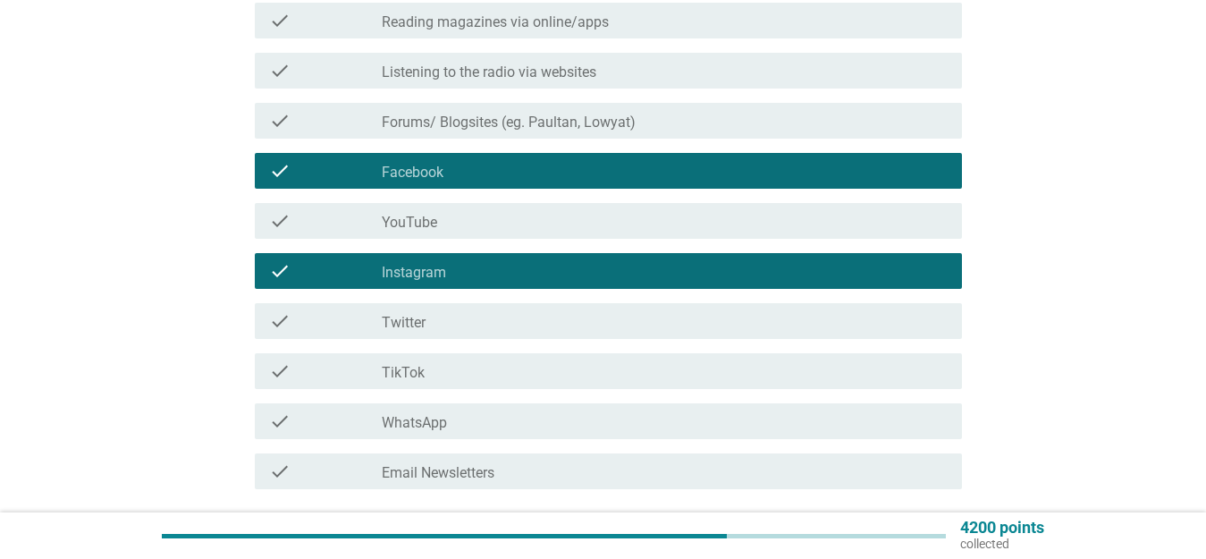
click at [464, 318] on div "check_box_outline_blank Twitter" at bounding box center [665, 320] width 566 height 21
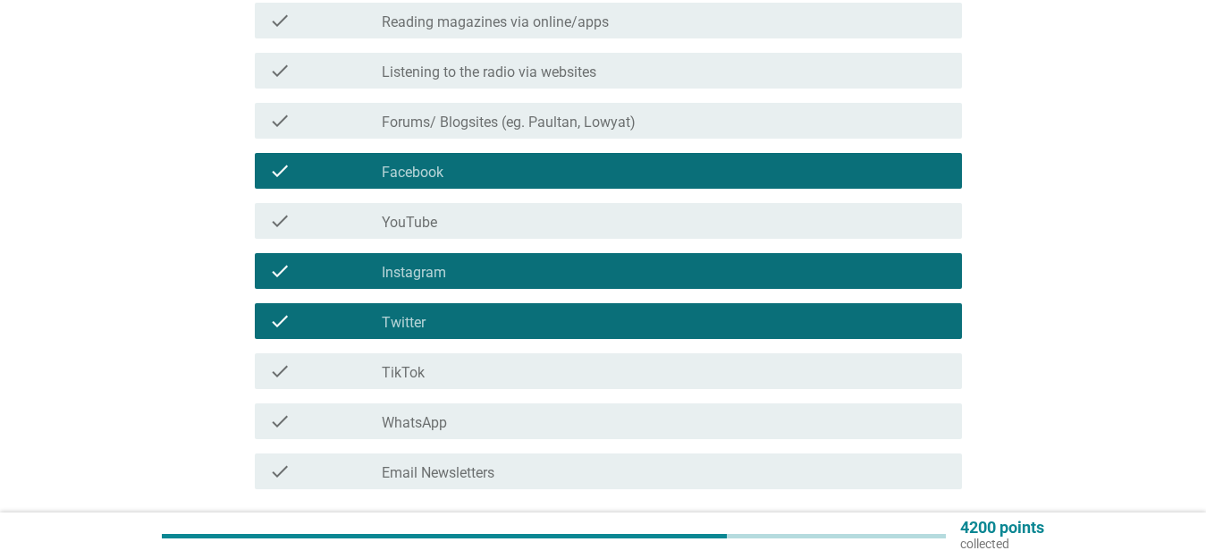
click at [468, 358] on div "check check_box_outline_blank TikTok" at bounding box center [608, 371] width 707 height 36
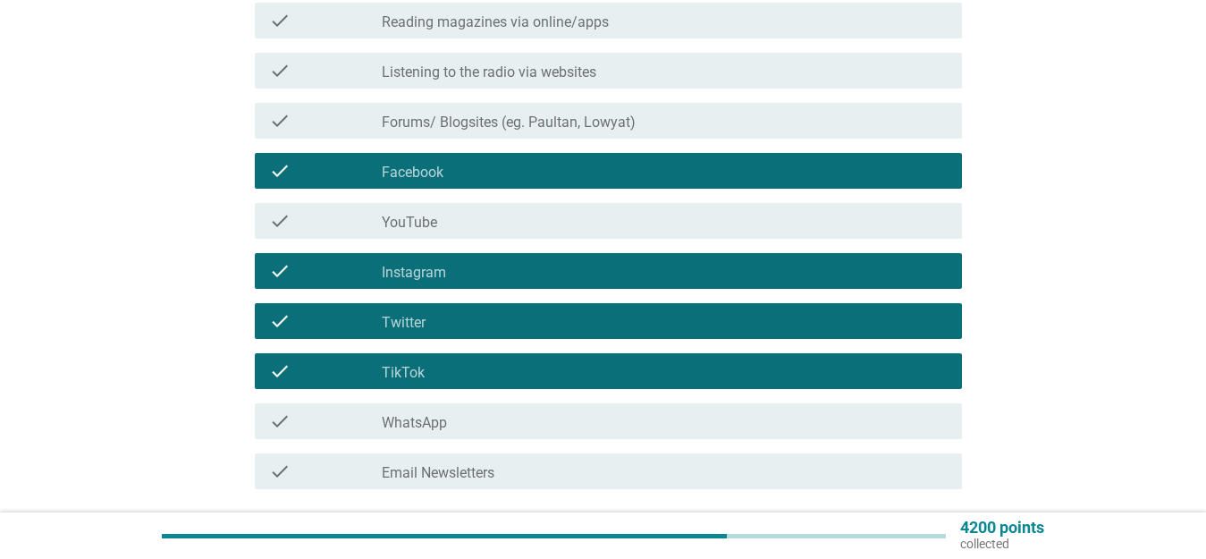
click at [484, 433] on div "check check_box_outline_blank WhatsApp" at bounding box center [608, 421] width 707 height 36
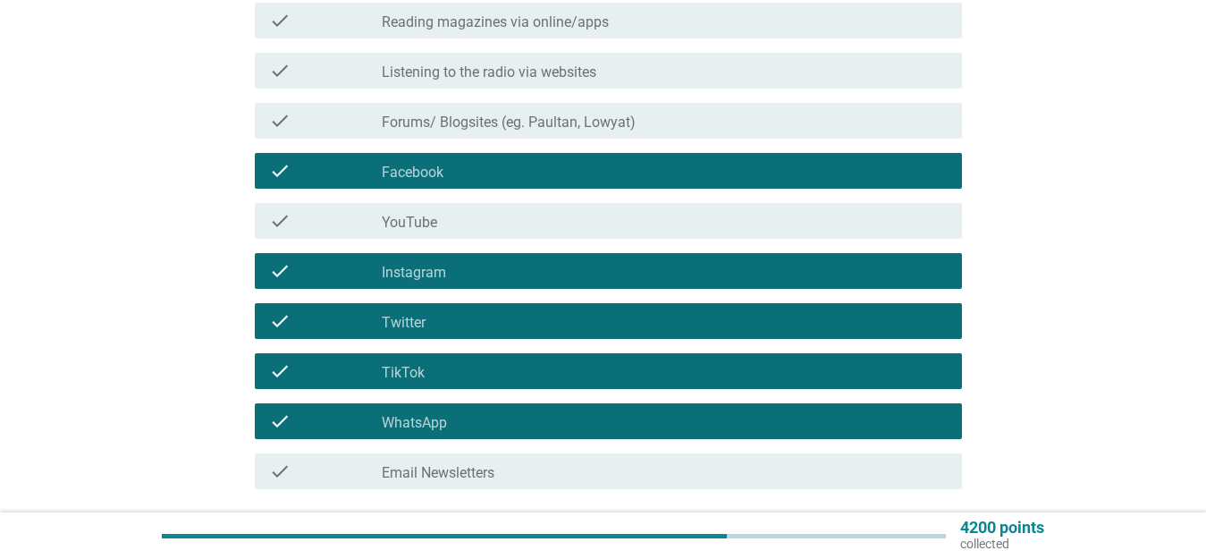
scroll to position [769, 0]
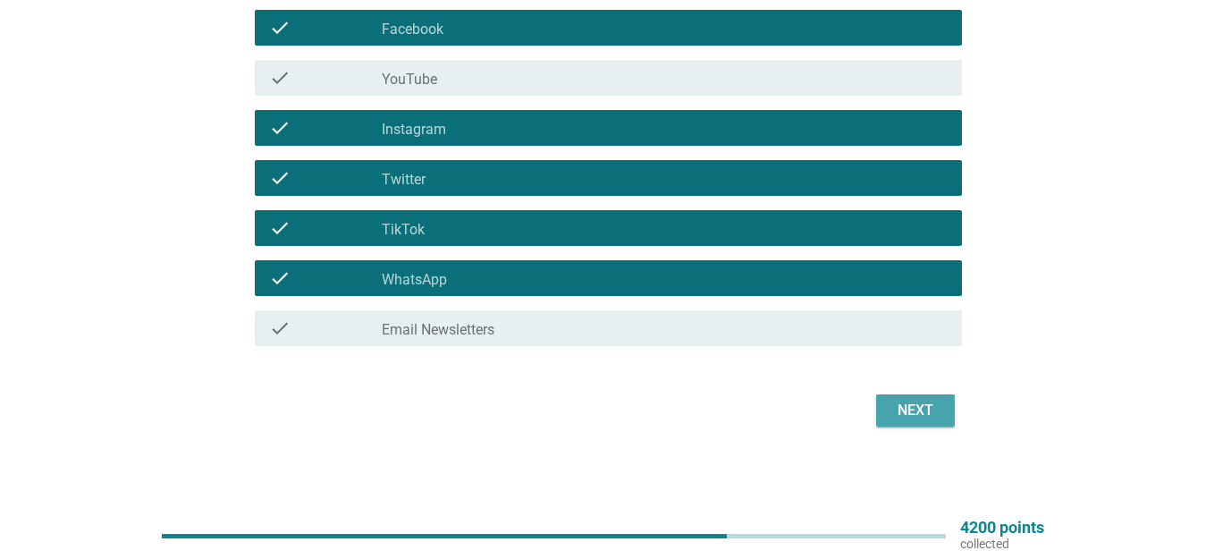
click at [935, 413] on div "Next" at bounding box center [916, 410] width 50 height 21
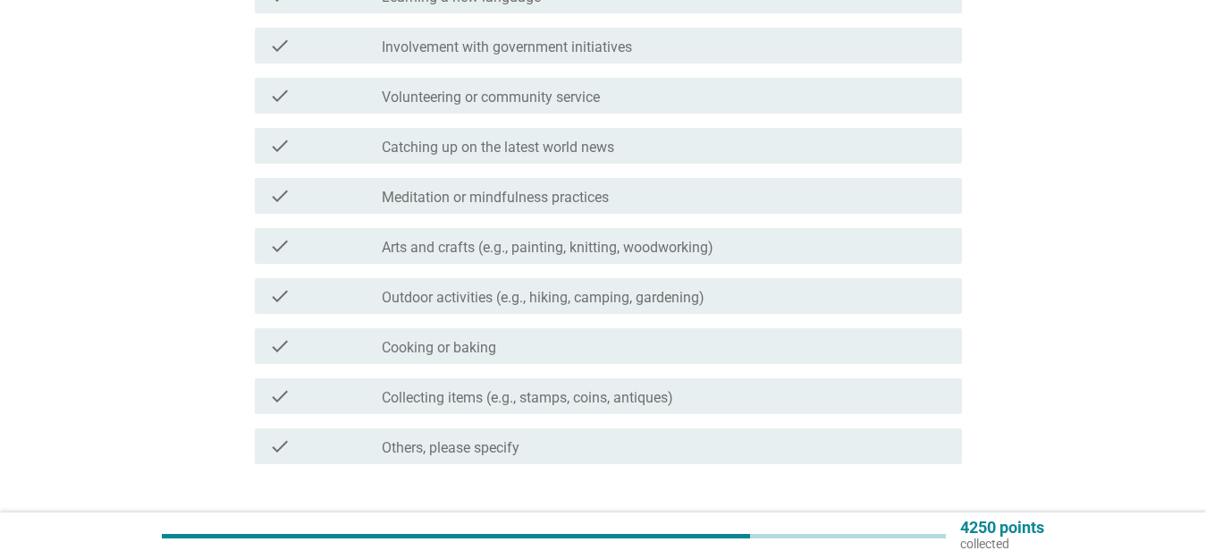
scroll to position [0, 0]
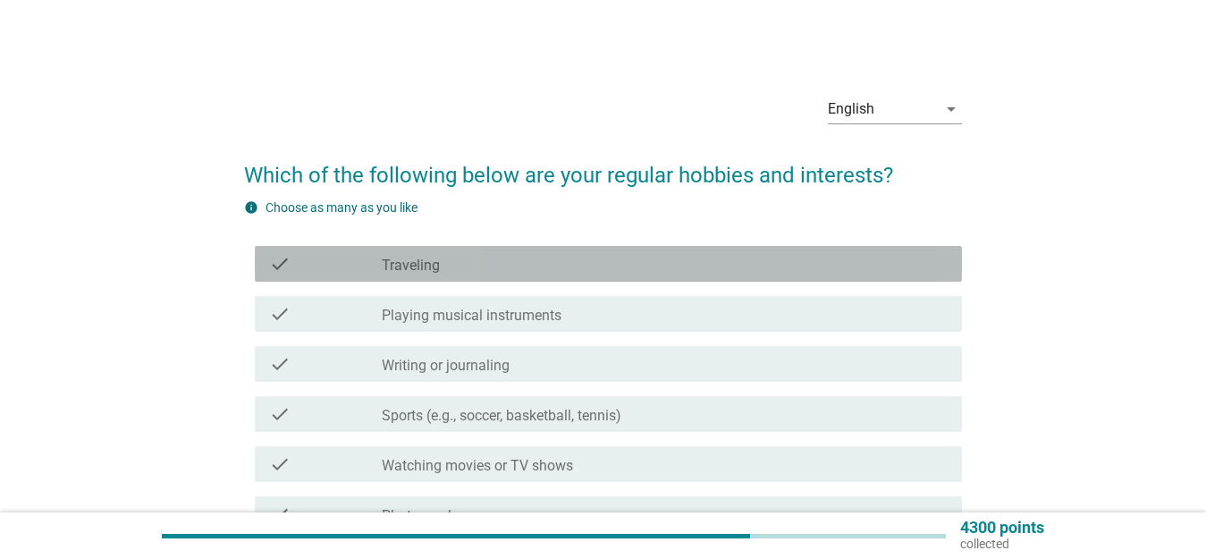
click at [537, 266] on div "check_box_outline_blank Traveling" at bounding box center [665, 263] width 566 height 21
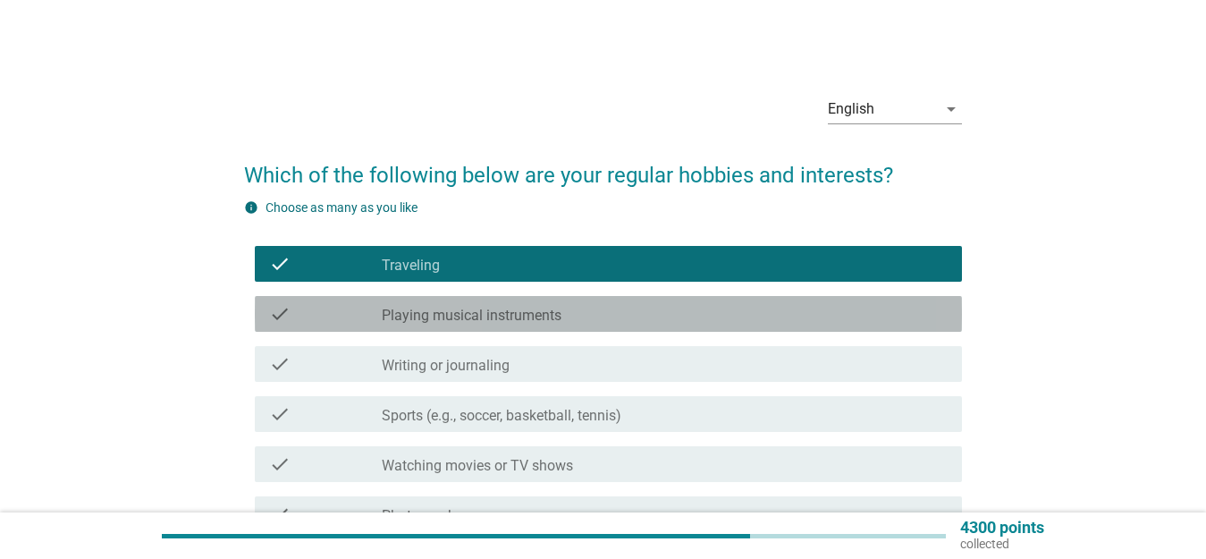
click at [542, 315] on label "Playing musical instruments" at bounding box center [472, 316] width 180 height 18
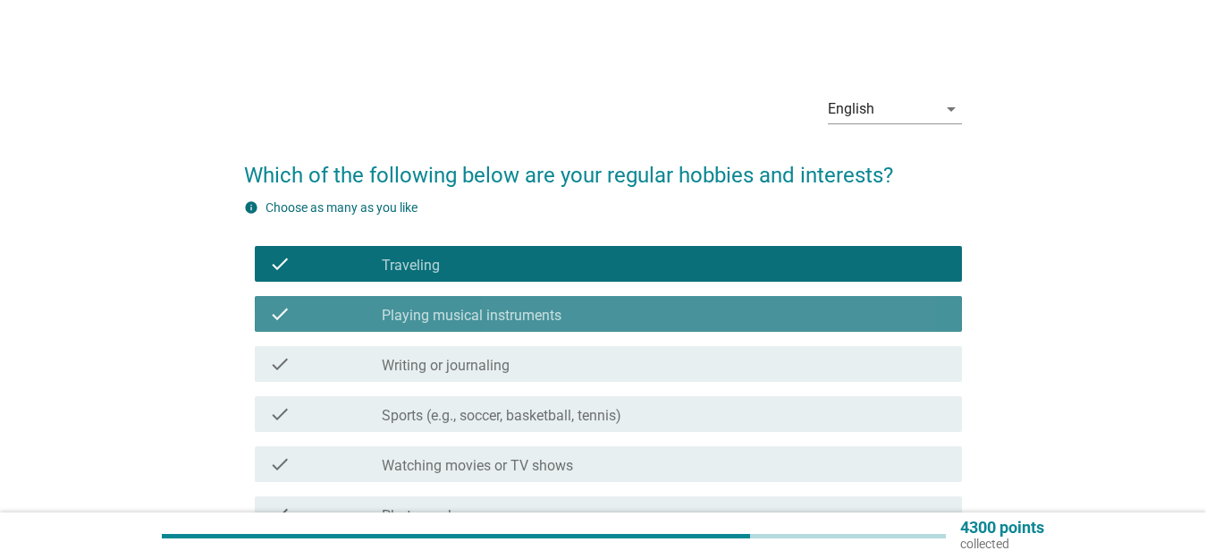
click at [540, 316] on label "Playing musical instruments" at bounding box center [472, 316] width 180 height 18
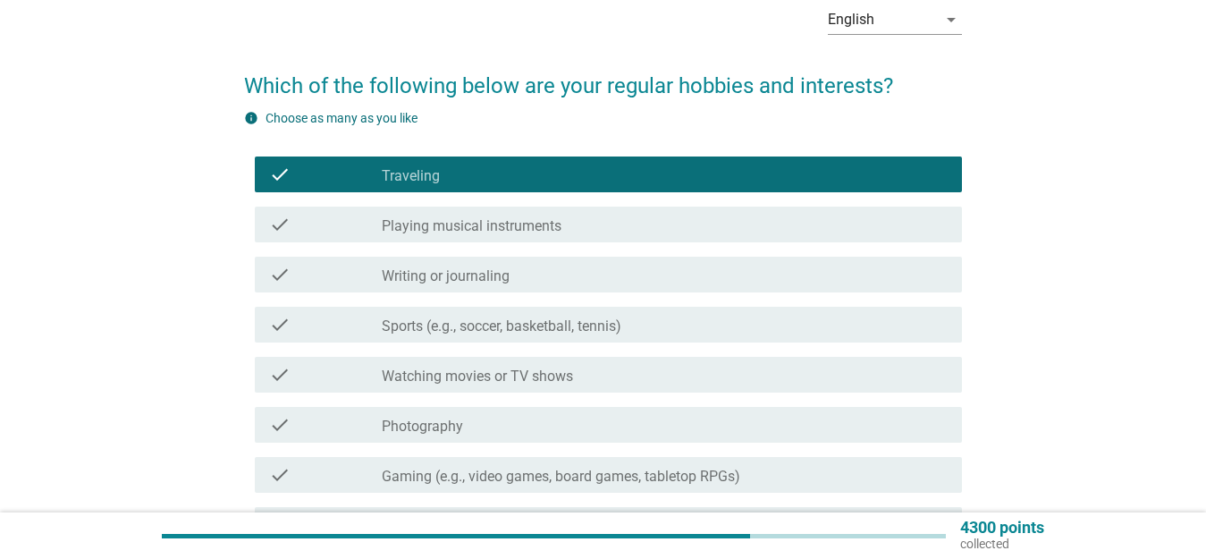
scroll to position [179, 0]
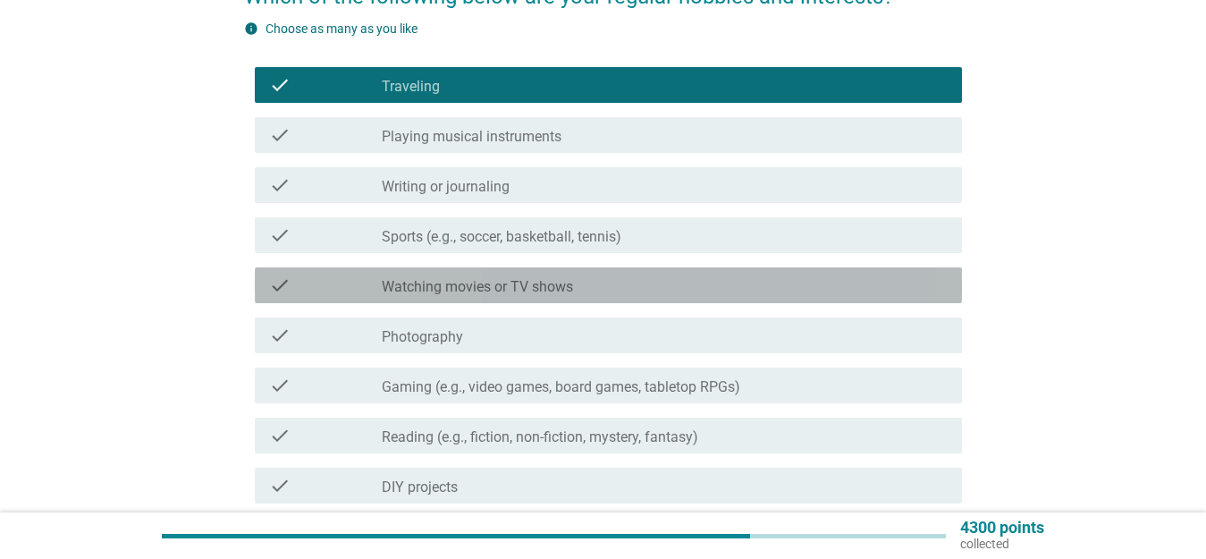
click at [531, 292] on label "Watching movies or TV shows" at bounding box center [477, 287] width 191 height 18
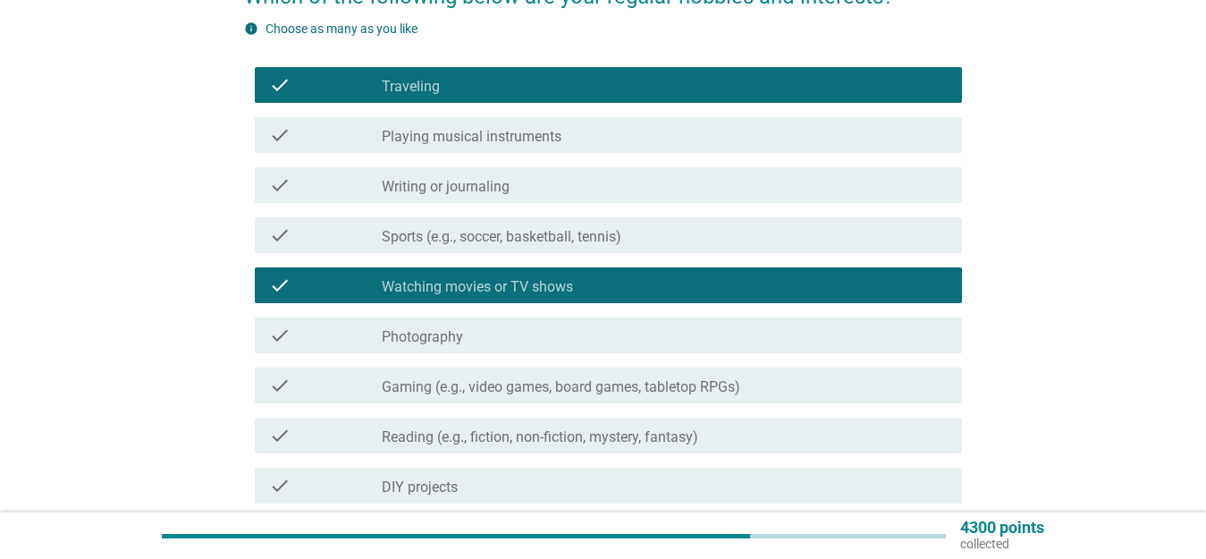
click at [524, 351] on div "check check_box_outline_blank Photography" at bounding box center [608, 335] width 707 height 36
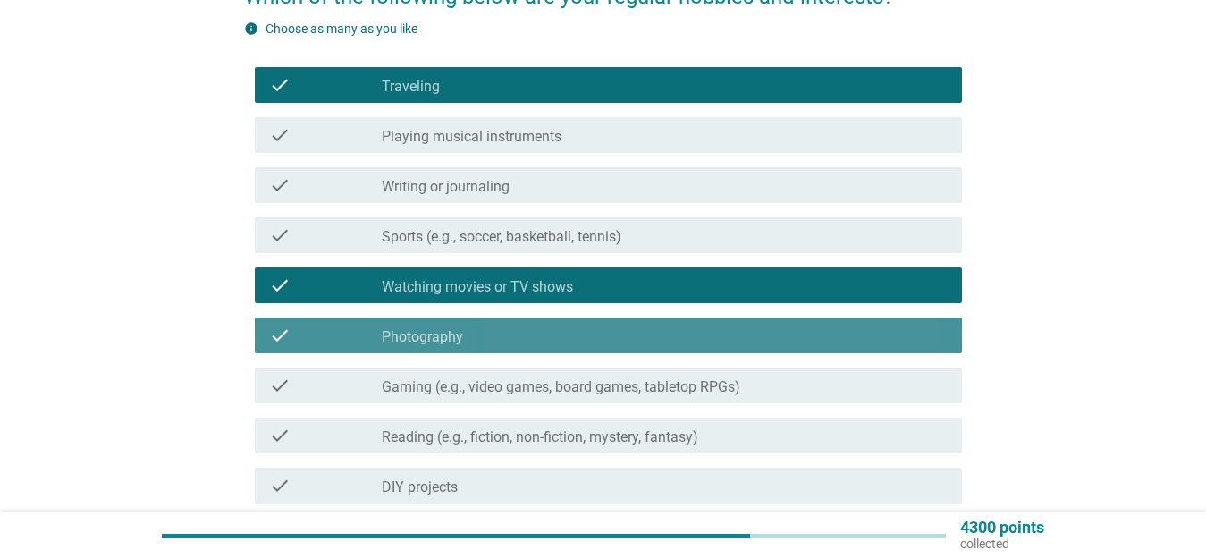
click at [522, 351] on div "check check_box_outline_blank Photography" at bounding box center [608, 335] width 707 height 36
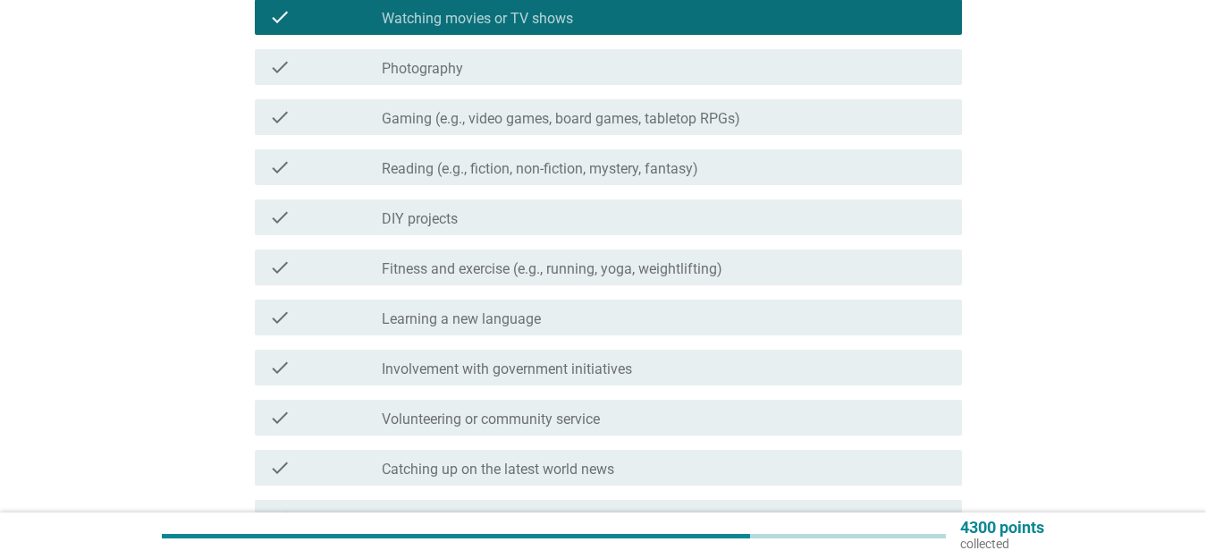
scroll to position [537, 0]
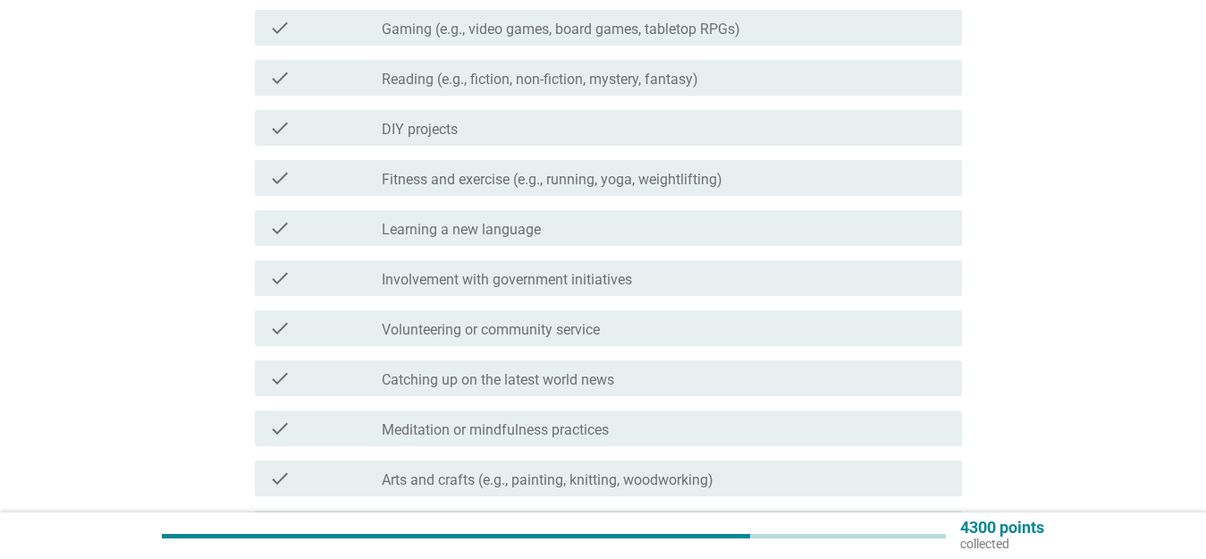
click at [499, 165] on div "check check_box_outline_blank Fitness and exercise (e.g., running, yoga, weight…" at bounding box center [608, 178] width 707 height 36
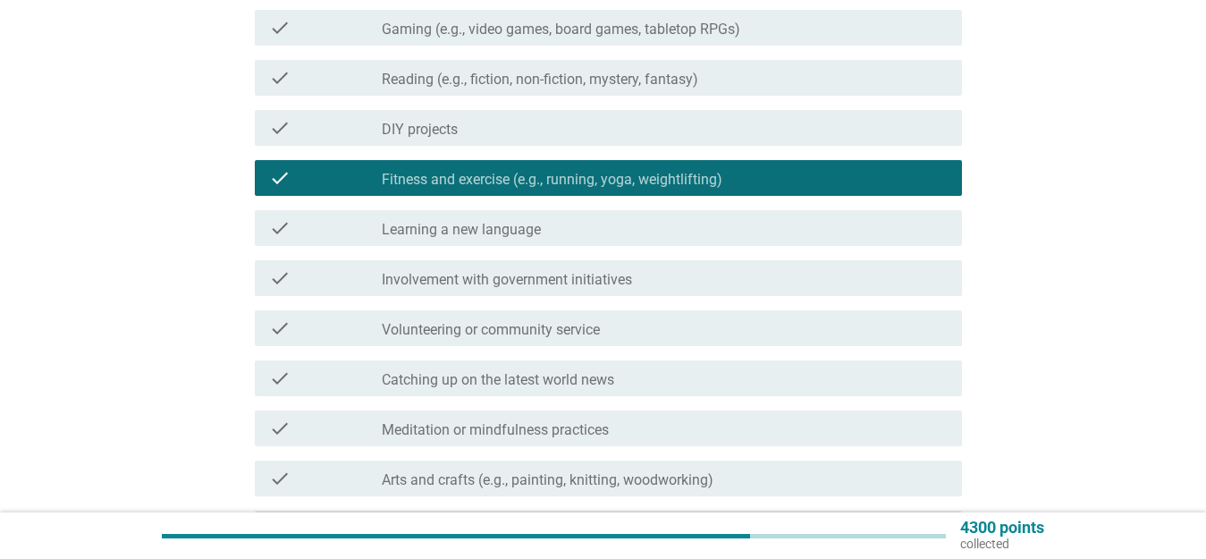
click at [492, 280] on label "Involvement with government initiatives" at bounding box center [507, 280] width 250 height 18
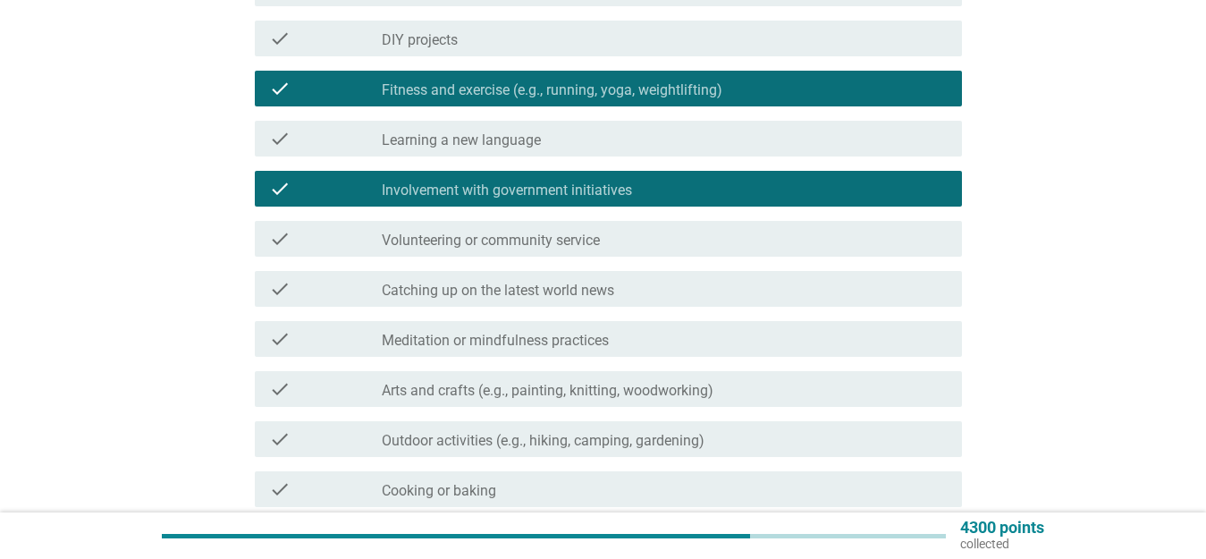
scroll to position [805, 0]
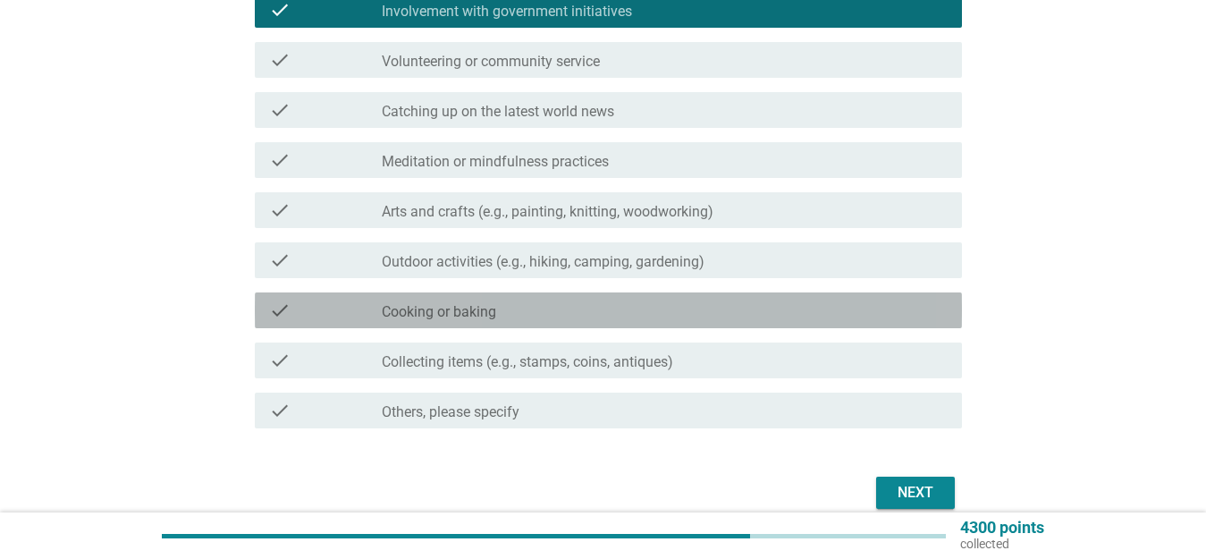
click at [504, 315] on div "check_box_outline_blank Cooking or baking" at bounding box center [665, 310] width 566 height 21
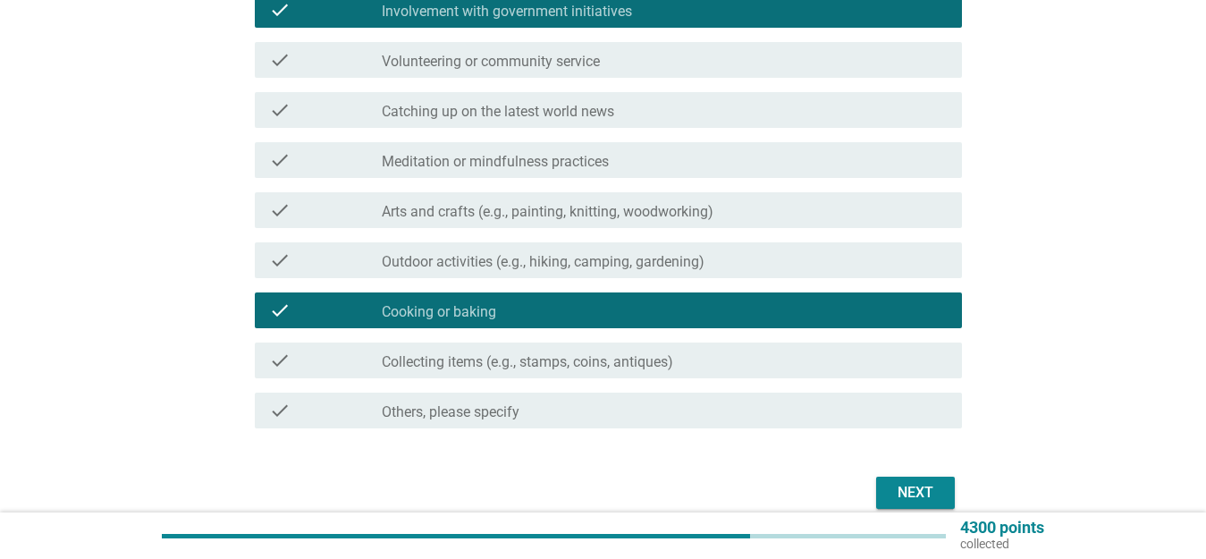
click at [516, 241] on div "check check_box_outline_blank Outdoor activities (e.g., hiking, camping, garden…" at bounding box center [603, 260] width 718 height 50
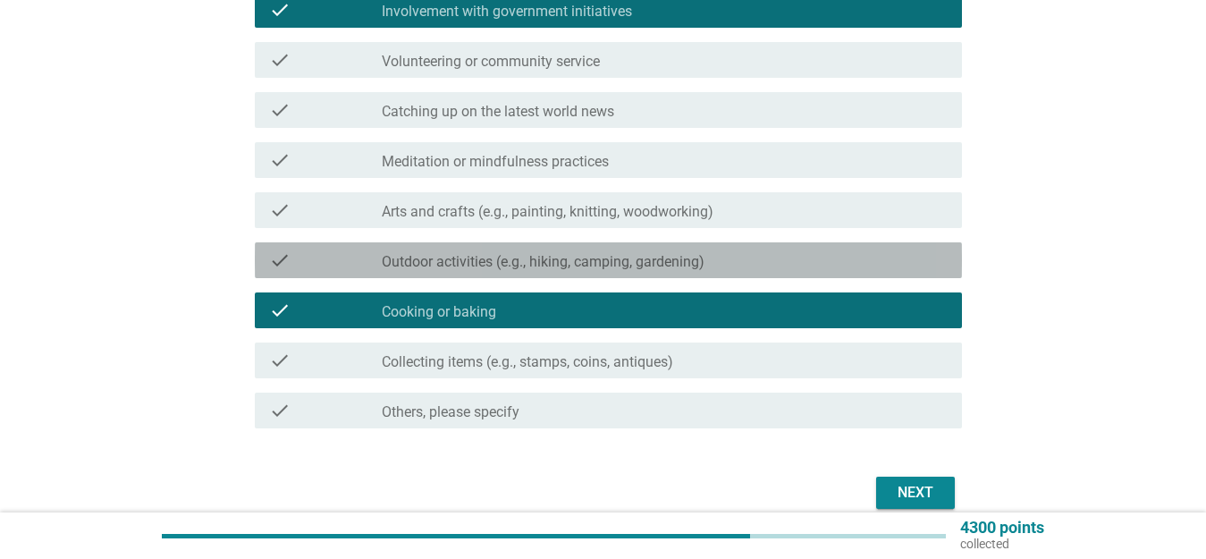
click at [519, 250] on div "check_box_outline_blank Outdoor activities (e.g., hiking, camping, gardening)" at bounding box center [665, 260] width 566 height 21
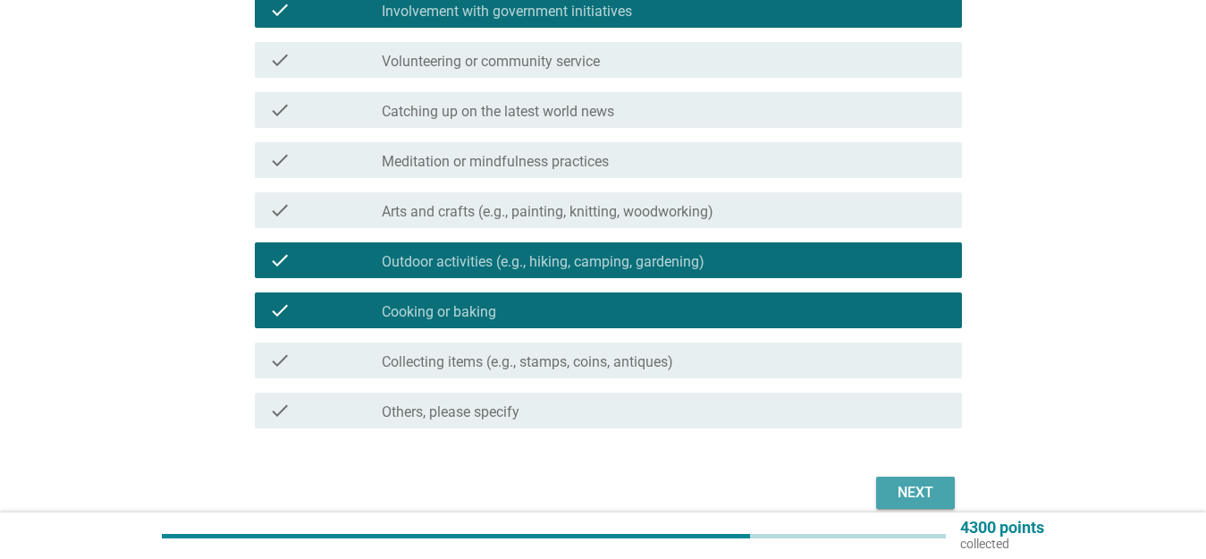
click at [912, 498] on div "Next" at bounding box center [916, 492] width 50 height 21
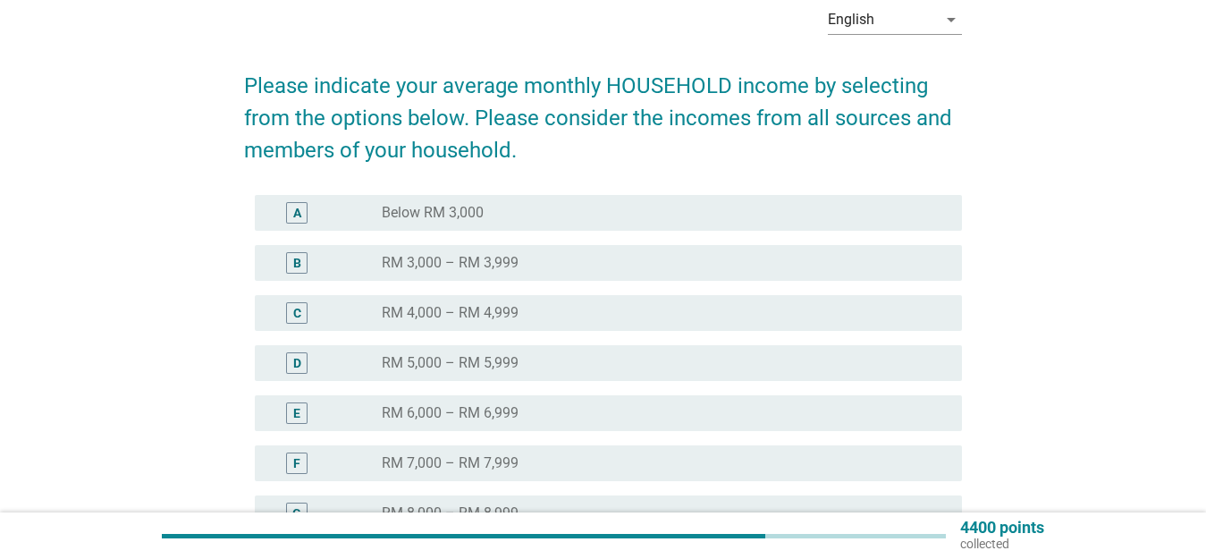
scroll to position [179, 0]
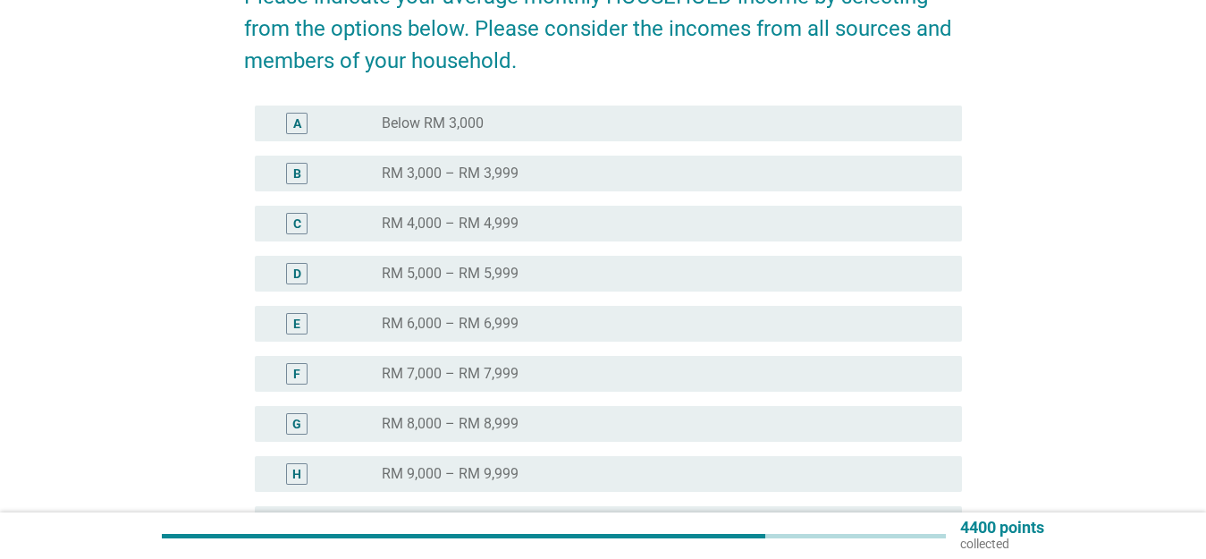
click at [554, 425] on div "radio_button_unchecked RM 8,000 – RM 8,999" at bounding box center [658, 424] width 552 height 18
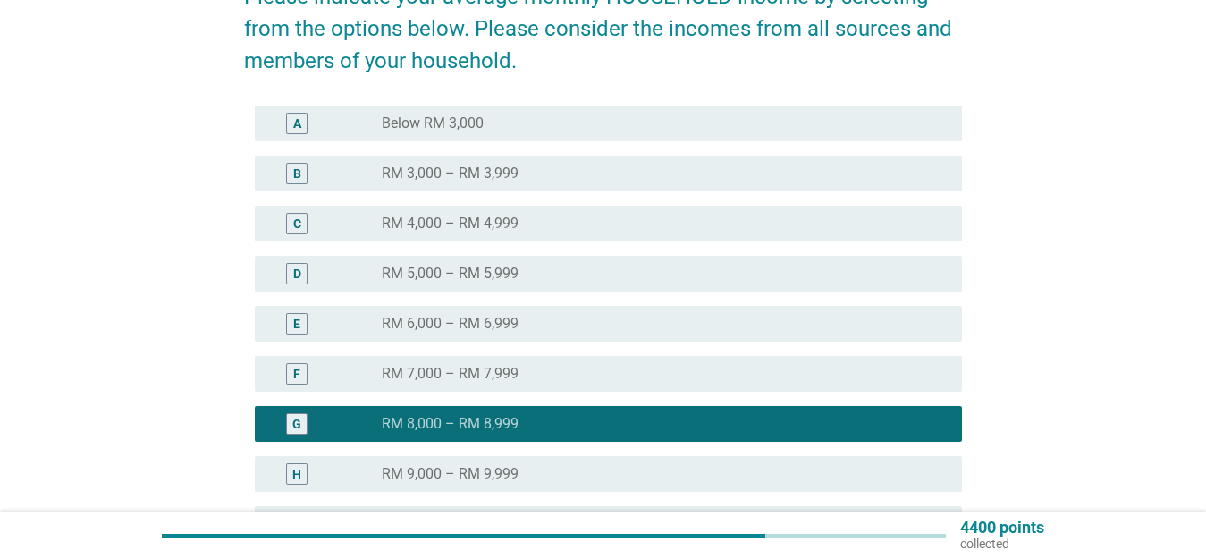
scroll to position [358, 0]
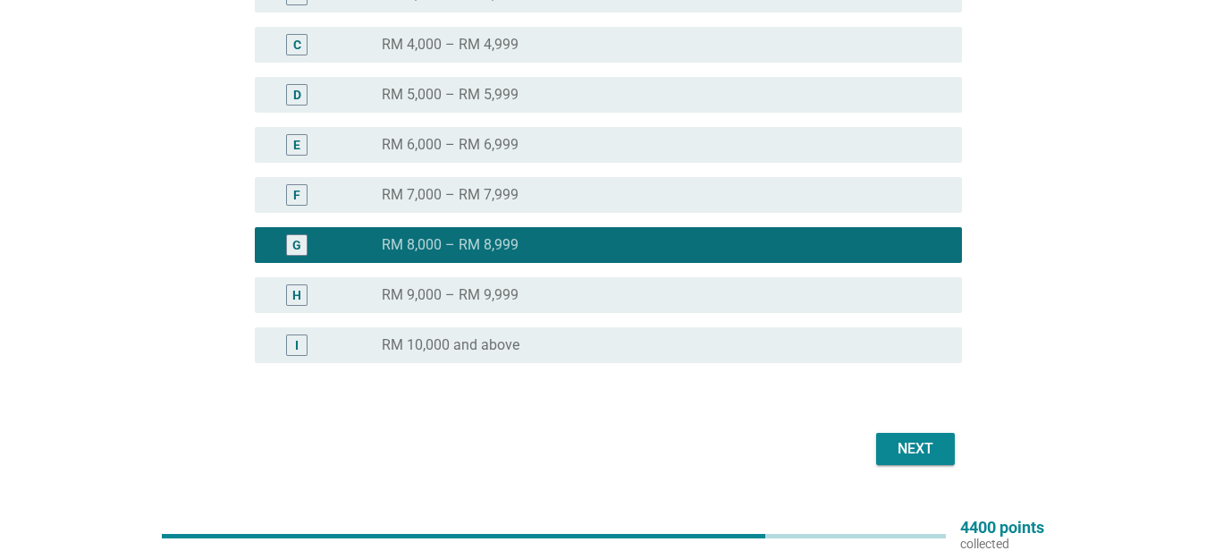
click at [935, 451] on div "Next" at bounding box center [916, 448] width 50 height 21
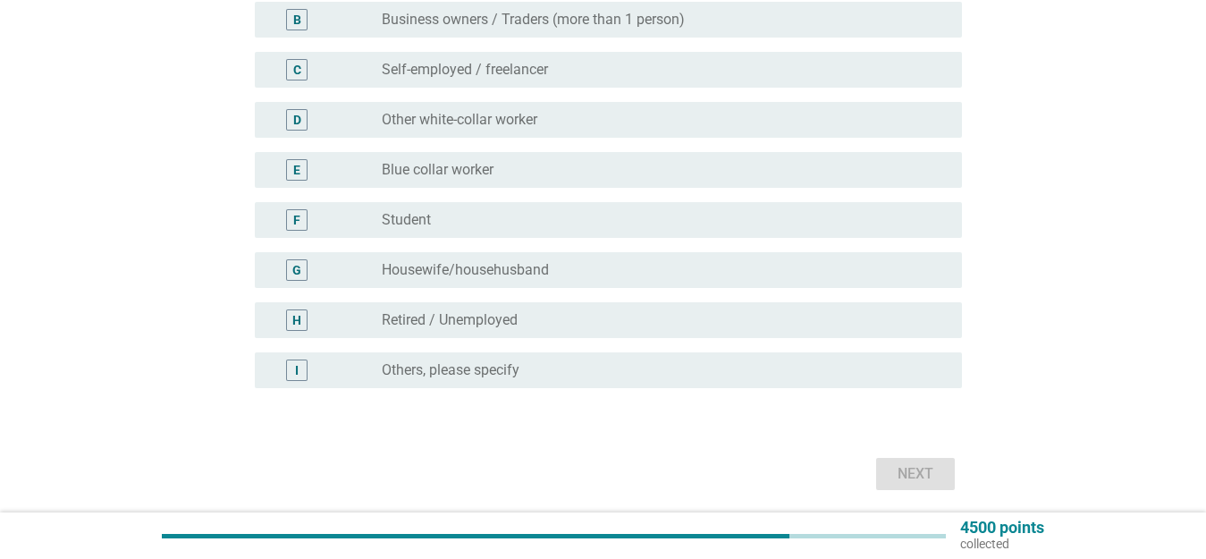
scroll to position [89, 0]
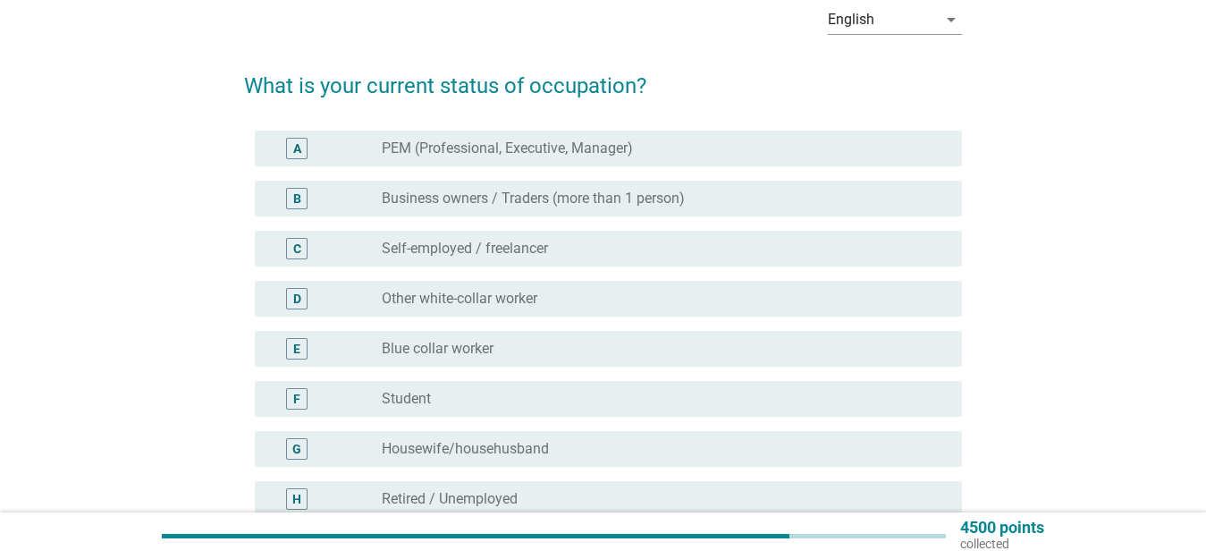
click at [578, 152] on label "PEM (Professional, Executive, Manager)" at bounding box center [507, 149] width 251 height 18
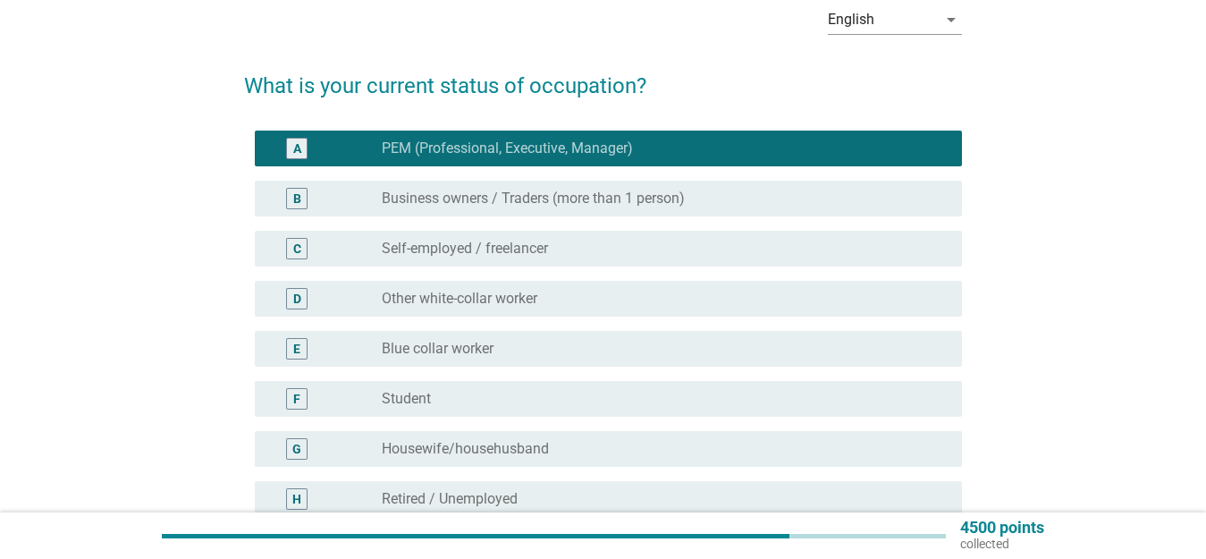
scroll to position [268, 0]
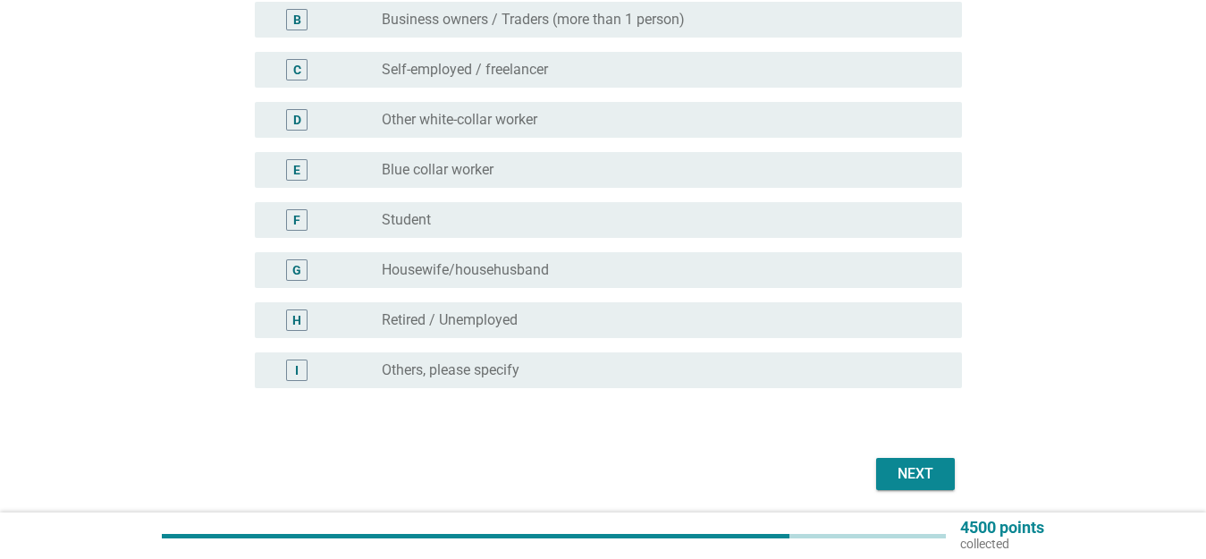
click at [931, 461] on button "Next" at bounding box center [915, 474] width 79 height 32
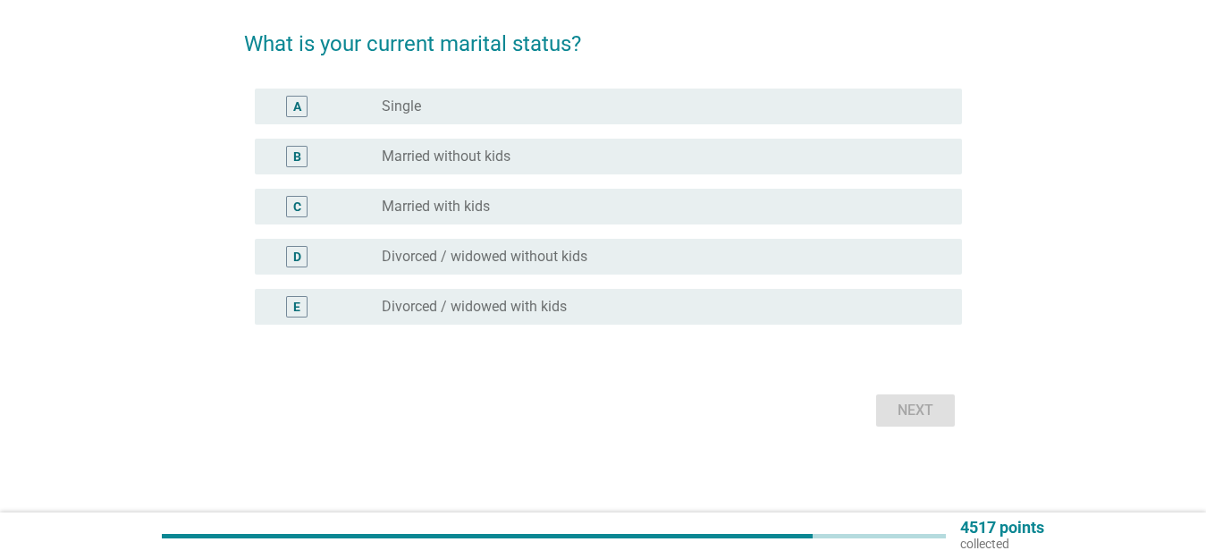
scroll to position [0, 0]
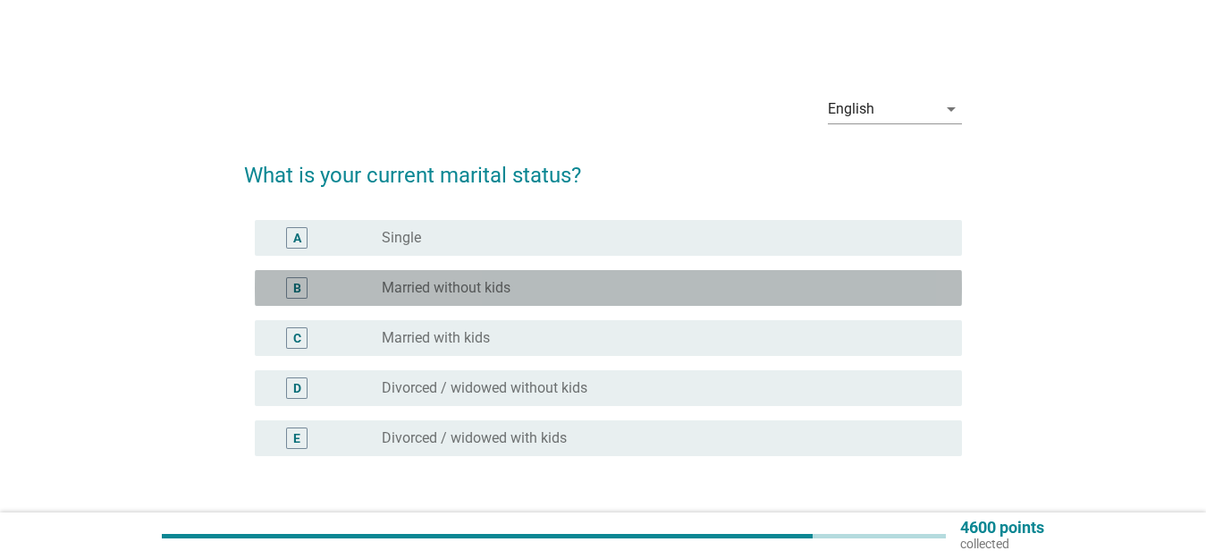
click at [517, 297] on div "radio_button_unchecked Married without kids" at bounding box center [665, 287] width 566 height 21
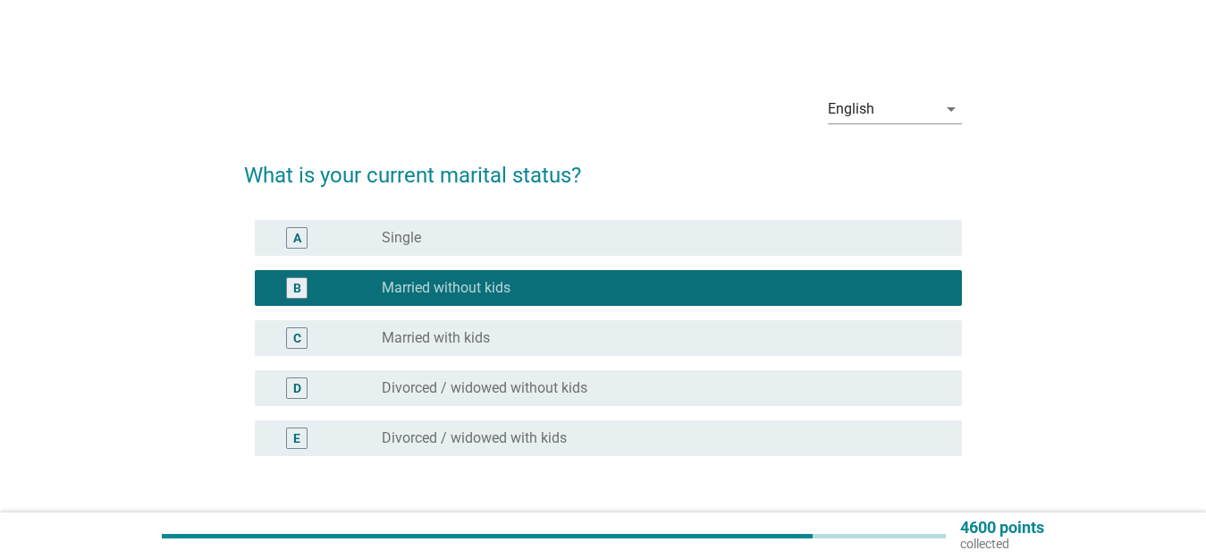
scroll to position [131, 0]
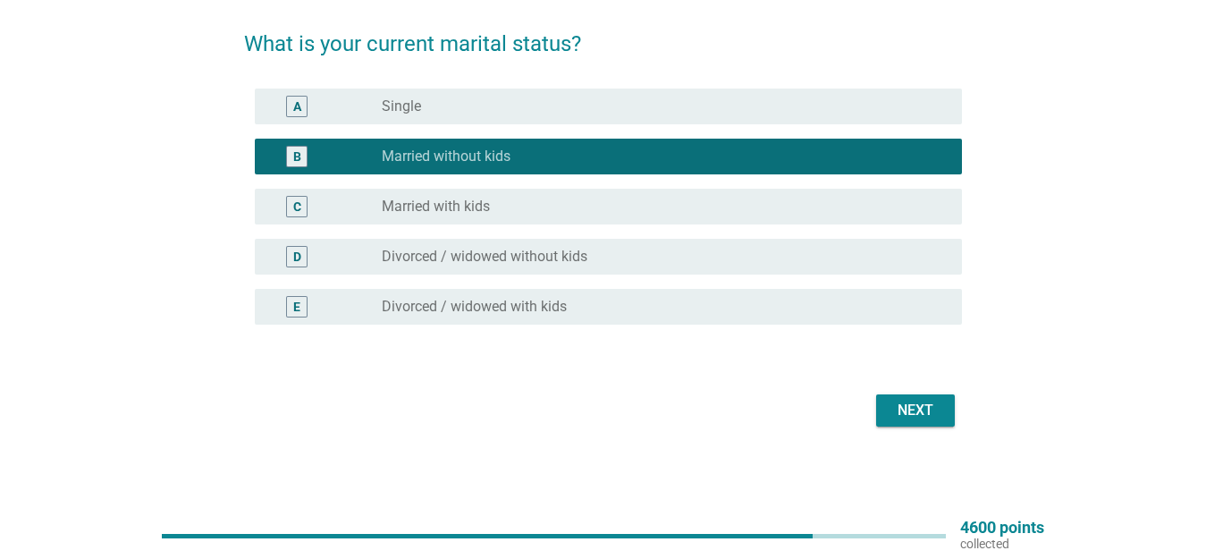
click at [926, 420] on div "Next" at bounding box center [916, 410] width 50 height 21
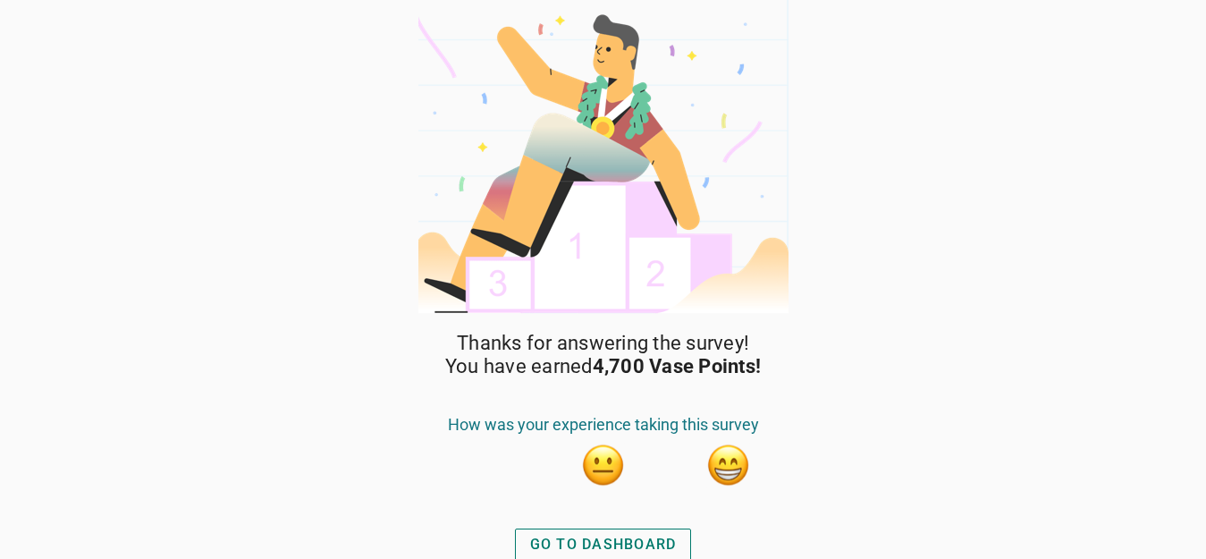
scroll to position [7, 0]
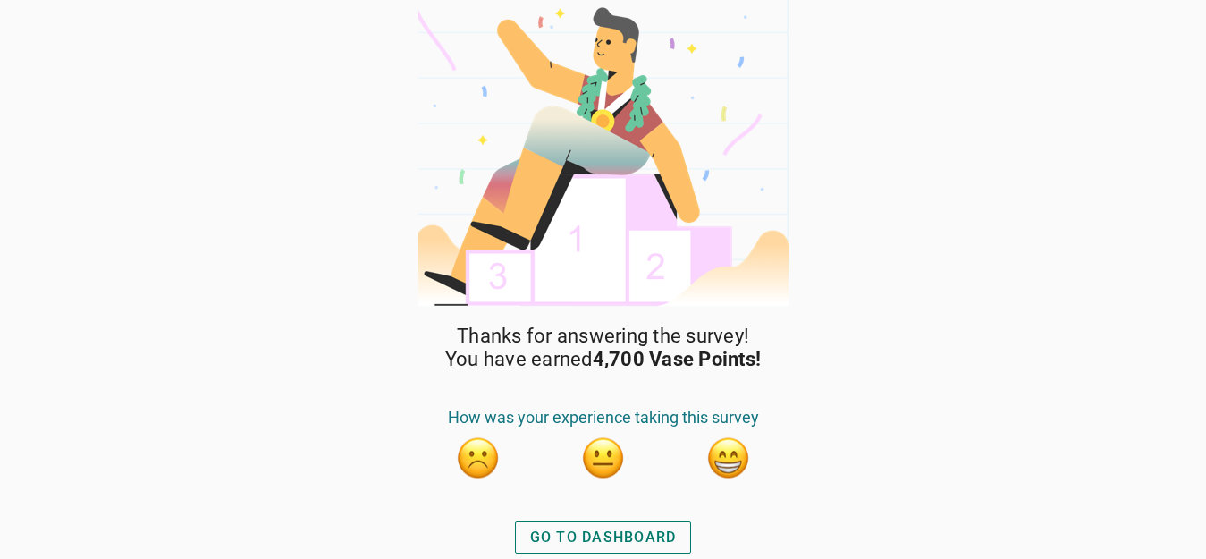
click at [715, 454] on button "button" at bounding box center [728, 458] width 45 height 45
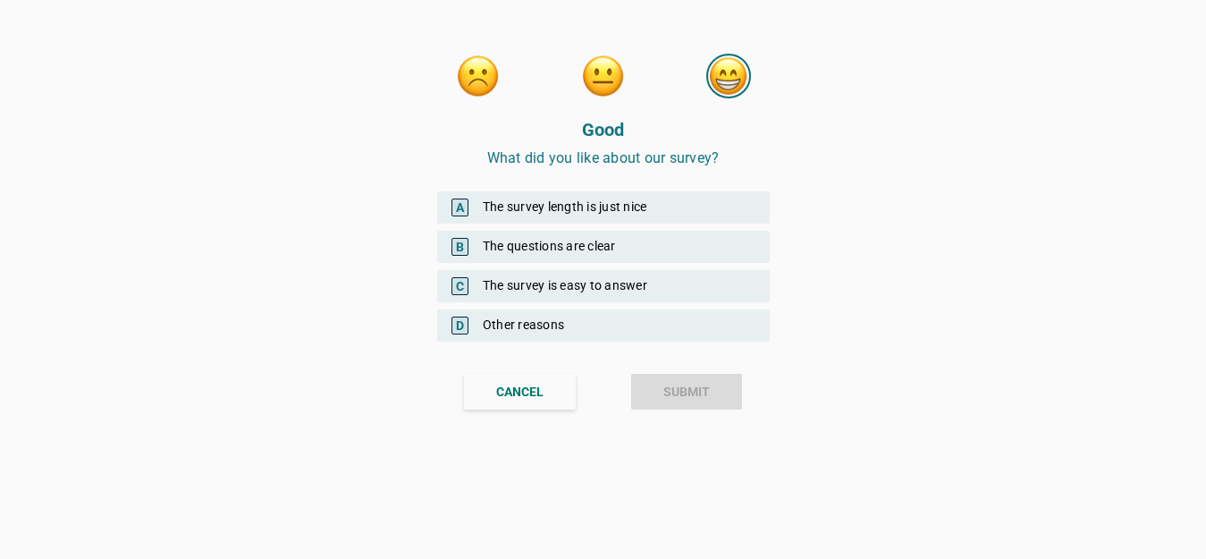
click at [622, 239] on div "B The questions are clear" at bounding box center [603, 247] width 333 height 32
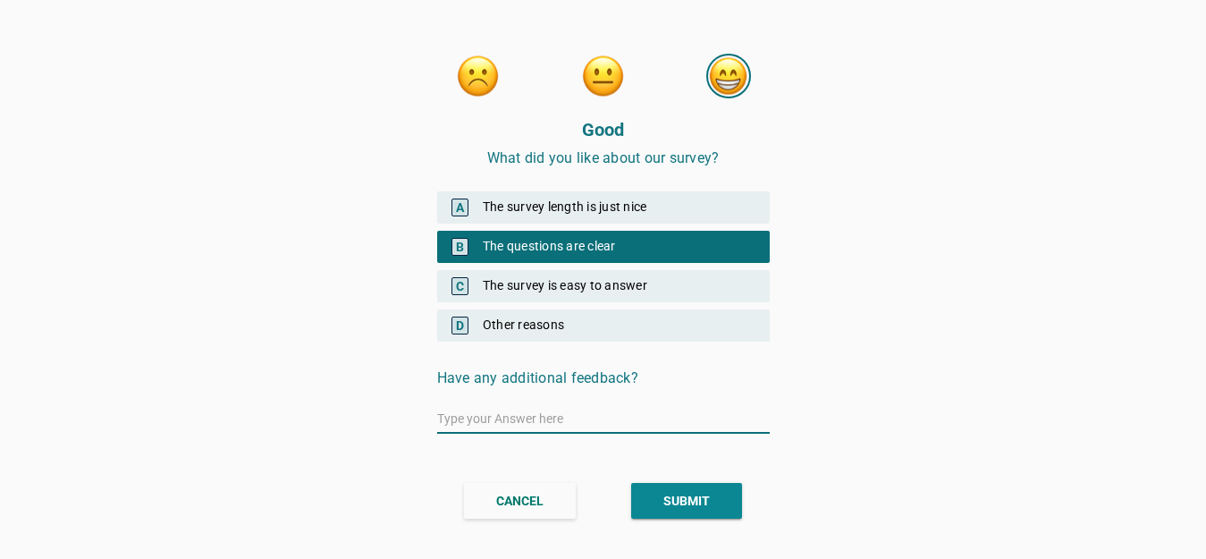
click at [697, 507] on div "SUBMIT" at bounding box center [687, 501] width 47 height 19
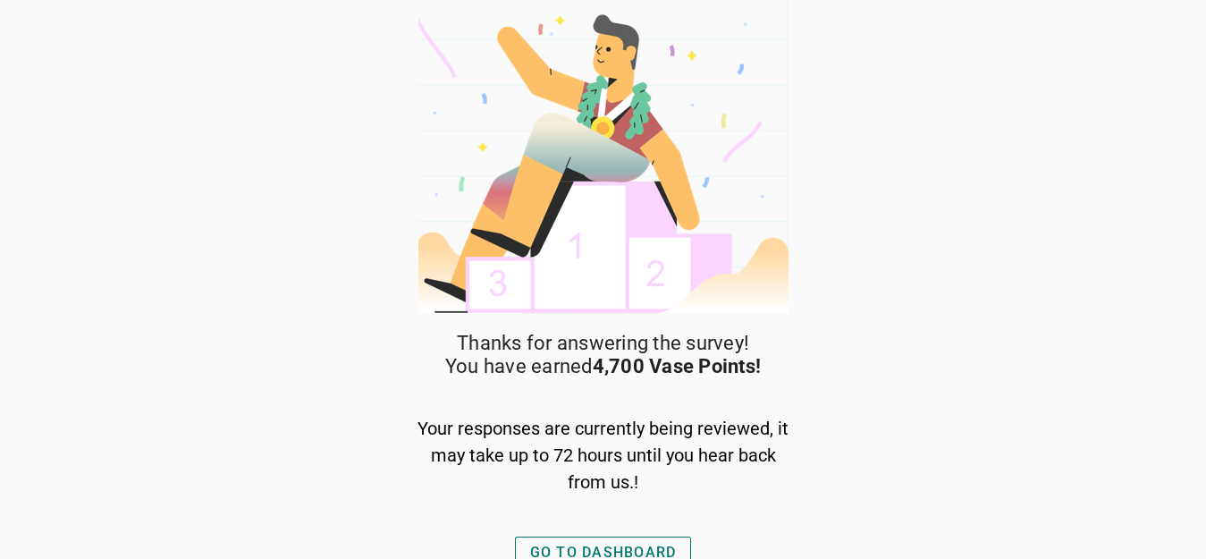
scroll to position [15, 0]
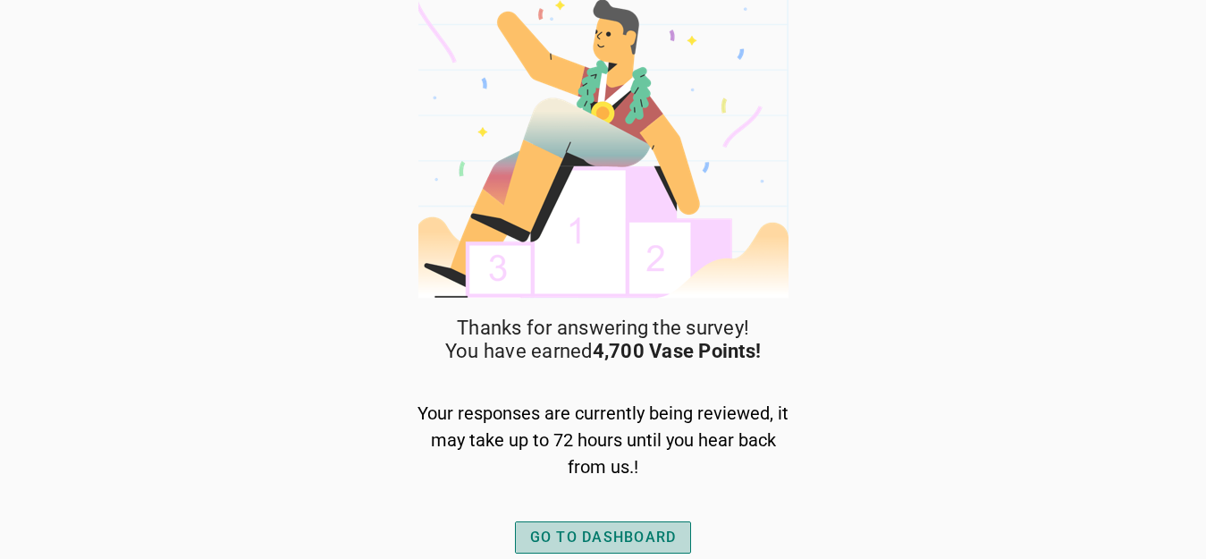
click at [661, 538] on div "GO TO DASHBOARD" at bounding box center [603, 537] width 147 height 21
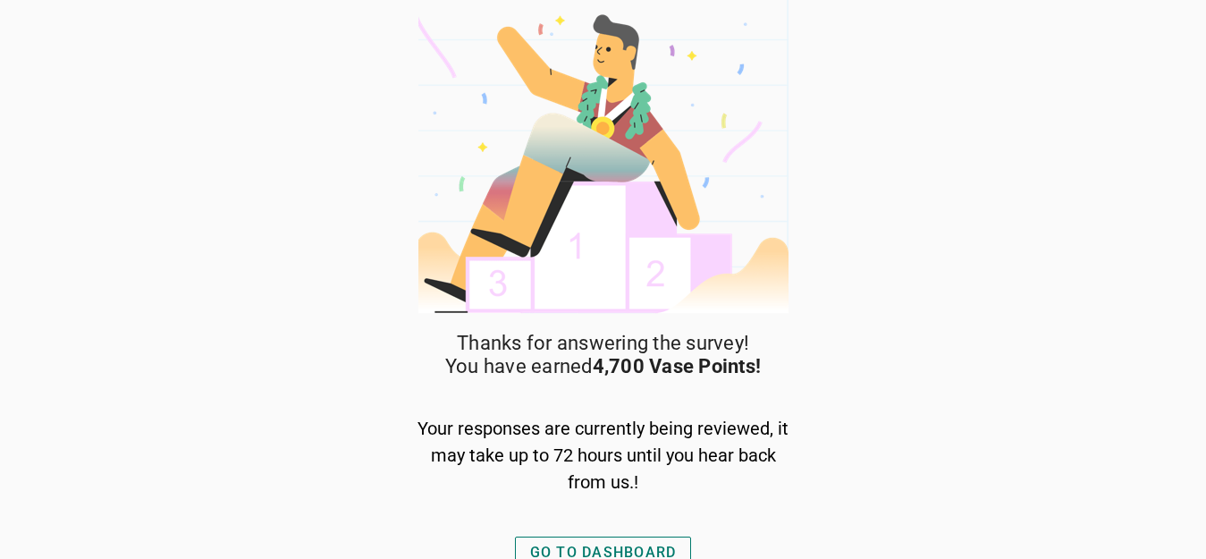
scroll to position [15, 0]
